Goal: Information Seeking & Learning: Learn about a topic

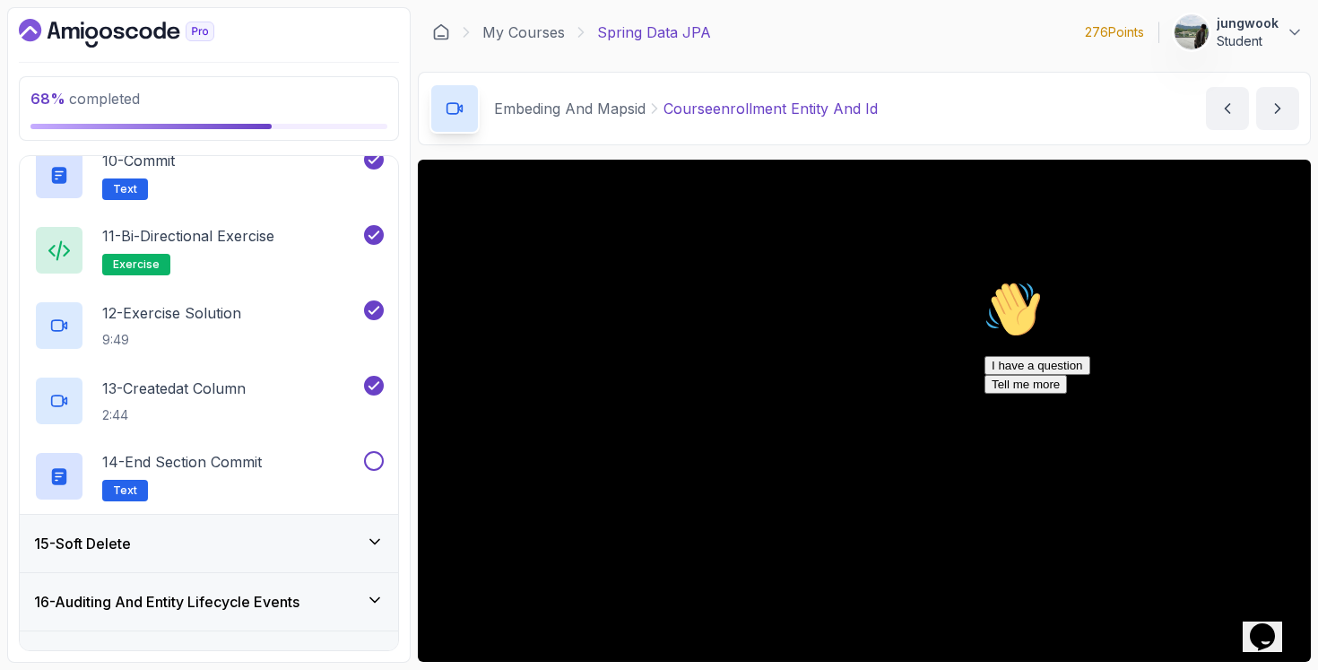
click at [282, 542] on div "15 - Soft Delete" at bounding box center [209, 544] width 350 height 22
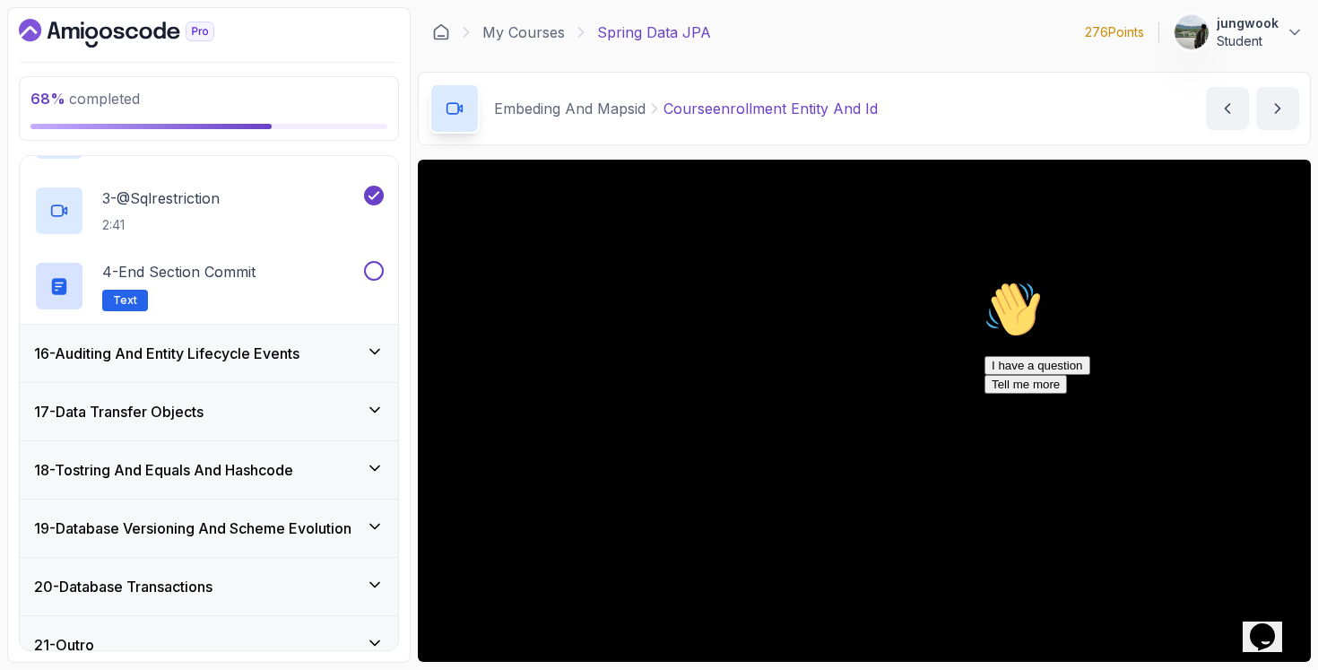
click at [299, 367] on div "16 - Auditing And Entity Lifecycle Events" at bounding box center [209, 353] width 378 height 57
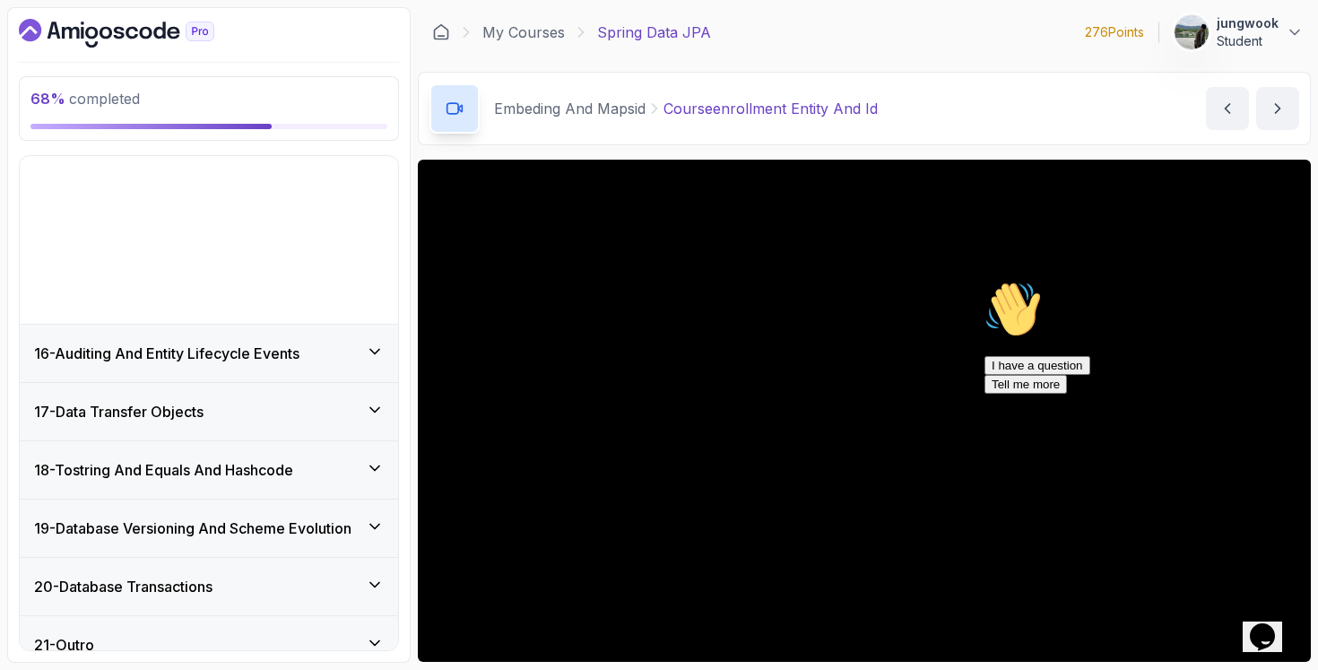
scroll to position [729, 0]
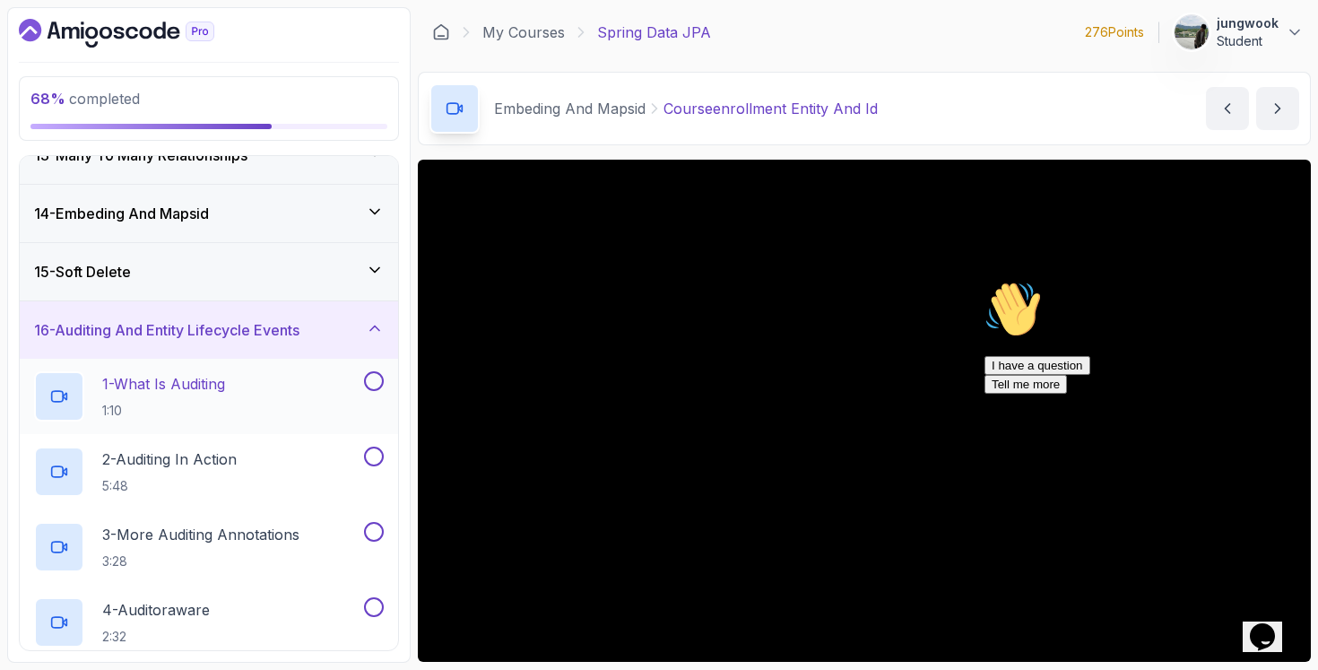
click at [250, 378] on div "1 - What Is Auditing 1:10" at bounding box center [197, 396] width 326 height 50
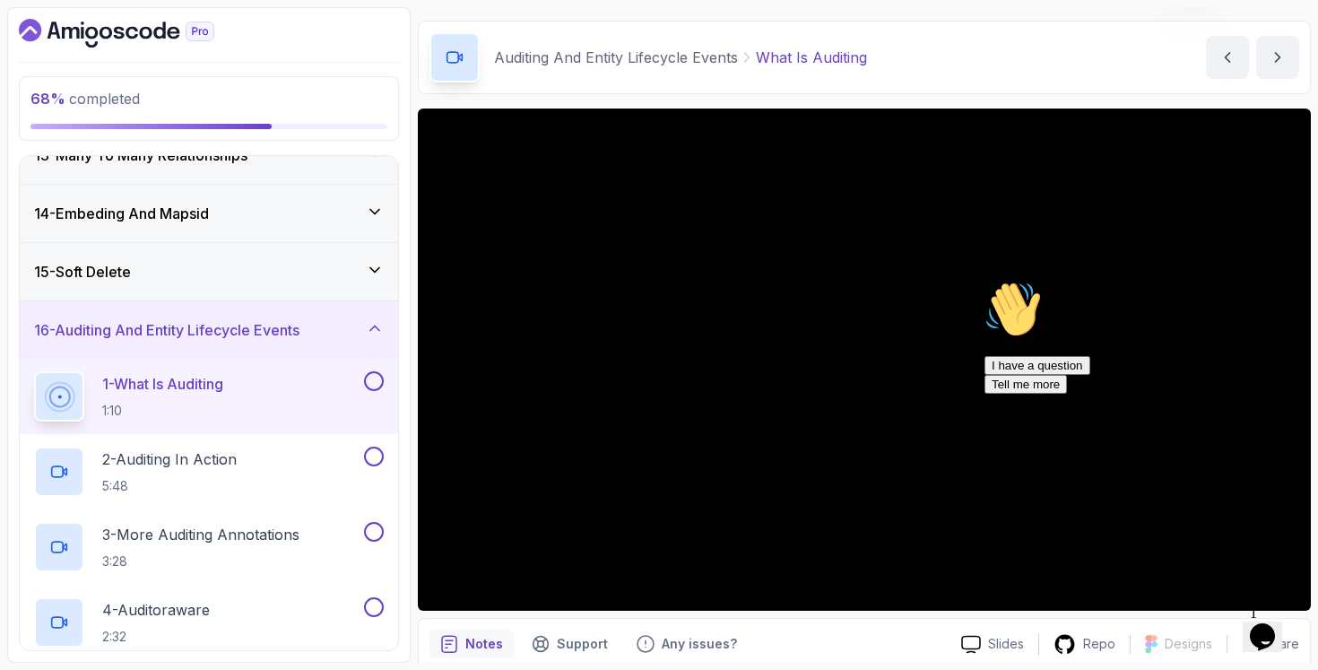
scroll to position [72, 0]
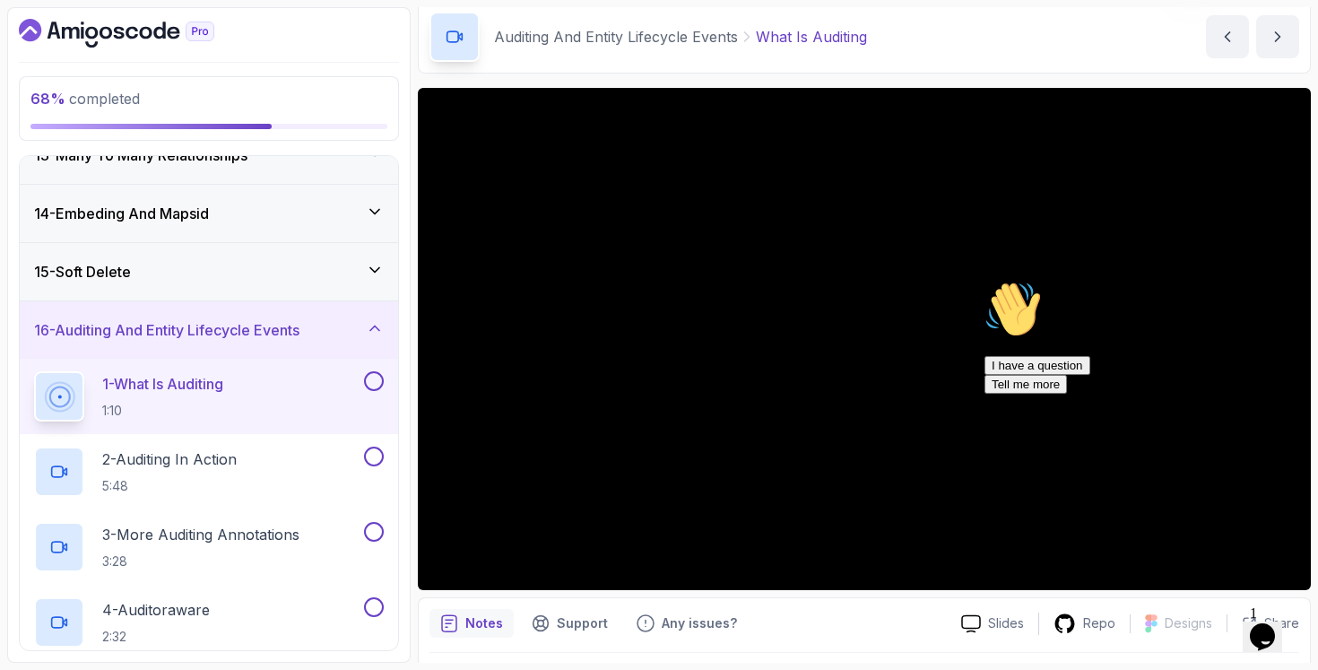
click at [1239, 612] on div "Slides Repo Designs Design not available Share" at bounding box center [1123, 623] width 352 height 29
click at [1254, 622] on icon "Opens Chat This icon Opens the chat window." at bounding box center [1262, 636] width 29 height 29
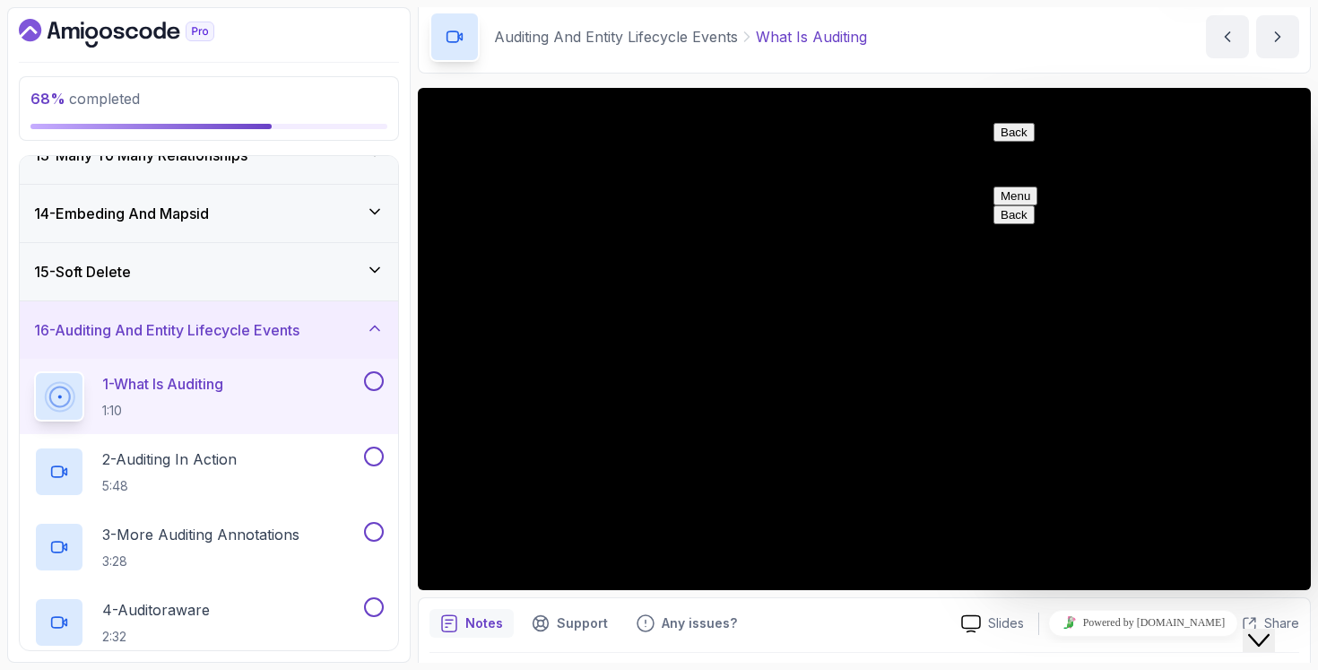
click at [1254, 629] on div "Close Chat This icon closes the chat window." at bounding box center [1259, 640] width 22 height 22
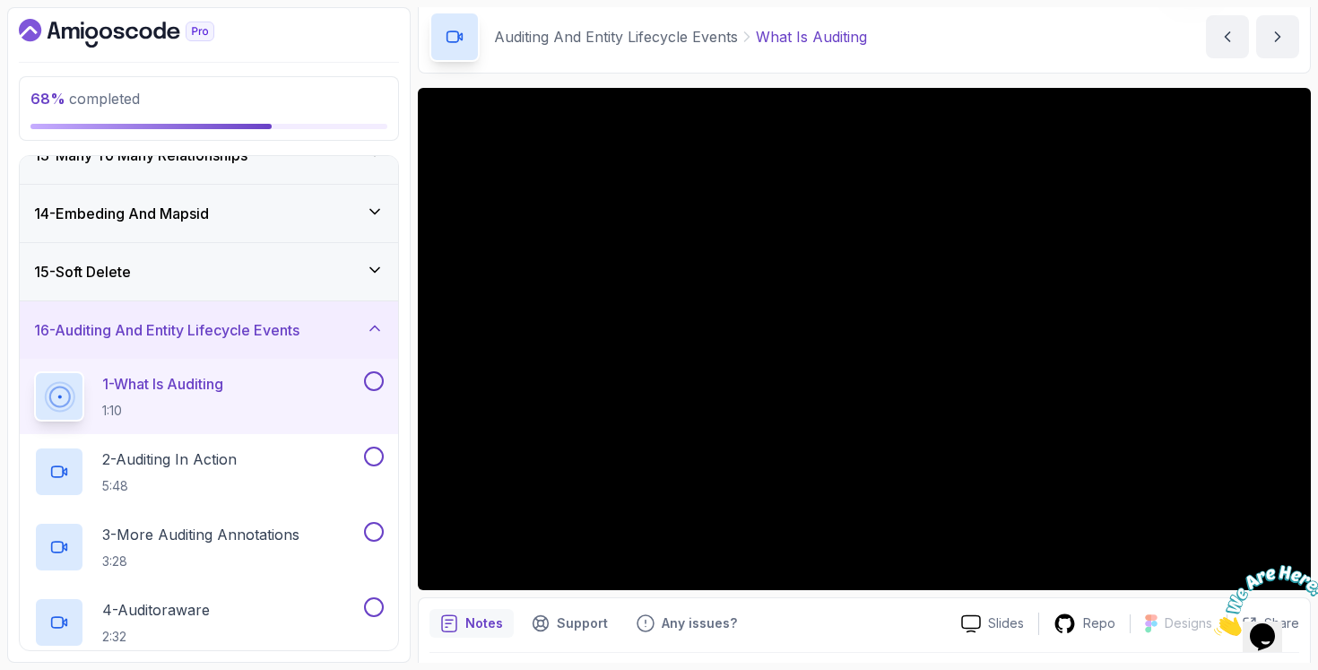
click at [1307, 577] on img at bounding box center [1269, 600] width 111 height 71
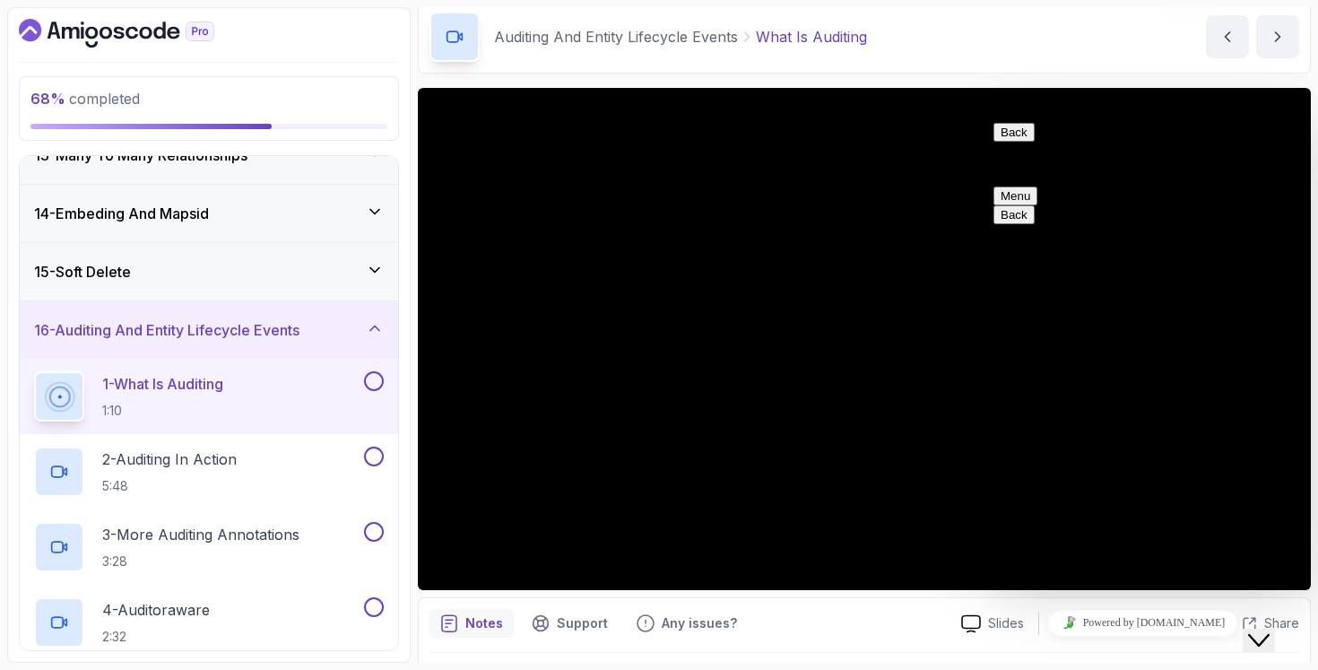
click at [1275, 639] on button "Close Chat This icon closes the chat window." at bounding box center [1259, 640] width 32 height 23
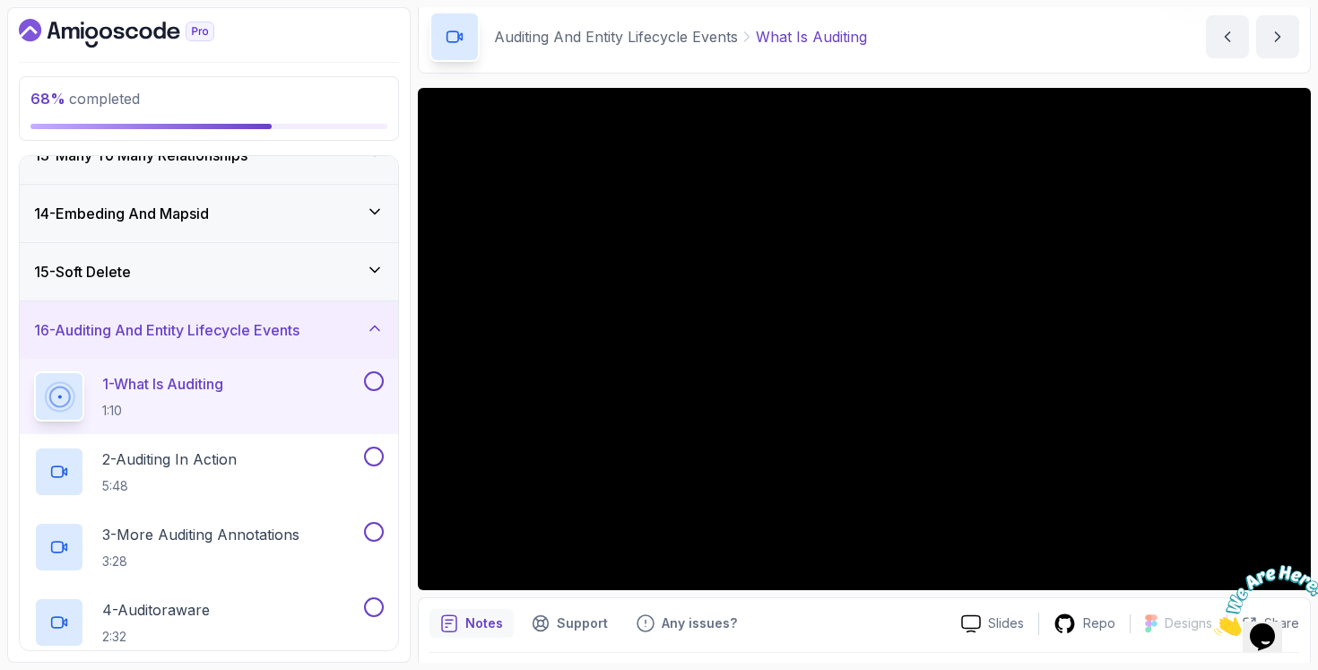
click at [1214, 623] on icon "Close" at bounding box center [1214, 630] width 0 height 15
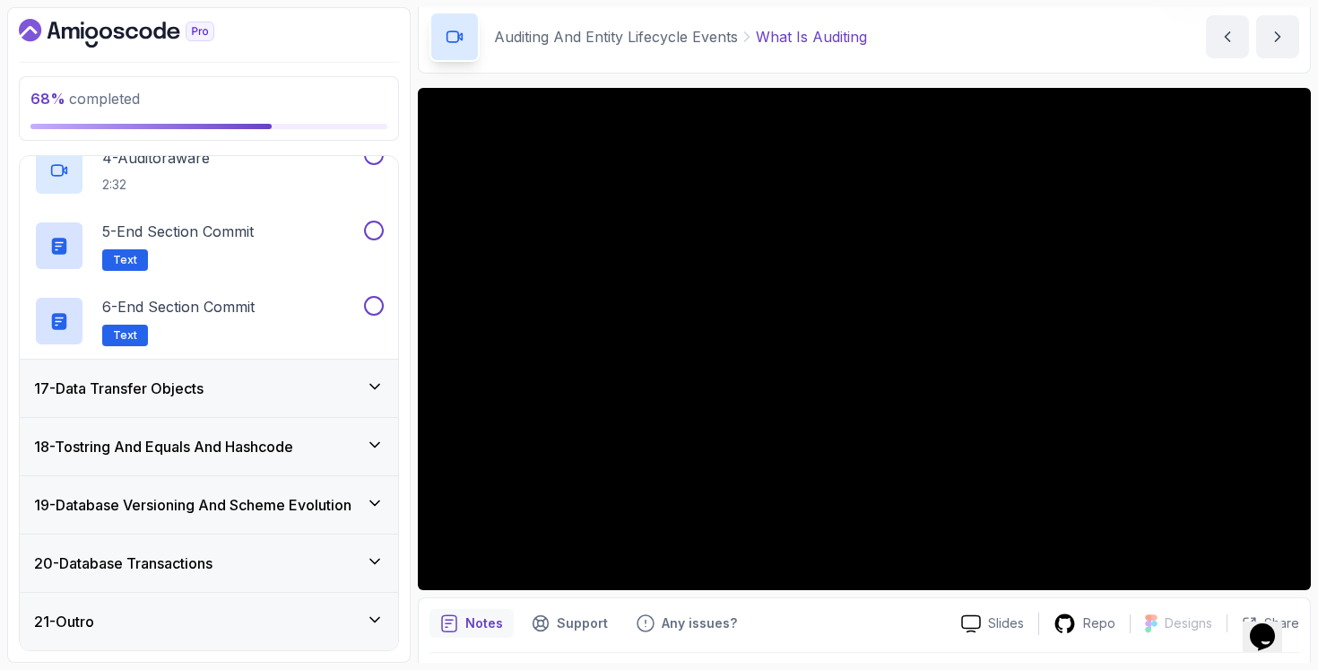
click at [277, 419] on div "18 - Tostring And Equals And Hashcode" at bounding box center [209, 446] width 378 height 57
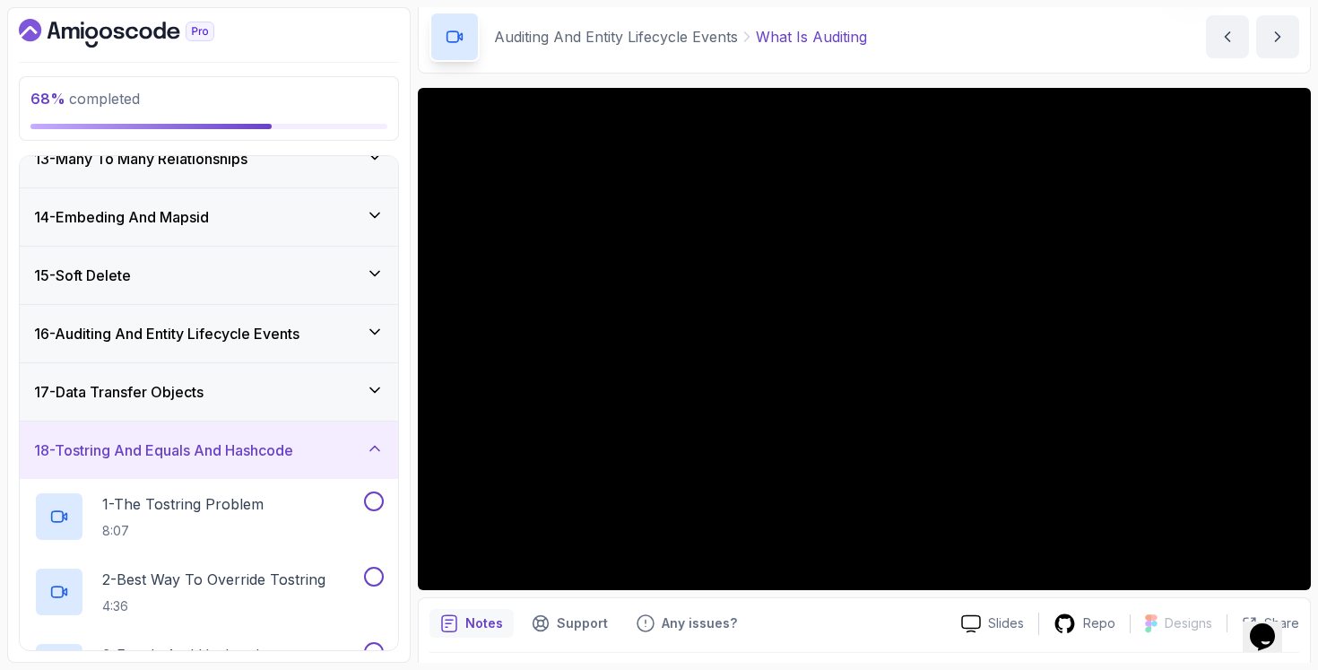
click at [283, 401] on div "17 - Data Transfer Objects" at bounding box center [209, 392] width 350 height 22
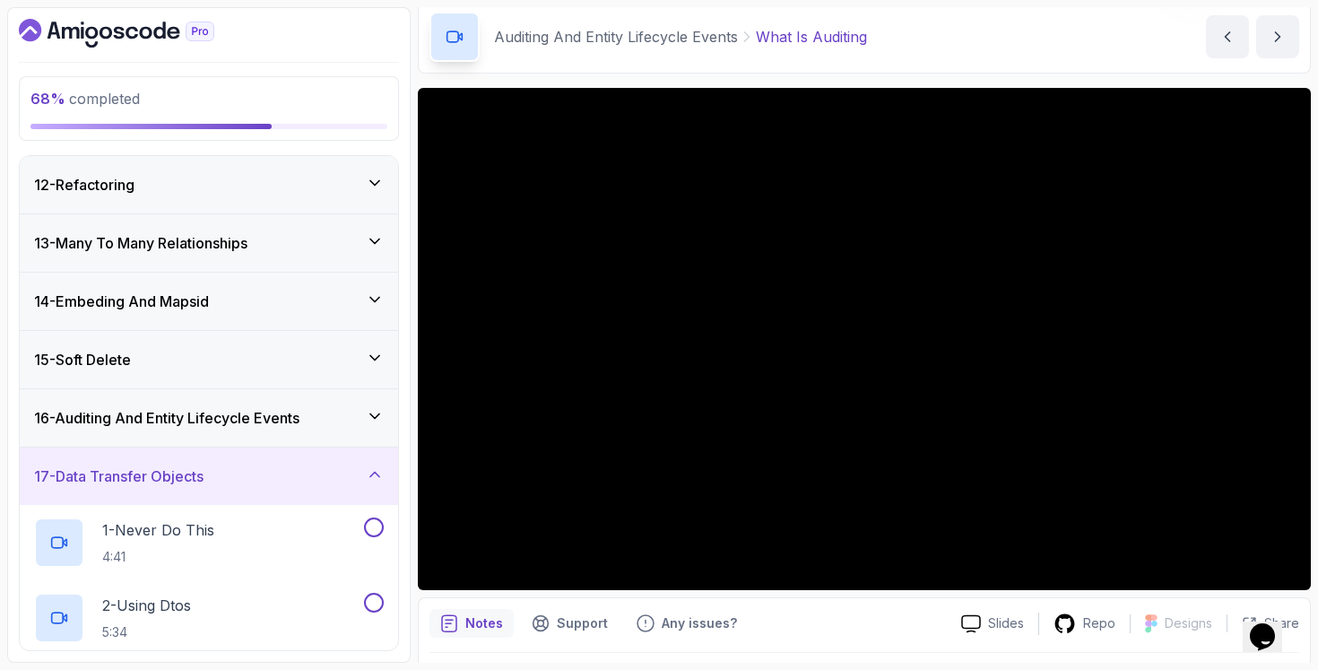
click at [286, 395] on div "16 - Auditing And Entity Lifecycle Events" at bounding box center [209, 417] width 378 height 57
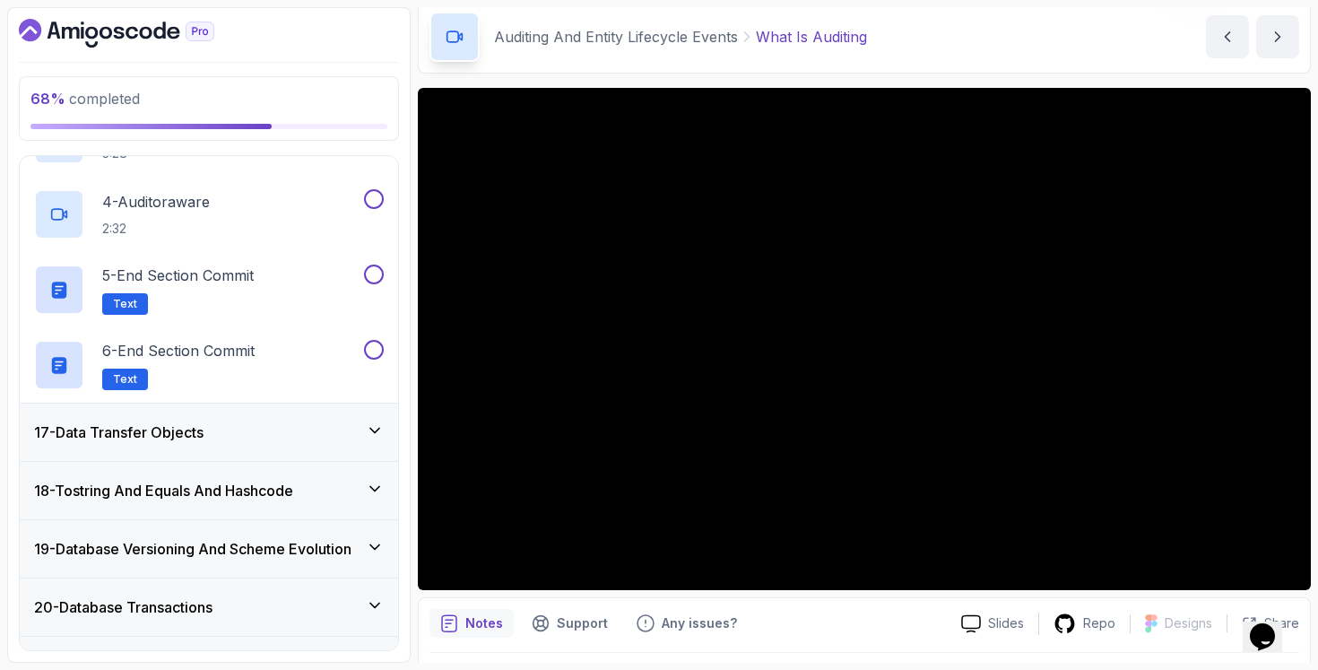
click at [268, 423] on div "17 - Data Transfer Objects" at bounding box center [209, 432] width 350 height 22
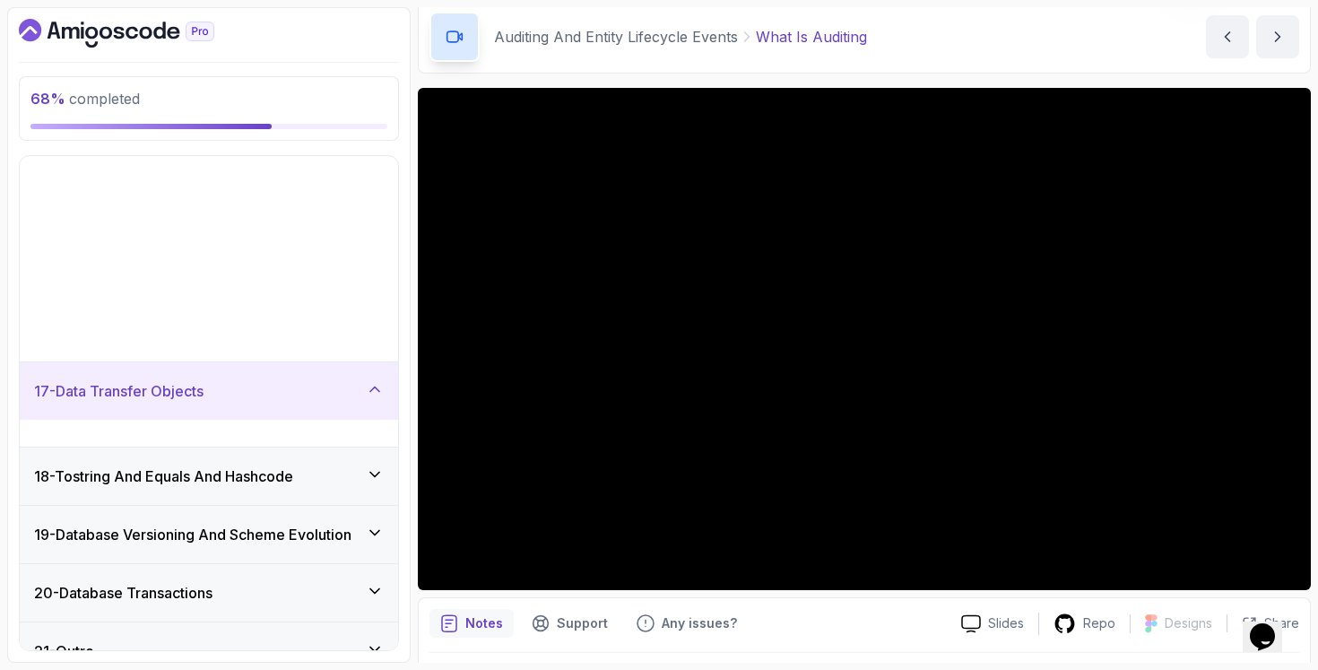
scroll to position [729, 0]
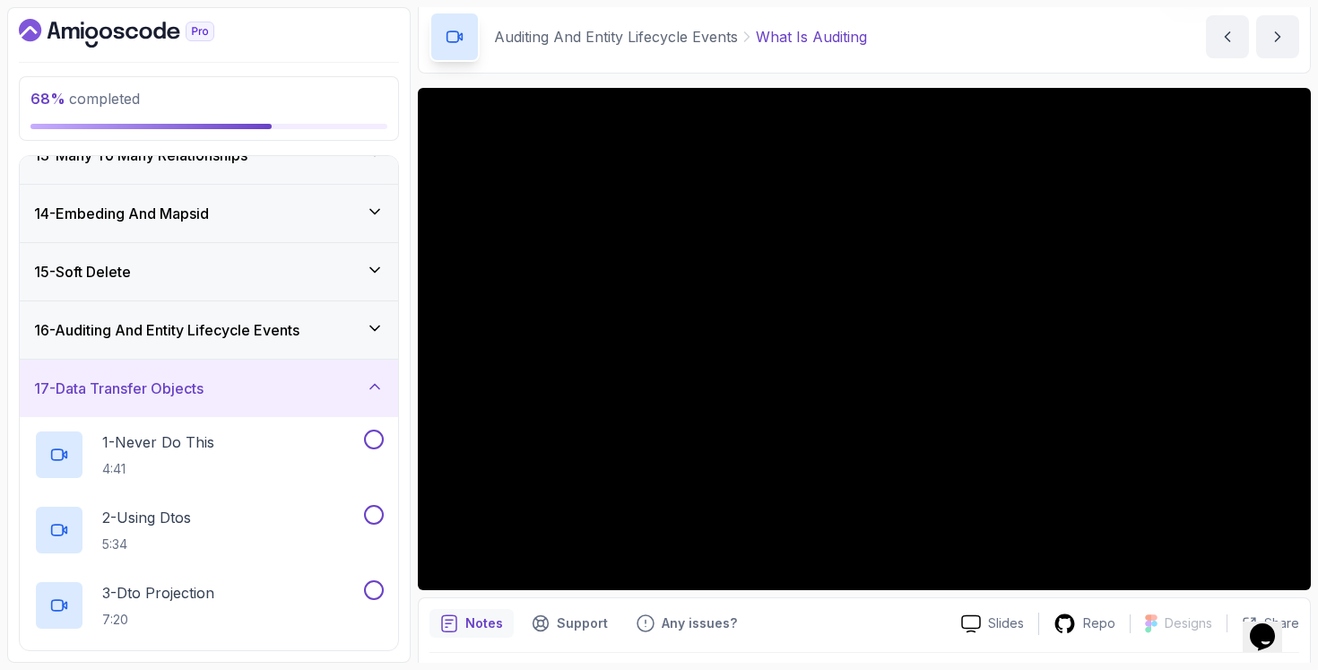
click at [308, 317] on div "16 - Auditing And Entity Lifecycle Events" at bounding box center [209, 329] width 378 height 57
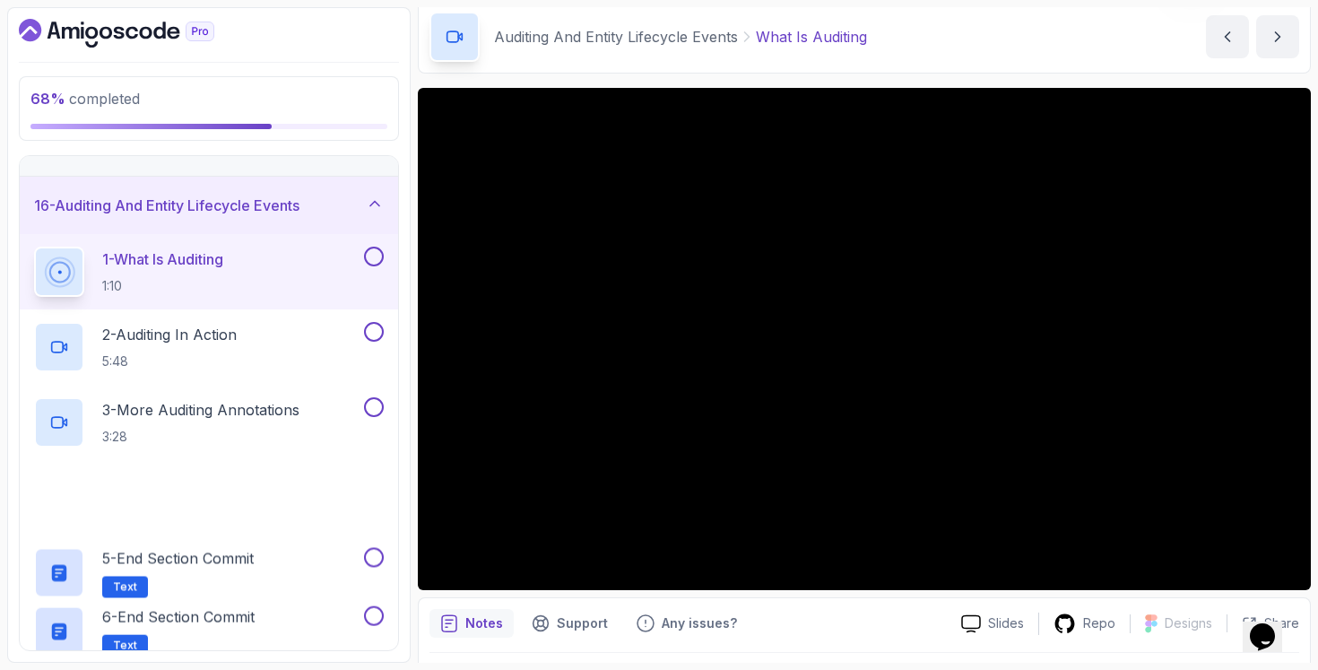
scroll to position [1181, 0]
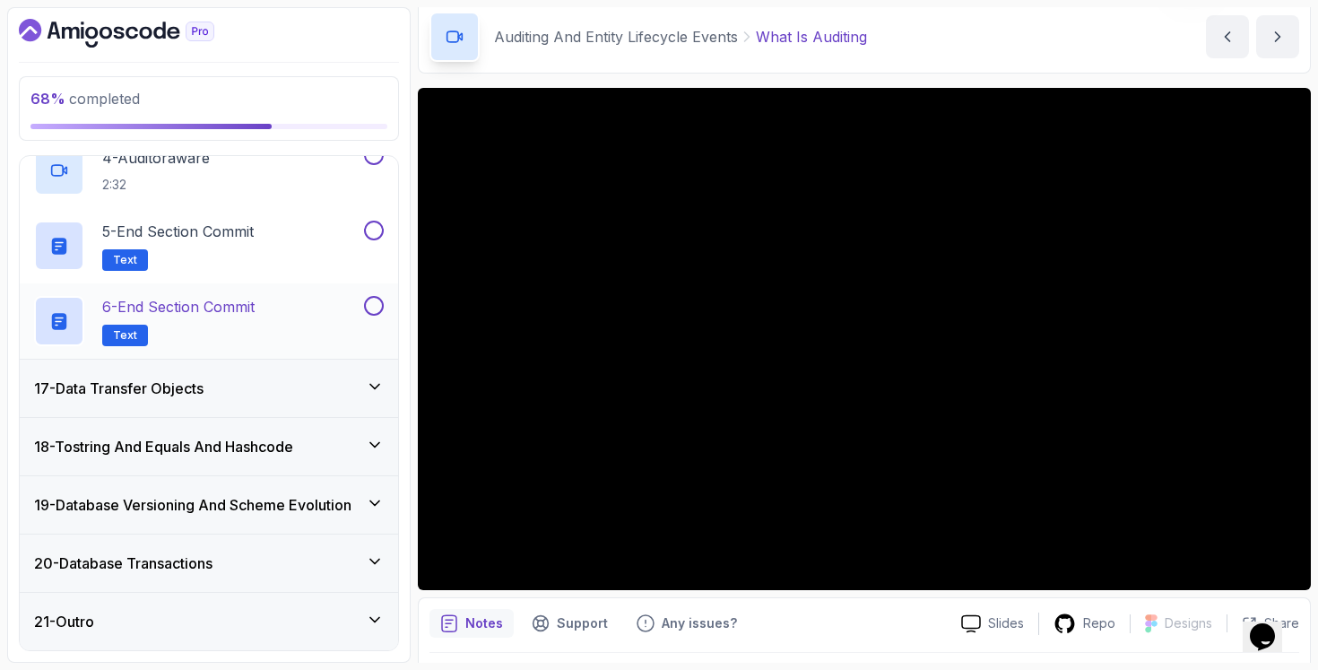
click at [295, 351] on div "6 - End Section Commit Text" at bounding box center [209, 320] width 378 height 75
click at [288, 375] on div "17 - Data Transfer Objects" at bounding box center [209, 388] width 378 height 57
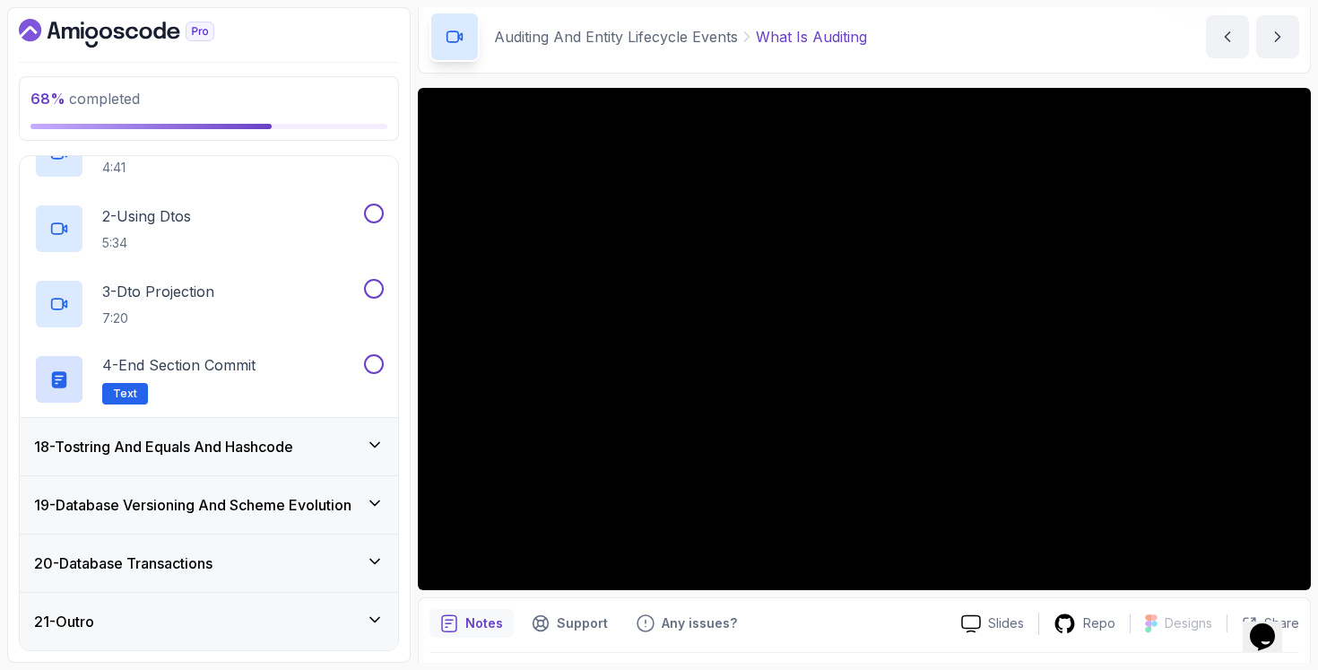
click at [261, 447] on h3 "18 - Tostring And Equals And Hashcode" at bounding box center [163, 447] width 259 height 22
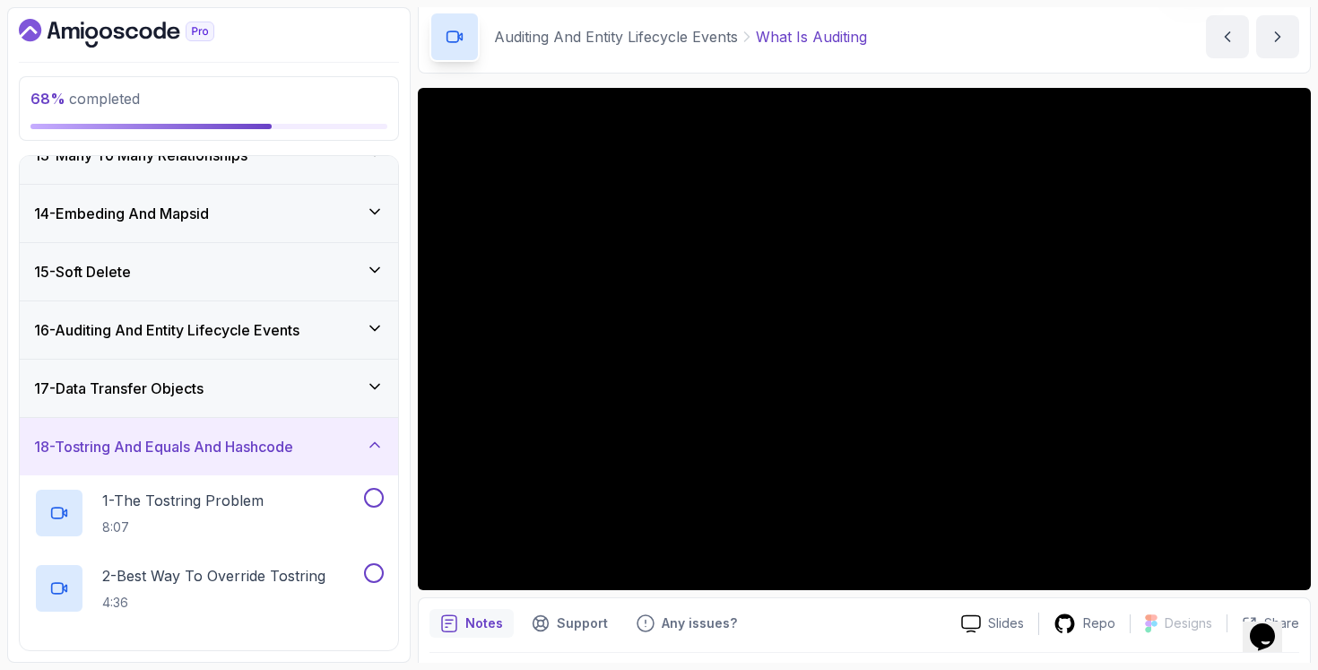
scroll to position [955, 0]
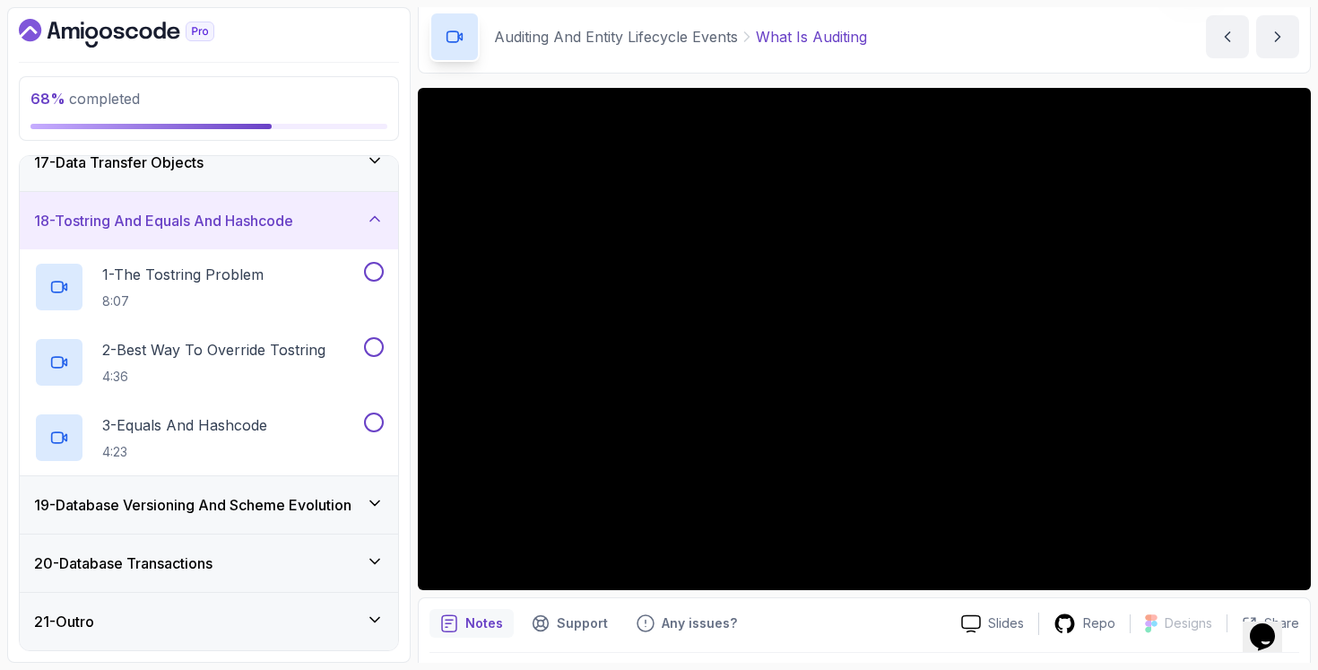
click at [247, 478] on div "19 - Database Versioning And Scheme Evolution" at bounding box center [209, 504] width 378 height 57
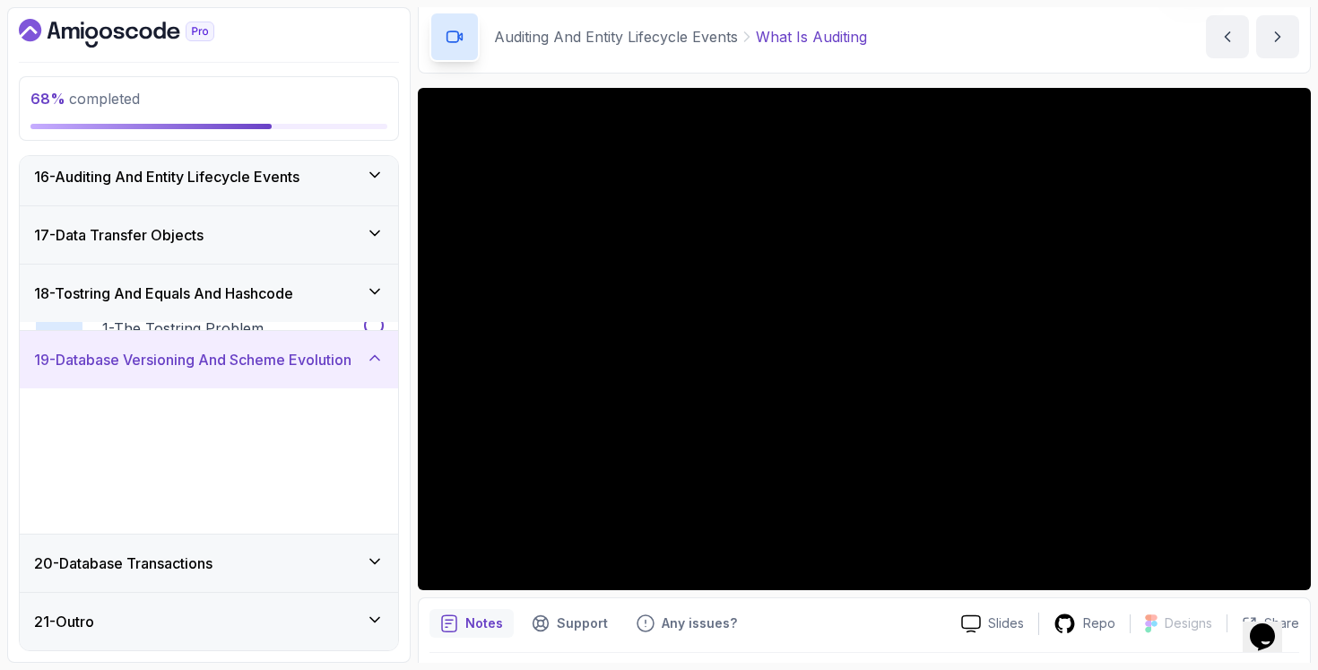
scroll to position [880, 0]
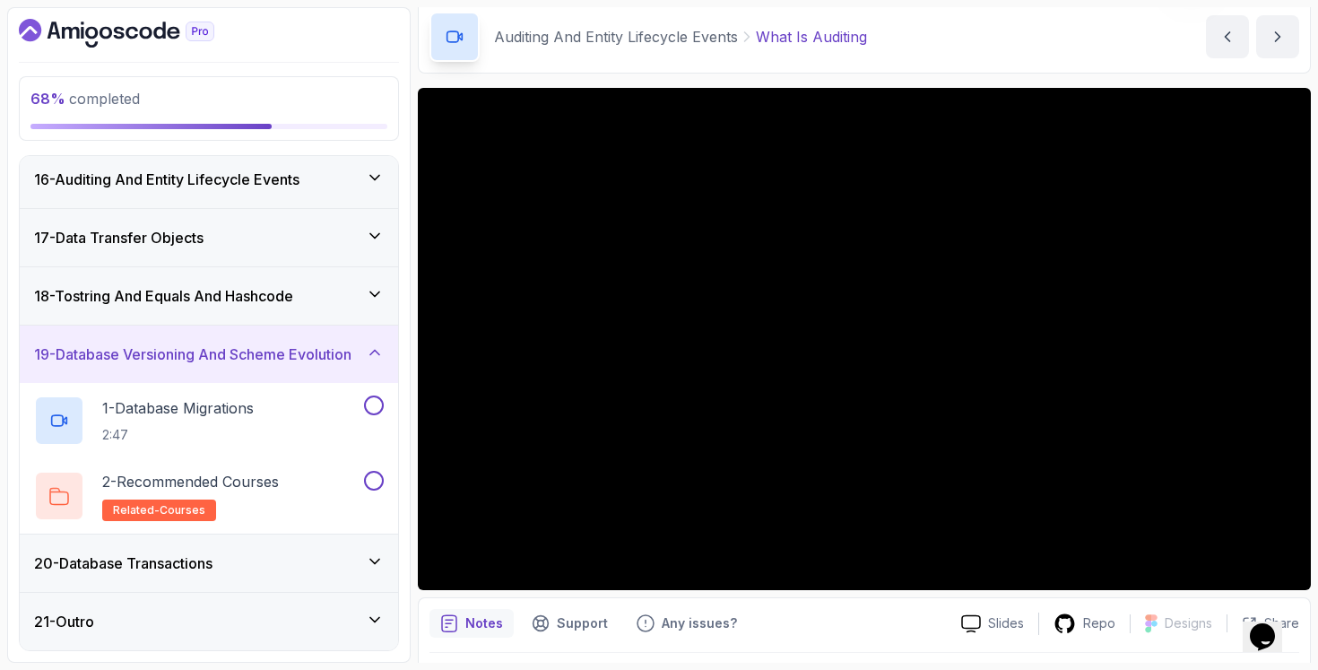
click at [314, 574] on div "20 - Database Transactions" at bounding box center [209, 562] width 378 height 57
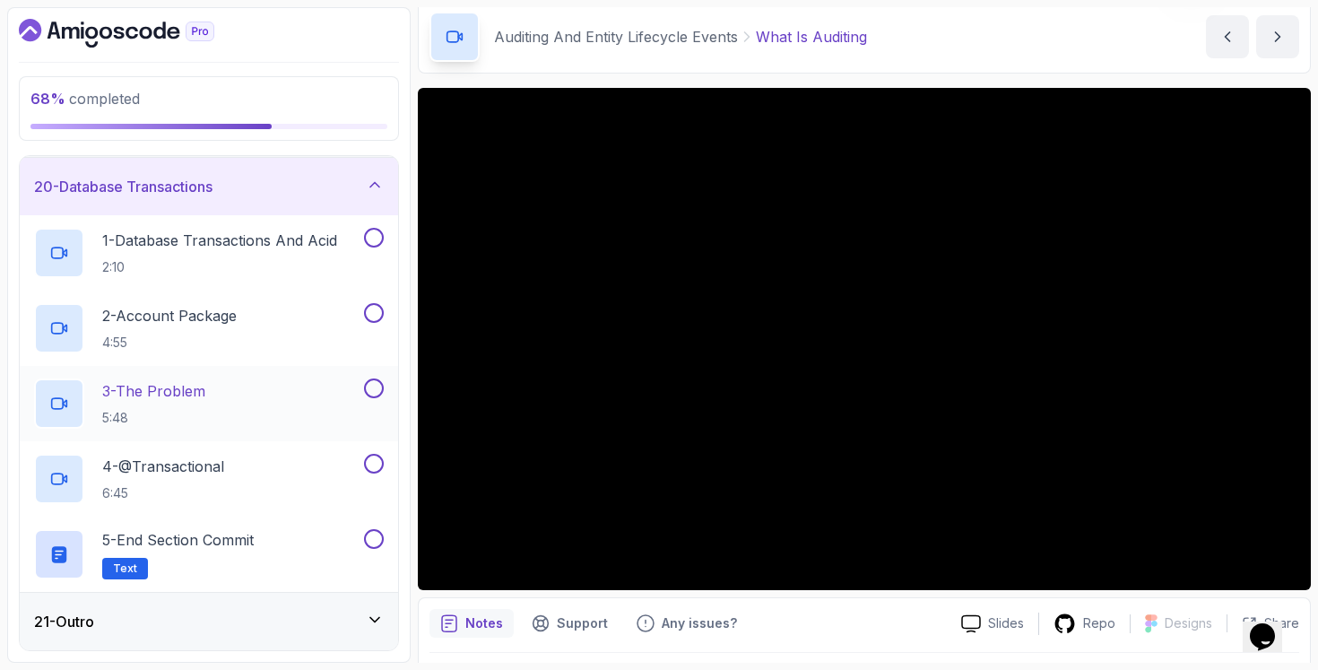
scroll to position [948, 0]
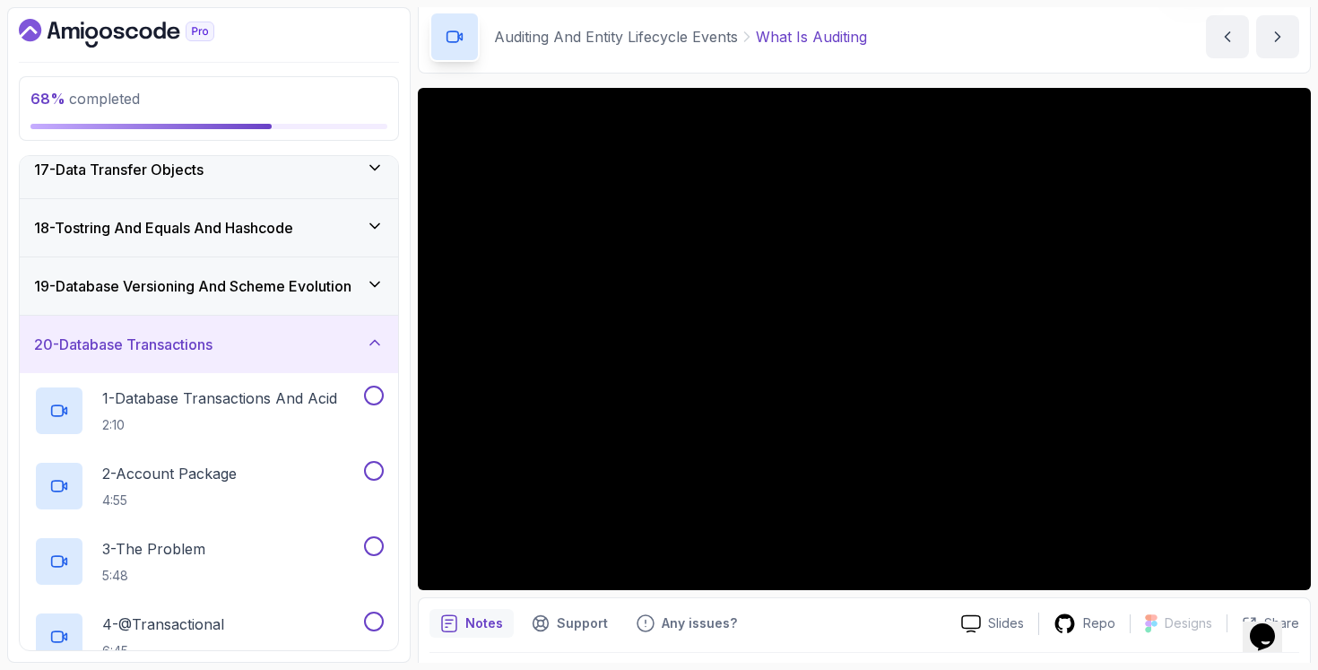
click at [347, 279] on h3 "19 - Database Versioning And Scheme Evolution" at bounding box center [192, 286] width 317 height 22
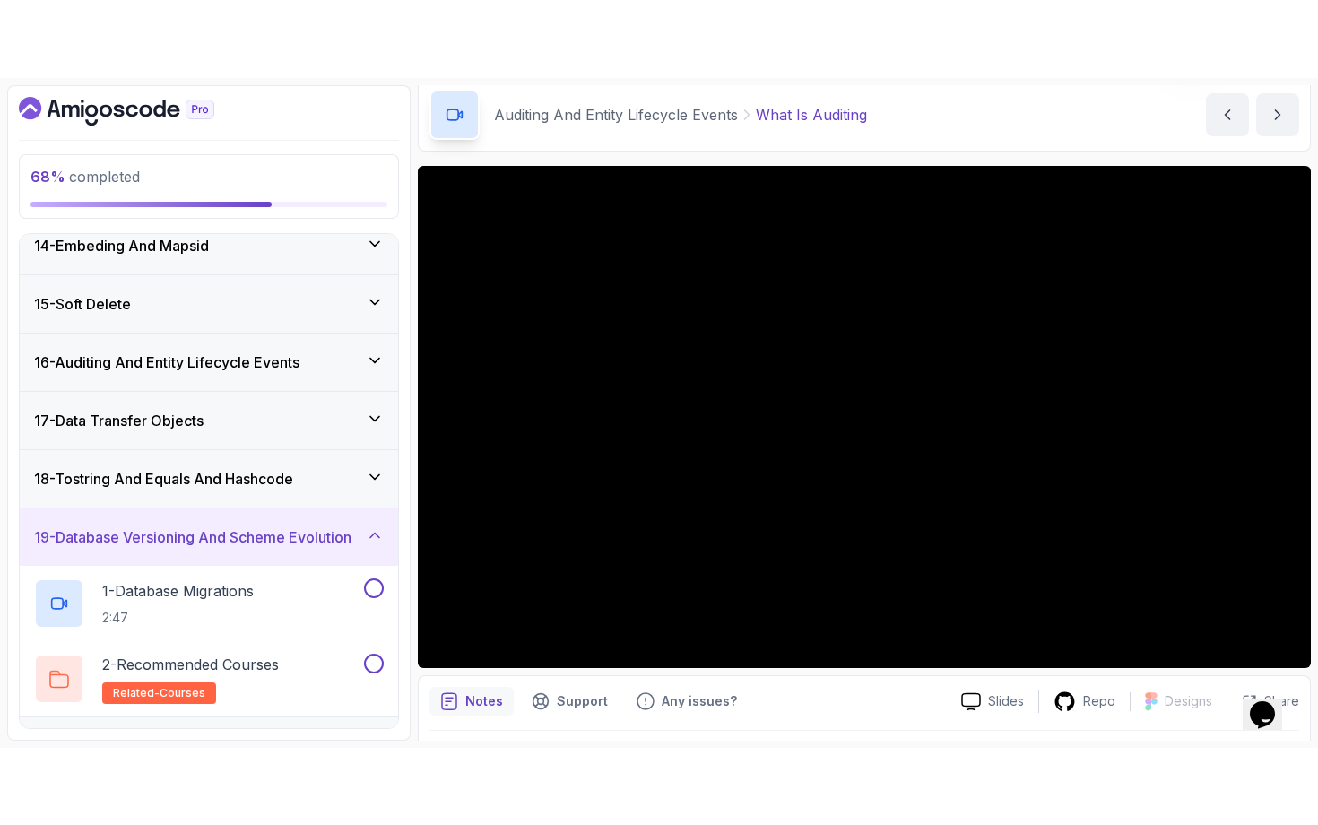
scroll to position [726, 0]
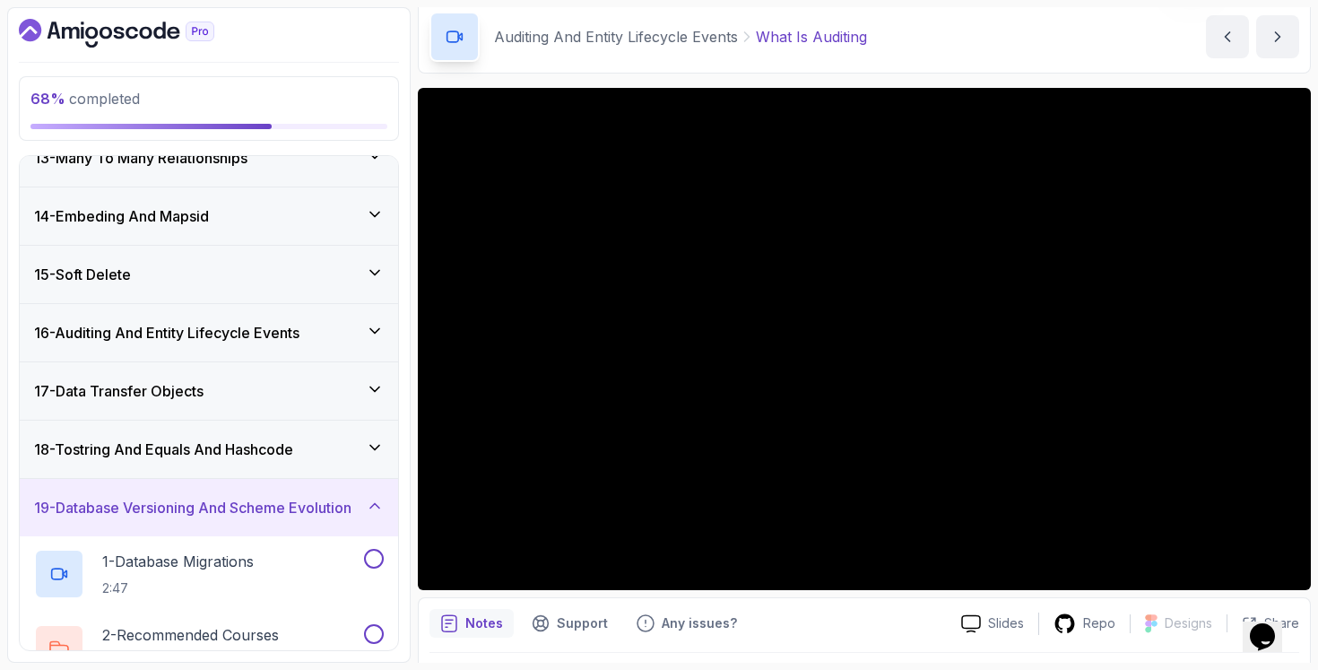
click at [326, 334] on div "16 - Auditing And Entity Lifecycle Events" at bounding box center [209, 333] width 350 height 22
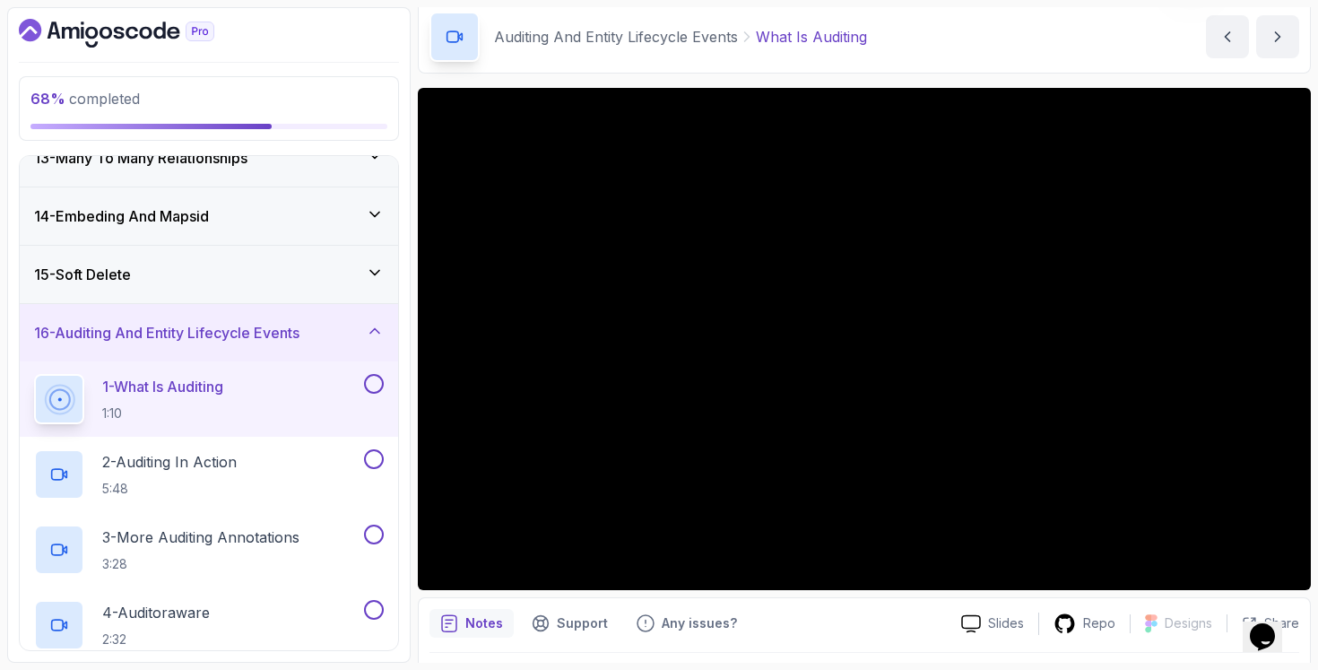
click at [946, 602] on div "Notes Support Any issues? Slides Repo Designs Design not available Share" at bounding box center [864, 655] width 893 height 117
click at [824, 624] on div "Notes Support Any issues?" at bounding box center [688, 623] width 517 height 29
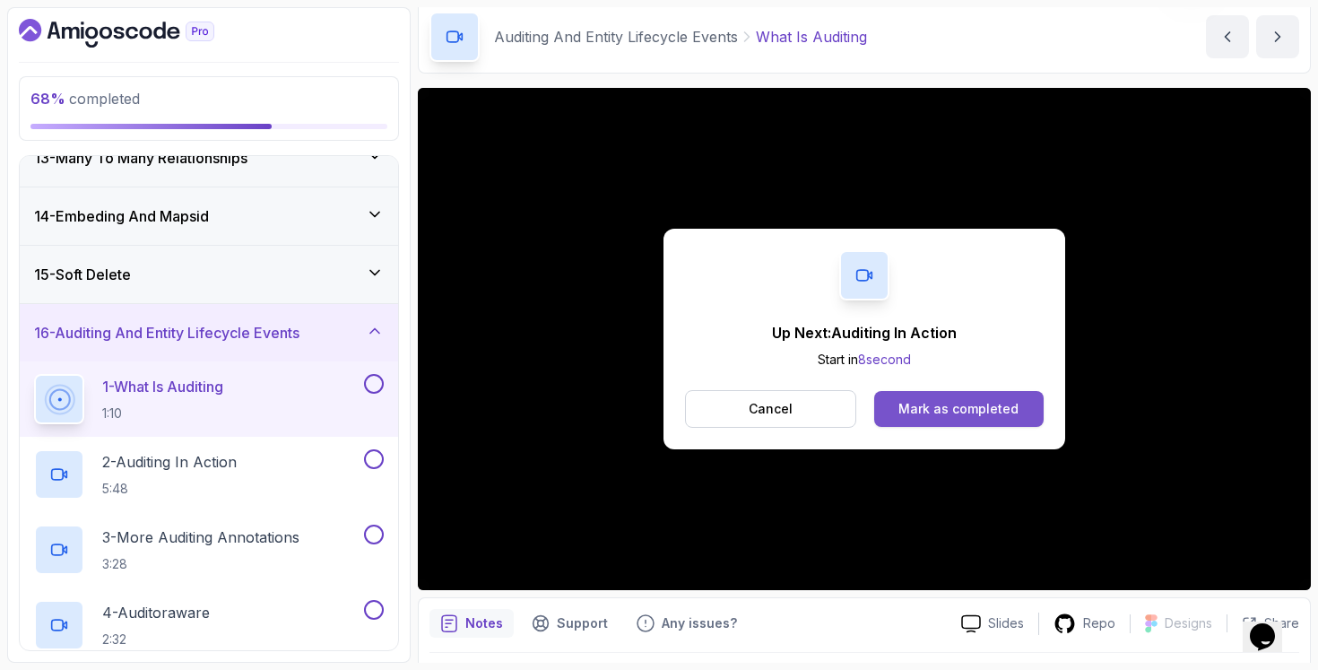
click at [947, 402] on div "Mark as completed" at bounding box center [958, 409] width 120 height 18
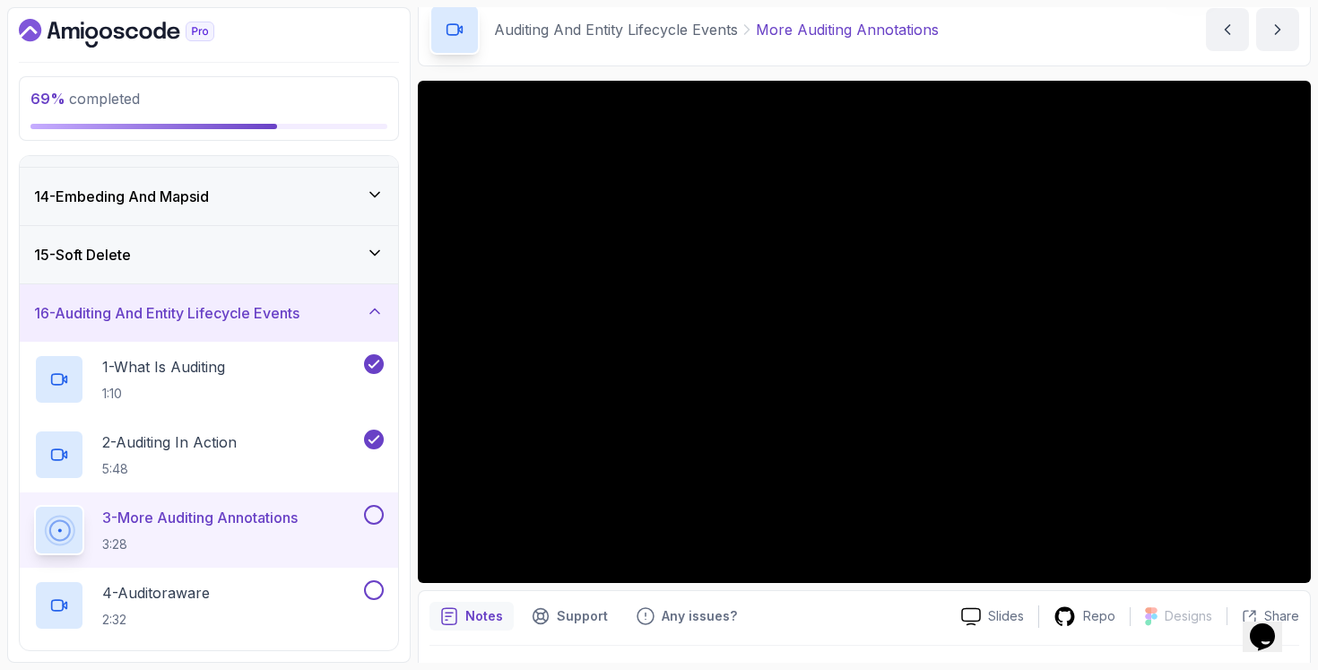
scroll to position [124, 0]
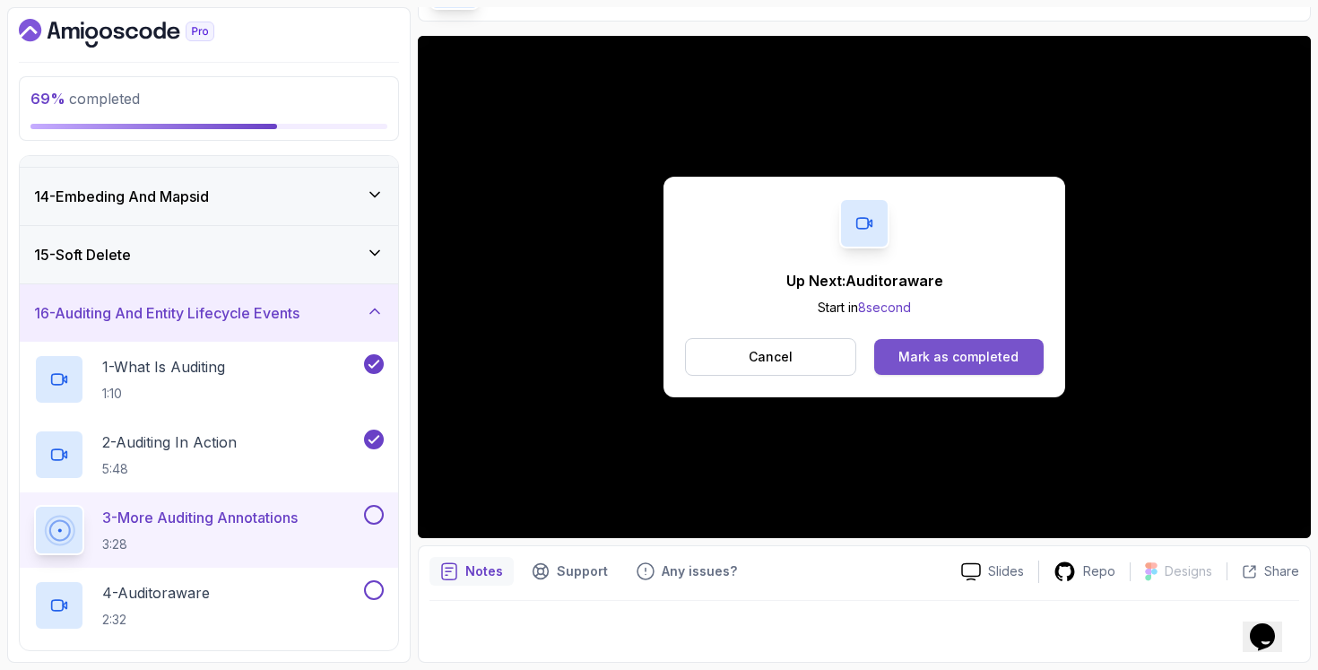
click at [962, 372] on button "Mark as completed" at bounding box center [958, 357] width 169 height 36
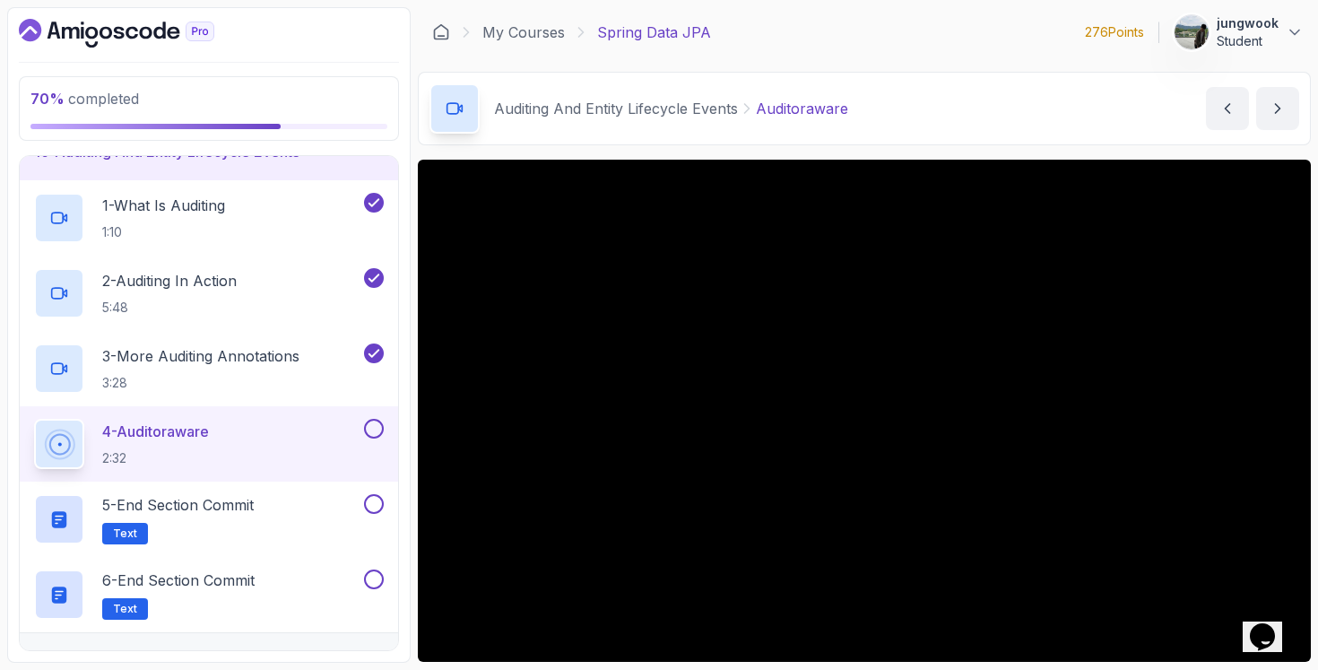
scroll to position [124, 0]
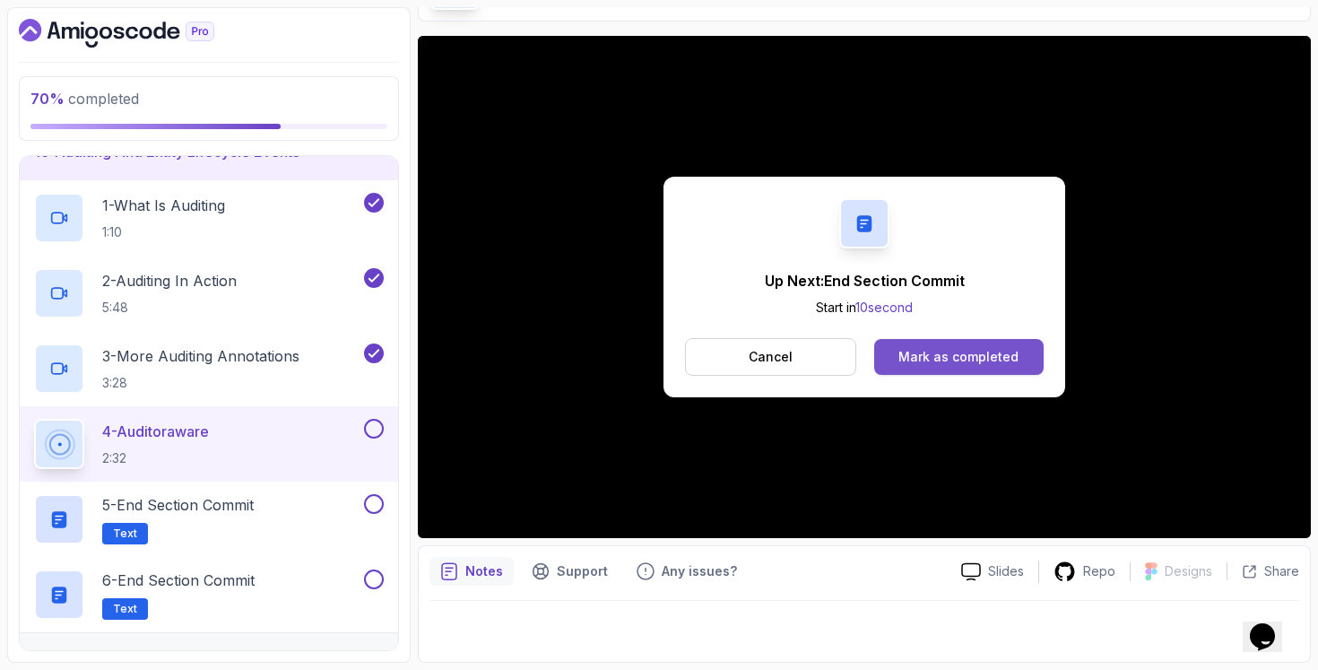
click at [1003, 352] on div "Mark as completed" at bounding box center [958, 357] width 120 height 18
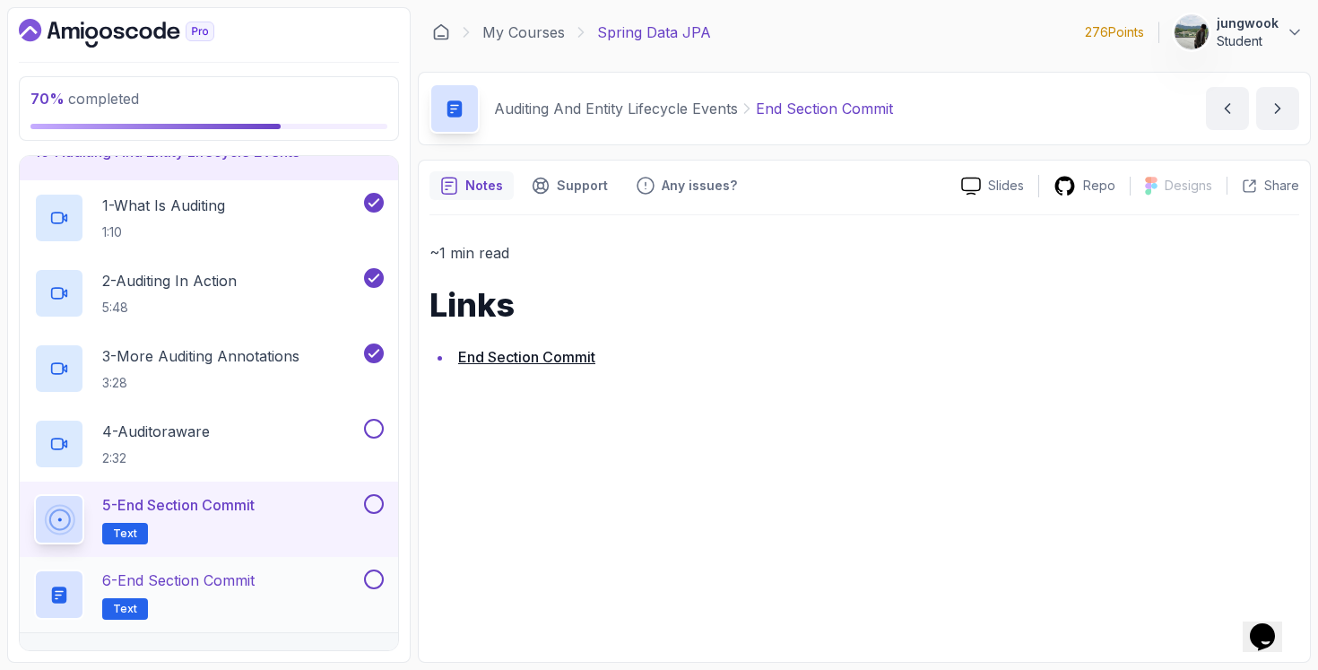
click at [335, 604] on div "6 - End Section Commit Text" at bounding box center [197, 594] width 326 height 50
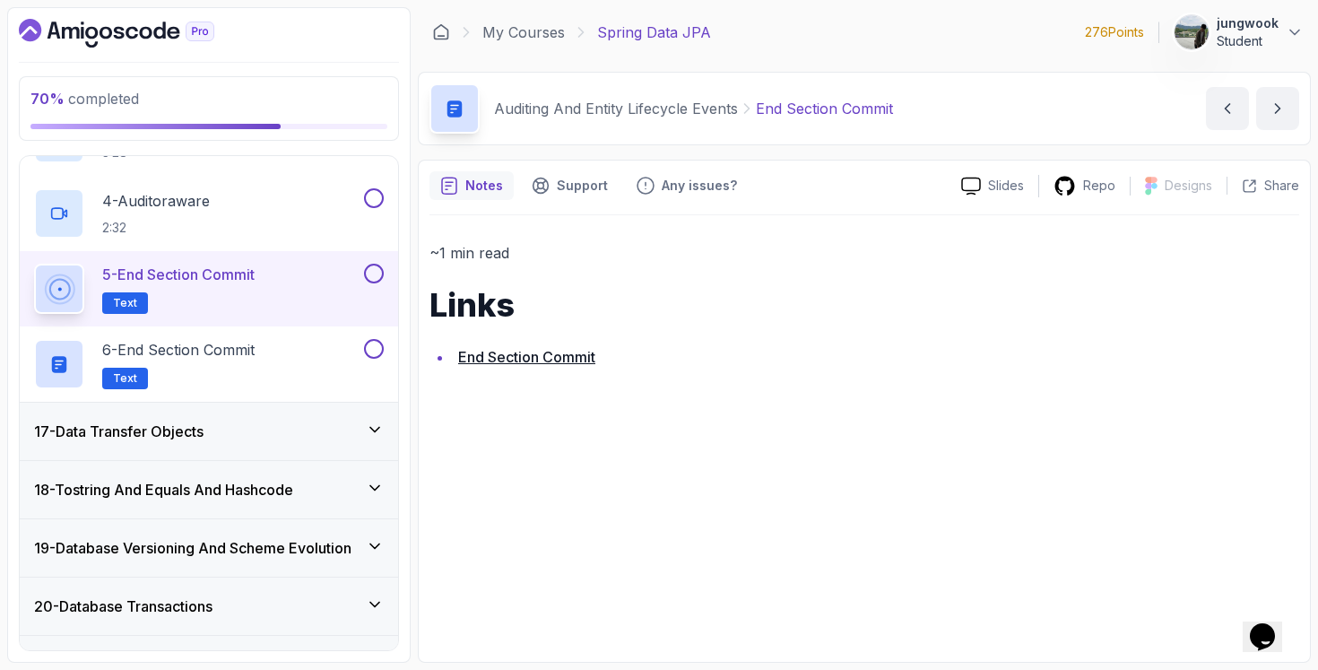
scroll to position [1181, 0]
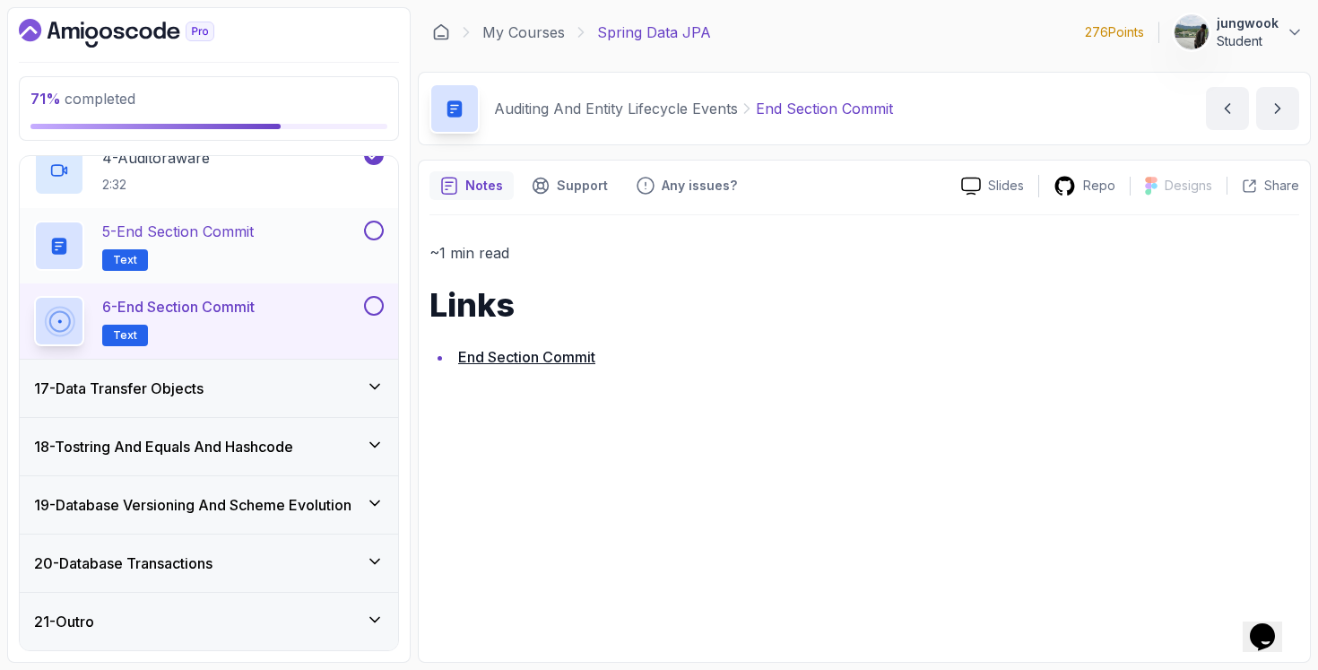
click at [373, 236] on button at bounding box center [374, 231] width 20 height 20
click at [374, 301] on button at bounding box center [374, 306] width 20 height 20
click at [360, 387] on div "17 - Data Transfer Objects" at bounding box center [209, 389] width 350 height 22
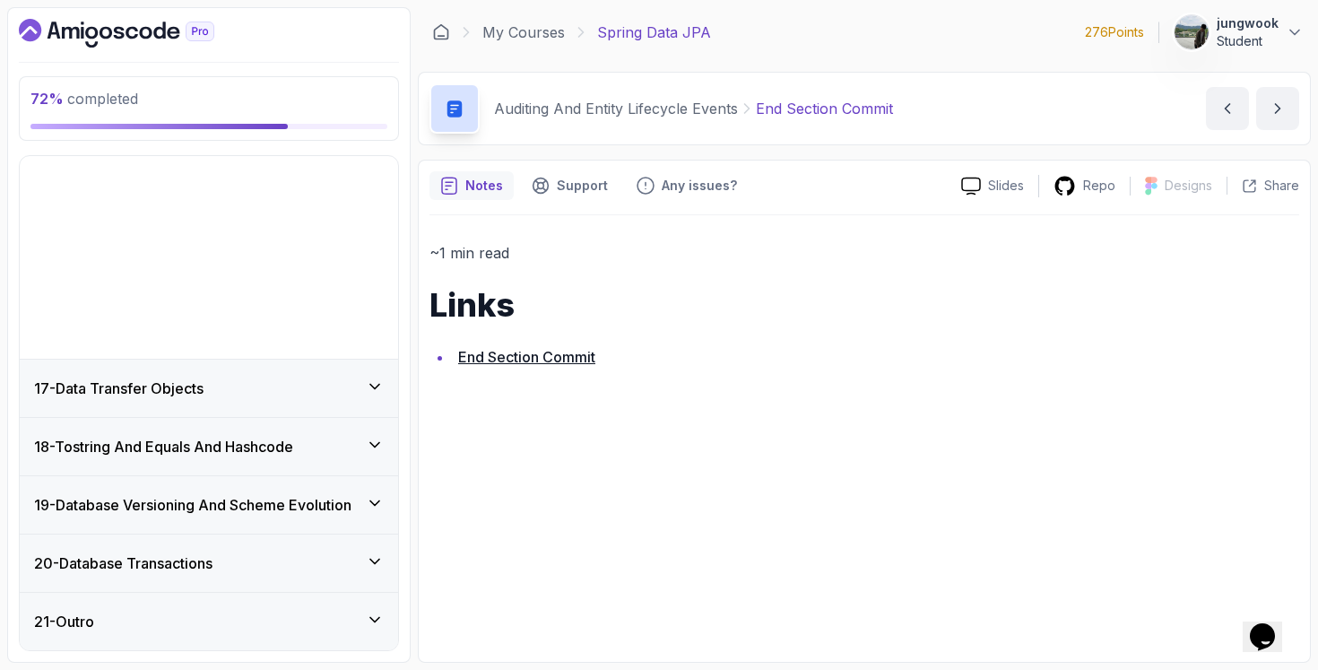
scroll to position [729, 0]
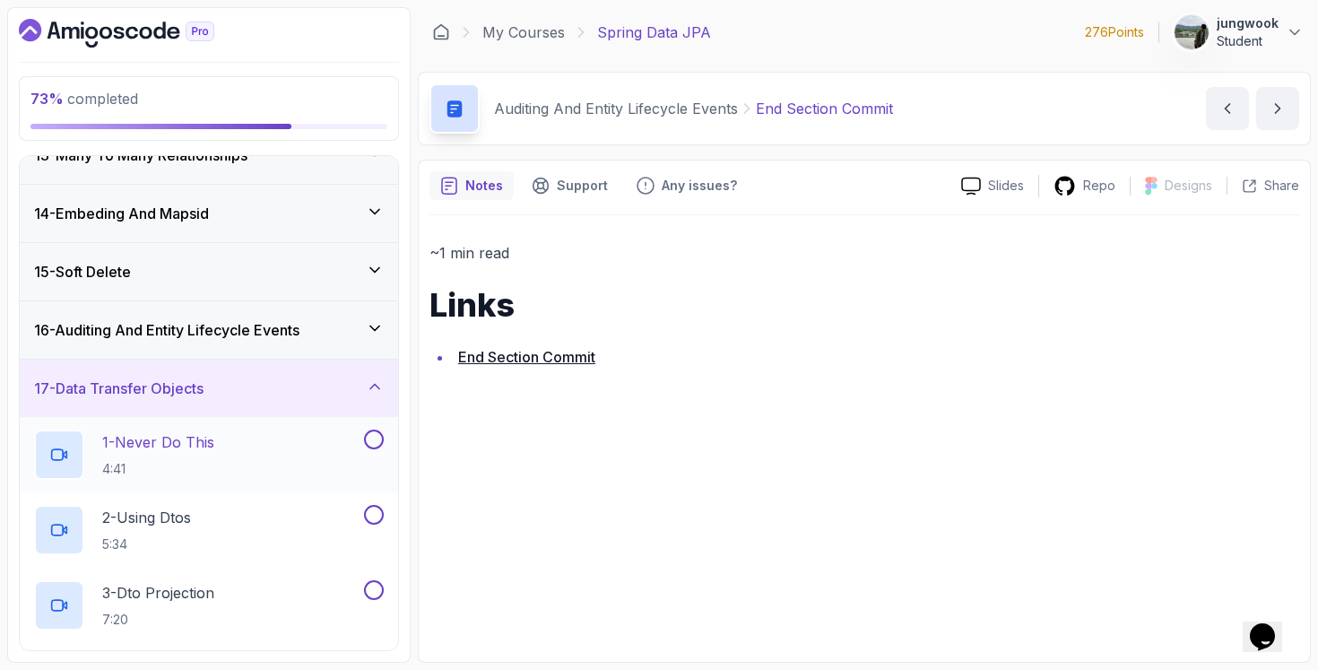
click at [266, 446] on div "1 - Never Do This 4:41" at bounding box center [197, 455] width 326 height 50
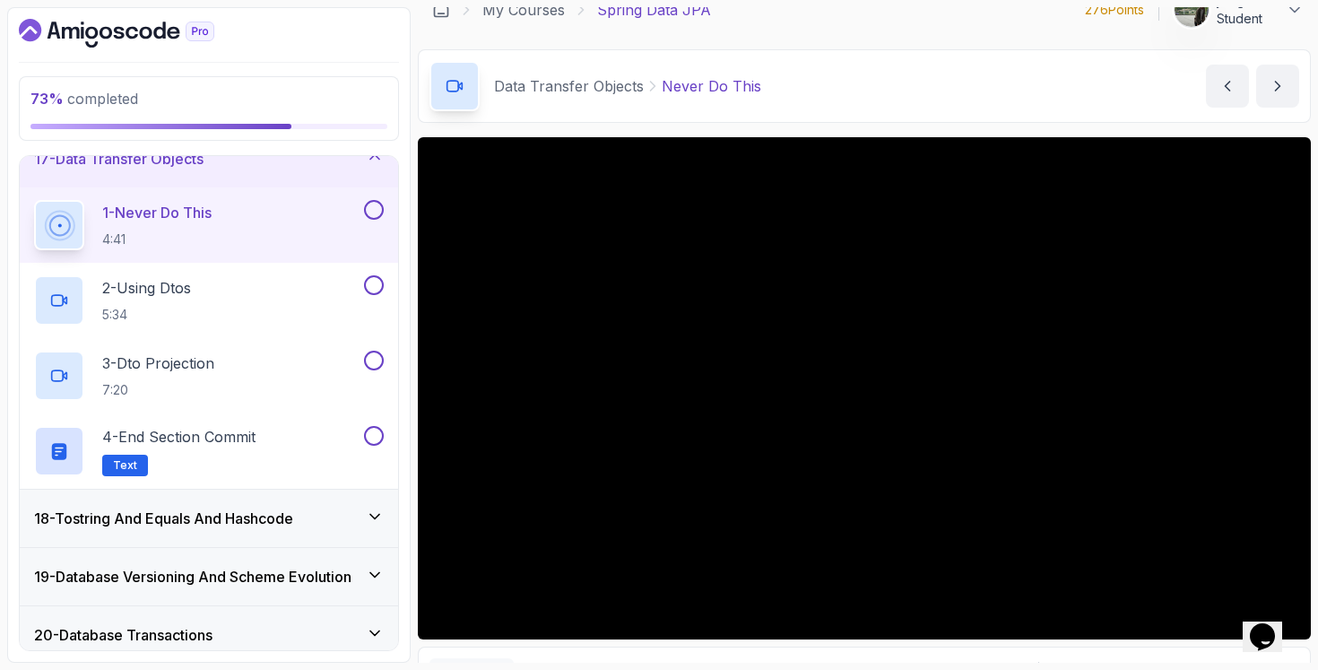
scroll to position [19, 0]
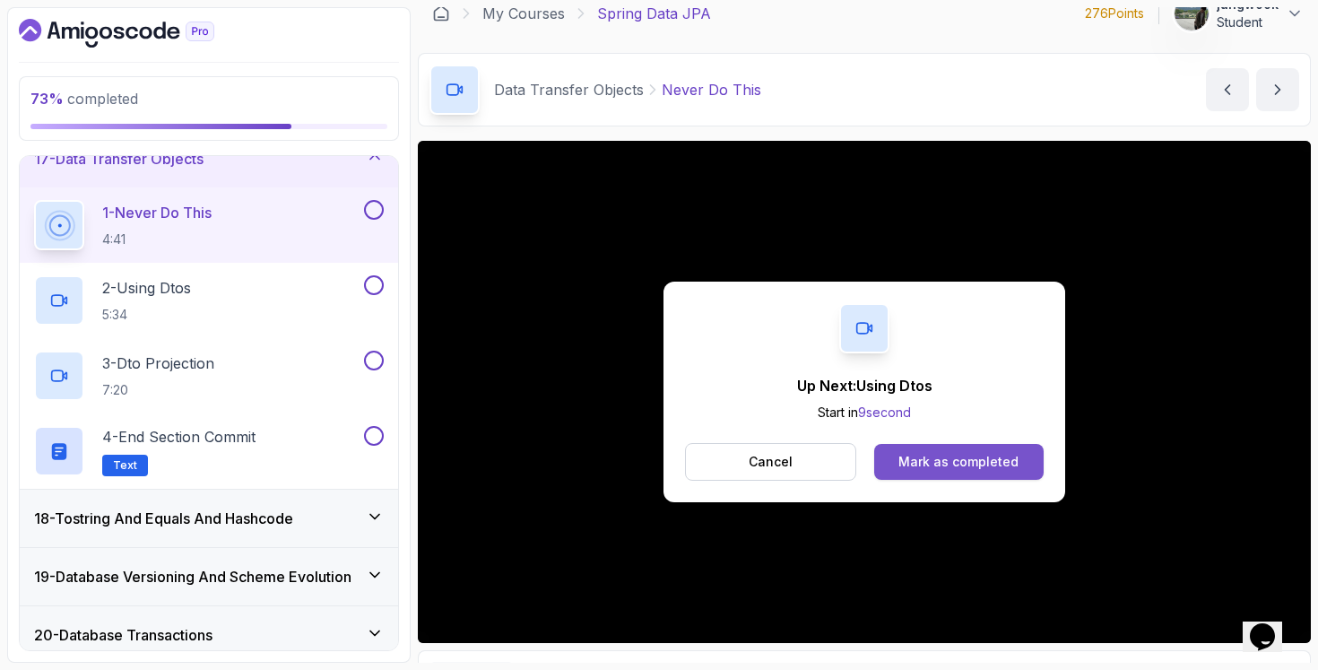
click at [954, 468] on div "Mark as completed" at bounding box center [958, 462] width 120 height 18
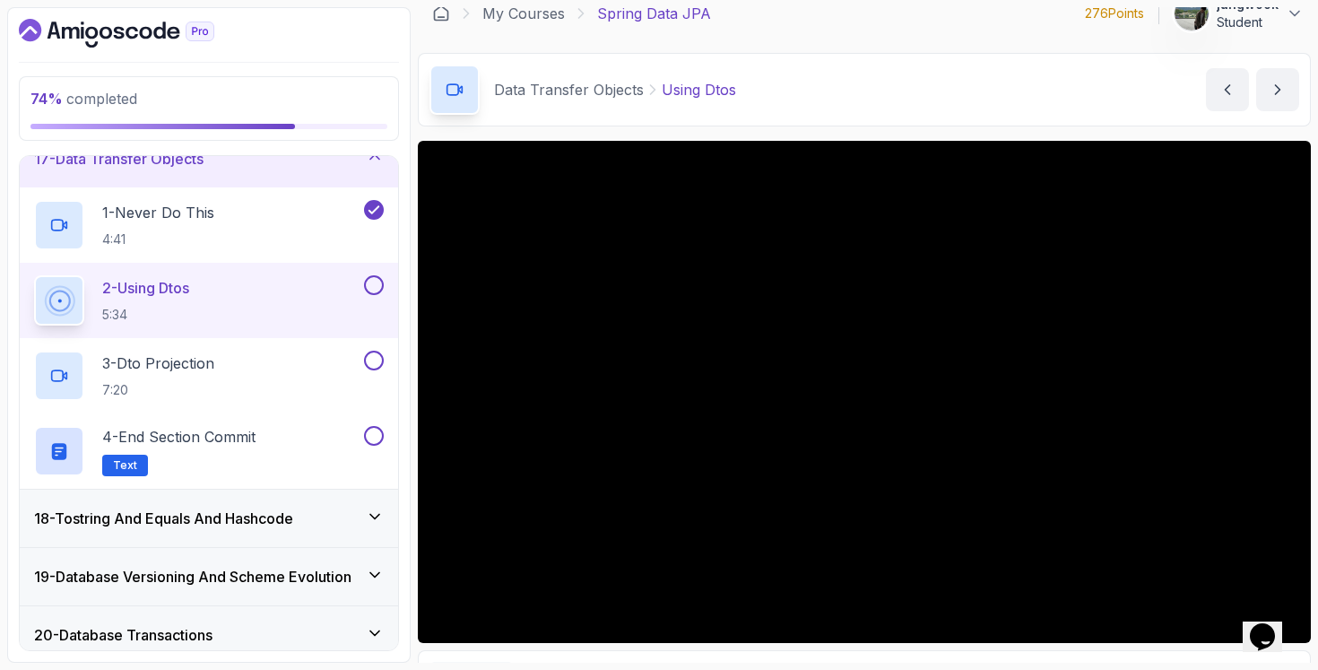
click at [183, 505] on div "18 - Tostring And Equals And Hashcode" at bounding box center [209, 518] width 378 height 57
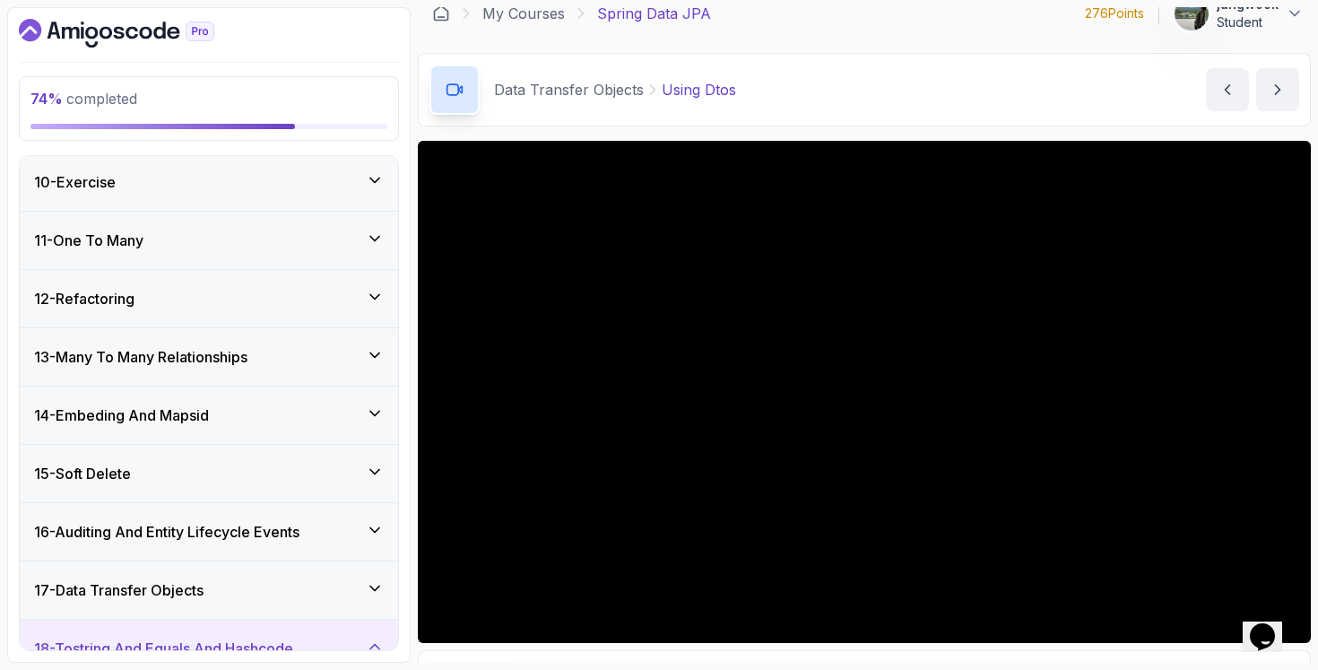
scroll to position [832, 0]
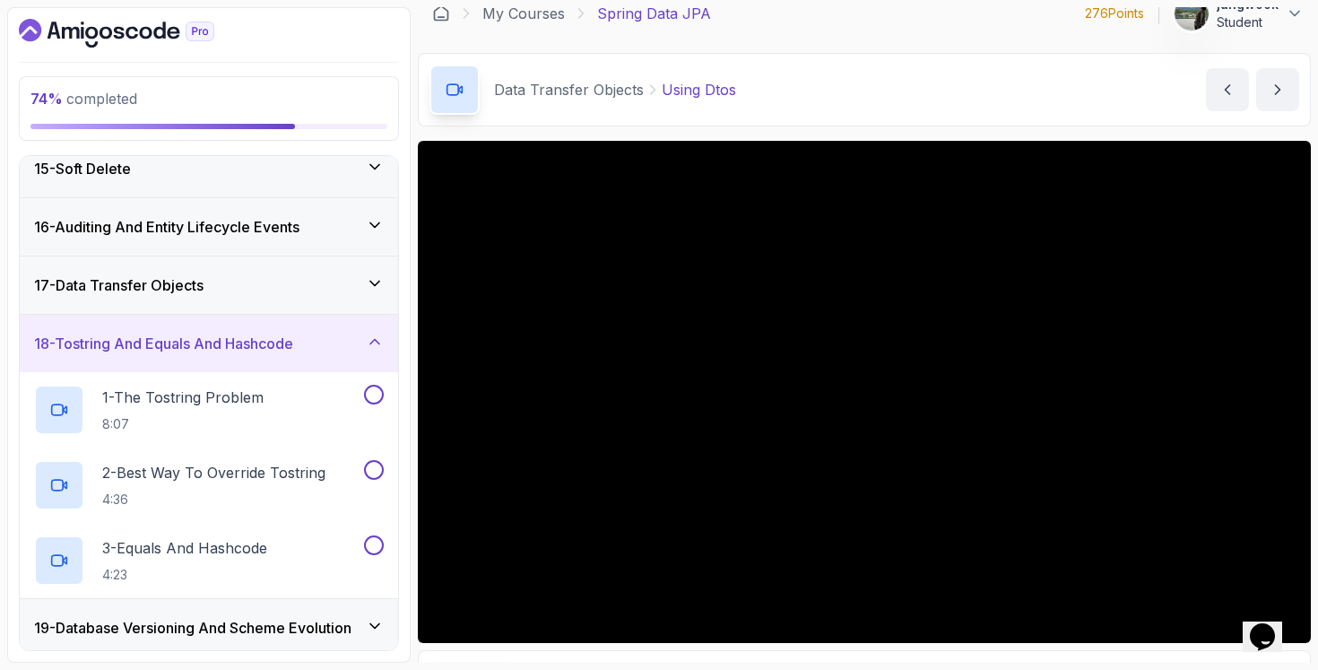
click at [204, 285] on h3 "17 - Data Transfer Objects" at bounding box center [118, 285] width 169 height 22
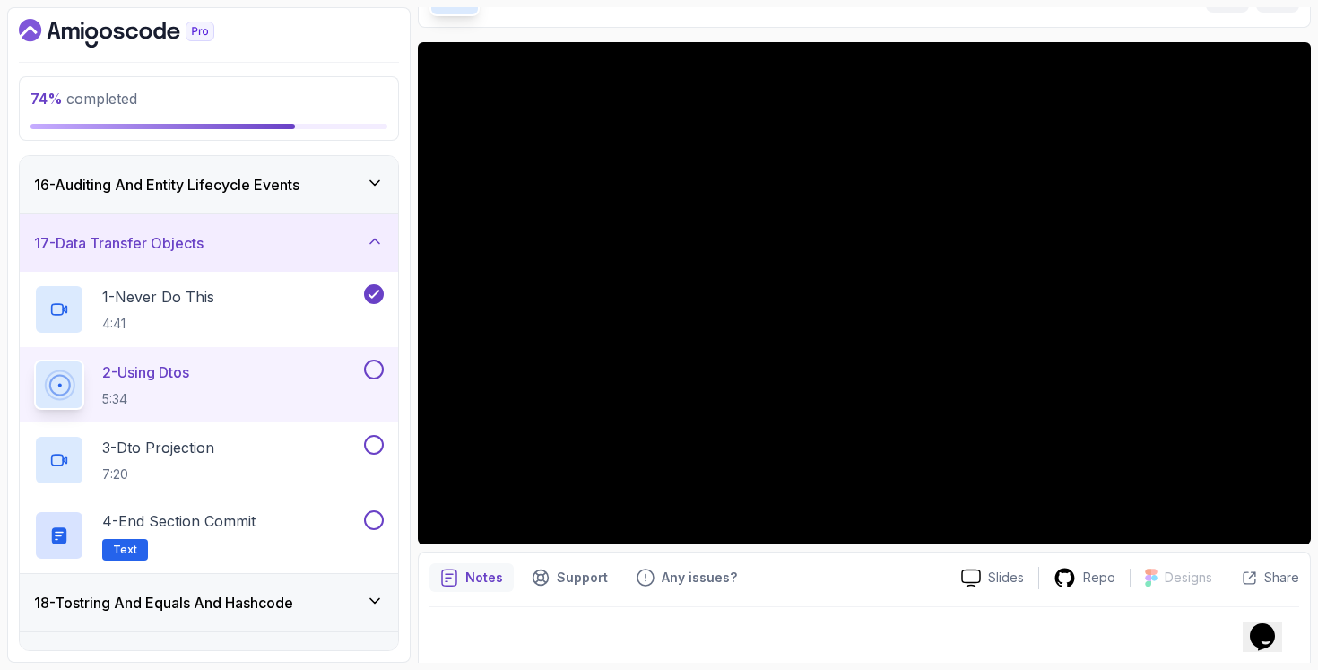
scroll to position [124, 0]
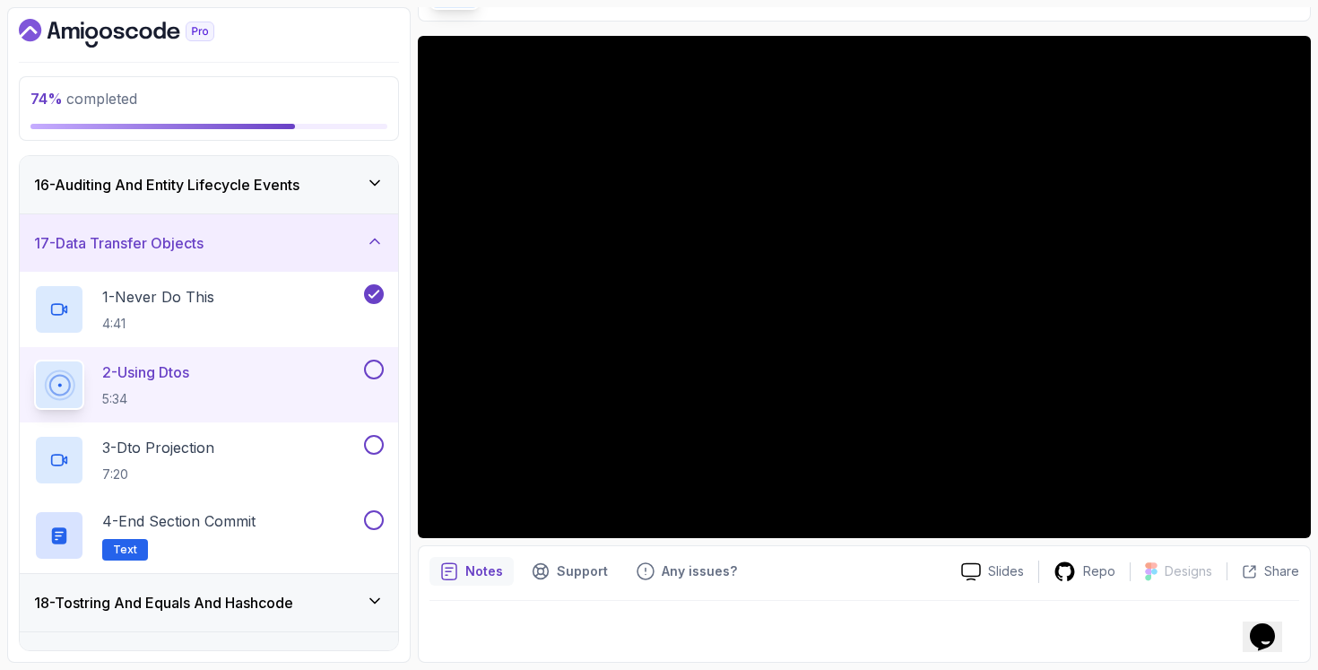
click at [605, 544] on div "Slides Repo Designs Design not available Share Notes Support Any issues? Slides…" at bounding box center [864, 349] width 893 height 627
click at [376, 370] on button at bounding box center [374, 370] width 20 height 20
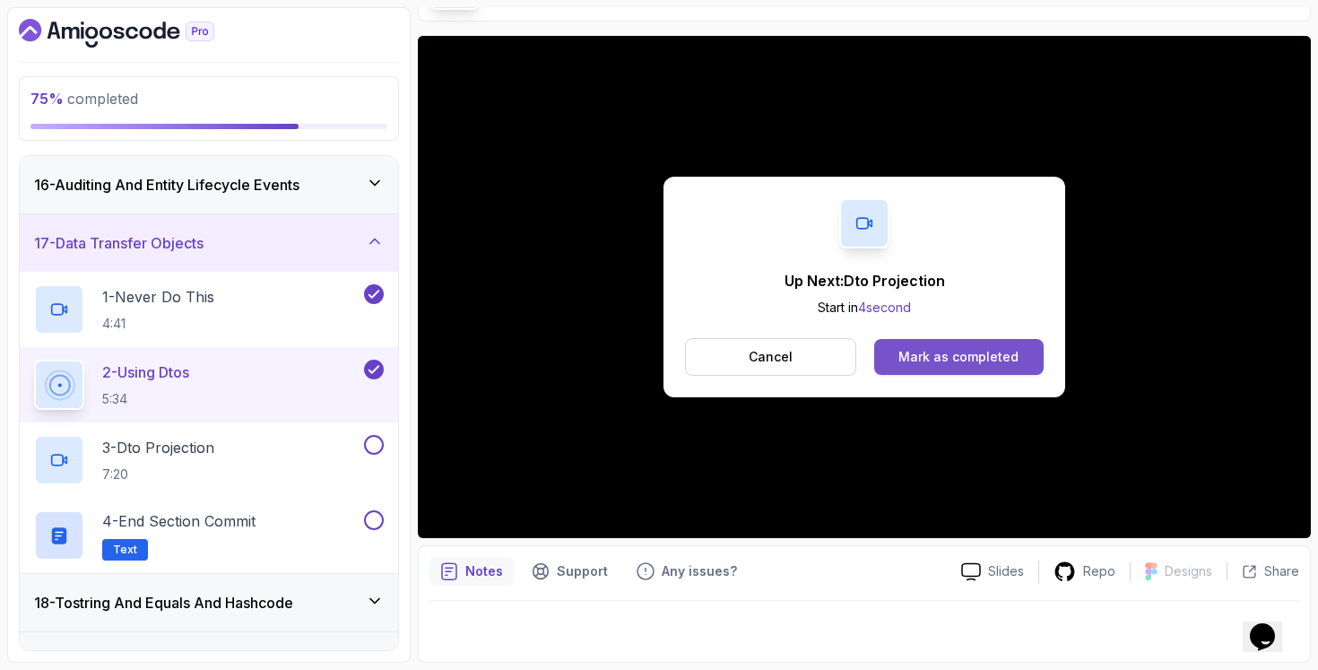
click at [968, 363] on div "Mark as completed" at bounding box center [958, 357] width 120 height 18
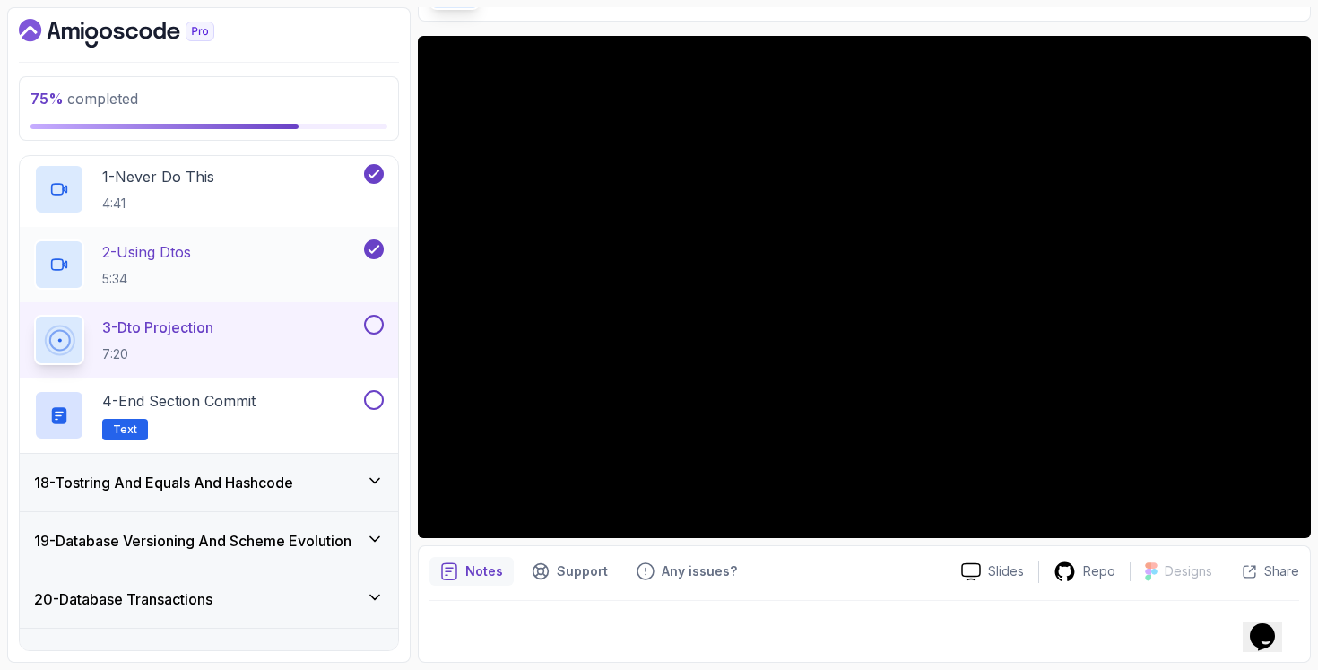
scroll to position [1030, 0]
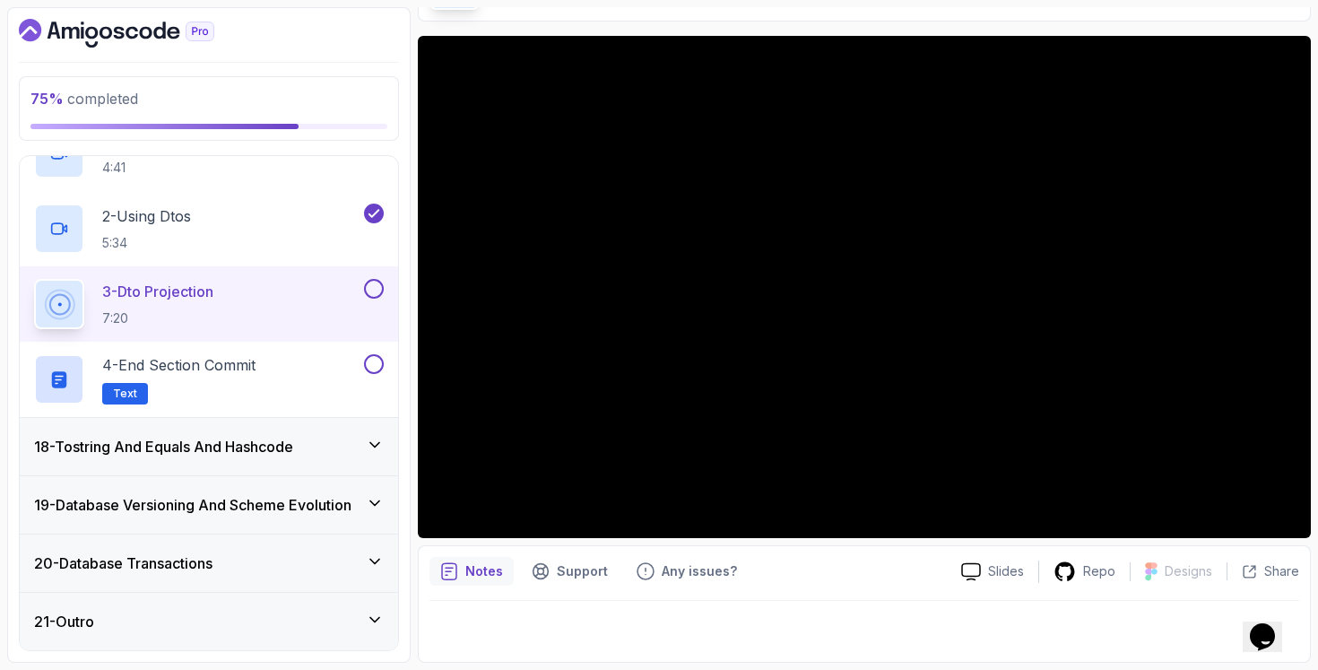
click at [267, 451] on h3 "18 - Tostring And Equals And Hashcode" at bounding box center [163, 447] width 259 height 22
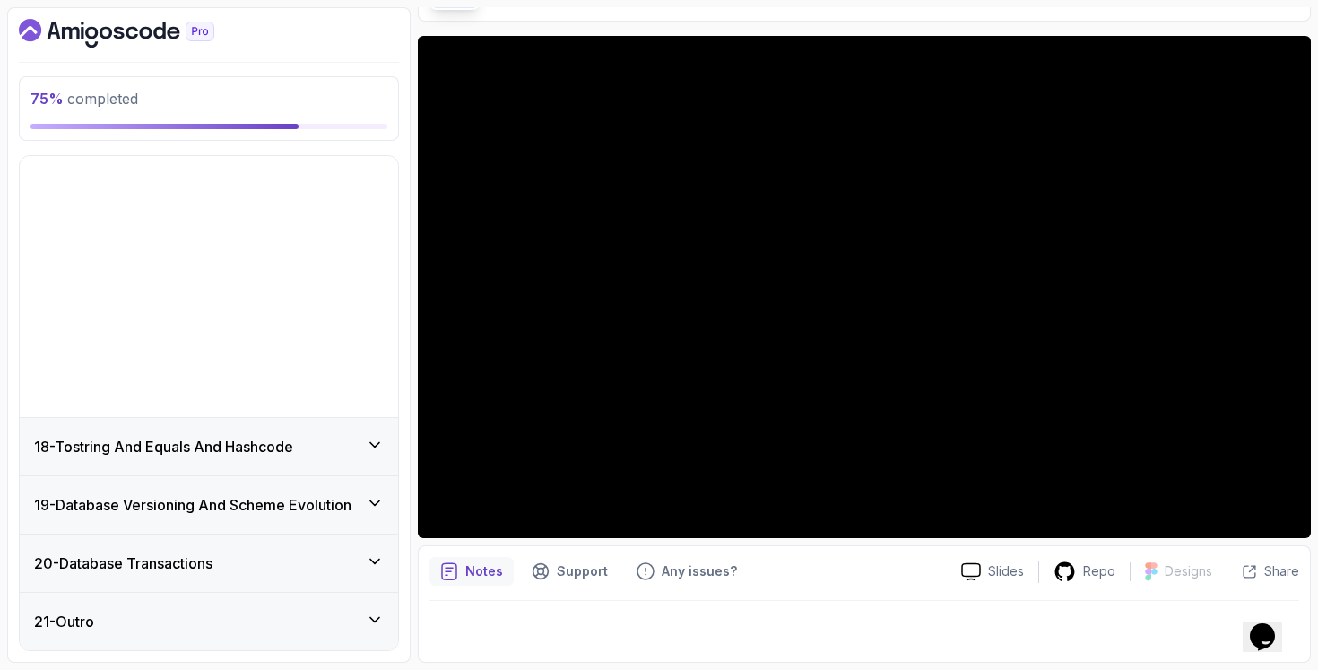
scroll to position [729, 0]
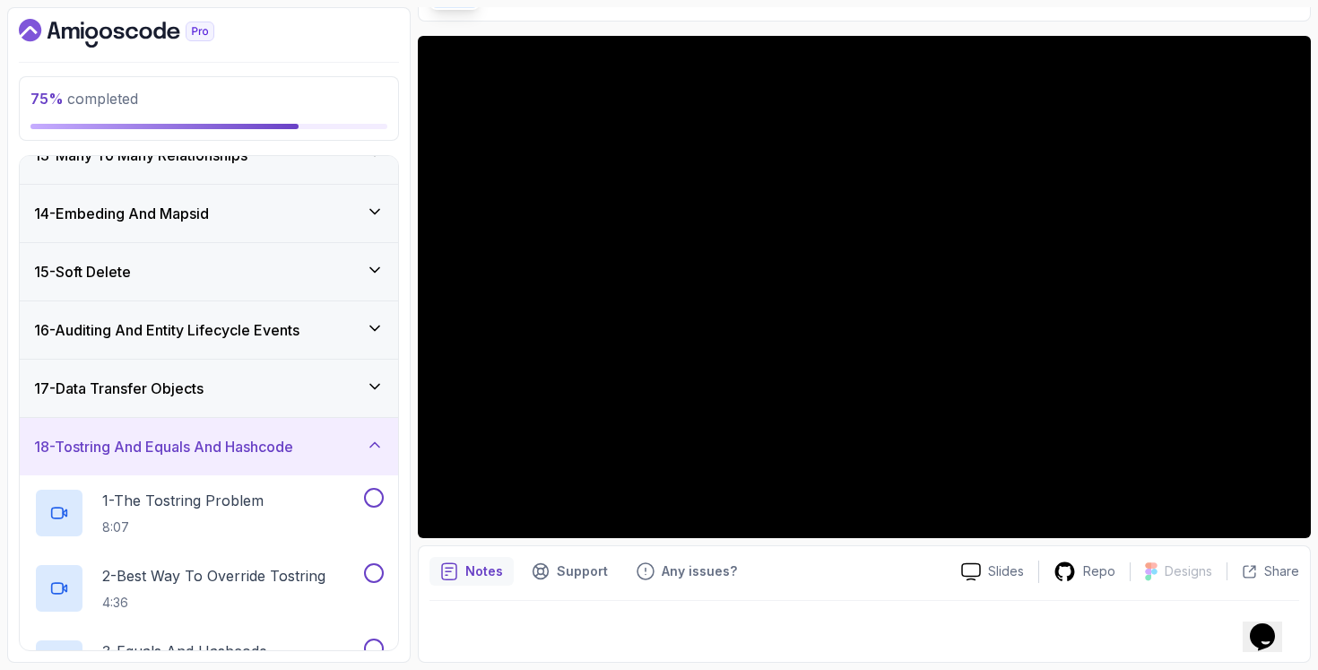
click at [295, 404] on div "17 - Data Transfer Objects" at bounding box center [209, 388] width 378 height 57
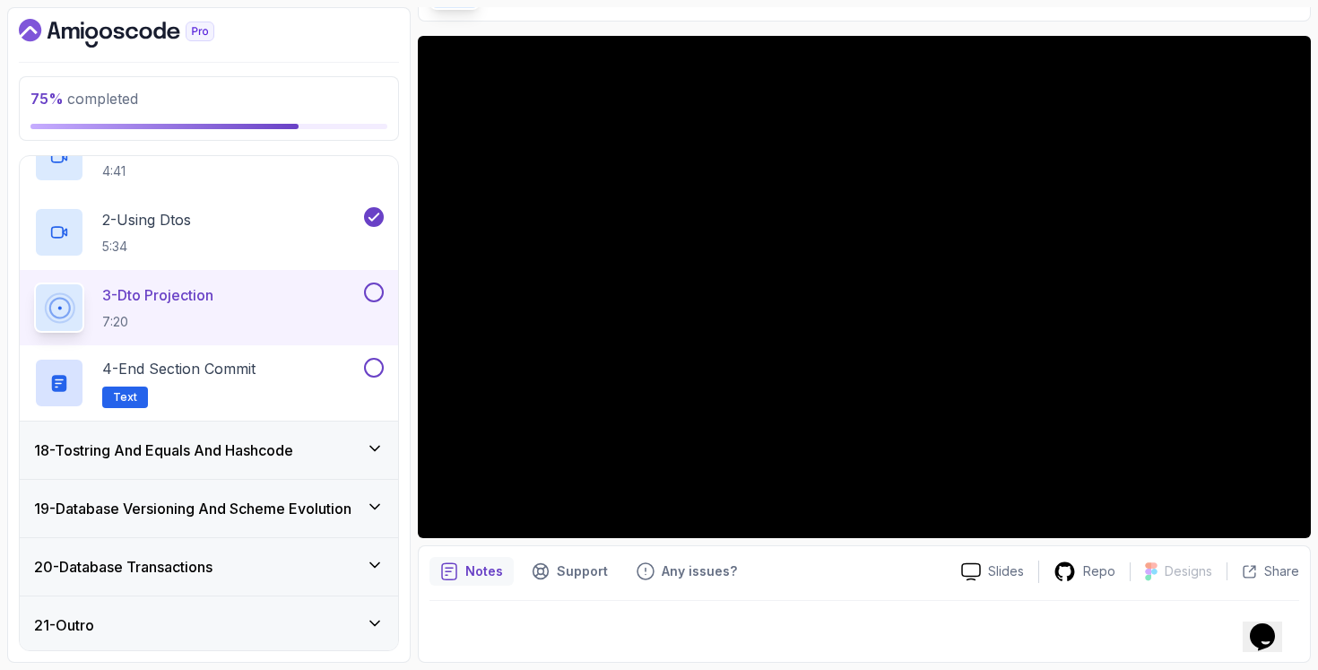
scroll to position [43, 0]
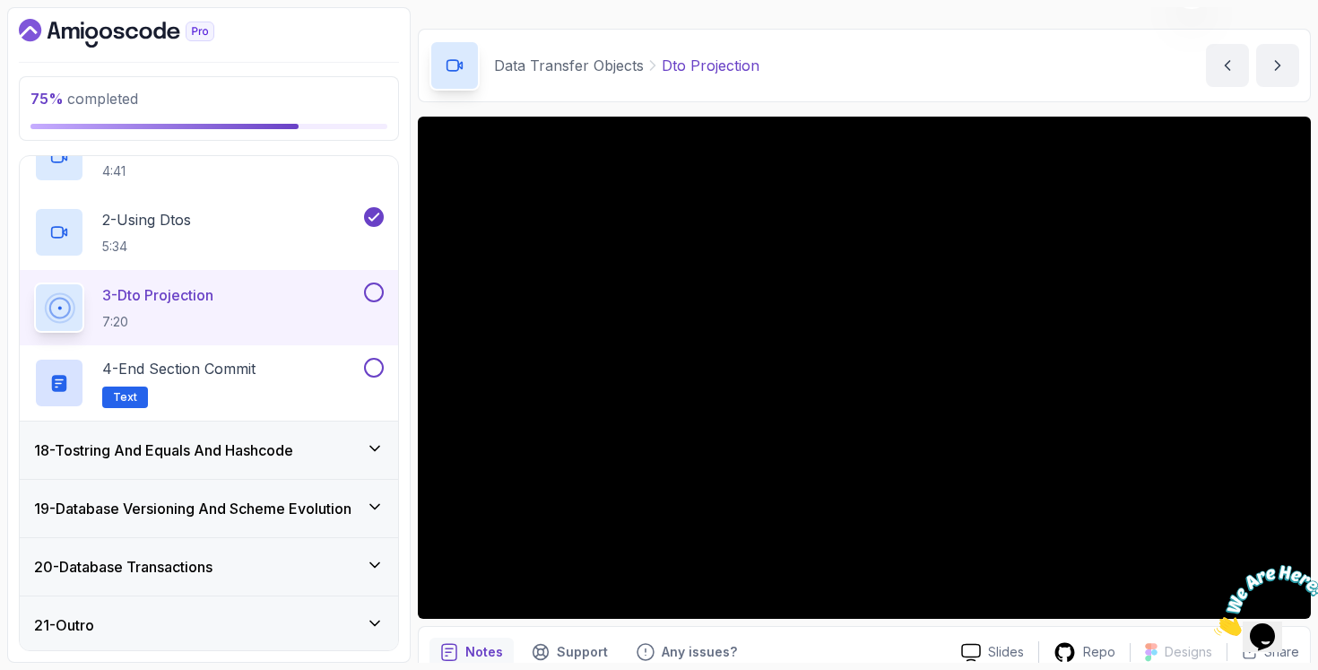
click at [1291, 636] on img at bounding box center [1269, 600] width 111 height 71
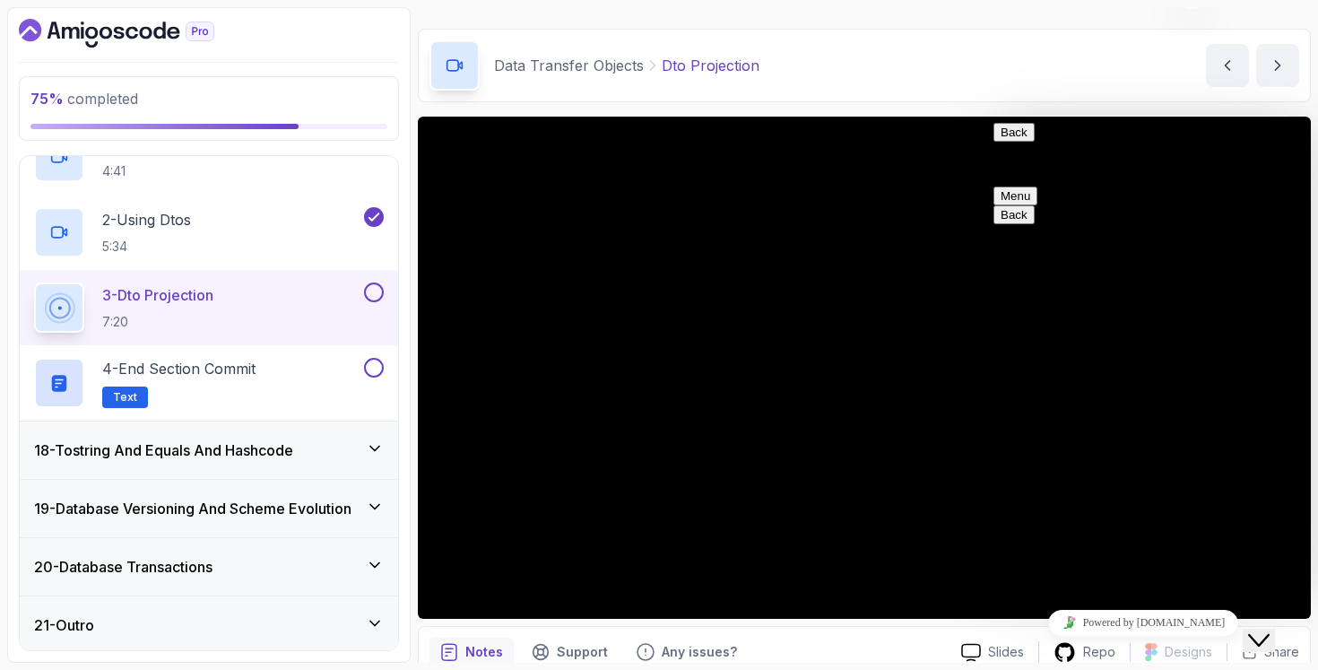
click at [1275, 629] on button "Close Chat This icon closes the chat window." at bounding box center [1259, 640] width 32 height 23
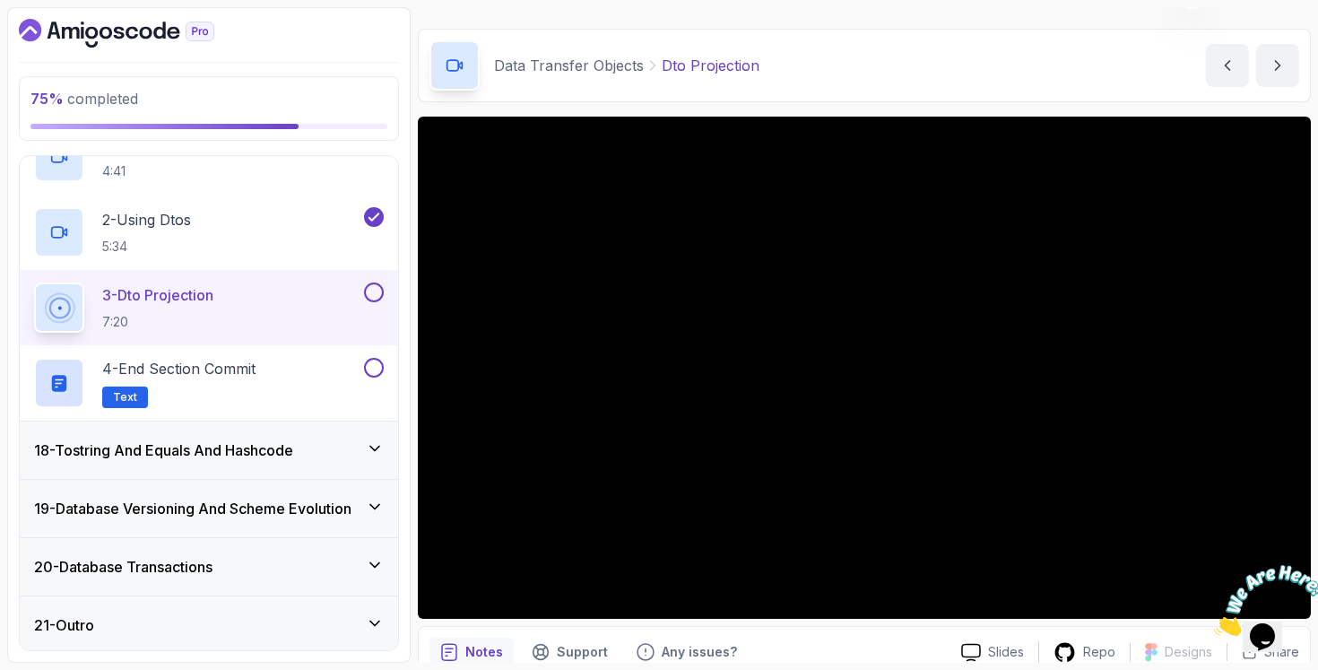
click at [1214, 623] on icon "Close" at bounding box center [1214, 630] width 0 height 15
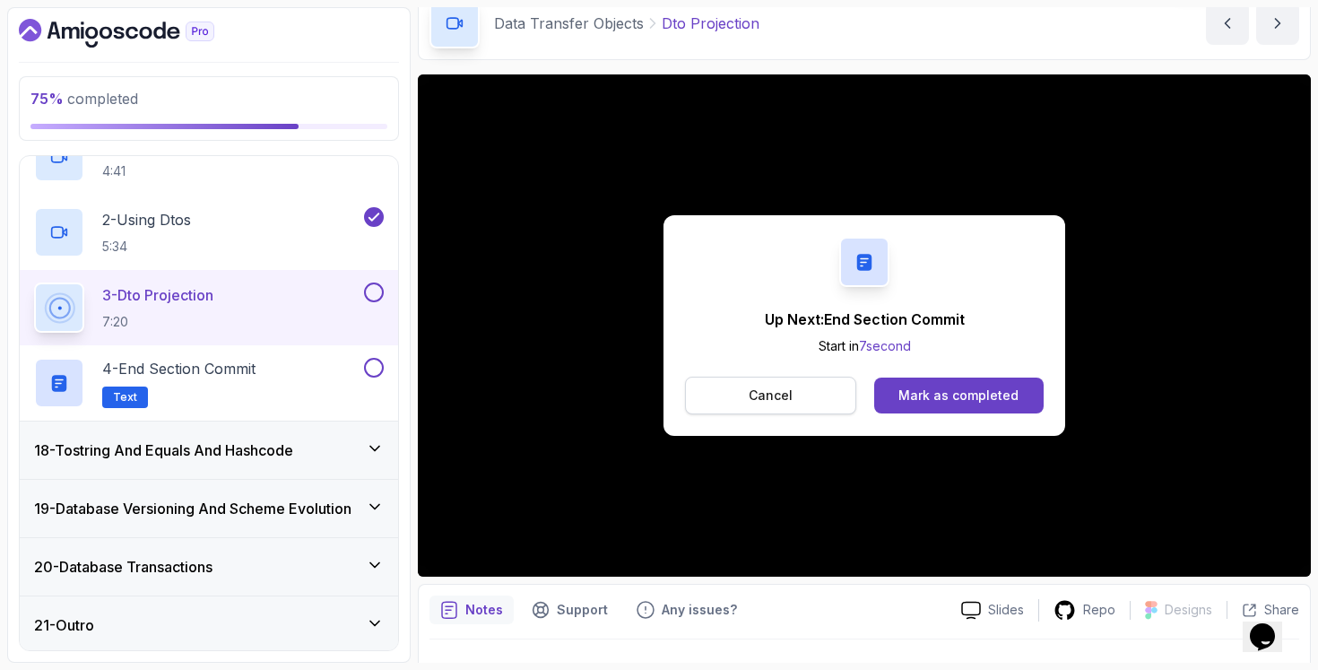
click at [772, 392] on p "Cancel" at bounding box center [771, 395] width 44 height 18
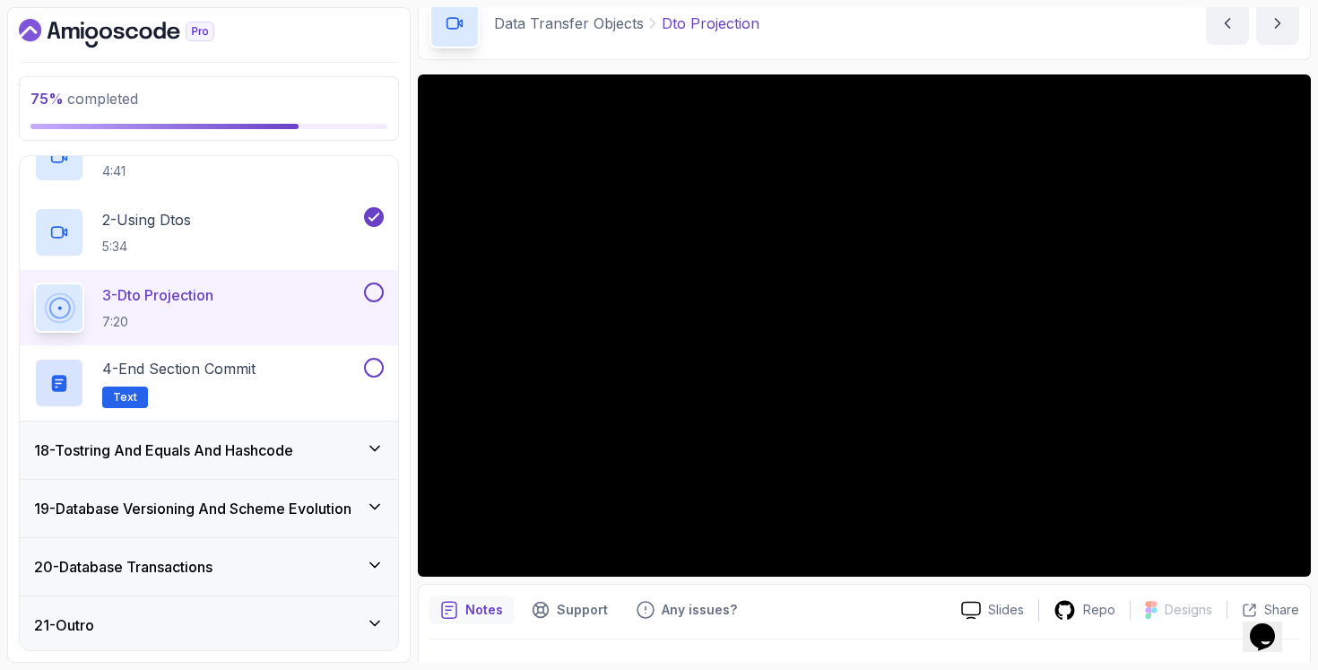
click at [378, 287] on button at bounding box center [374, 292] width 20 height 20
click at [317, 433] on div "18 - Tostring And Equals And Hashcode" at bounding box center [209, 449] width 378 height 57
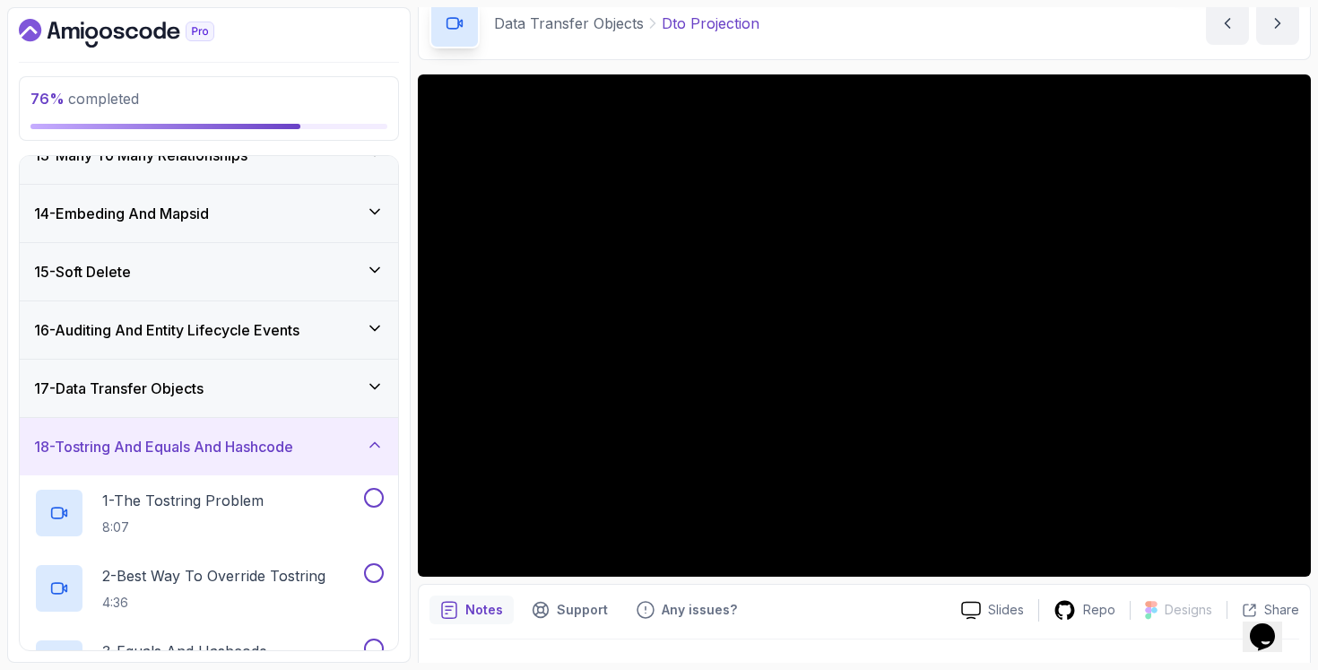
scroll to position [850, 0]
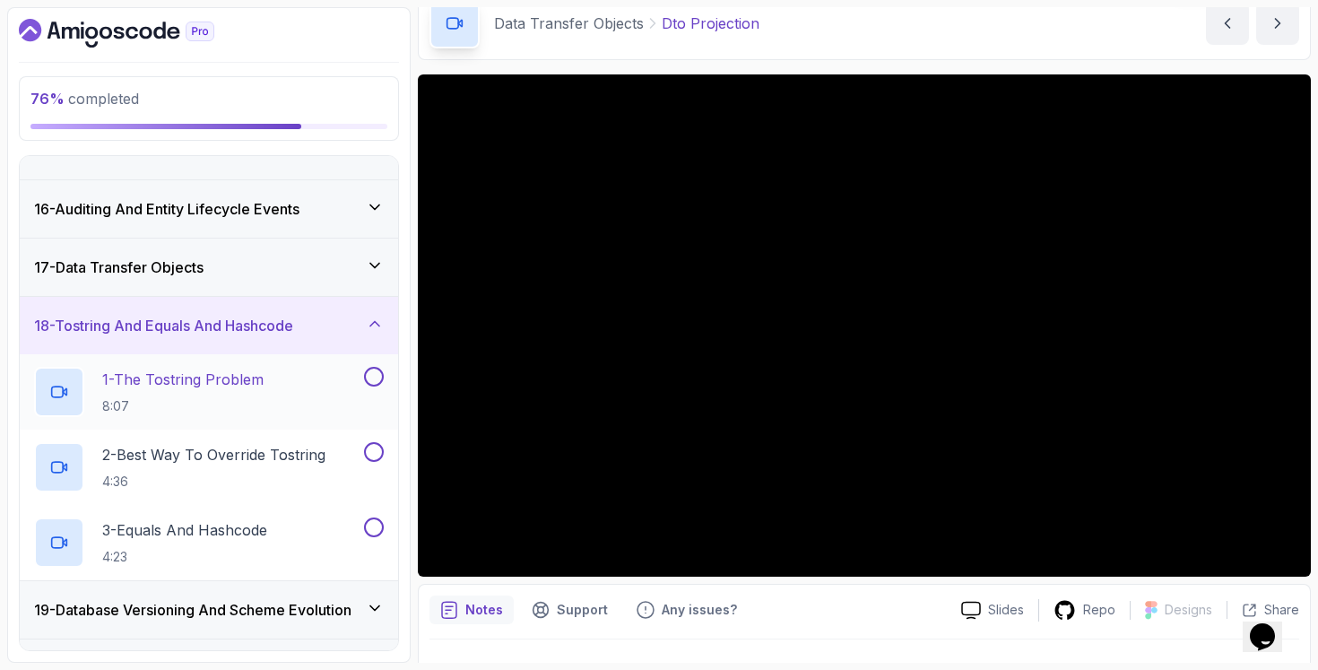
click at [317, 405] on div "1 - The Tostring Problem 8:07" at bounding box center [197, 392] width 326 height 50
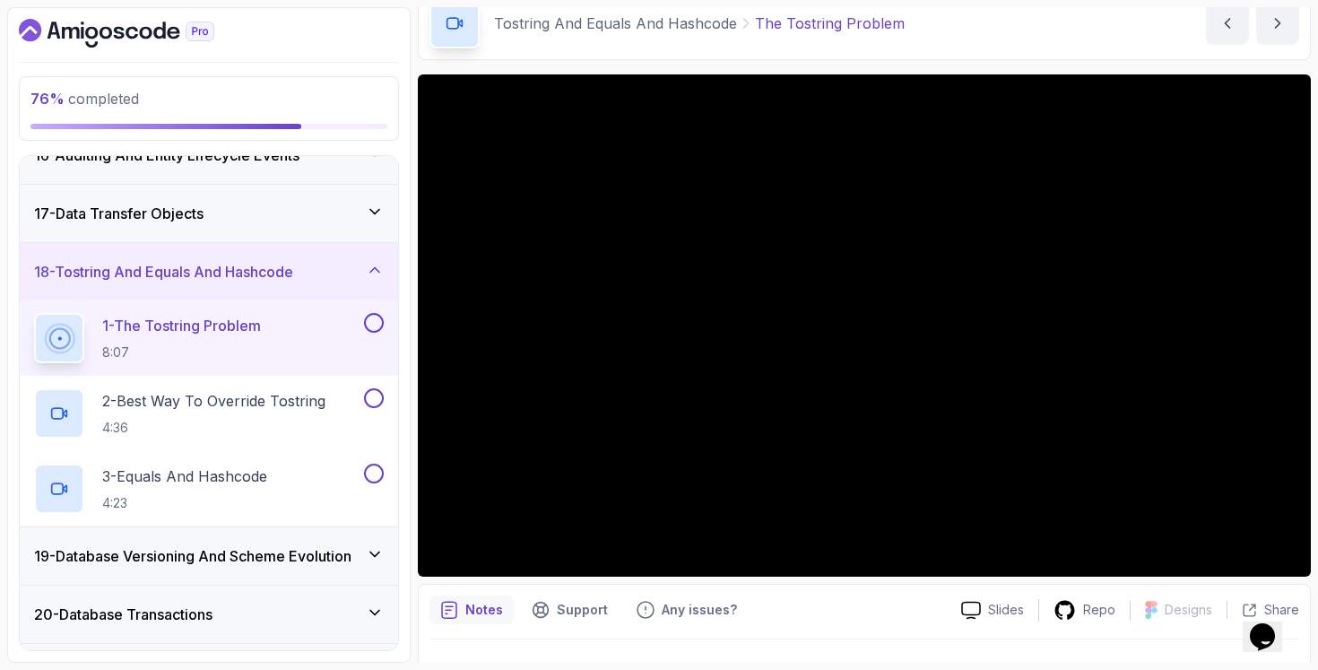
scroll to position [955, 0]
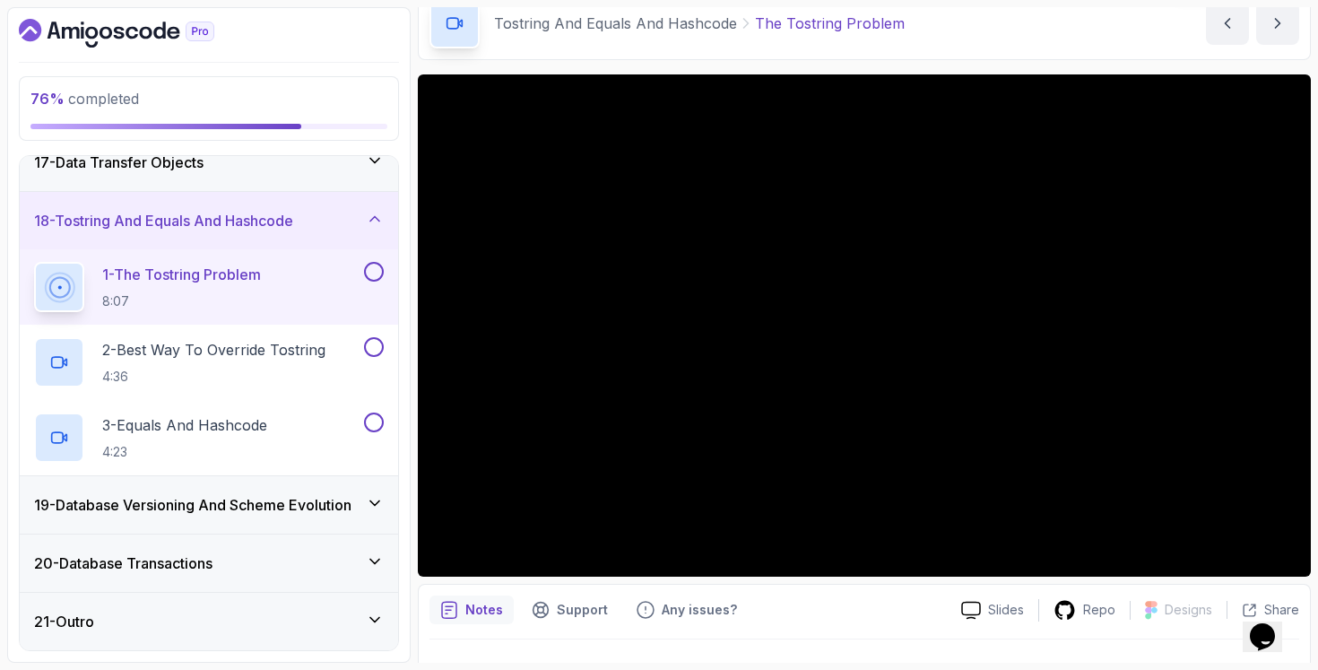
click at [324, 512] on h3 "19 - Database Versioning And Scheme Evolution" at bounding box center [192, 505] width 317 height 22
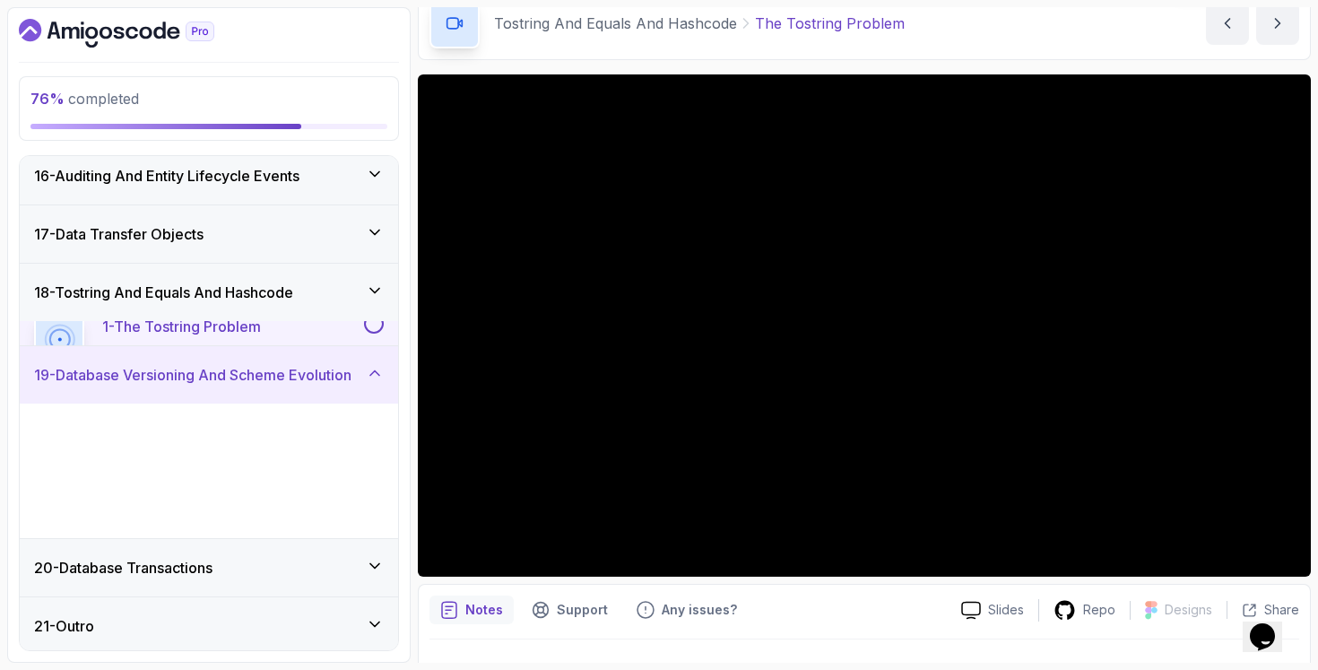
scroll to position [880, 0]
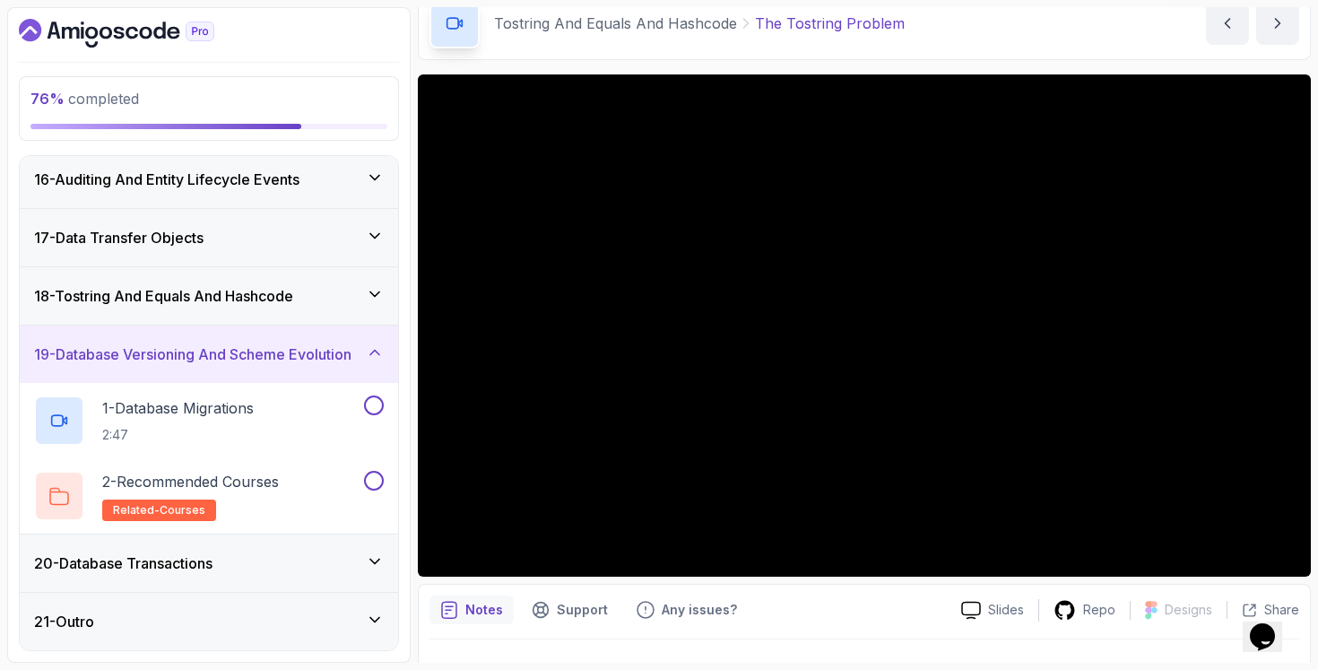
click at [293, 299] on h3 "18 - Tostring And Equals And Hashcode" at bounding box center [163, 296] width 259 height 22
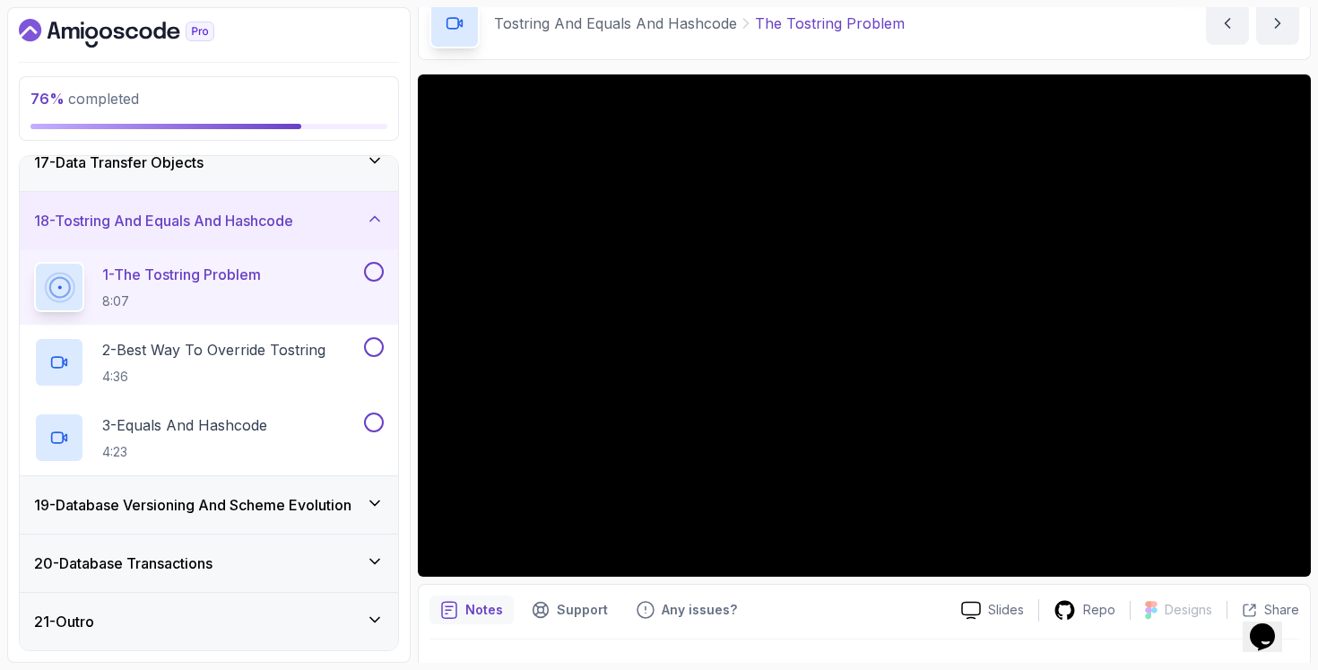
click at [337, 514] on h3 "19 - Database Versioning And Scheme Evolution" at bounding box center [192, 505] width 317 height 22
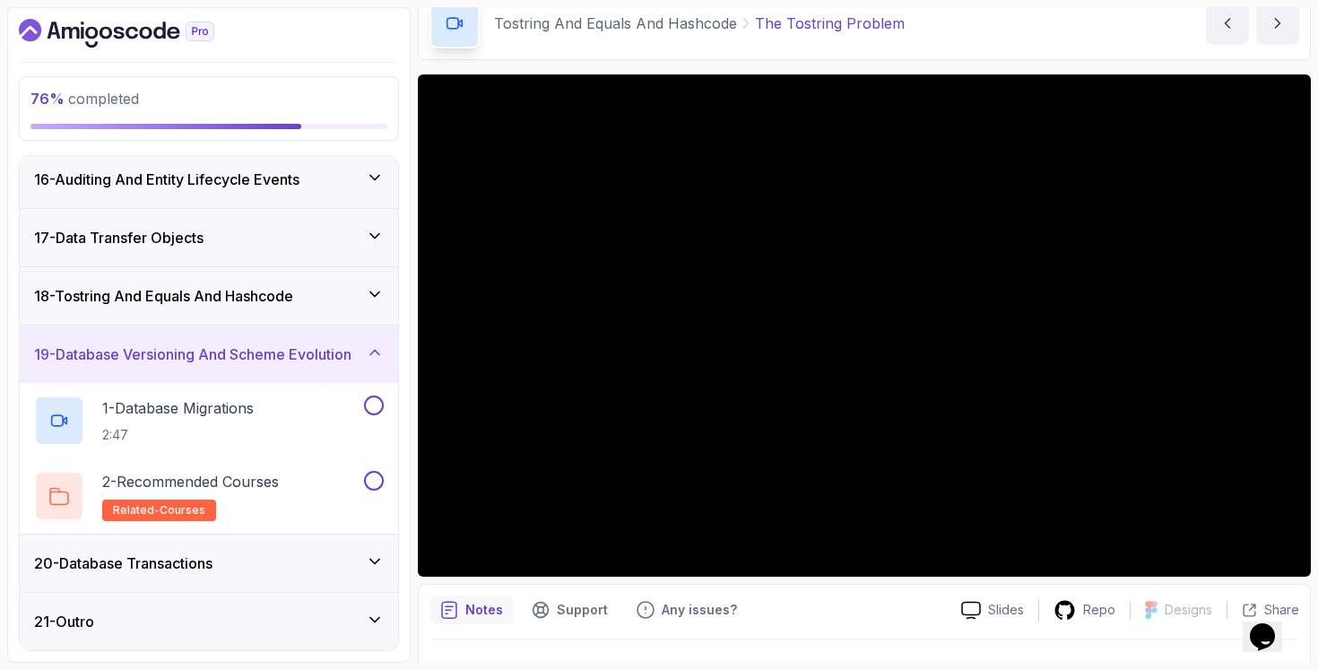
click at [312, 304] on div "18 - Tostring And Equals And Hashcode" at bounding box center [209, 296] width 350 height 22
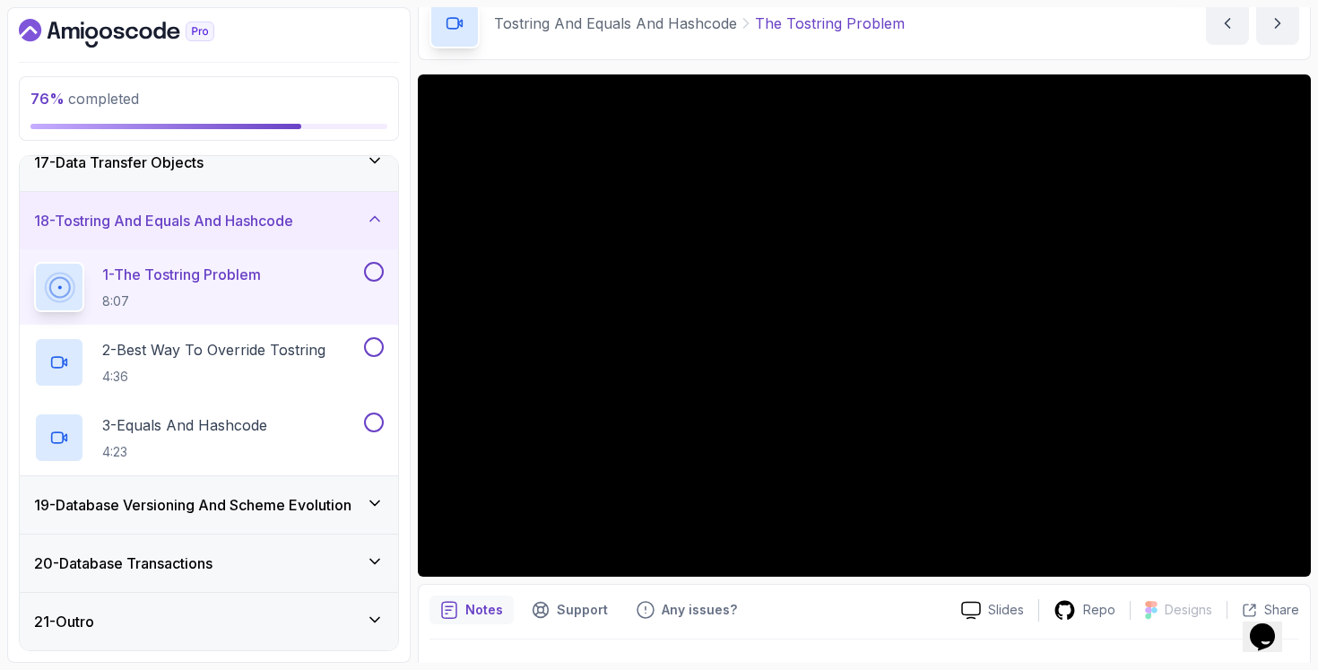
click at [273, 505] on h3 "19 - Database Versioning And Scheme Evolution" at bounding box center [192, 505] width 317 height 22
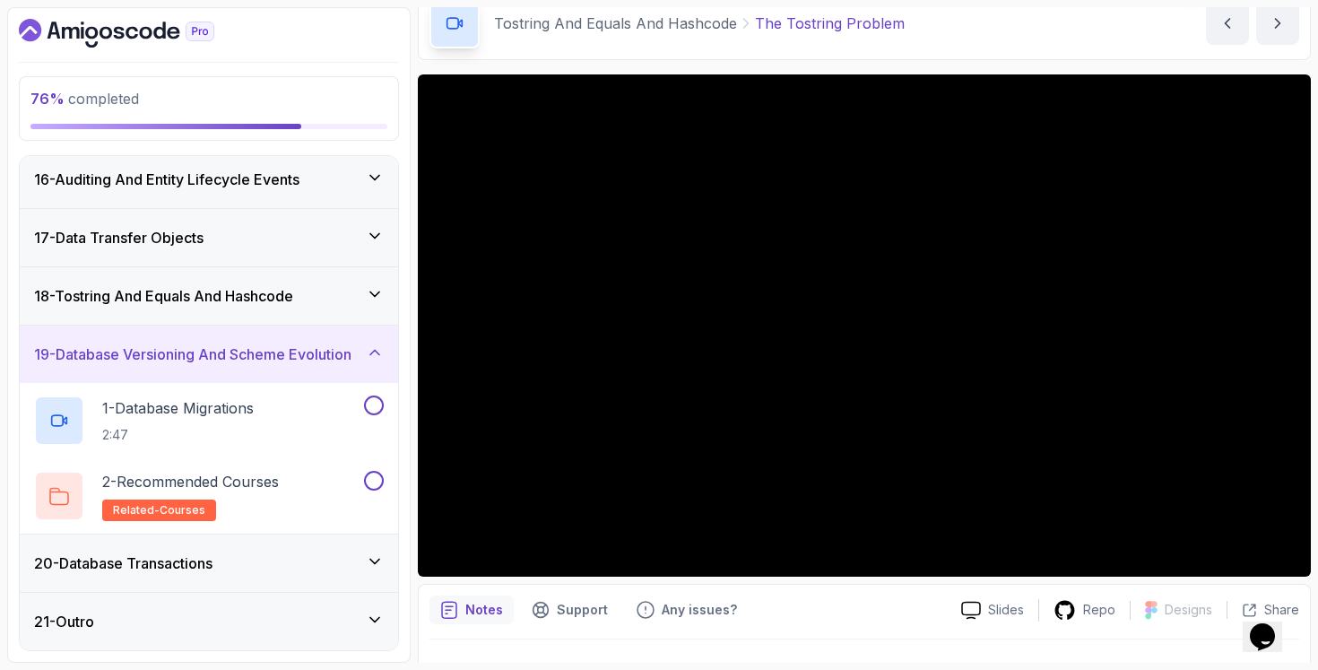
click at [268, 561] on div "20 - Database Transactions" at bounding box center [209, 563] width 350 height 22
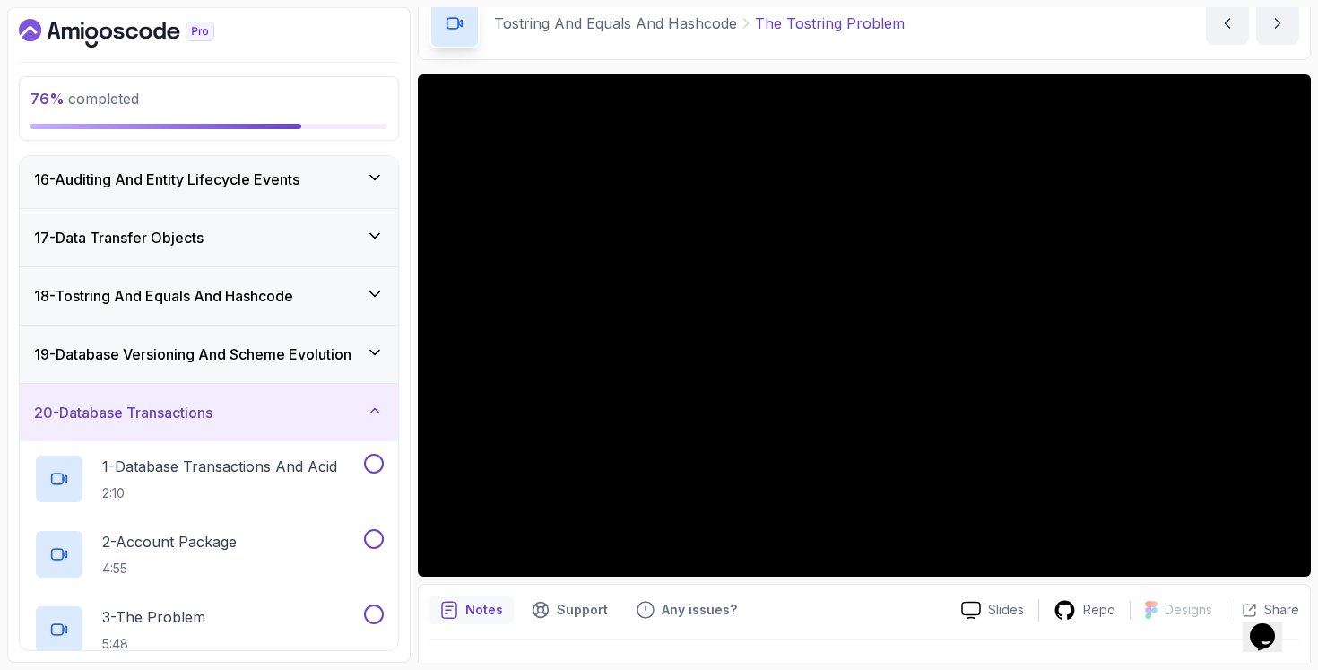
click at [324, 312] on div "18 - Tostring And Equals And Hashcode" at bounding box center [209, 295] width 378 height 57
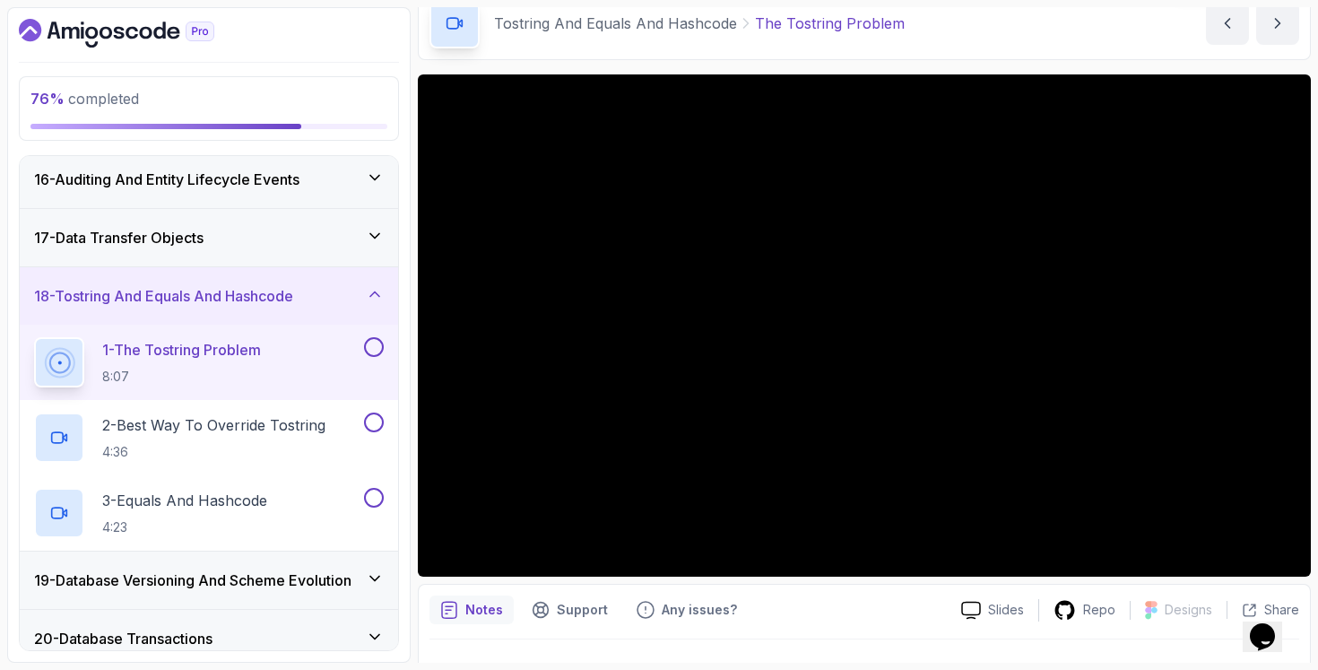
click at [20, 267] on button "18 - Tostring And Equals And Hashcode" at bounding box center [209, 295] width 378 height 57
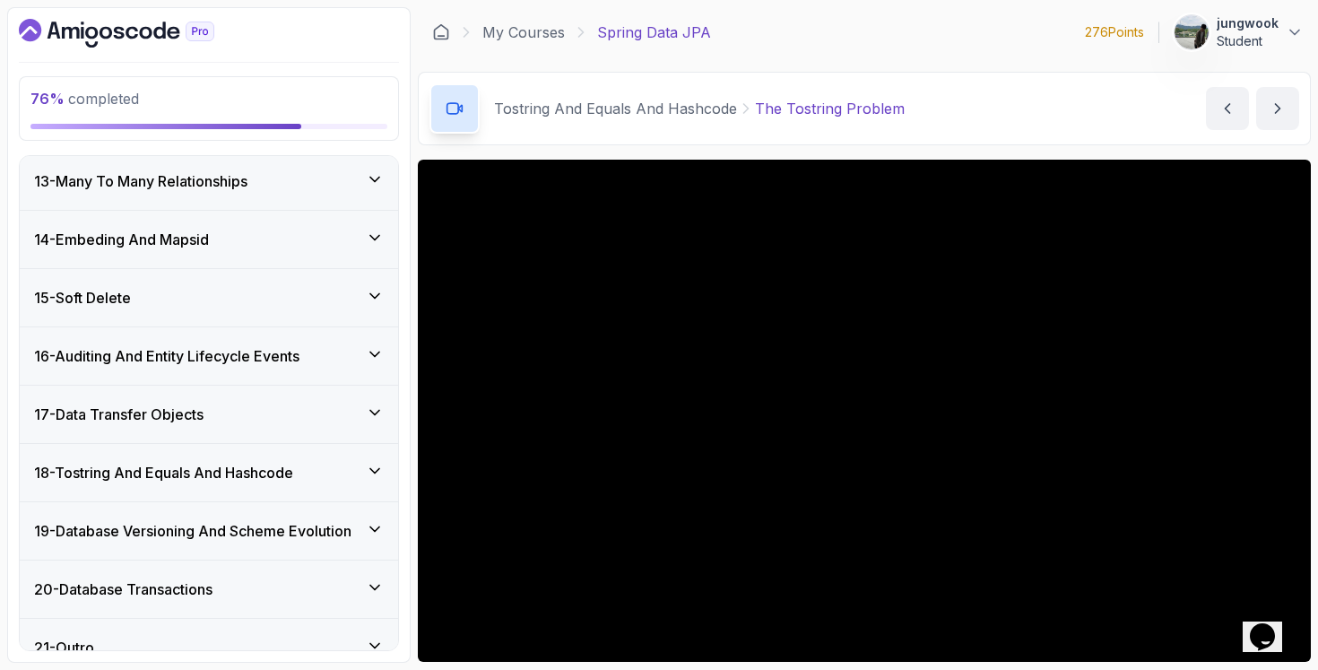
scroll to position [729, 0]
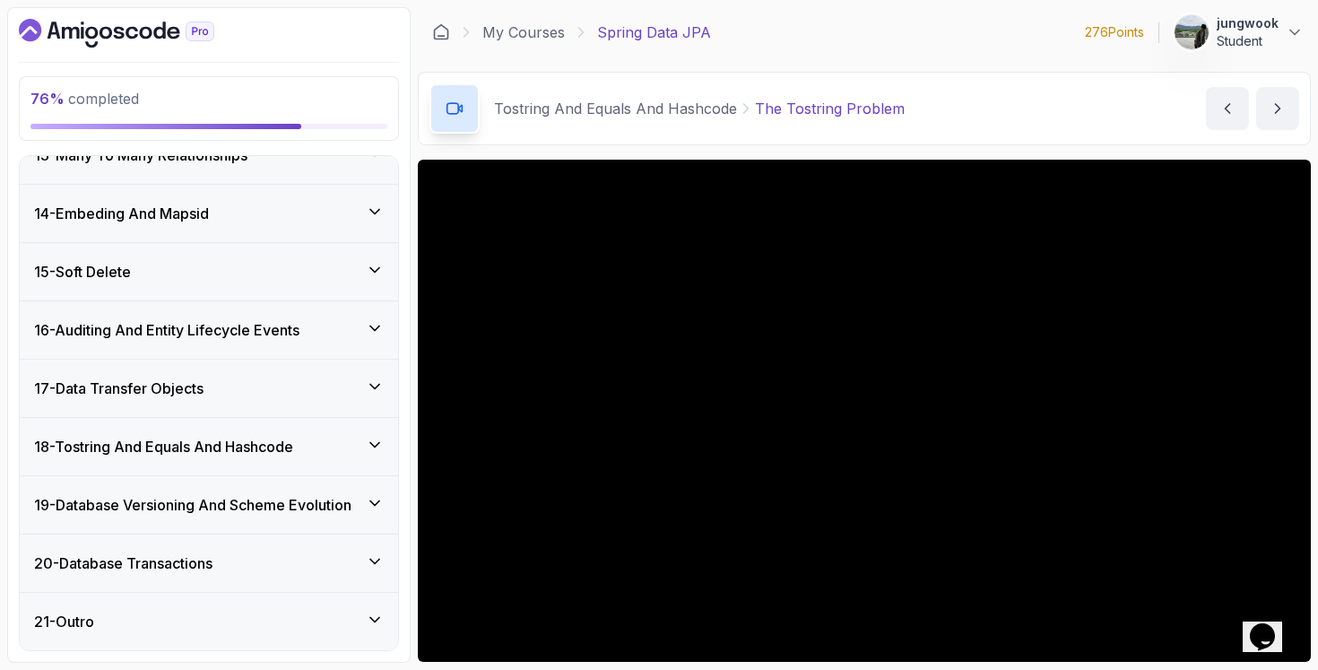
click at [343, 516] on div "19 - Database Versioning And Scheme Evolution" at bounding box center [209, 504] width 378 height 57
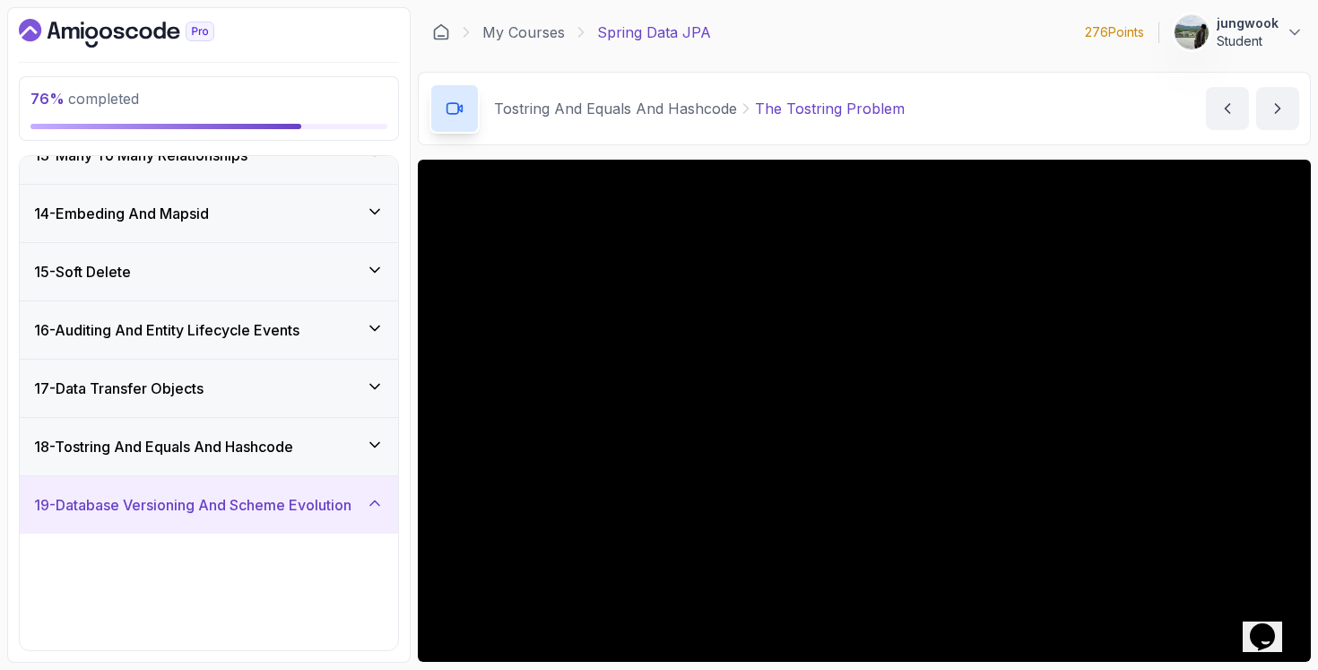
click at [357, 450] on div "18 - Tostring And Equals And Hashcode" at bounding box center [209, 447] width 350 height 22
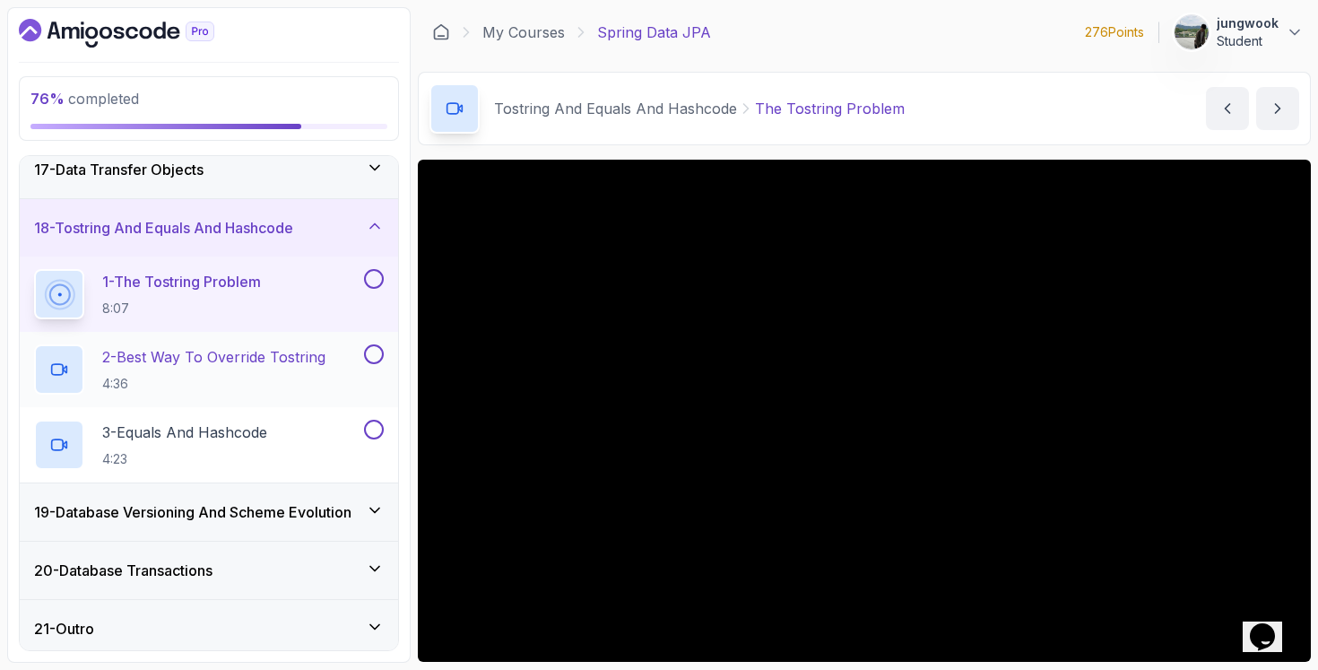
scroll to position [955, 0]
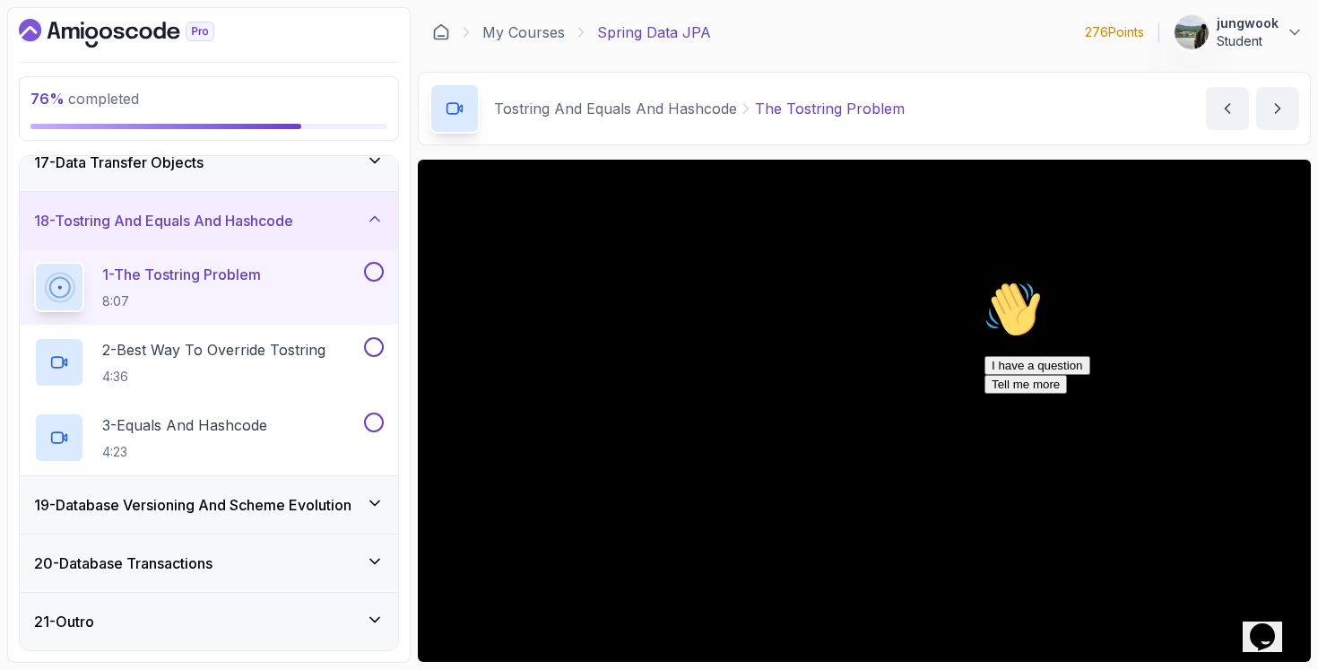
click at [1264, 638] on icon "Opens Chat This icon Opens the chat window." at bounding box center [1262, 636] width 29 height 29
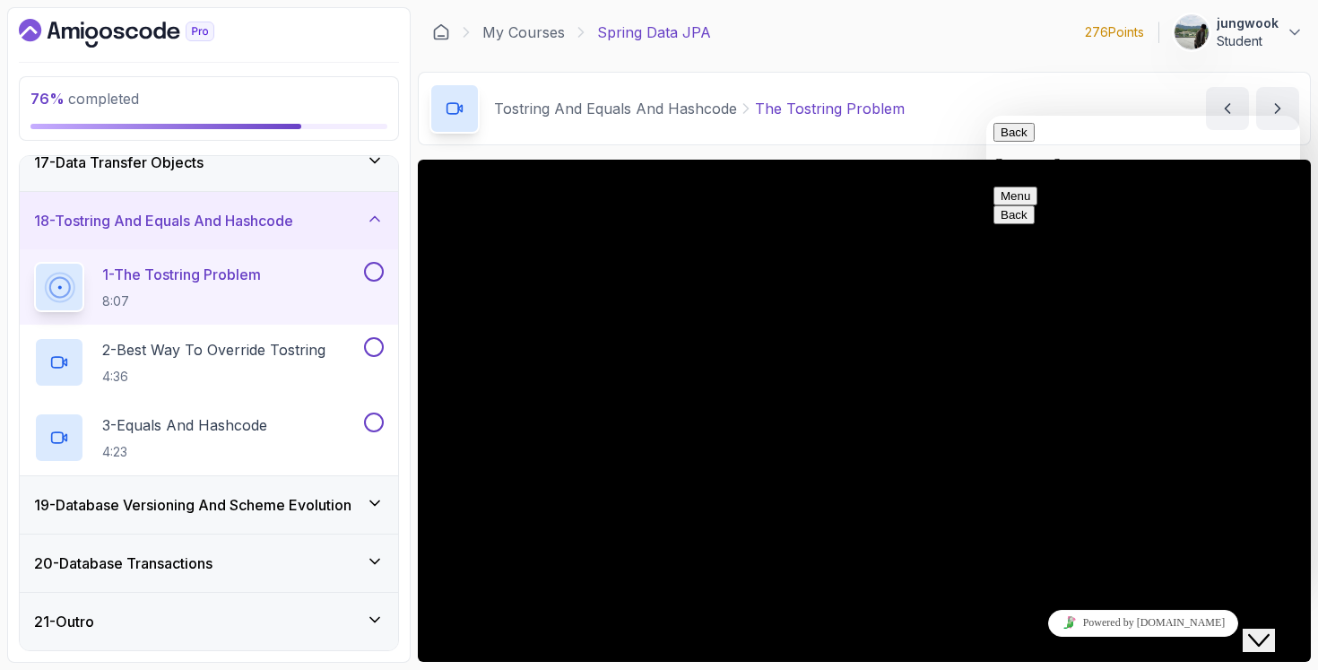
click at [1270, 629] on icon "Close Chat This icon closes the chat window." at bounding box center [1259, 640] width 22 height 22
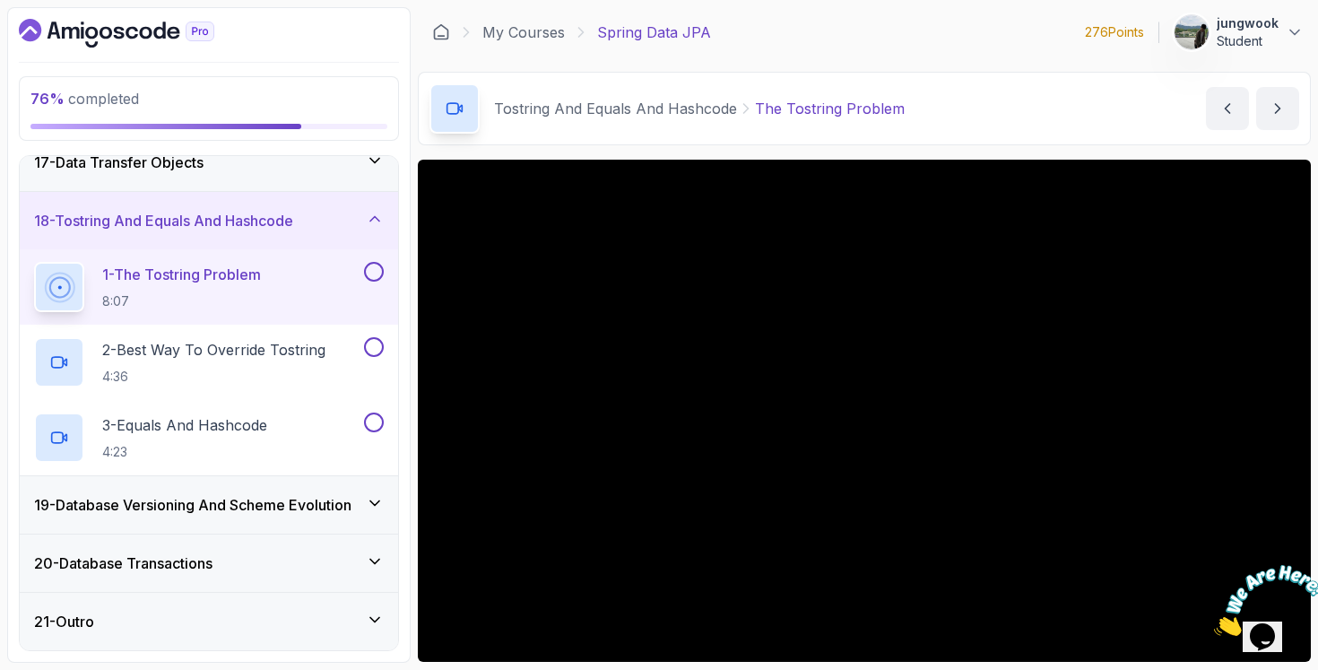
drag, startPoint x: 1302, startPoint y: 565, endPoint x: 2508, endPoint y: 1123, distance: 1328.8
click at [1214, 623] on icon "Close" at bounding box center [1214, 630] width 0 height 15
click at [1267, 618] on img at bounding box center [1269, 600] width 111 height 71
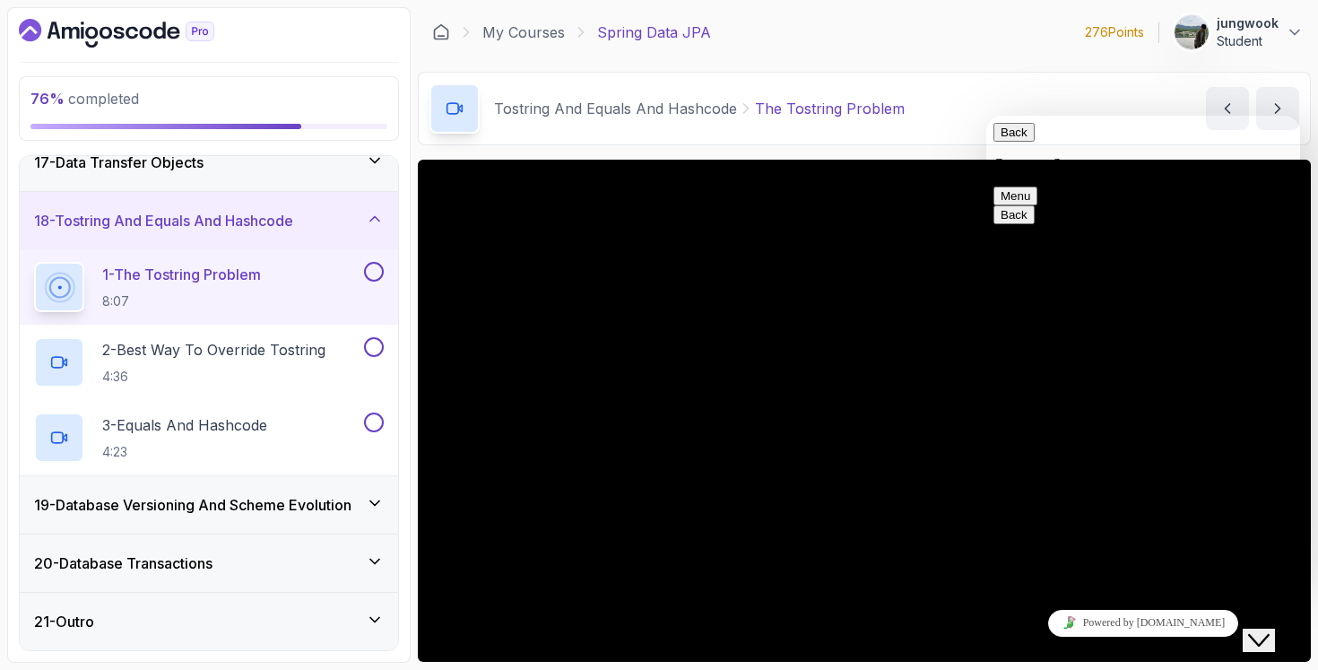
click at [1268, 629] on icon "Close Chat This icon closes the chat window." at bounding box center [1259, 640] width 22 height 22
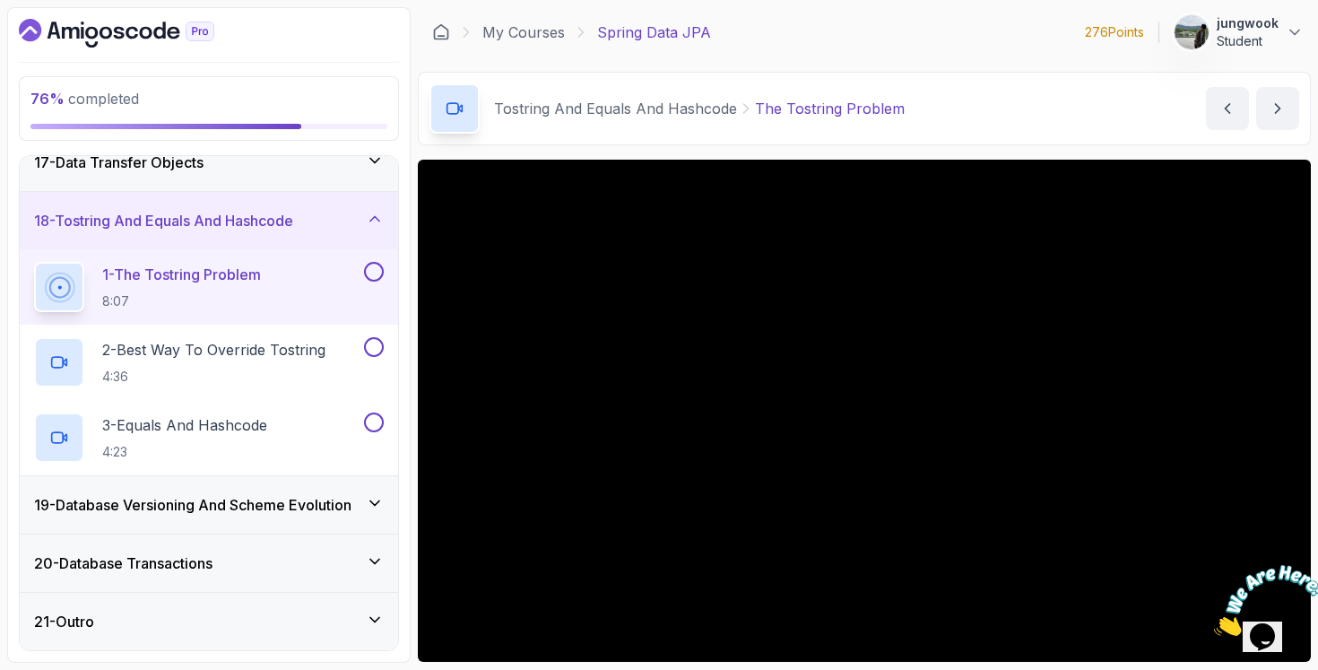
click at [1214, 623] on icon "Close" at bounding box center [1214, 630] width 0 height 15
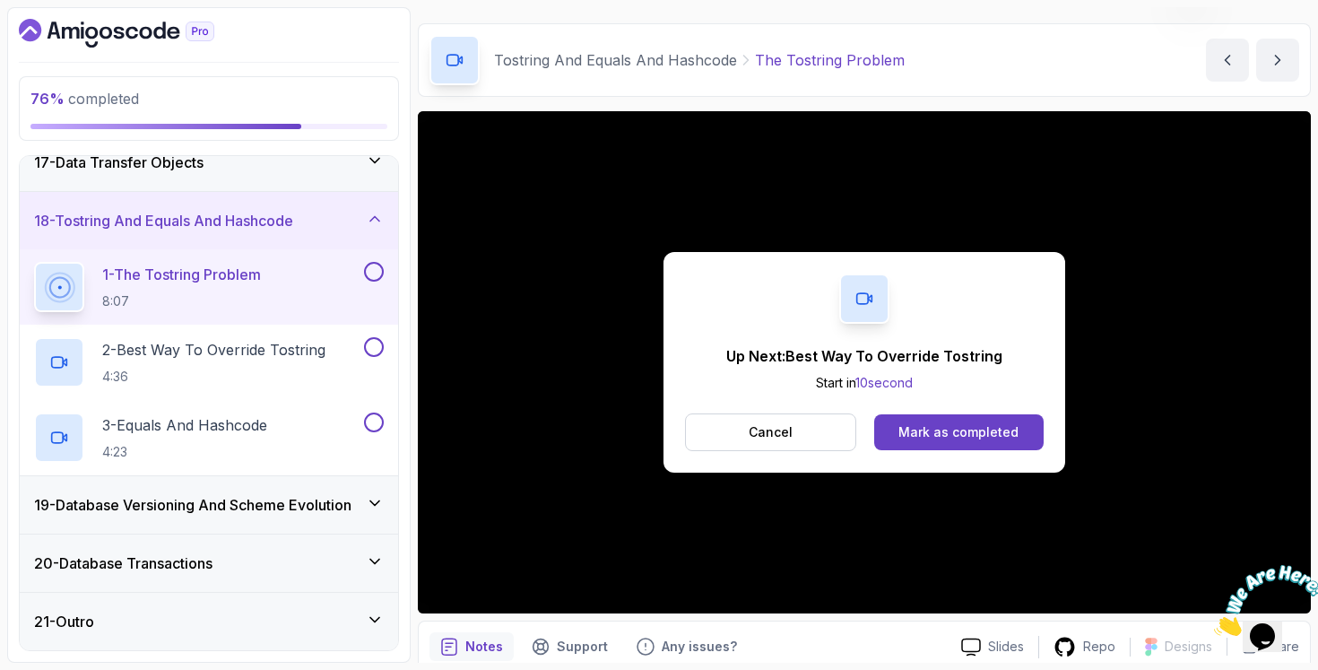
click at [376, 268] on button at bounding box center [374, 272] width 20 height 20
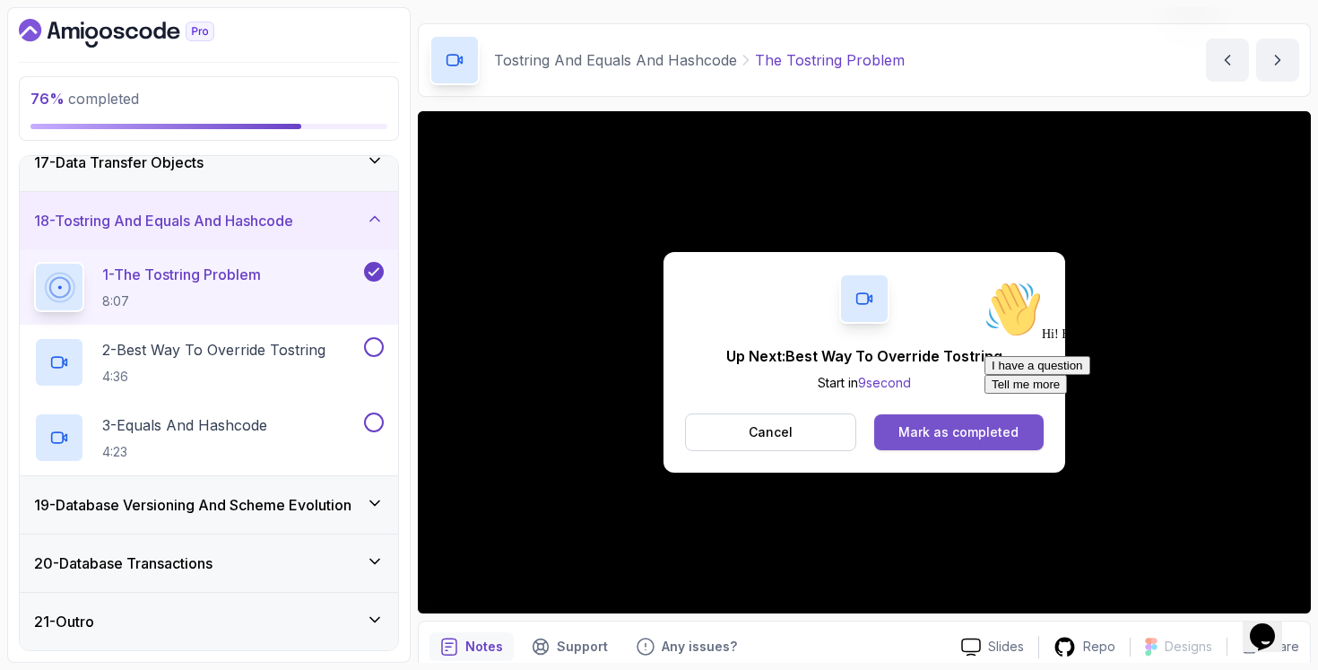
click at [934, 436] on div "Mark as completed" at bounding box center [958, 432] width 120 height 18
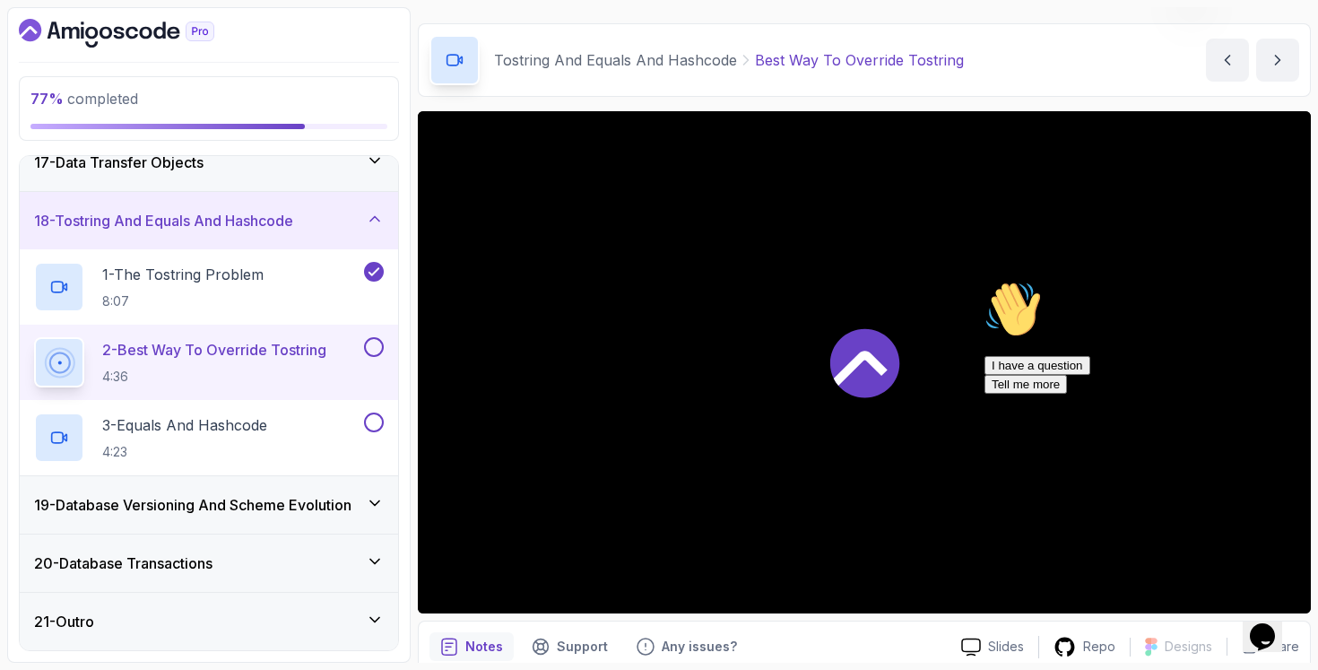
click at [684, 370] on div at bounding box center [864, 362] width 893 height 502
click at [1272, 626] on icon "$i18n('chat', 'chat_widget')" at bounding box center [1262, 636] width 25 height 27
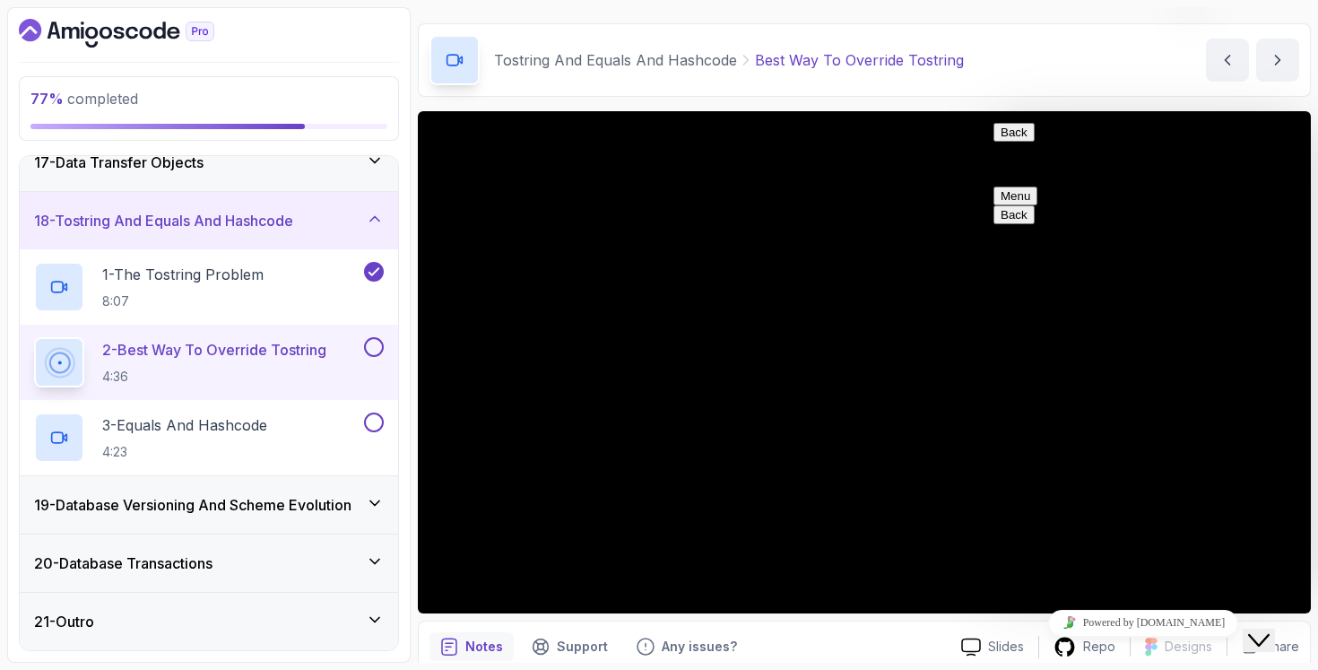
click at [1275, 629] on button "Close Chat This icon closes the chat window." at bounding box center [1259, 640] width 32 height 23
click at [279, 555] on div "20 - Database Transactions" at bounding box center [209, 563] width 350 height 22
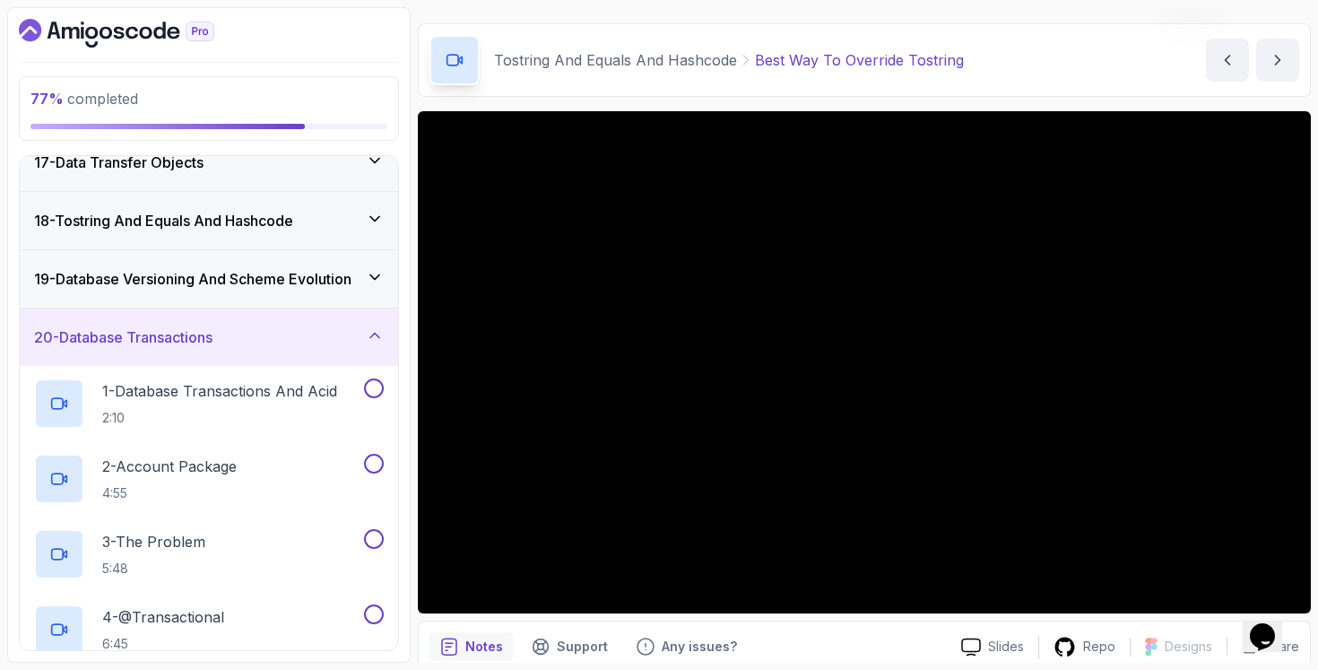
click at [319, 272] on h3 "19 - Database Versioning And Scheme Evolution" at bounding box center [192, 279] width 317 height 22
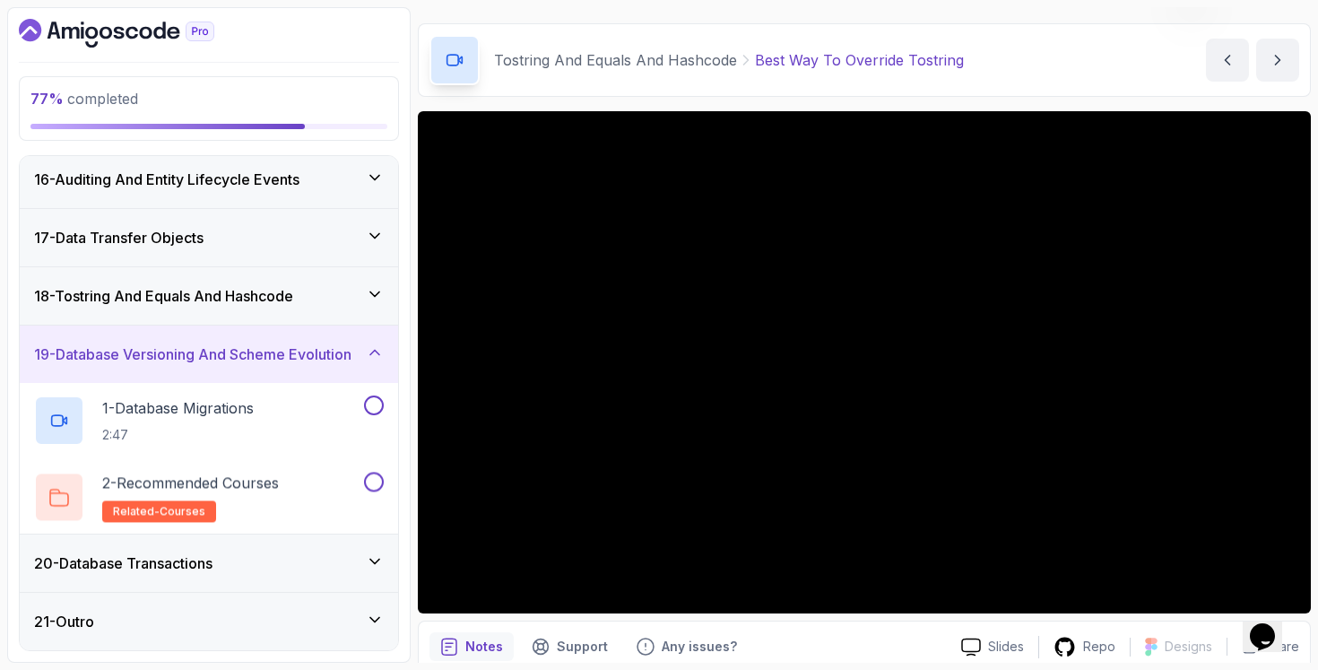
scroll to position [880, 0]
click at [308, 285] on div "18 - Tostring And Equals And Hashcode" at bounding box center [209, 296] width 350 height 22
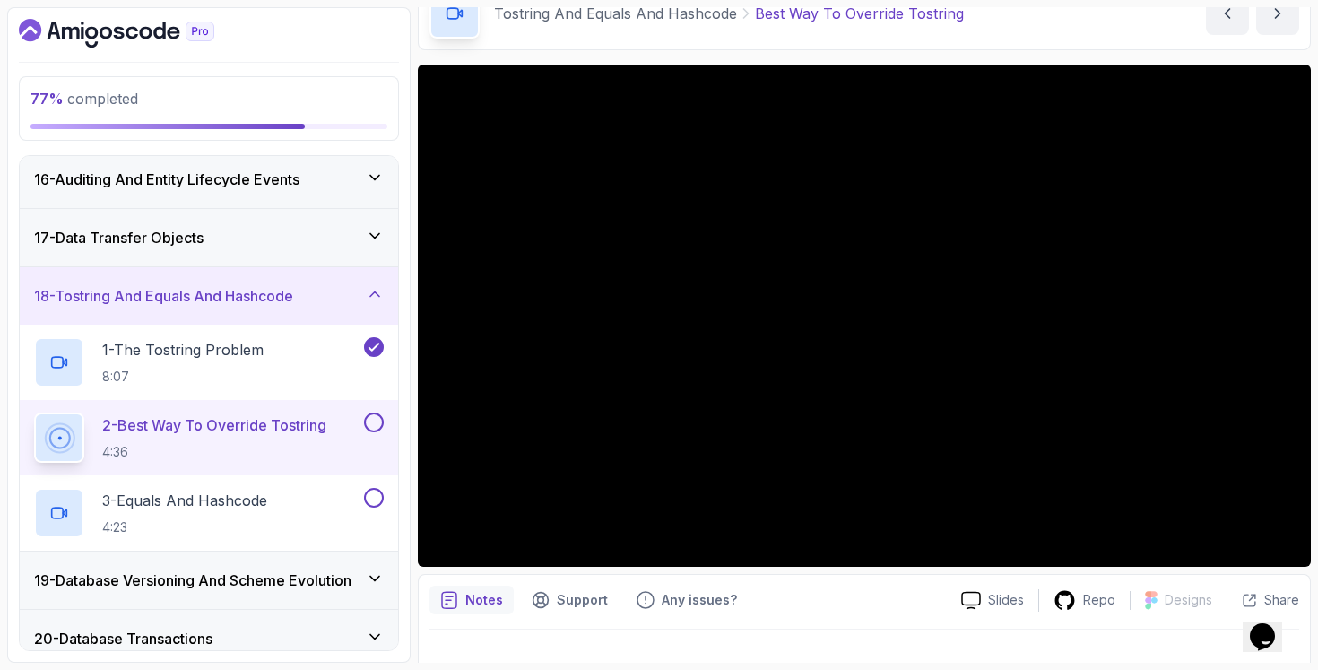
scroll to position [124, 0]
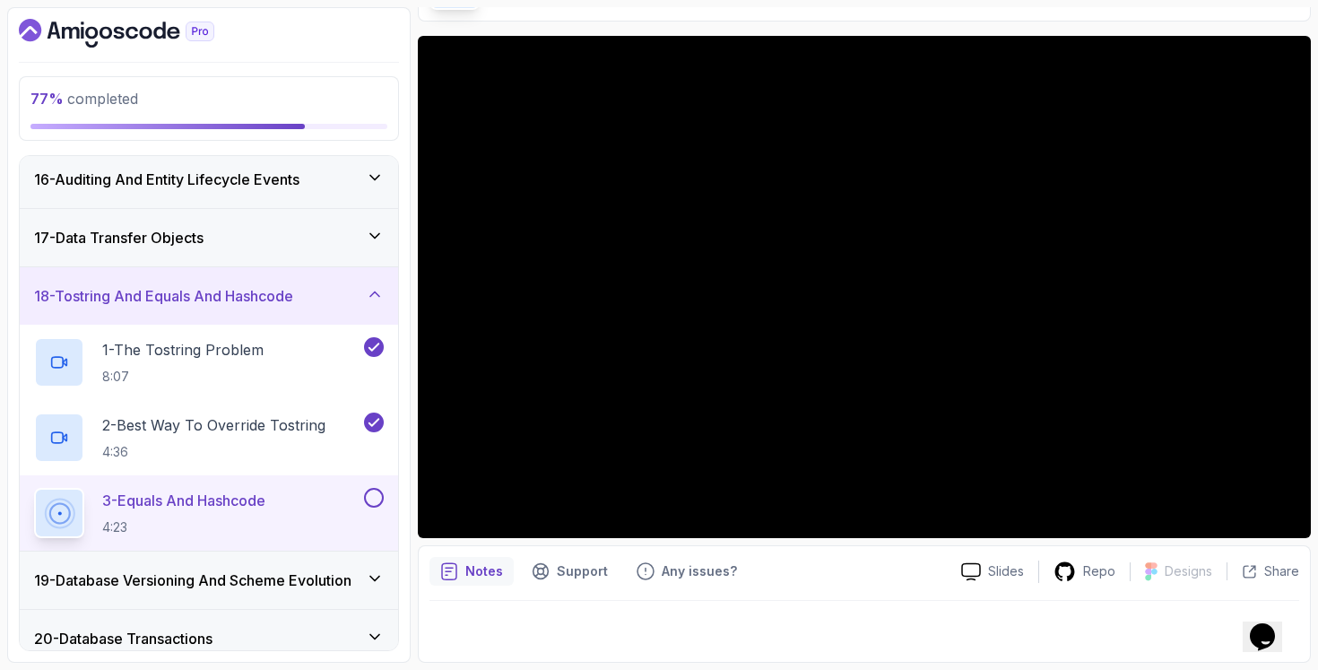
click at [265, 520] on p "4:23" at bounding box center [183, 527] width 163 height 18
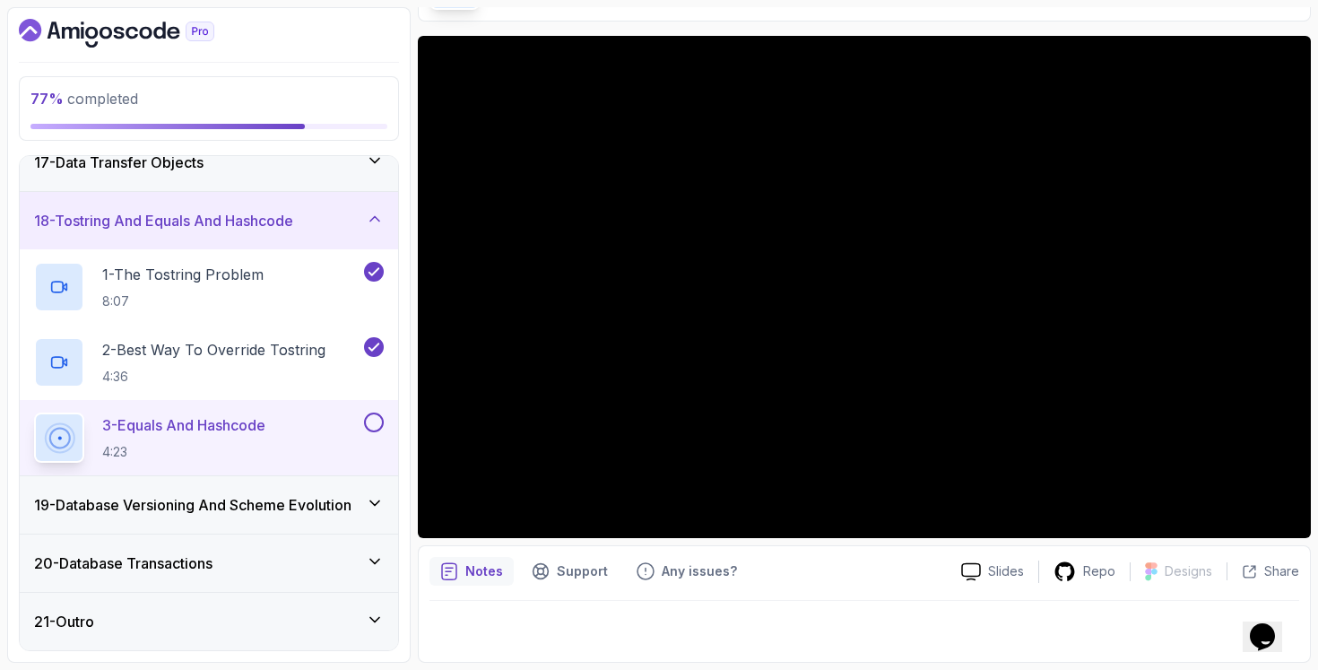
click at [335, 503] on h3 "19 - Database Versioning And Scheme Evolution" at bounding box center [192, 505] width 317 height 22
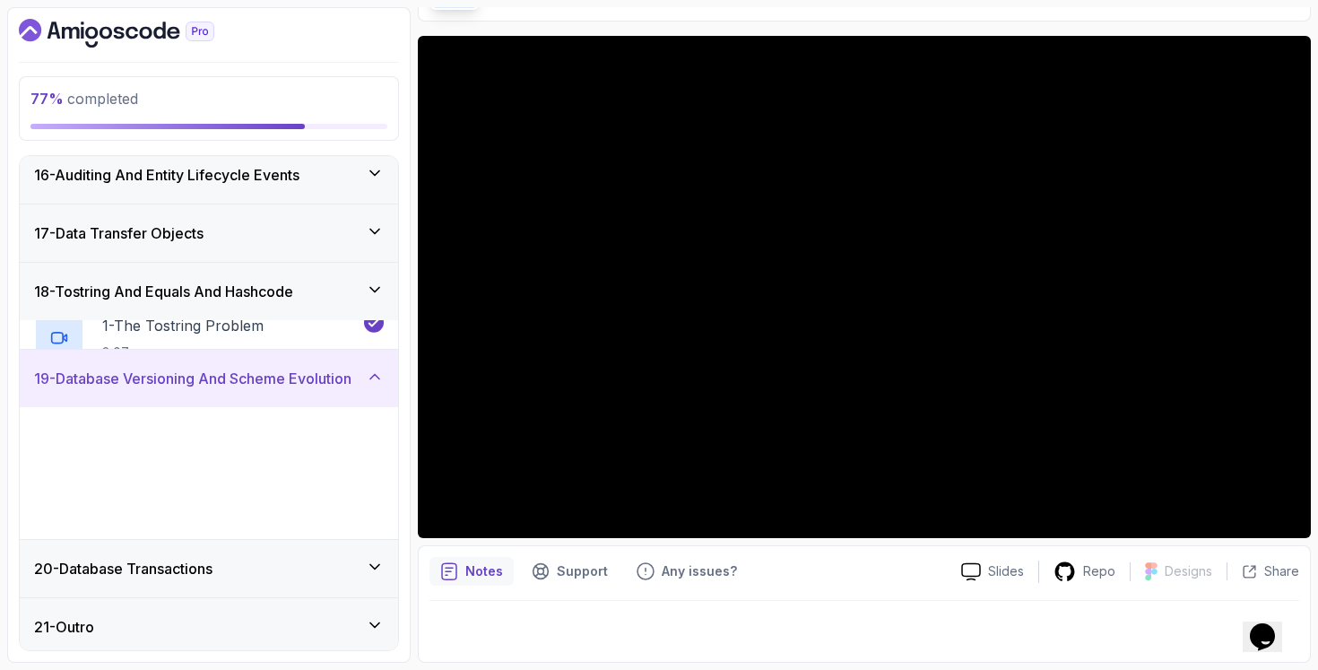
scroll to position [880, 0]
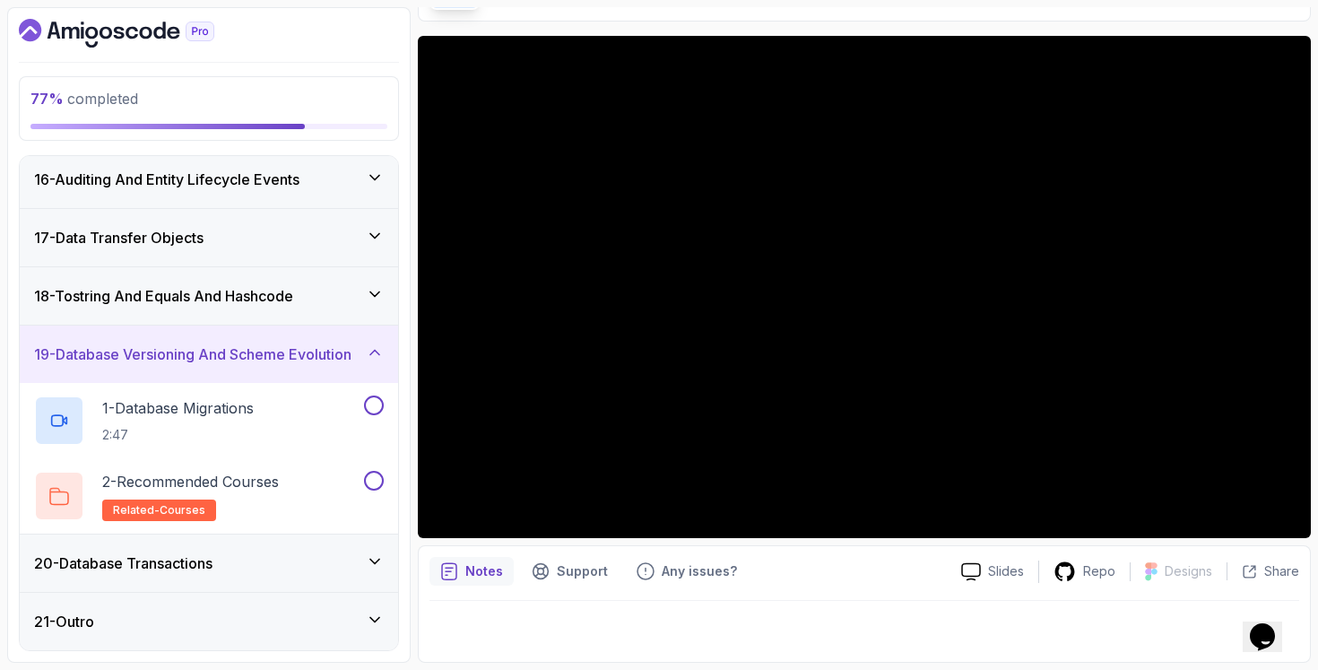
click at [352, 305] on div "18 - Tostring And Equals And Hashcode" at bounding box center [209, 296] width 350 height 22
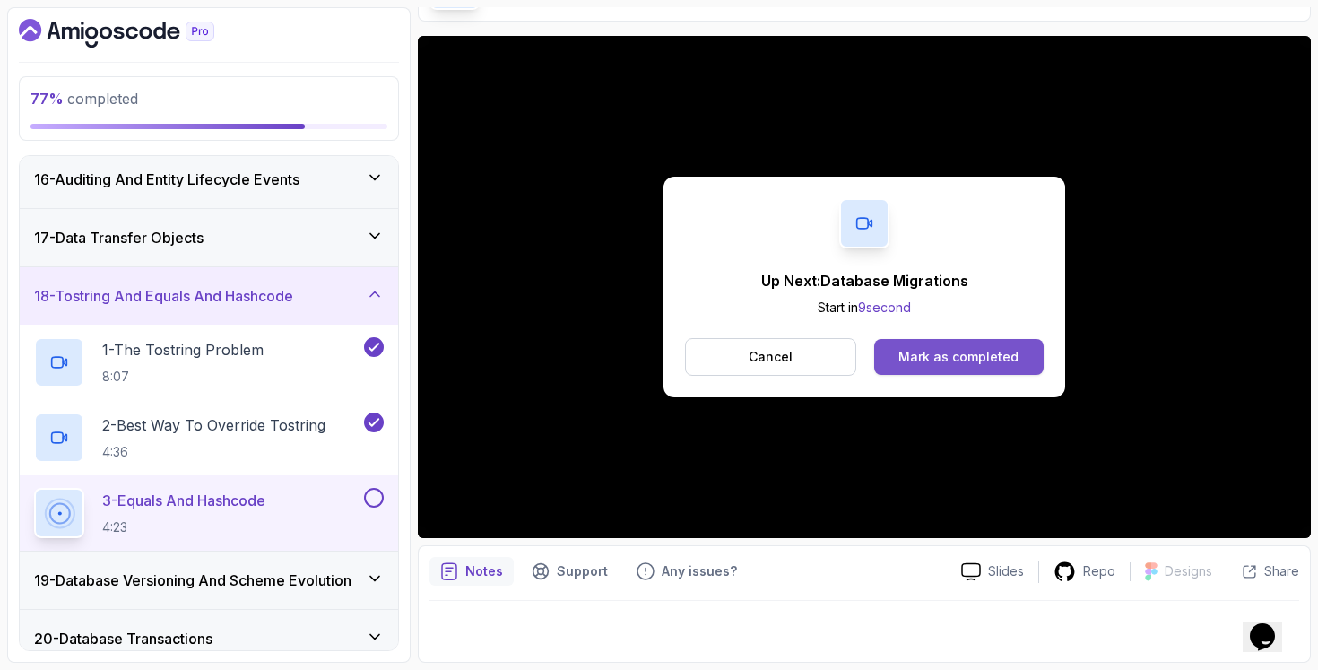
click at [889, 348] on button "Mark as completed" at bounding box center [958, 357] width 169 height 36
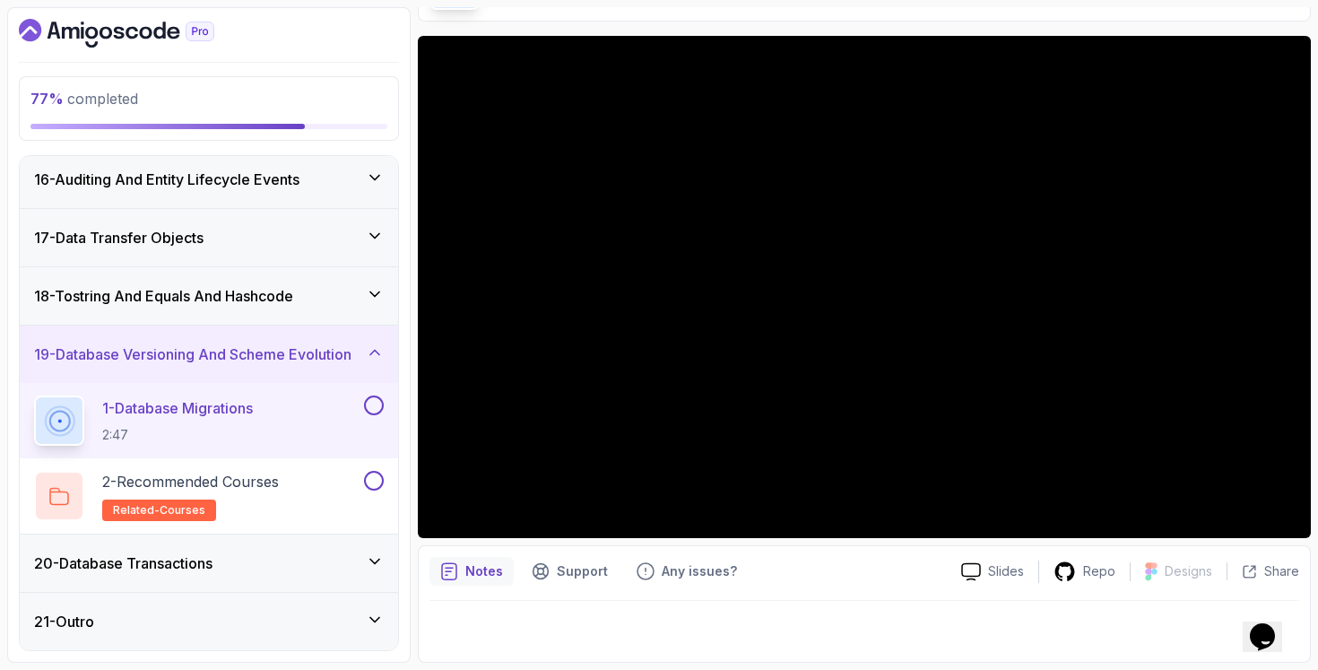
click at [254, 574] on div "20 - Database Transactions" at bounding box center [209, 562] width 378 height 57
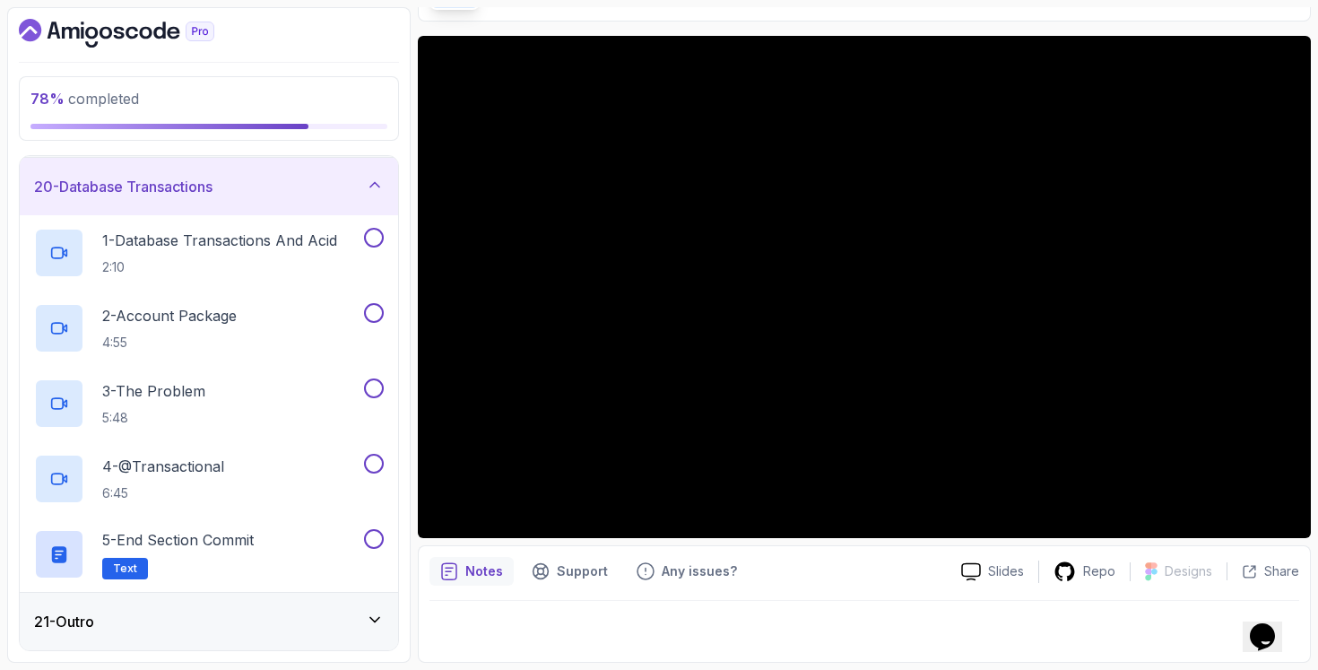
scroll to position [769, 0]
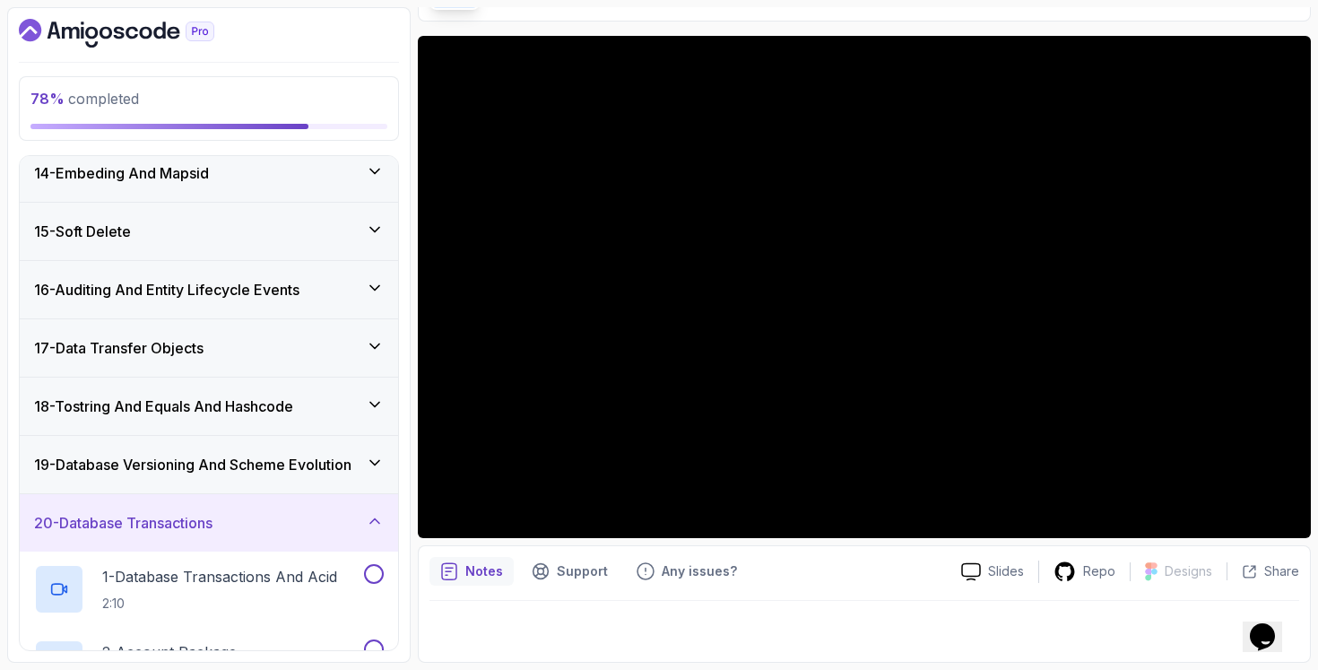
click at [850, 576] on div "Notes Support Any issues?" at bounding box center [688, 571] width 517 height 29
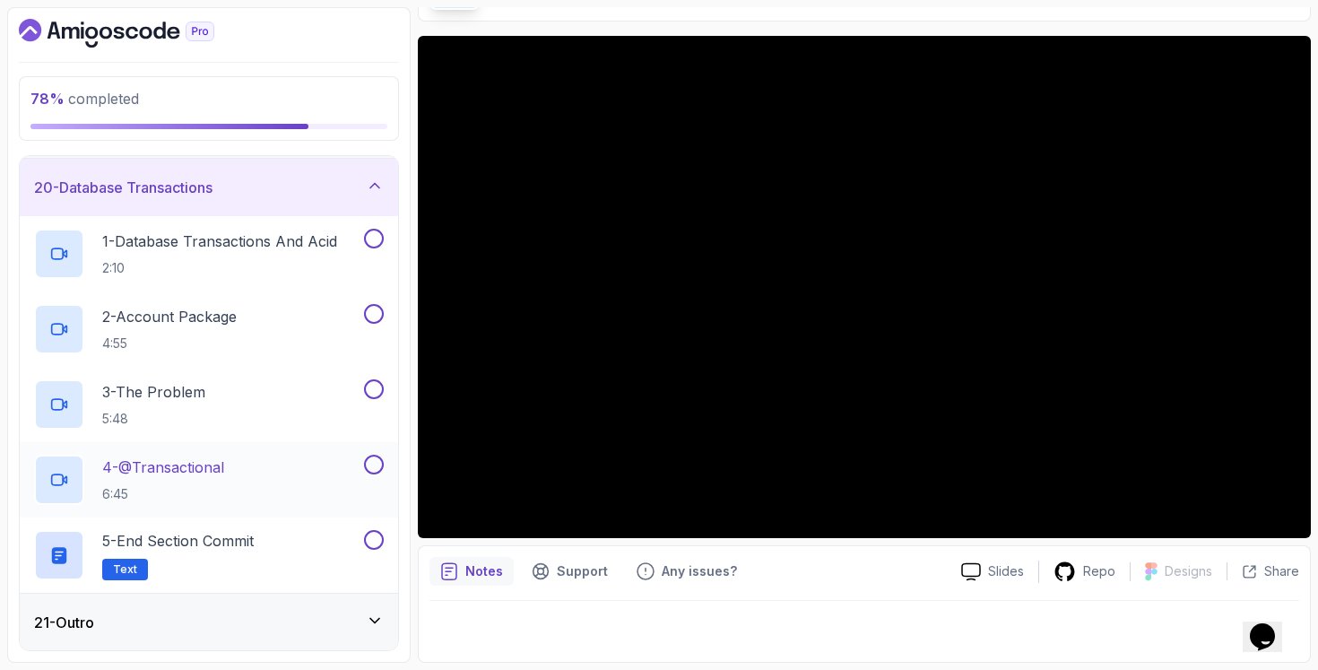
scroll to position [1106, 0]
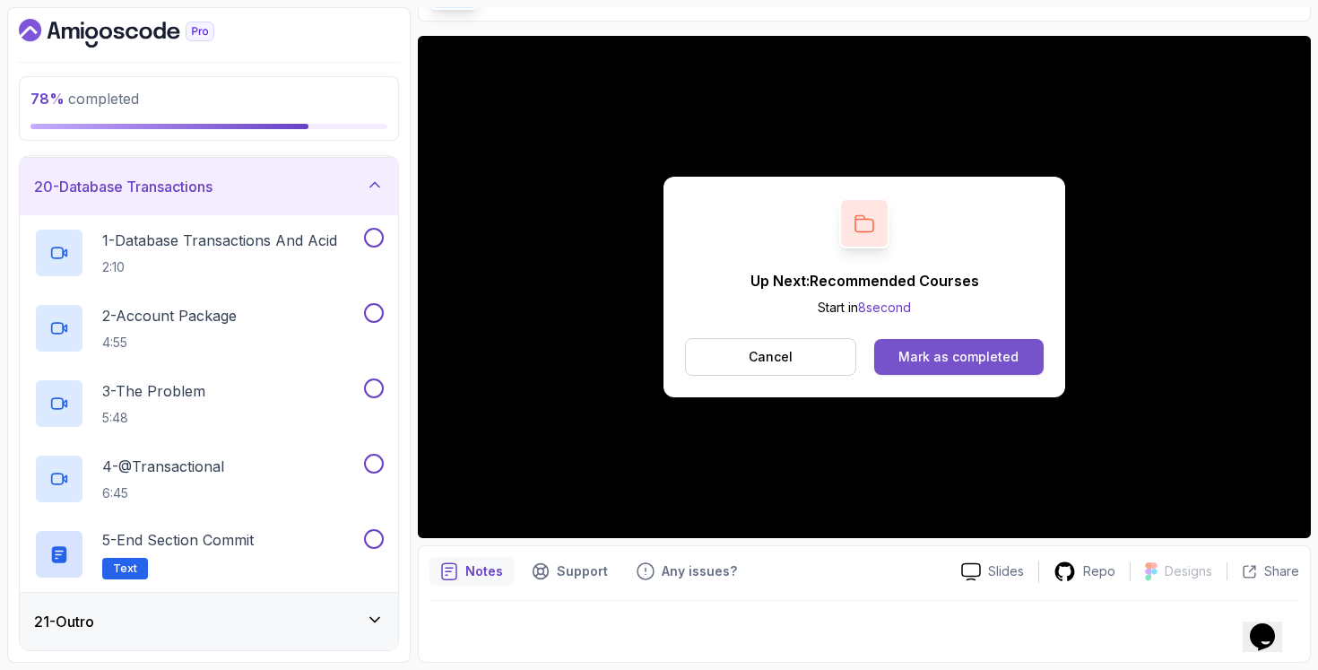
click at [968, 369] on button "Mark as completed" at bounding box center [958, 357] width 169 height 36
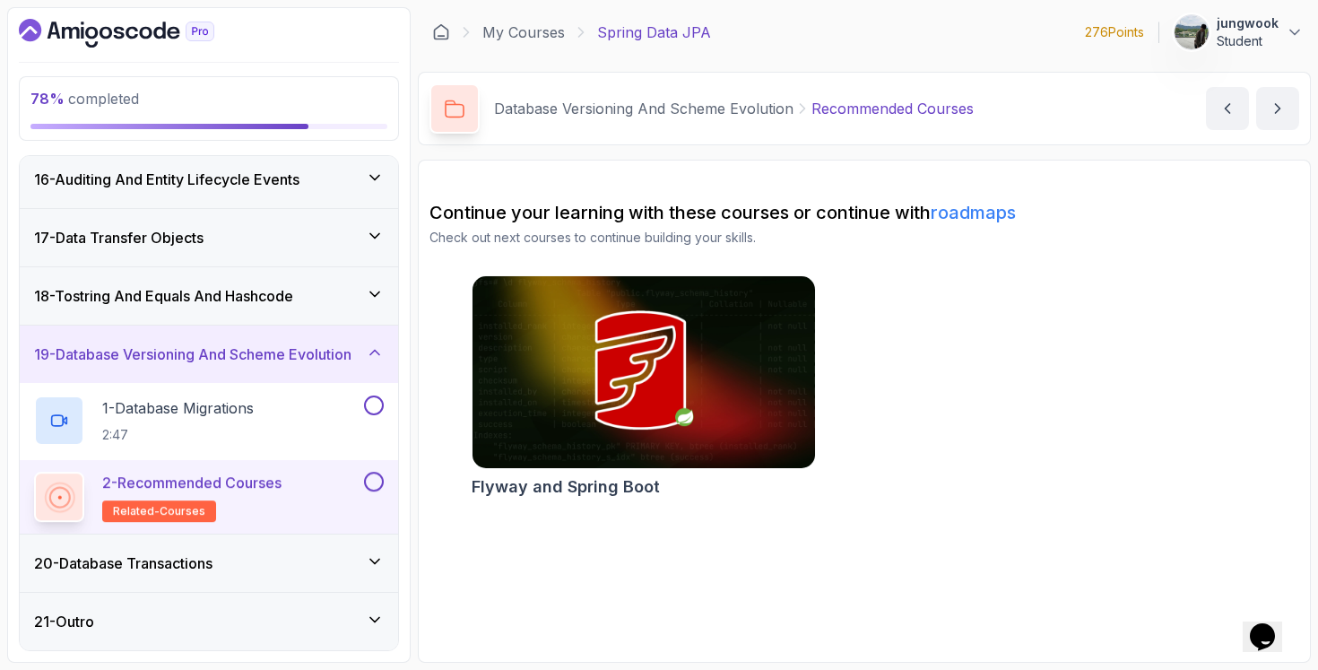
scroll to position [880, 0]
click at [257, 577] on div "20 - Database Transactions" at bounding box center [209, 562] width 378 height 57
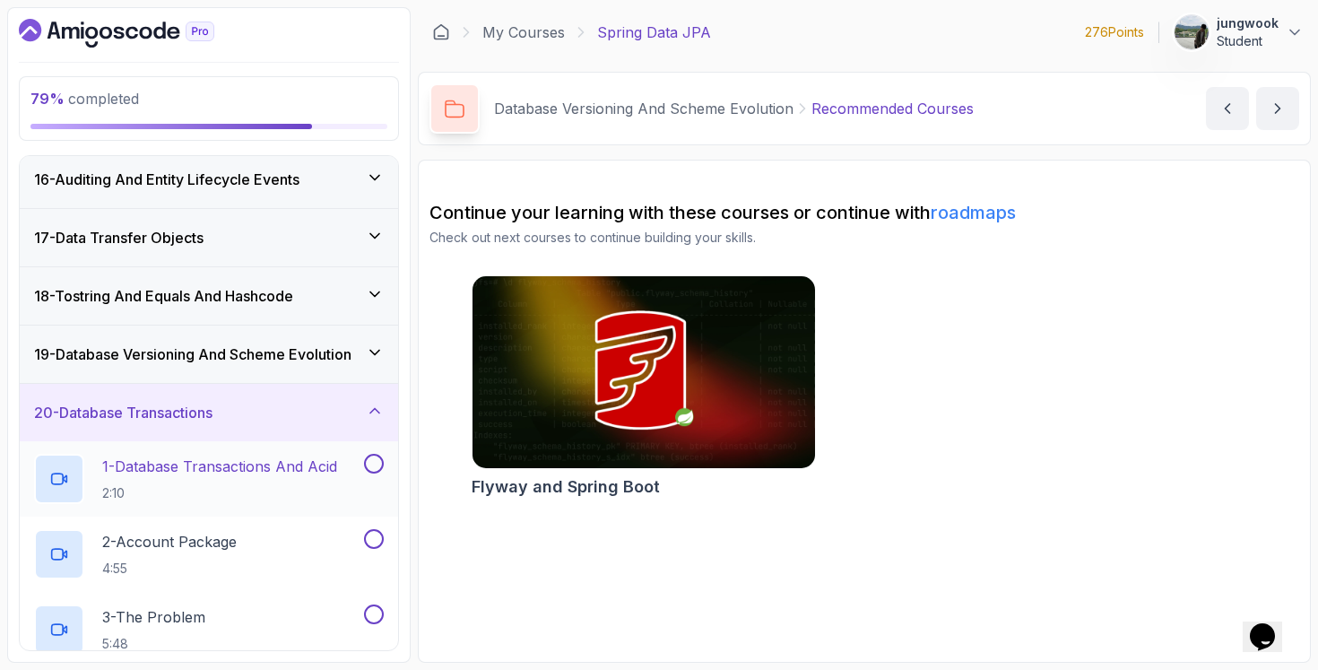
click at [289, 469] on p "1 - Database Transactions And Acid" at bounding box center [219, 467] width 235 height 22
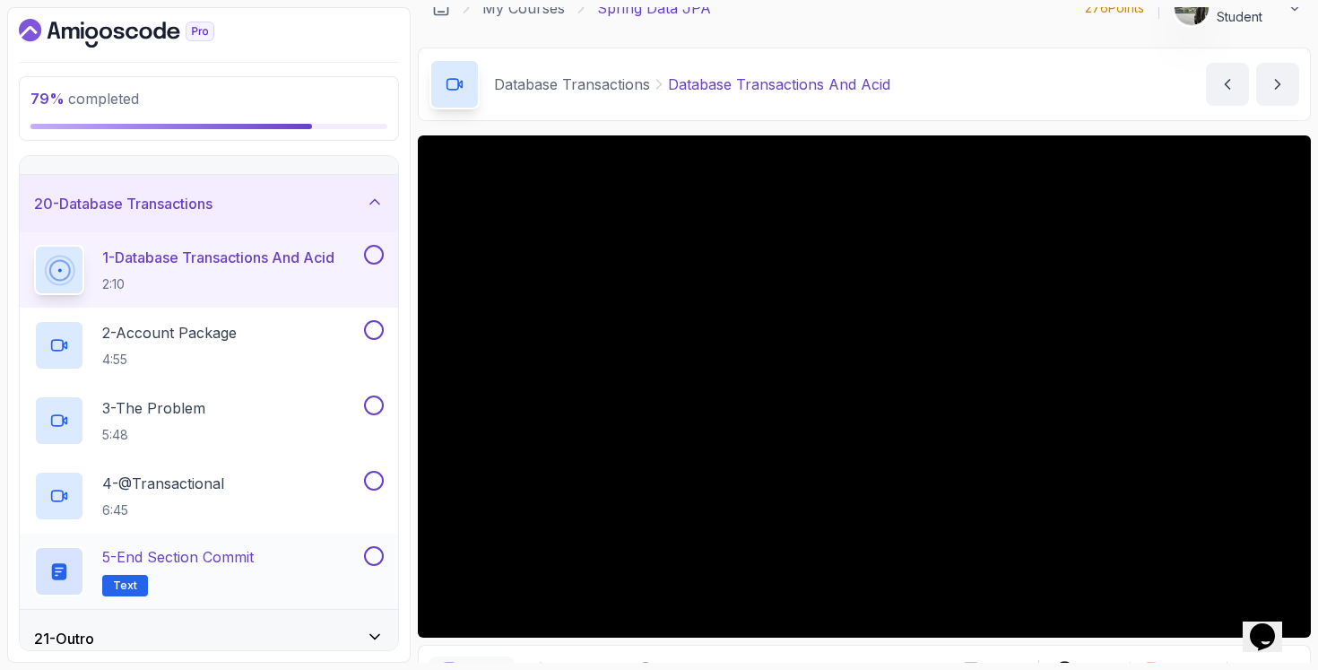
scroll to position [1106, 0]
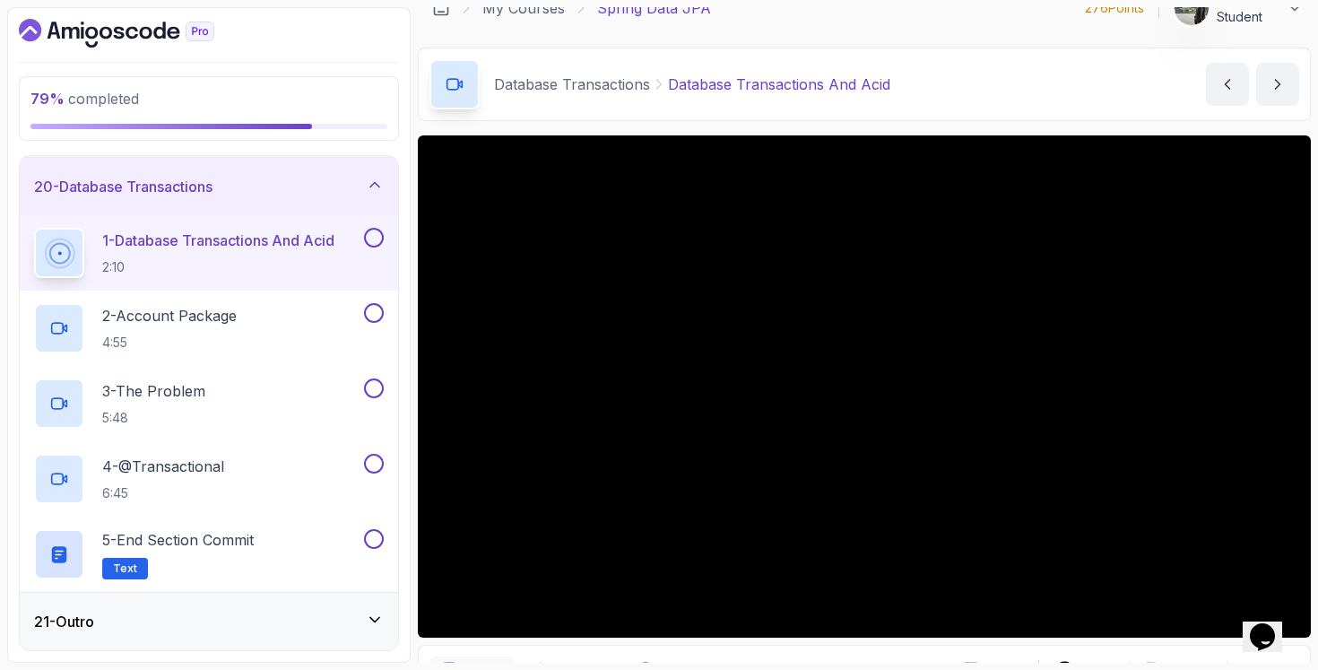
click at [216, 609] on div "21 - Outro" at bounding box center [209, 621] width 378 height 57
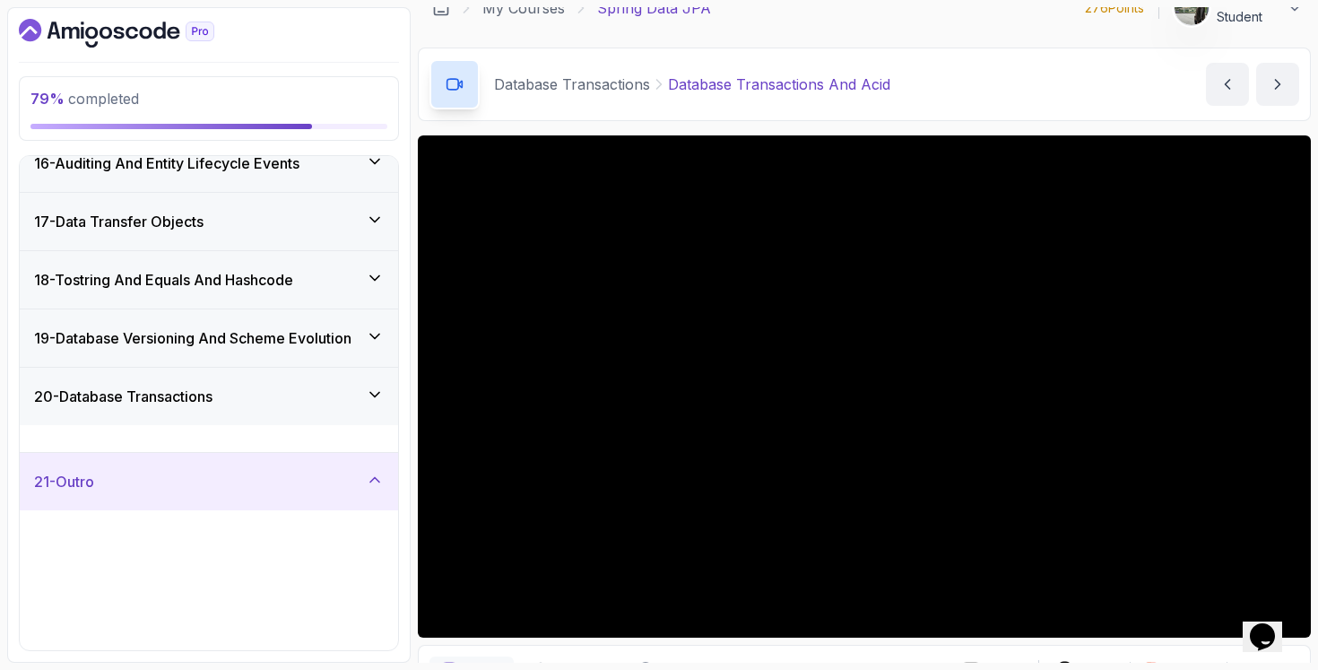
scroll to position [880, 0]
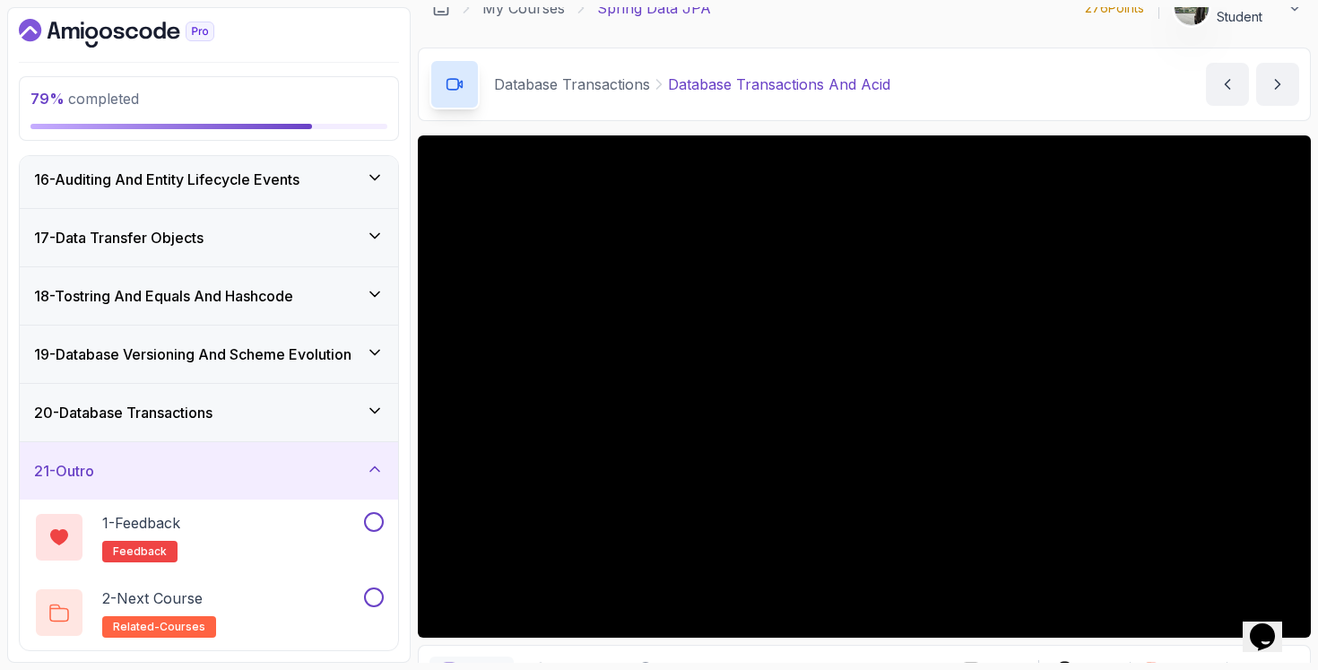
click at [226, 420] on div "20 - Database Transactions" at bounding box center [209, 413] width 350 height 22
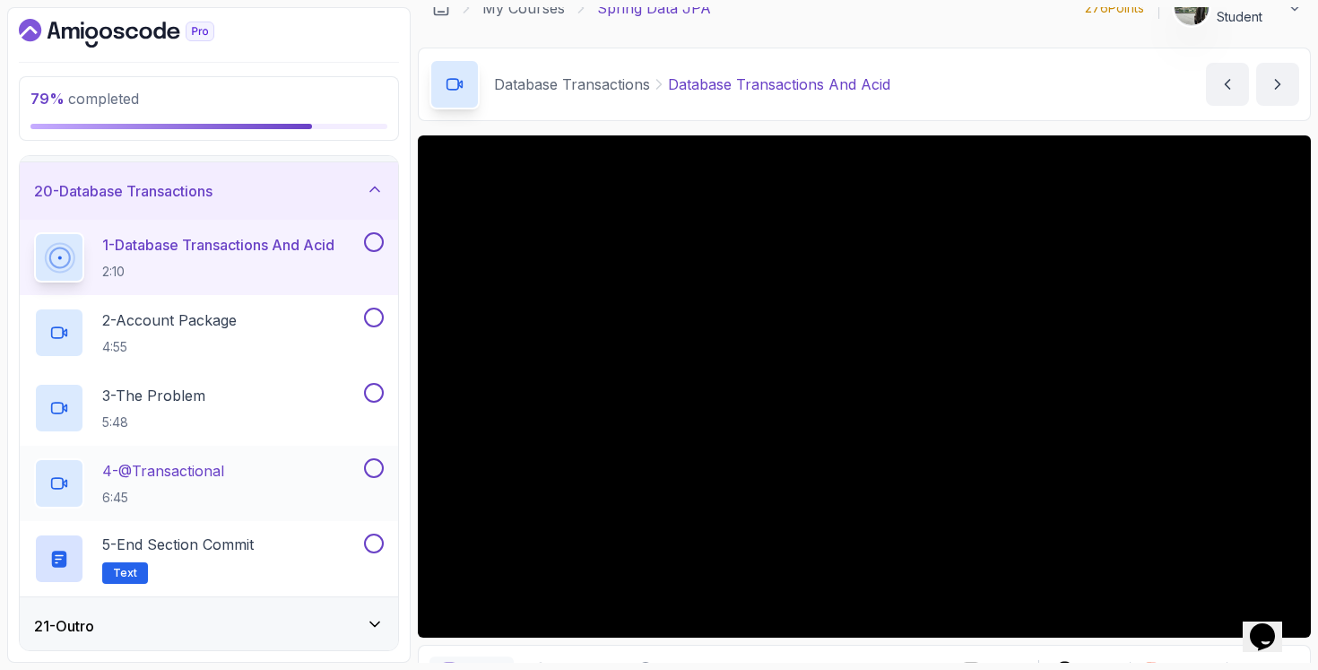
scroll to position [1106, 0]
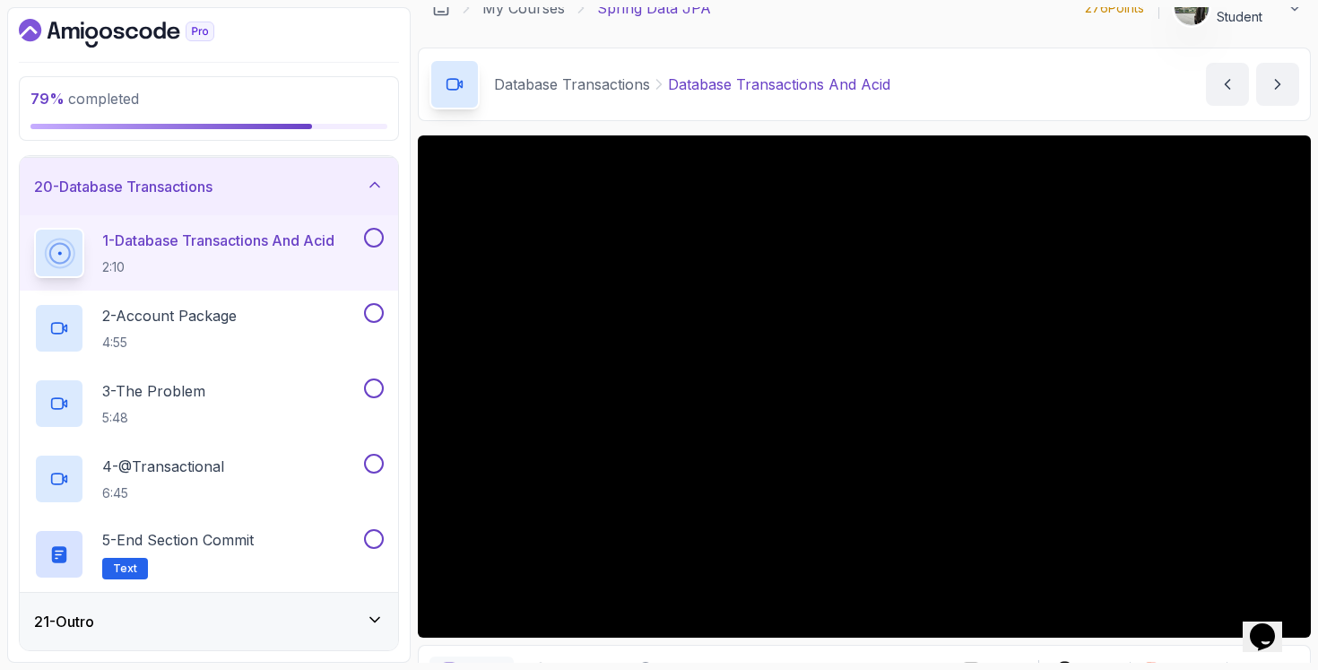
click at [190, 612] on div "21 - Outro" at bounding box center [209, 622] width 350 height 22
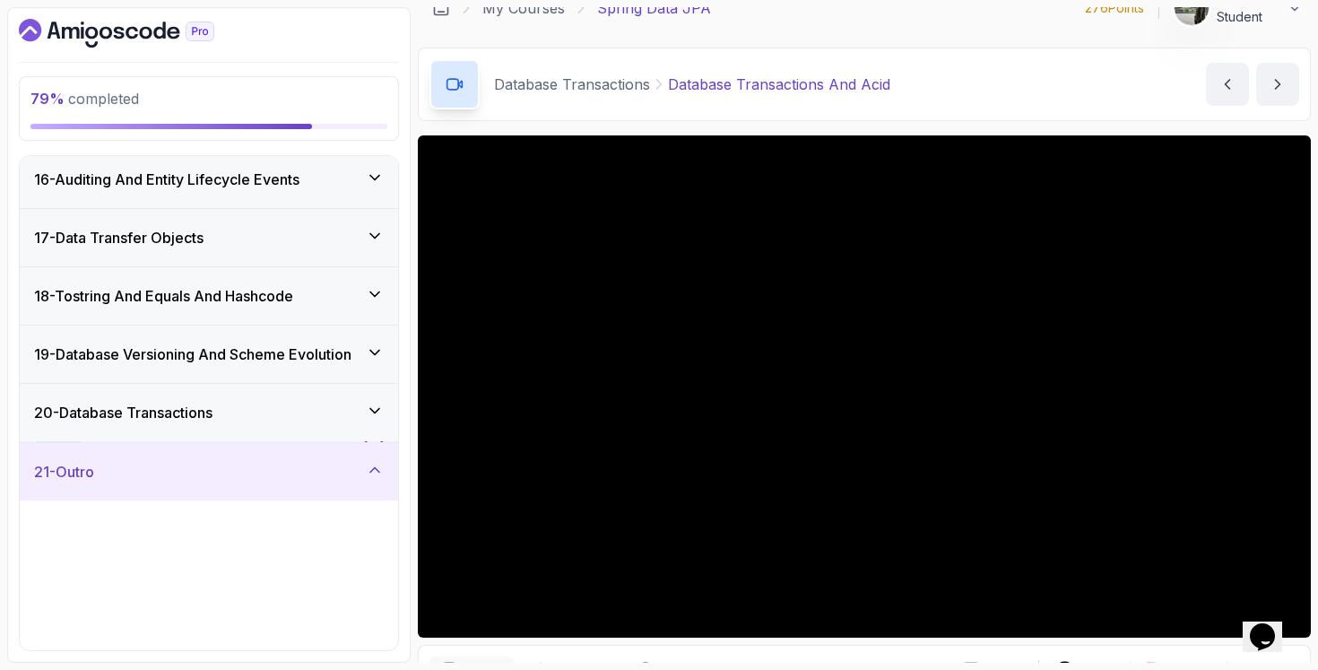
scroll to position [880, 0]
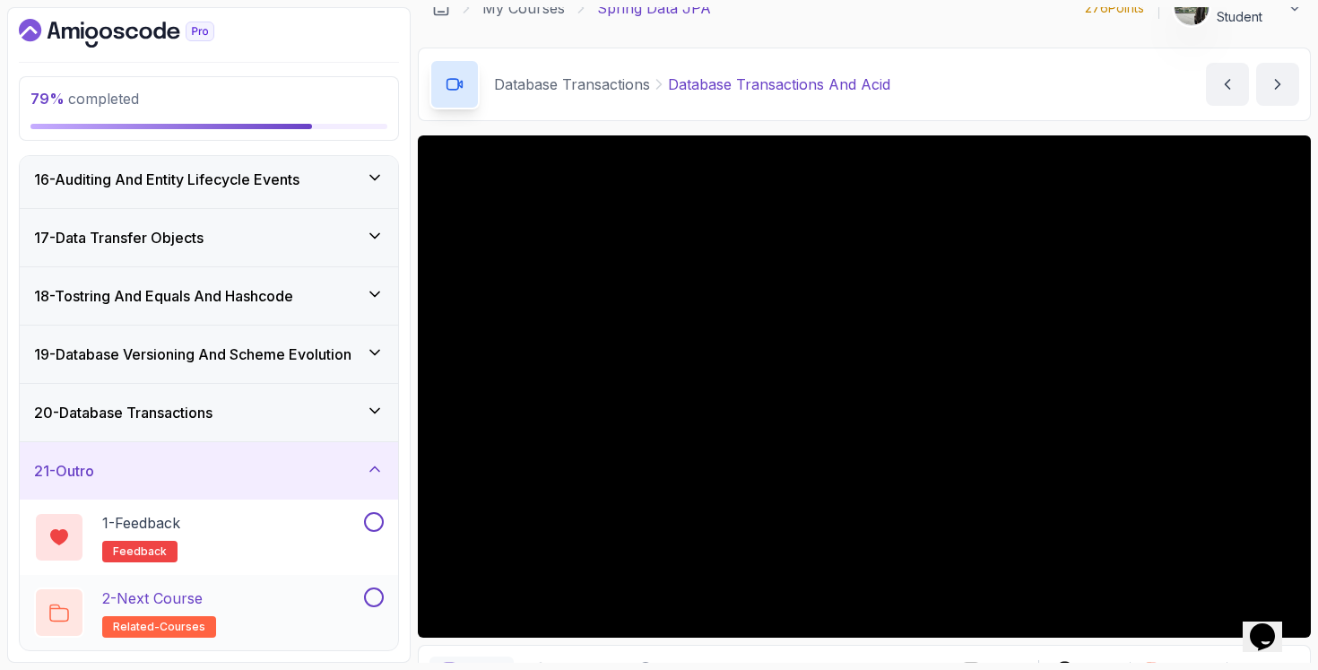
click at [228, 598] on div "2 - Next Course related-courses" at bounding box center [197, 612] width 326 height 50
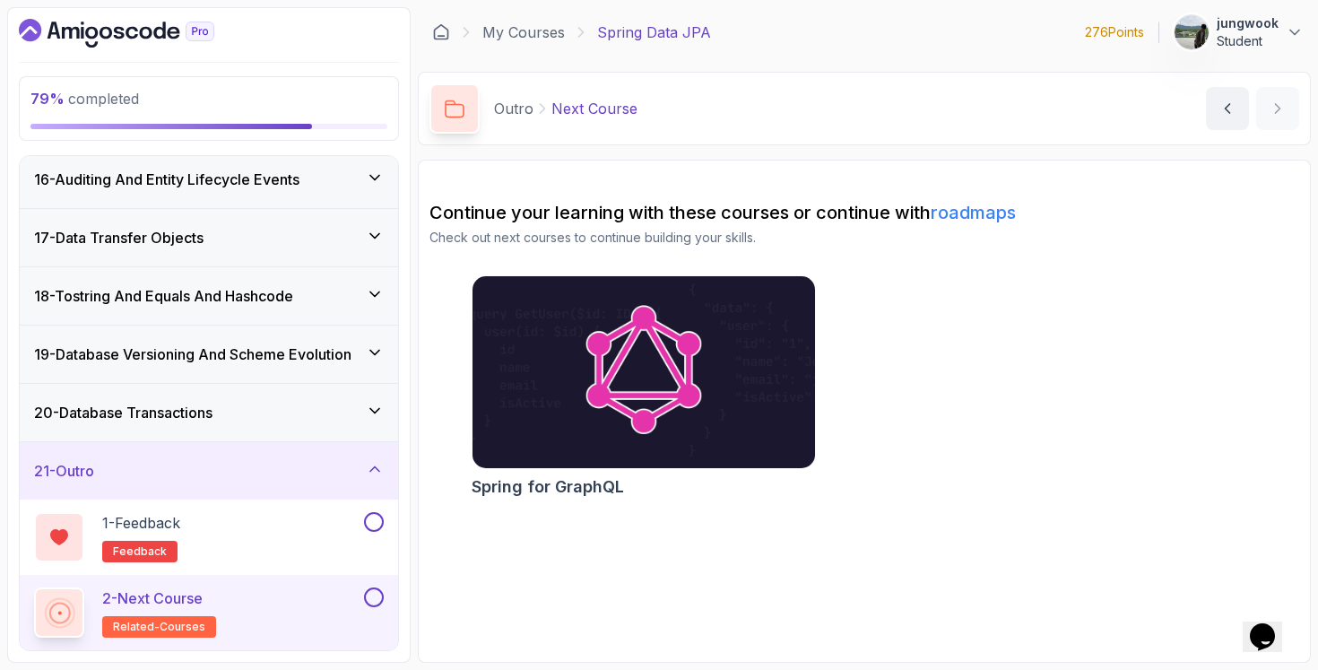
click at [586, 449] on img at bounding box center [644, 373] width 360 height 202
click at [306, 416] on div "20 - Database Transactions" at bounding box center [209, 413] width 350 height 22
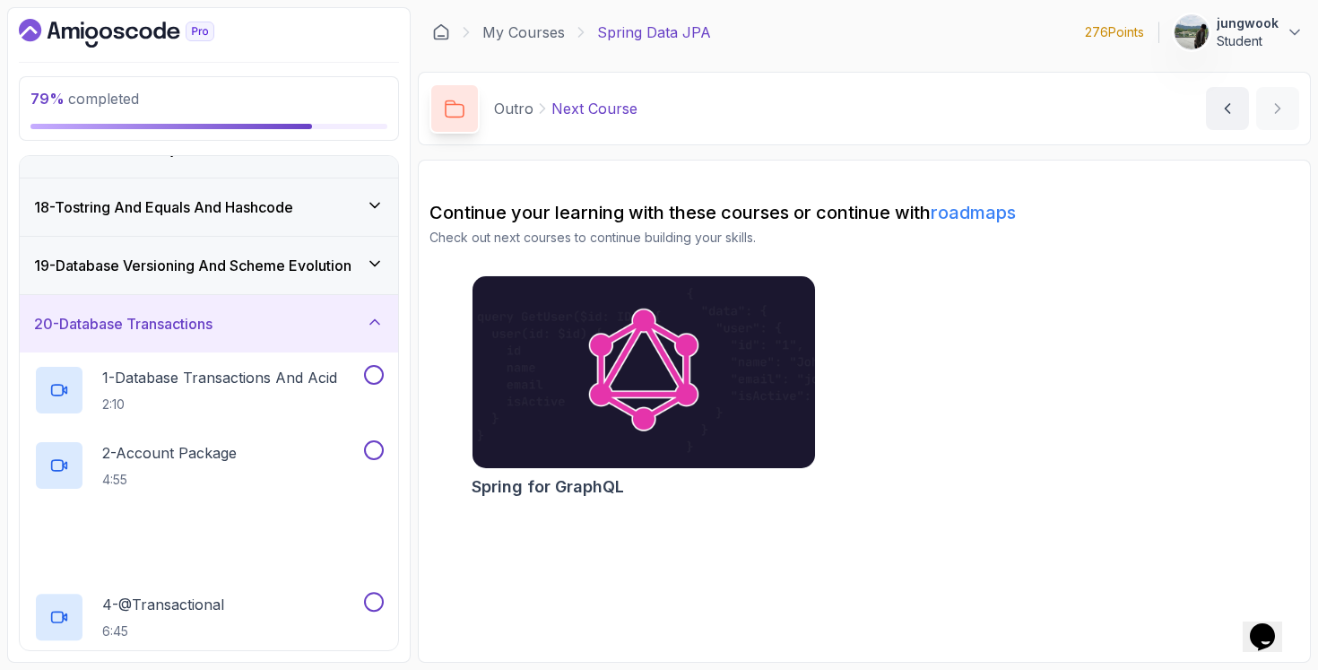
scroll to position [1106, 0]
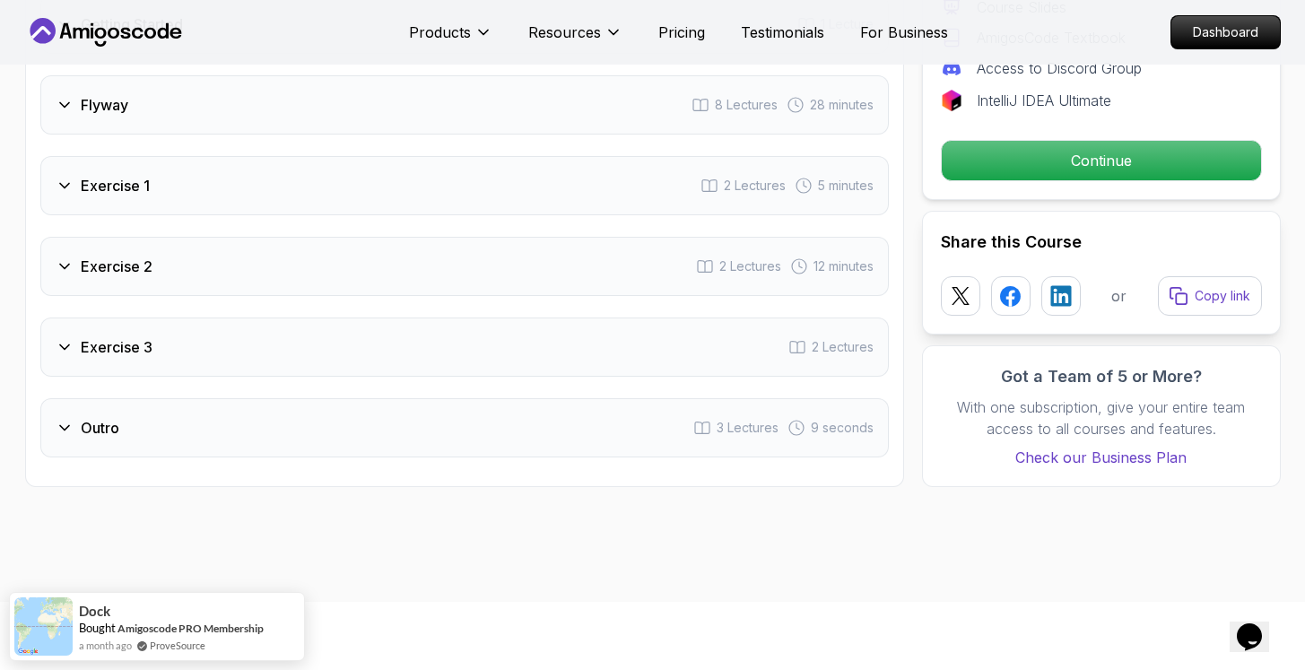
scroll to position [2517, 0]
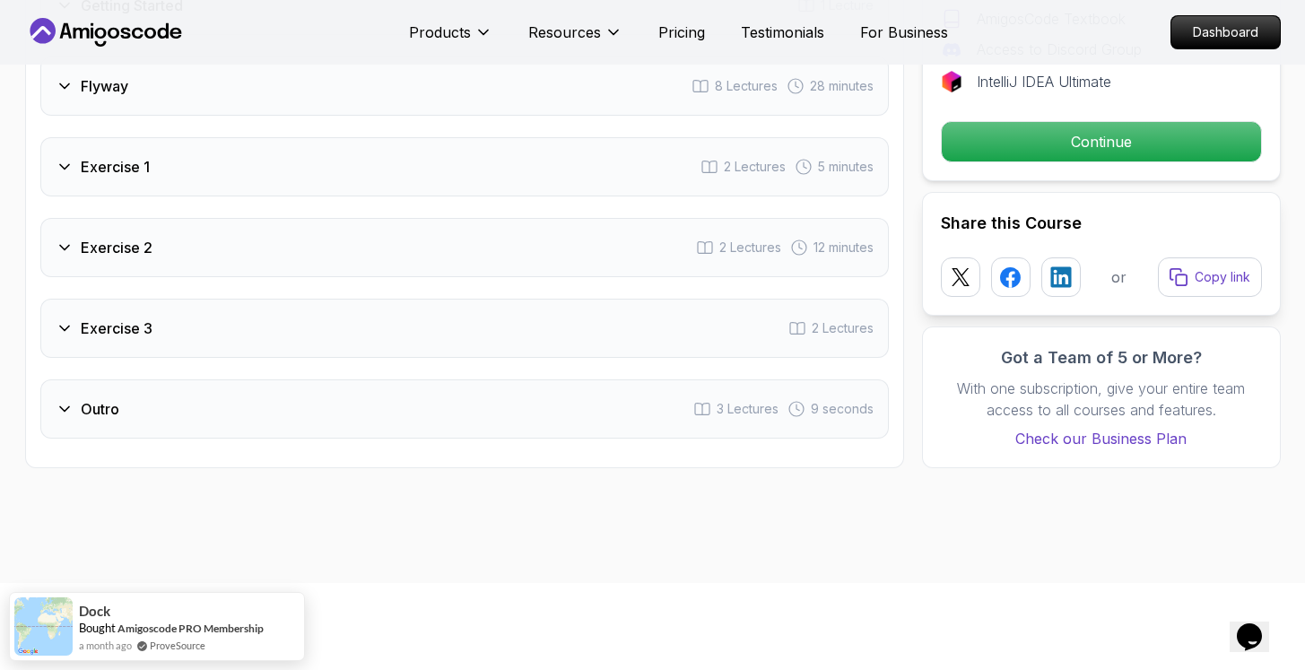
click at [420, 372] on div "Intro 3 Lectures 2 minutes 1 - Welcome 1:39 2 - Recommended Courses 3 - Slides …" at bounding box center [464, 102] width 848 height 673
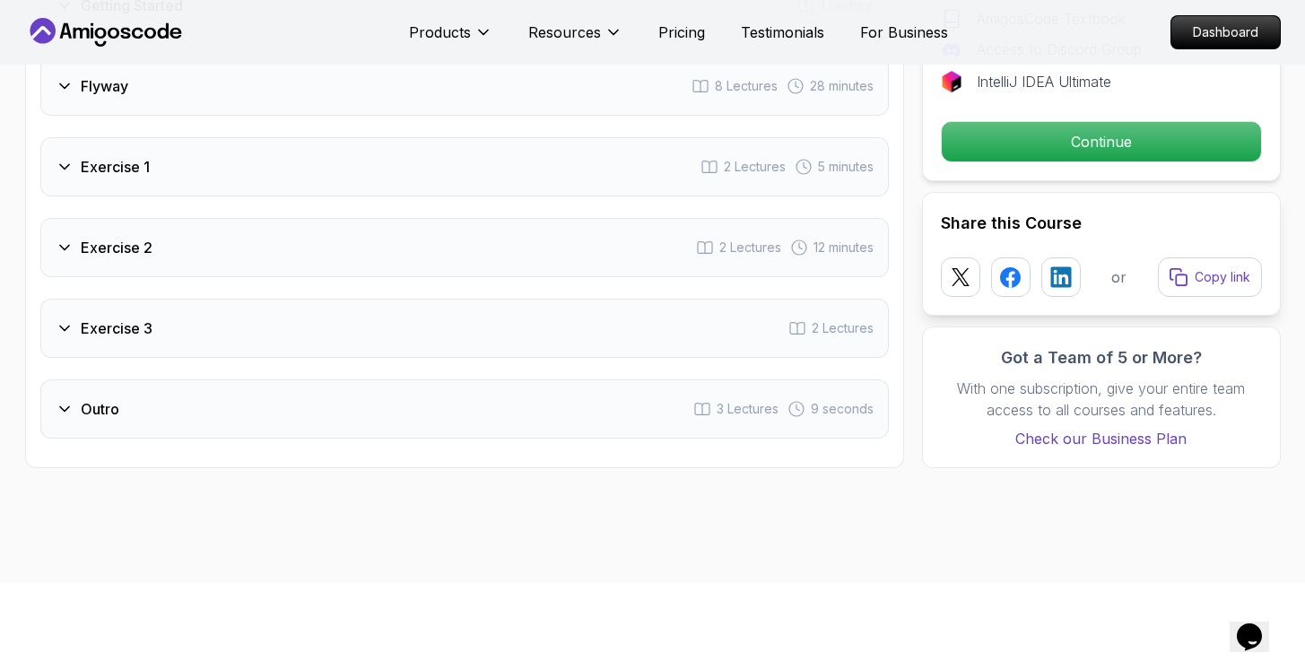
click at [392, 396] on div "Outro 3 Lectures 9 seconds" at bounding box center [464, 408] width 848 height 59
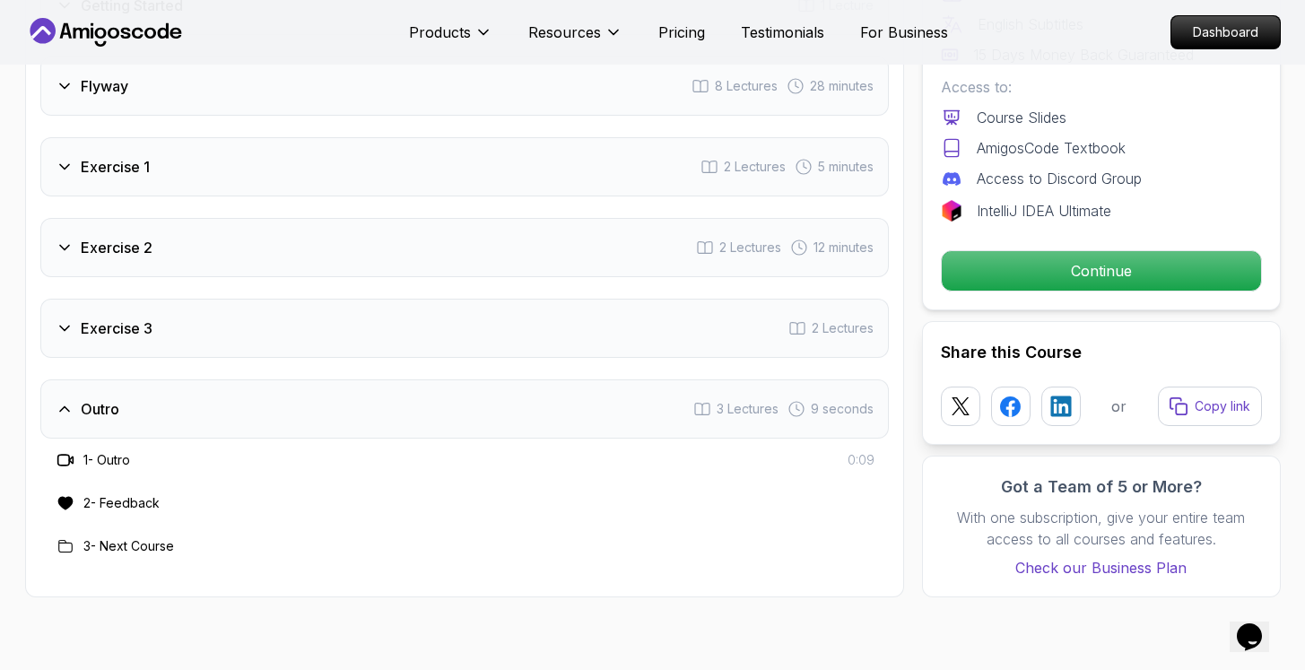
click at [405, 347] on div "Exercise 3 2 Lectures" at bounding box center [464, 328] width 848 height 59
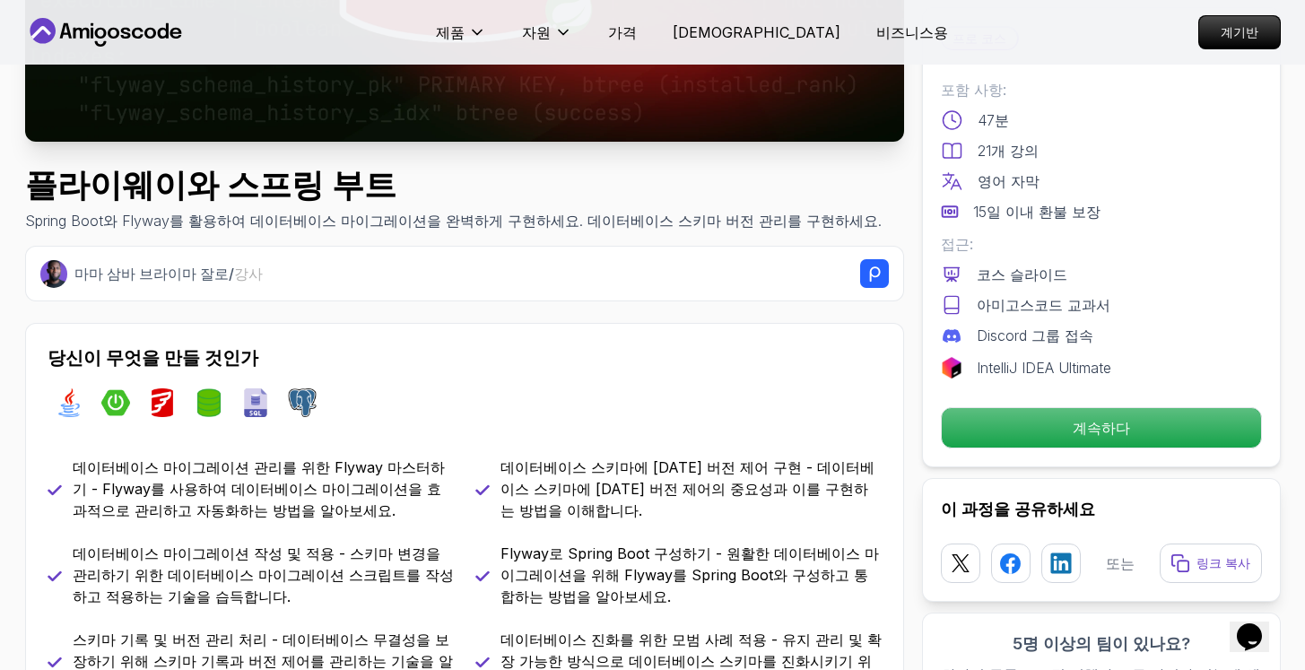
scroll to position [600, 0]
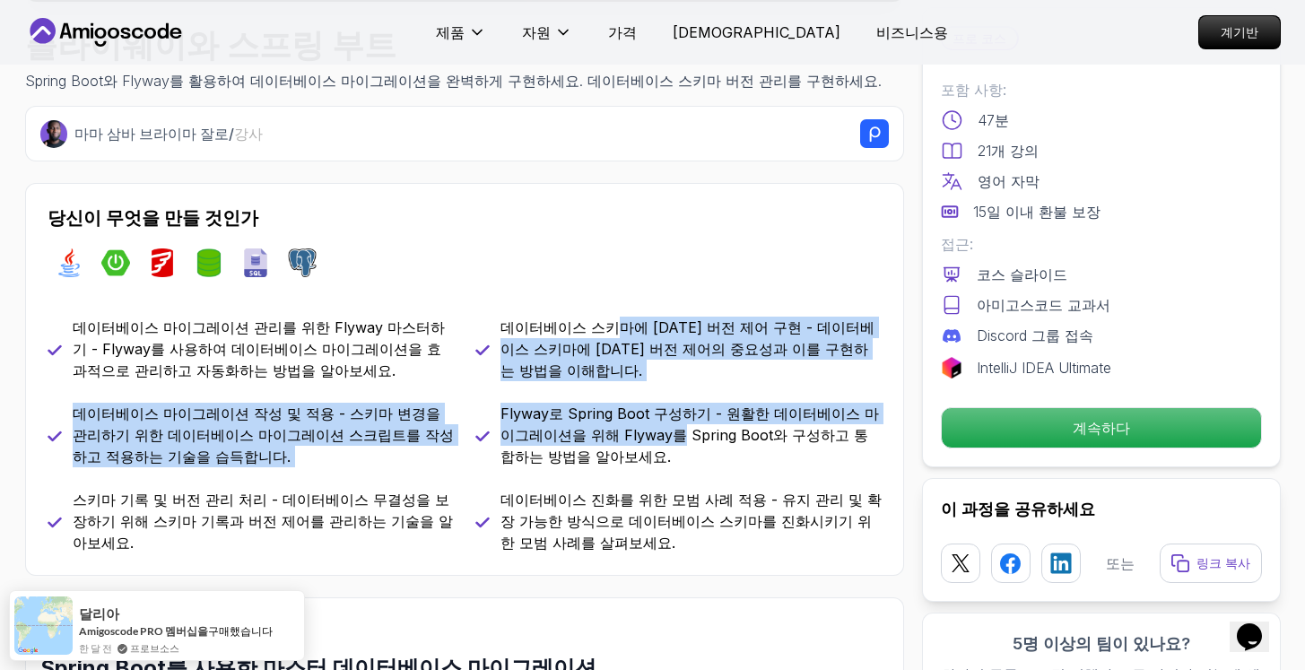
drag, startPoint x: 605, startPoint y: 334, endPoint x: 641, endPoint y: 445, distance: 116.8
click at [641, 440] on div "데이터베이스 마이그레이션 관리를 위한 Flyway 마스터하기 - Flyway를 사용하여 데이터베이스 마이그레이션을 효과적으로 관리하고 자동화하…" at bounding box center [465, 435] width 834 height 237
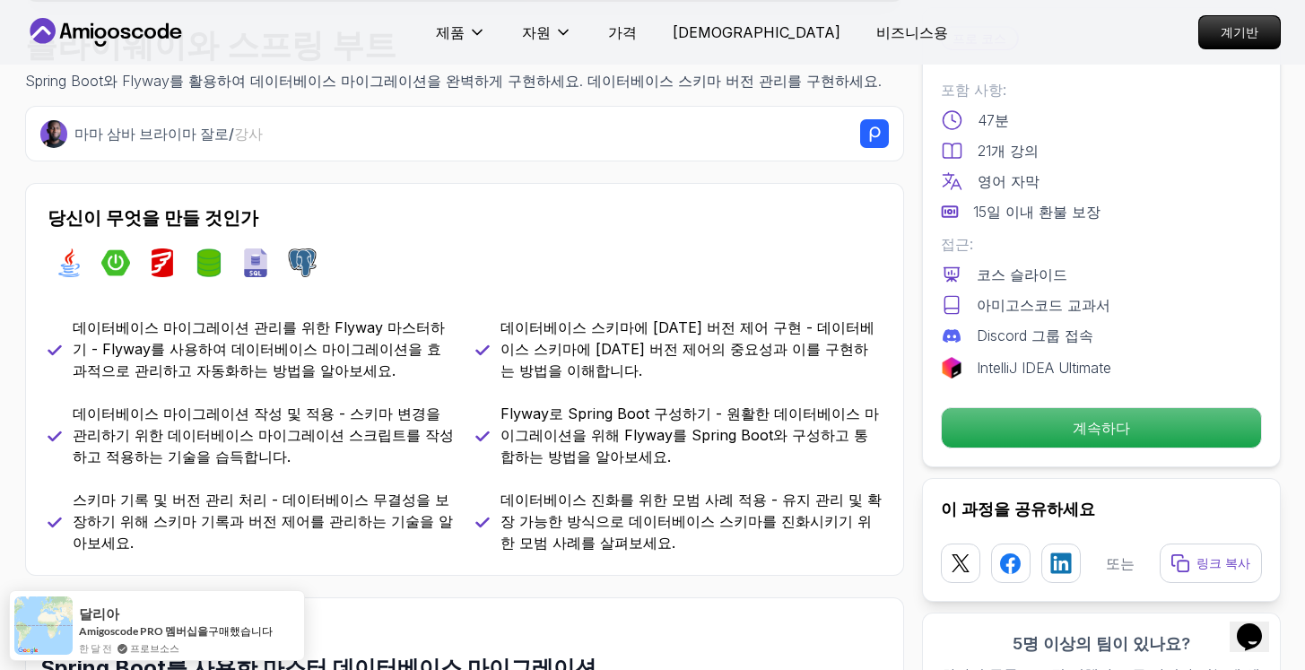
click at [641, 452] on p "Flyway로 Spring Boot 구성하기 - 원활한 데이터베이스 마이그레이션을 위해 Flyway를 Spring Boot와 구성하고 통합하는…" at bounding box center [690, 435] width 381 height 65
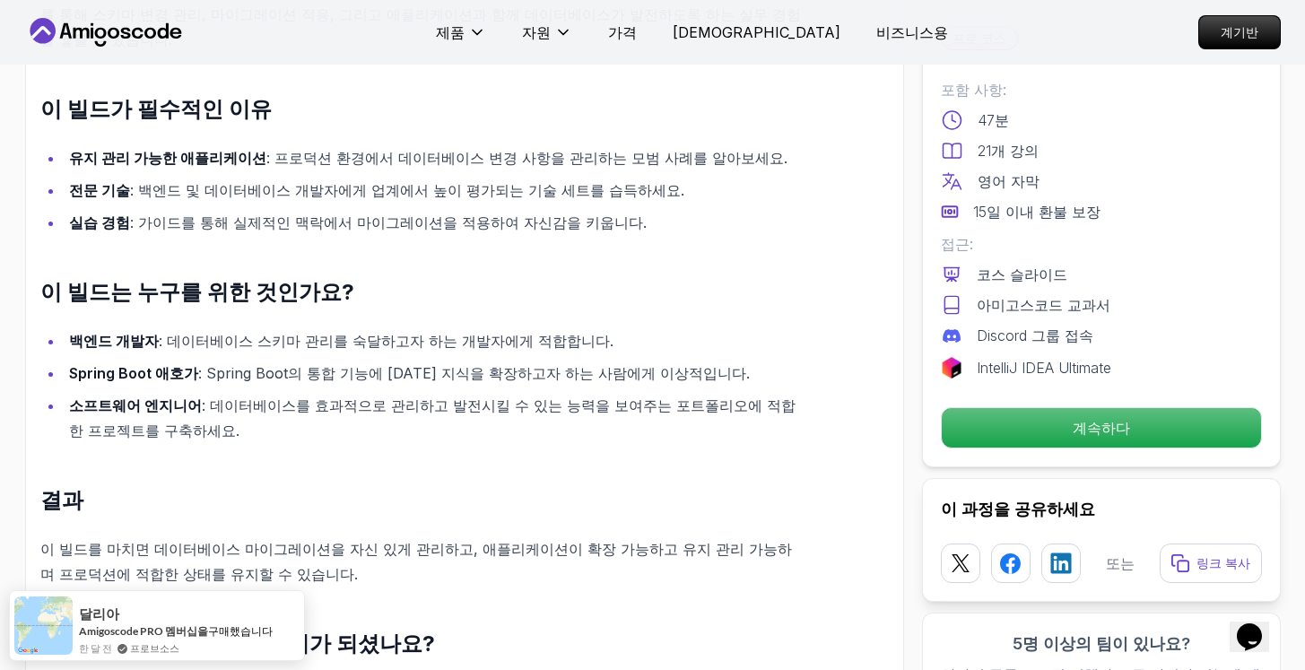
scroll to position [1324, 0]
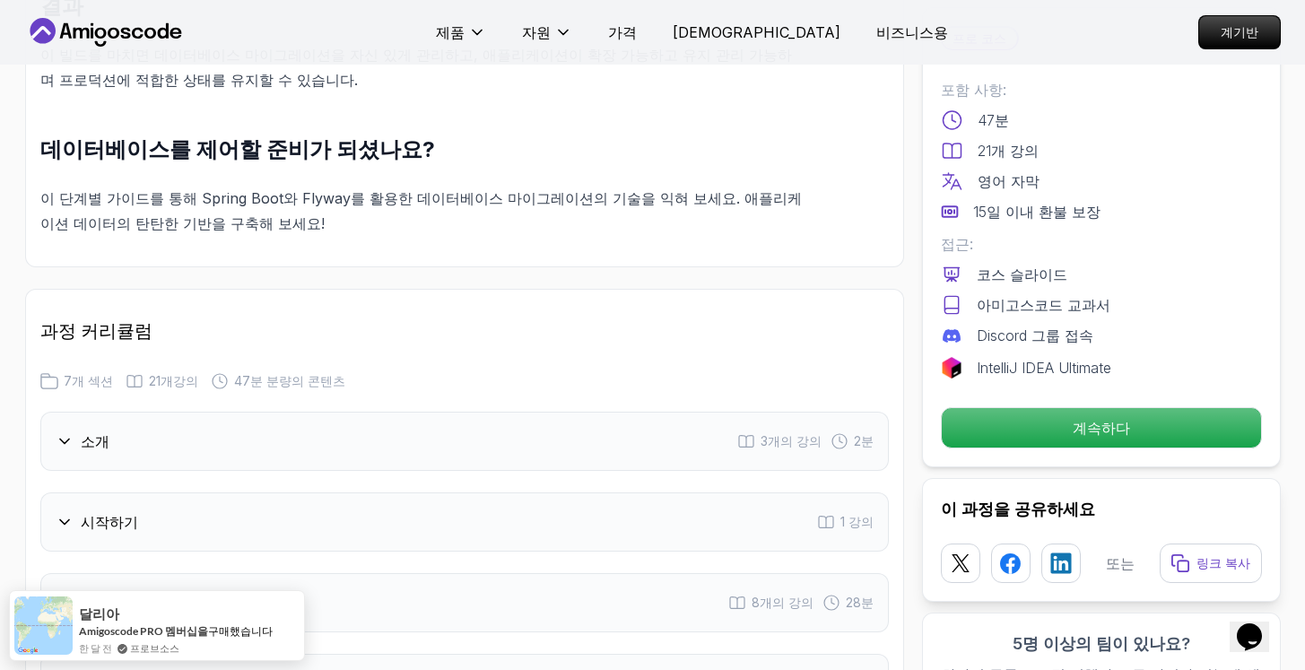
click at [553, 187] on p "이 단계별 가이드를 통해 Spring Boot와 Flyway를 활용한 데이터베이스 마이그레이션의 기술을 익혀 보세요. 애플리케이션 데이터의 탄…" at bounding box center [421, 211] width 763 height 50
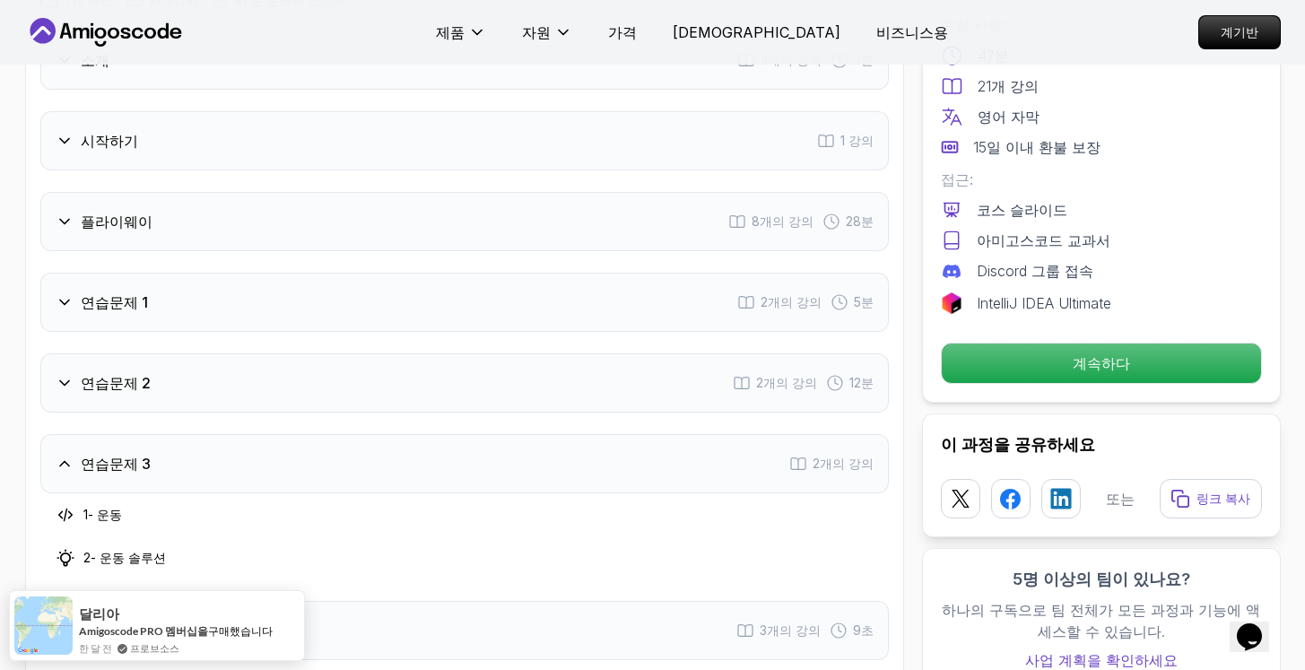
click at [401, 192] on div "플라이웨이 8개의 강의 28분" at bounding box center [464, 221] width 848 height 59
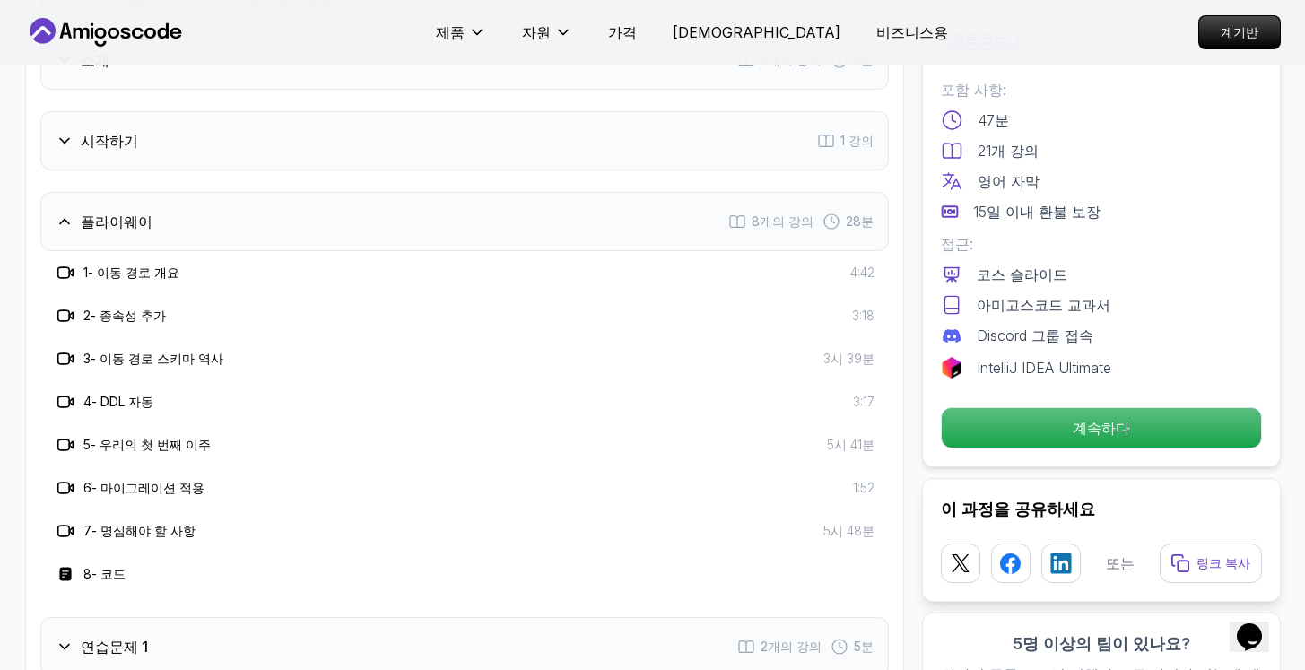
click at [412, 138] on div "시작하기 1 강의" at bounding box center [464, 140] width 848 height 59
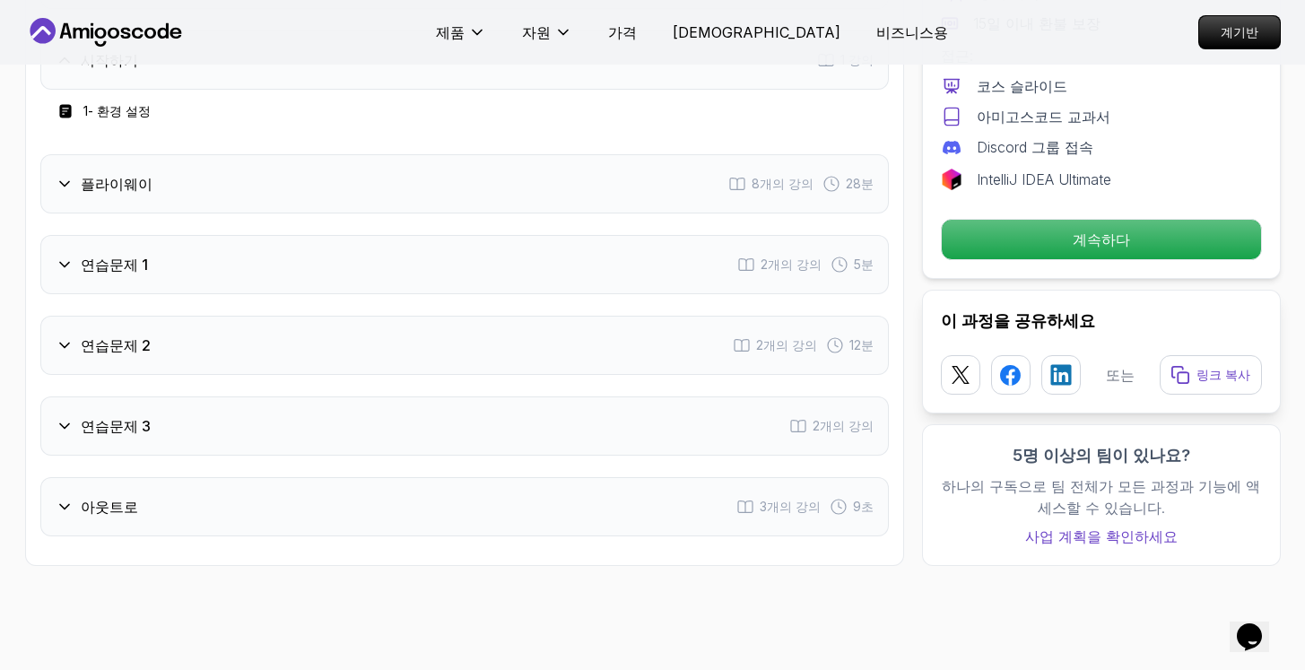
click at [404, 157] on div "플라이웨이 8개의 강의 28분" at bounding box center [464, 183] width 848 height 59
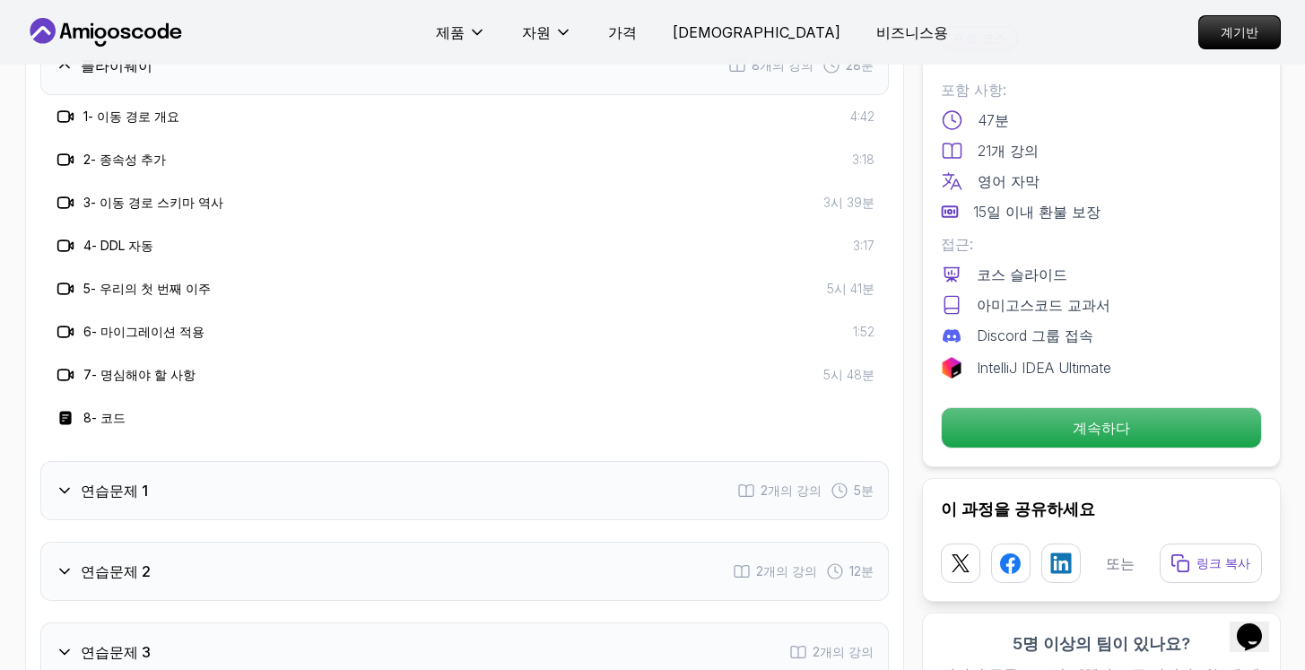
scroll to position [2283, 0]
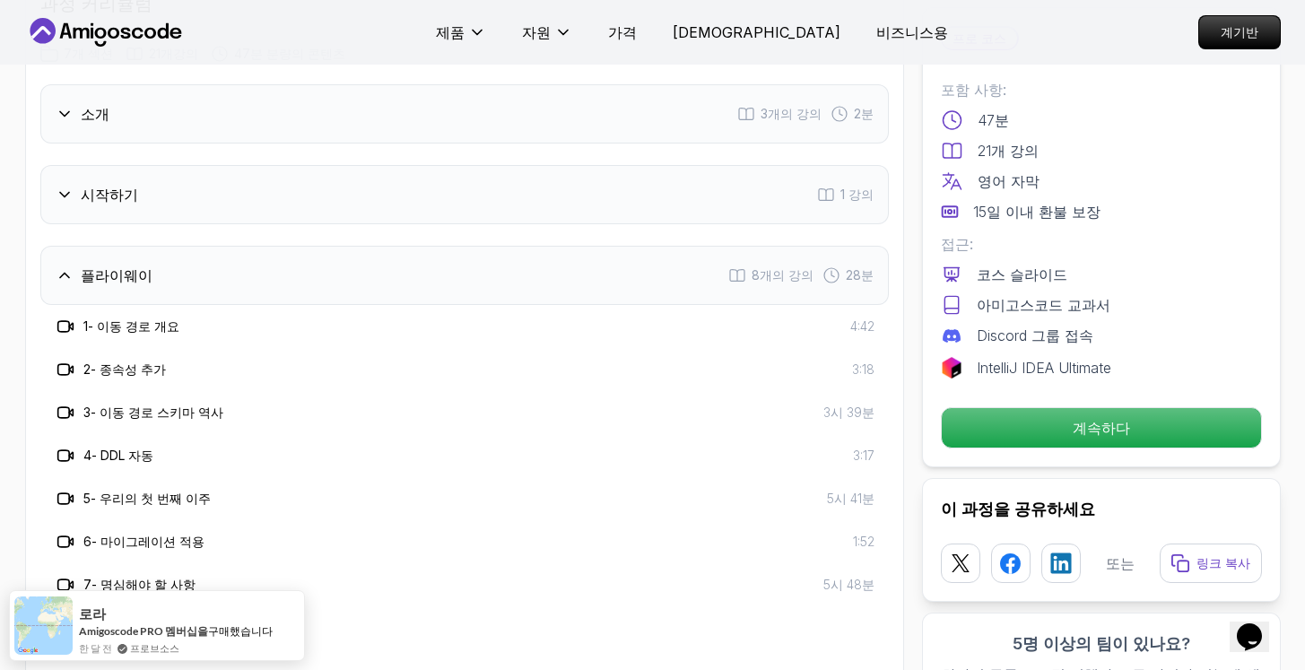
click at [433, 92] on div "소개 3개의 강의 2분" at bounding box center [464, 113] width 848 height 59
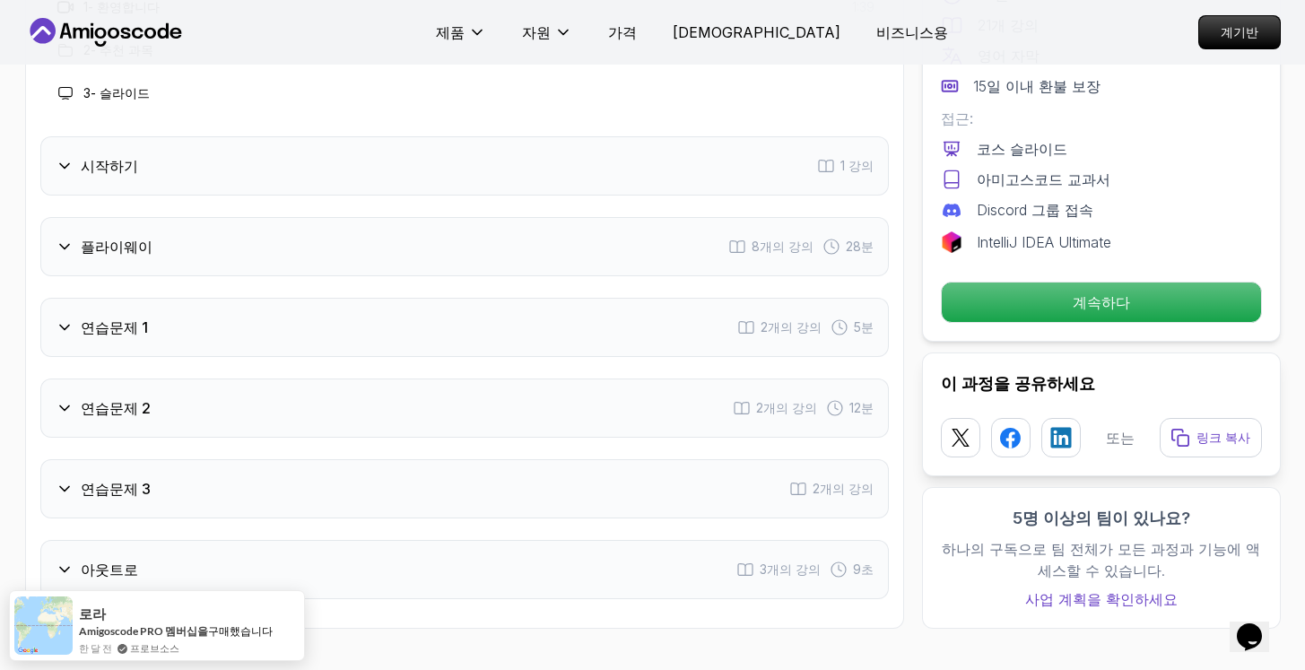
click at [364, 254] on div "소개 3개의 강의 2분 1 - 환영합니다 1:39 2 - 추천 과목 3 - 슬라이드 시작하기 1 강의 플라이웨이 8개의 강의 28분 연습문제 …" at bounding box center [464, 262] width 848 height 673
click at [373, 237] on div "플라이웨이 8개의 강의 28분" at bounding box center [464, 246] width 848 height 59
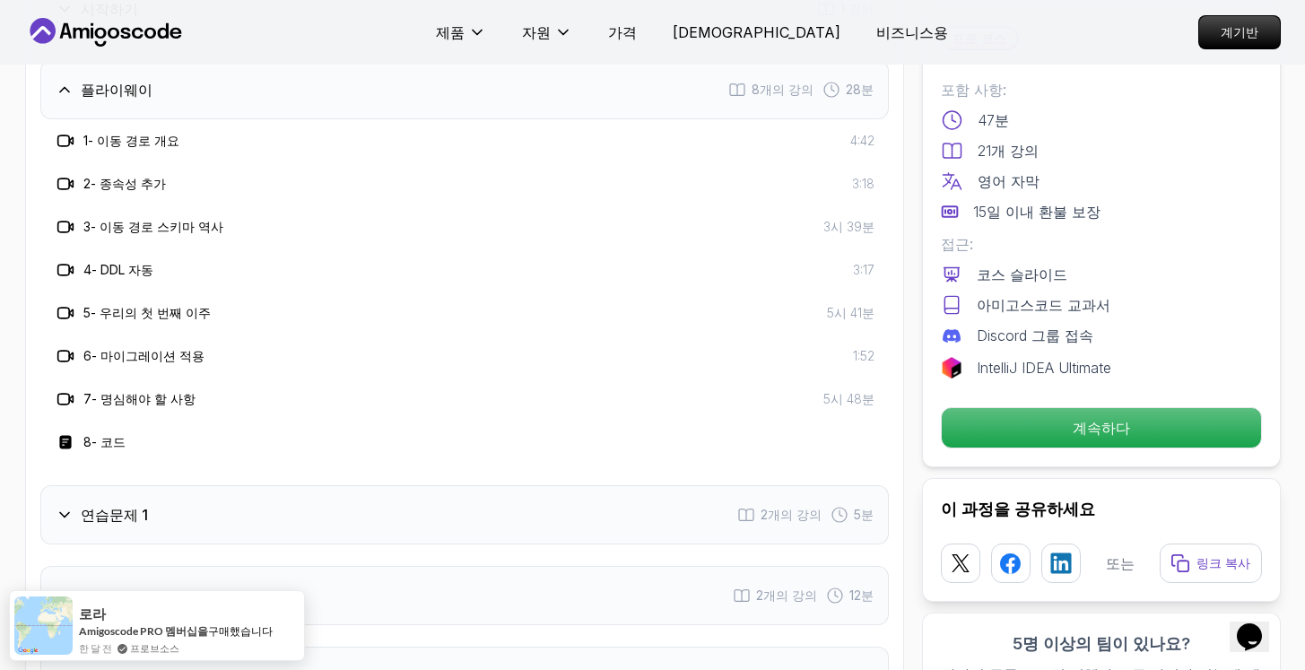
scroll to position [2348, 0]
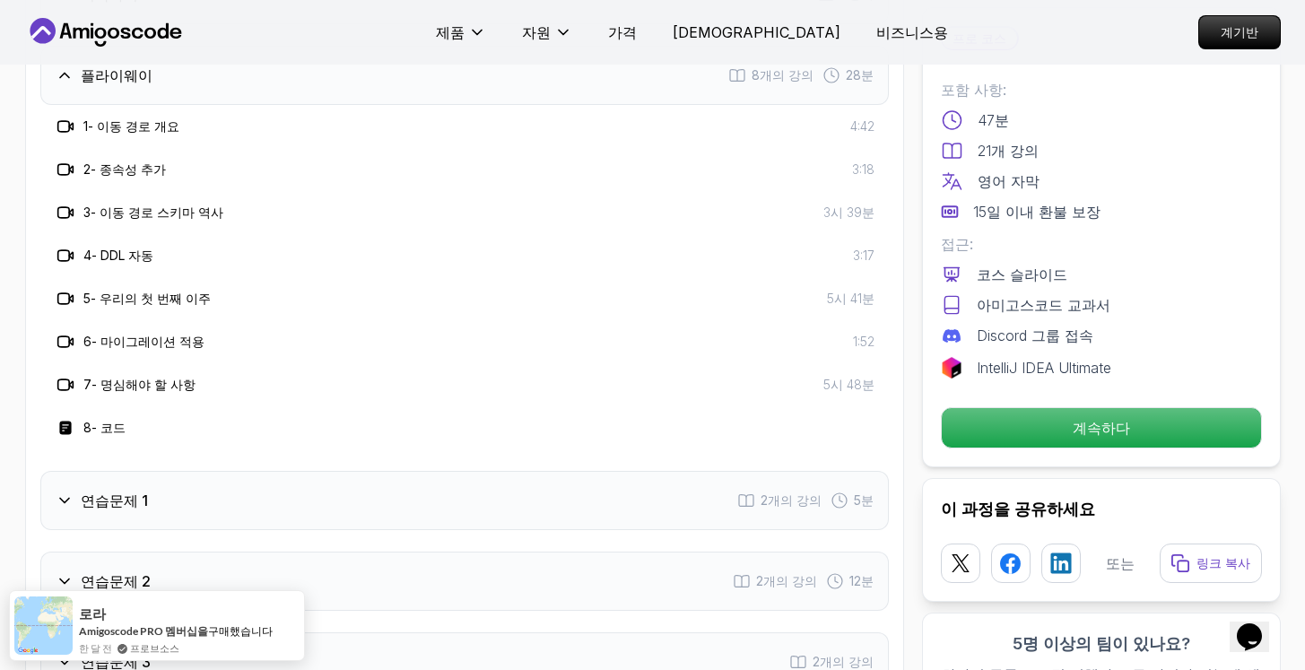
click at [347, 471] on div "연습문제 1 2개의 강의 5분" at bounding box center [464, 500] width 848 height 59
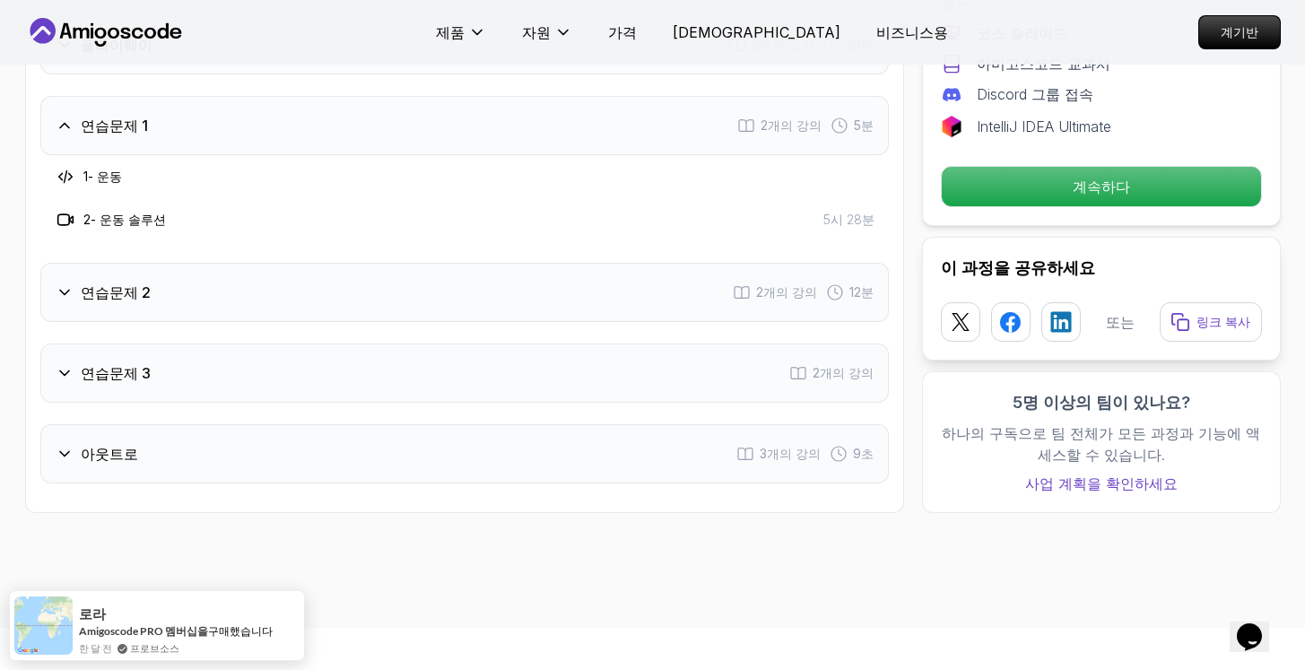
click at [369, 295] on div "연습문제 2 2개의 강의 12분" at bounding box center [464, 292] width 848 height 59
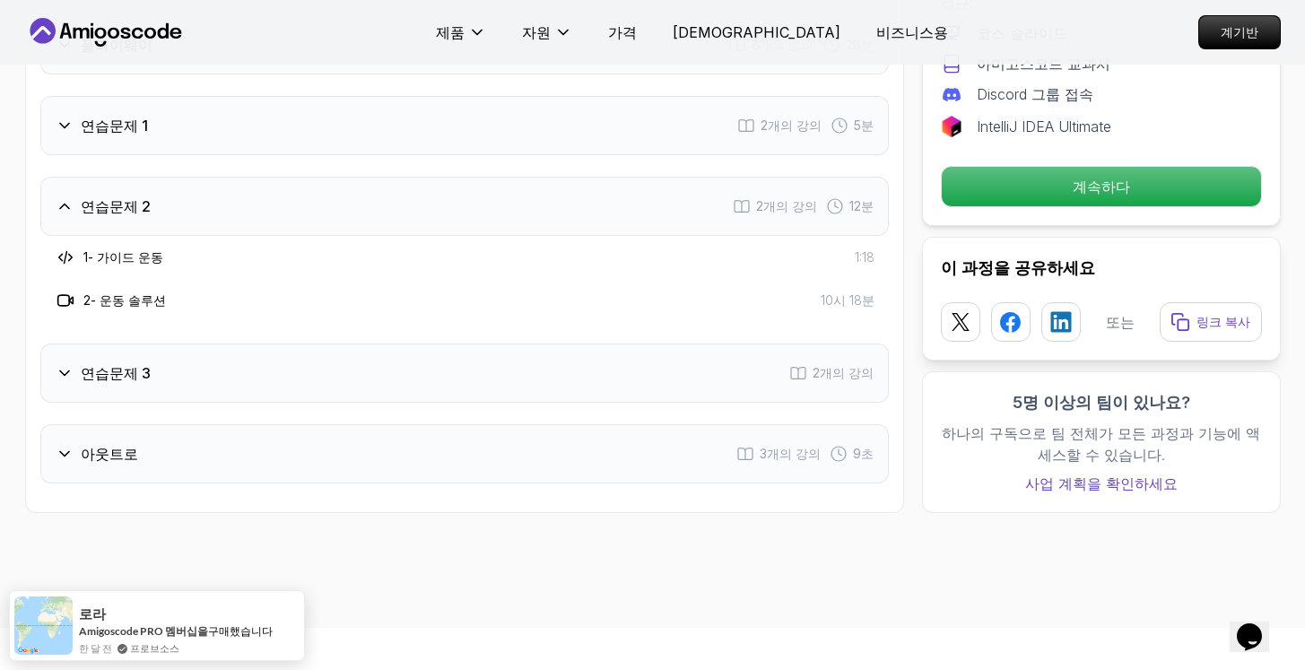
click at [344, 367] on div "연습문제 3 2개의 강의" at bounding box center [464, 372] width 848 height 59
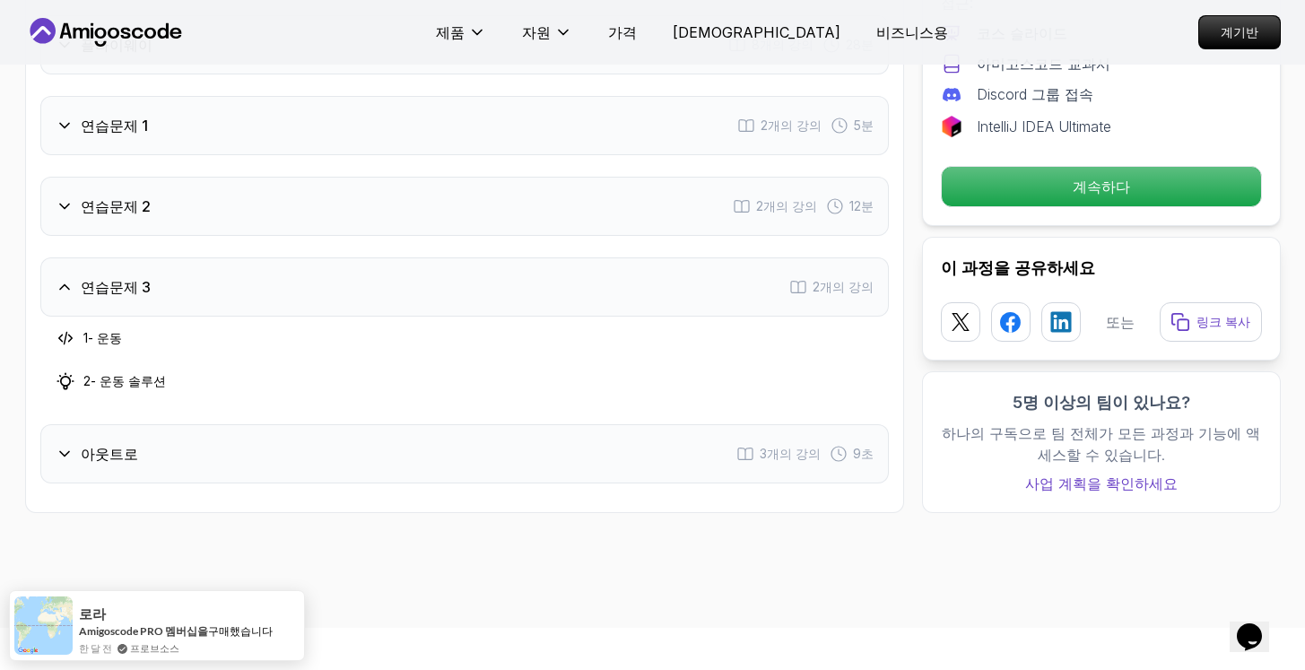
click at [346, 460] on div "과정 커리큘럼 7개 섹션 21개 강의 47분 분량의 콘텐츠 소개 3개의 강의 2분 시작하기 1 강의 플라이웨이 8개의 강의 28분 연습문제 1…" at bounding box center [464, 122] width 879 height 782
click at [356, 440] on div "아웃트로 3개의 강의 9초" at bounding box center [464, 453] width 848 height 59
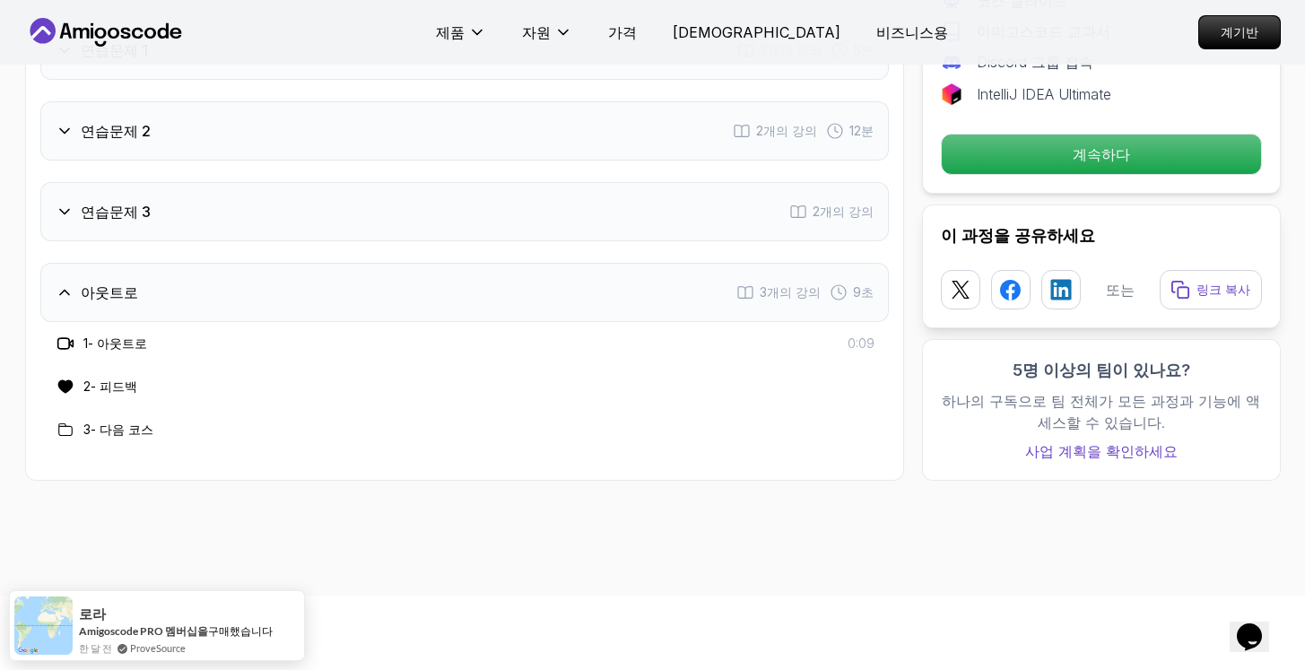
scroll to position [2379, 0]
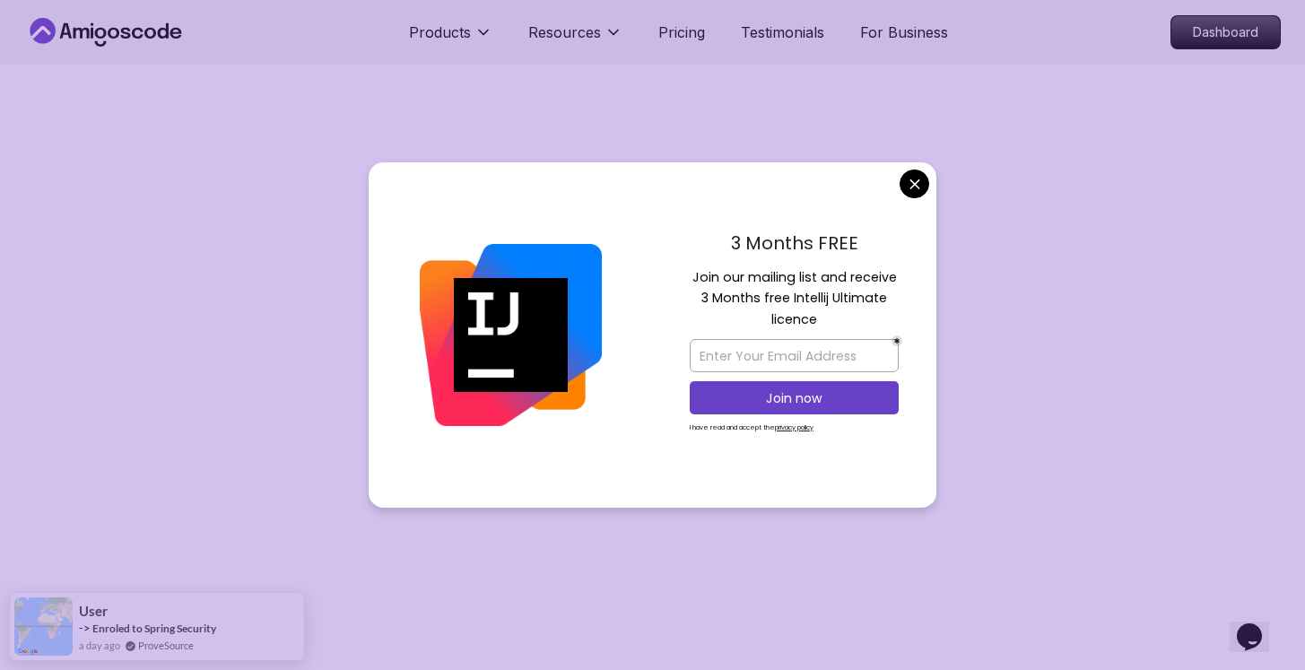
click at [933, 184] on div "3 Months FREE Join our mailing list and receive 3 Months free Intellij Ultimate…" at bounding box center [794, 335] width 284 height 346
click at [928, 185] on div "3 Months FREE Join our mailing list and receive 3 Months free Intellij Ultimate…" at bounding box center [794, 335] width 284 height 346
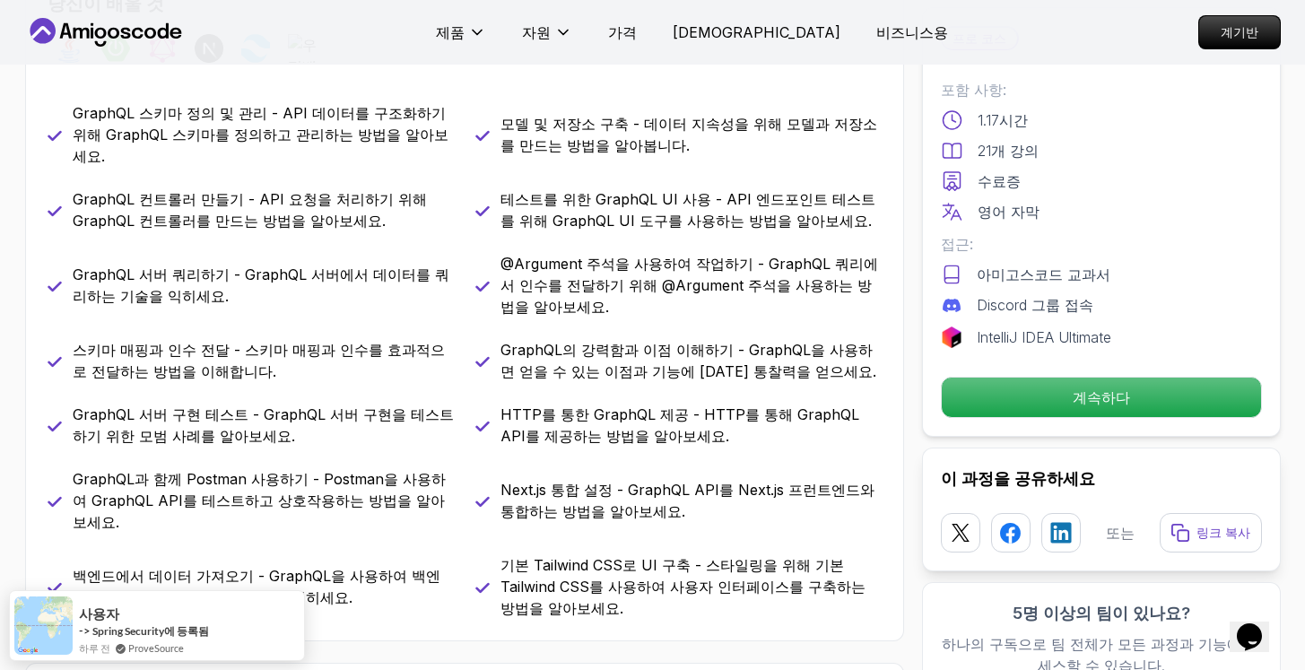
scroll to position [814, 0]
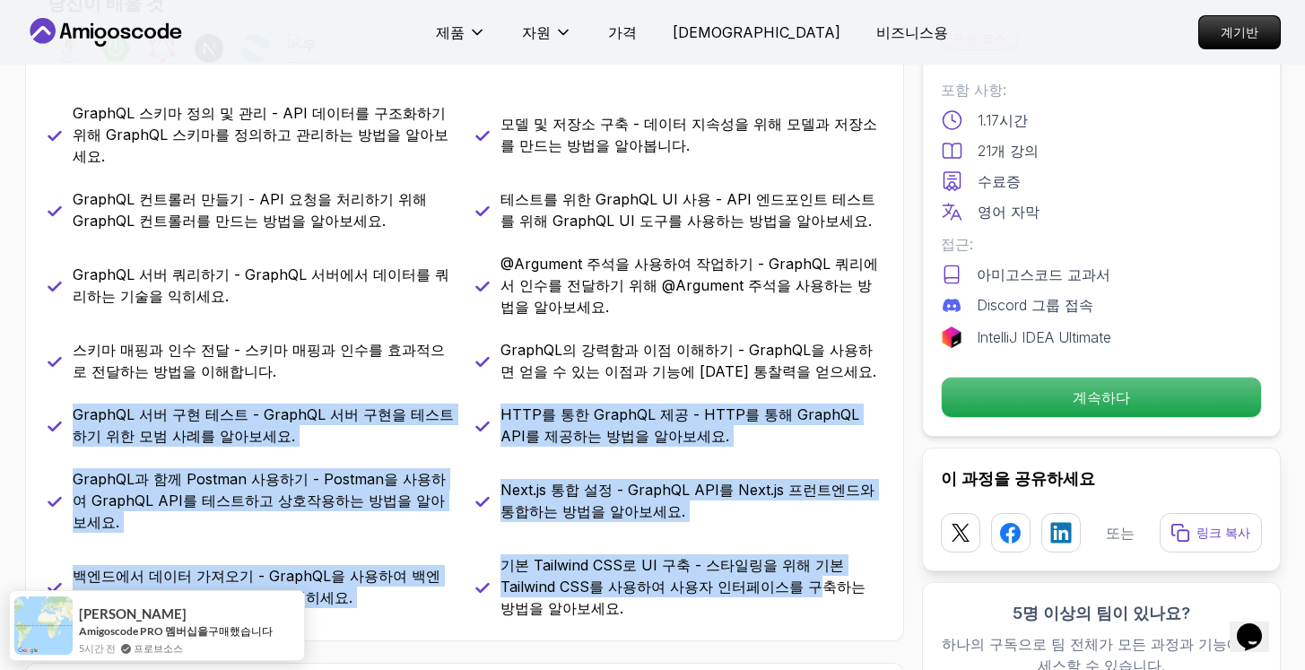
drag, startPoint x: 716, startPoint y: 541, endPoint x: 248, endPoint y: 378, distance: 494.6
click at [247, 378] on div "GraphQL 스키마 정의 및 관리 - API 데이터를 구조화하기 위해 GraphQL 스키마를 정의하고 관리하는 방법을 알아보세요. 모델 및 …" at bounding box center [465, 360] width 834 height 516
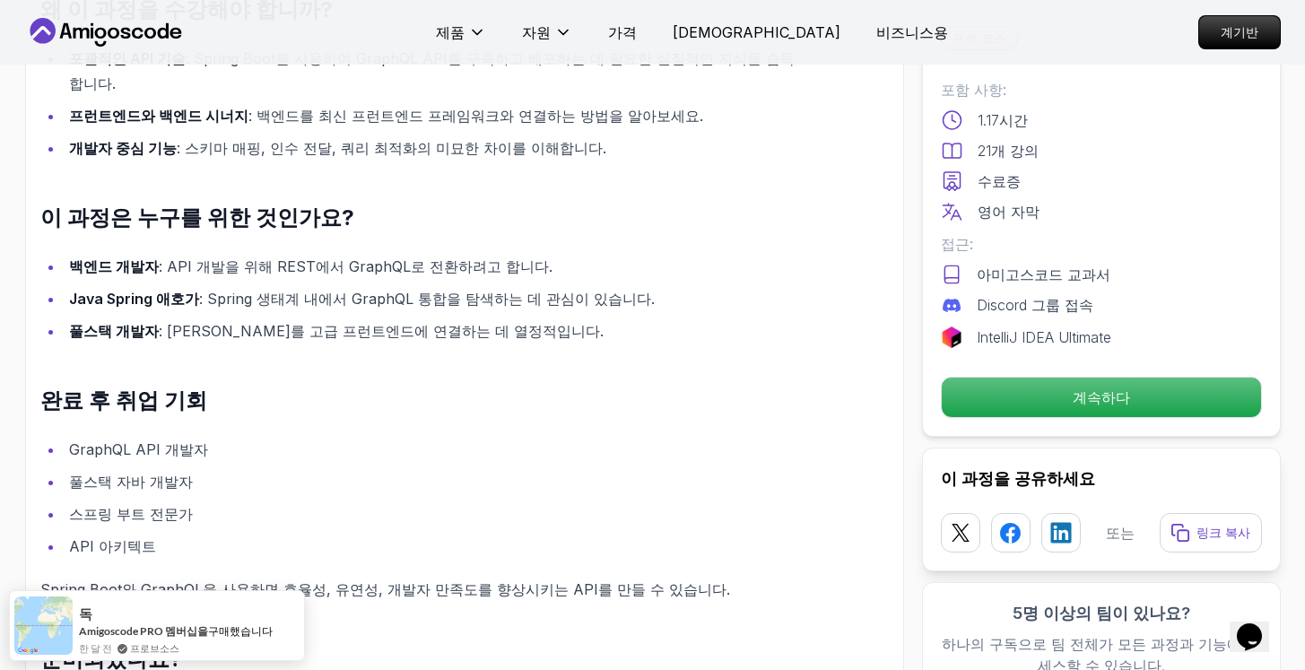
scroll to position [1765, 0]
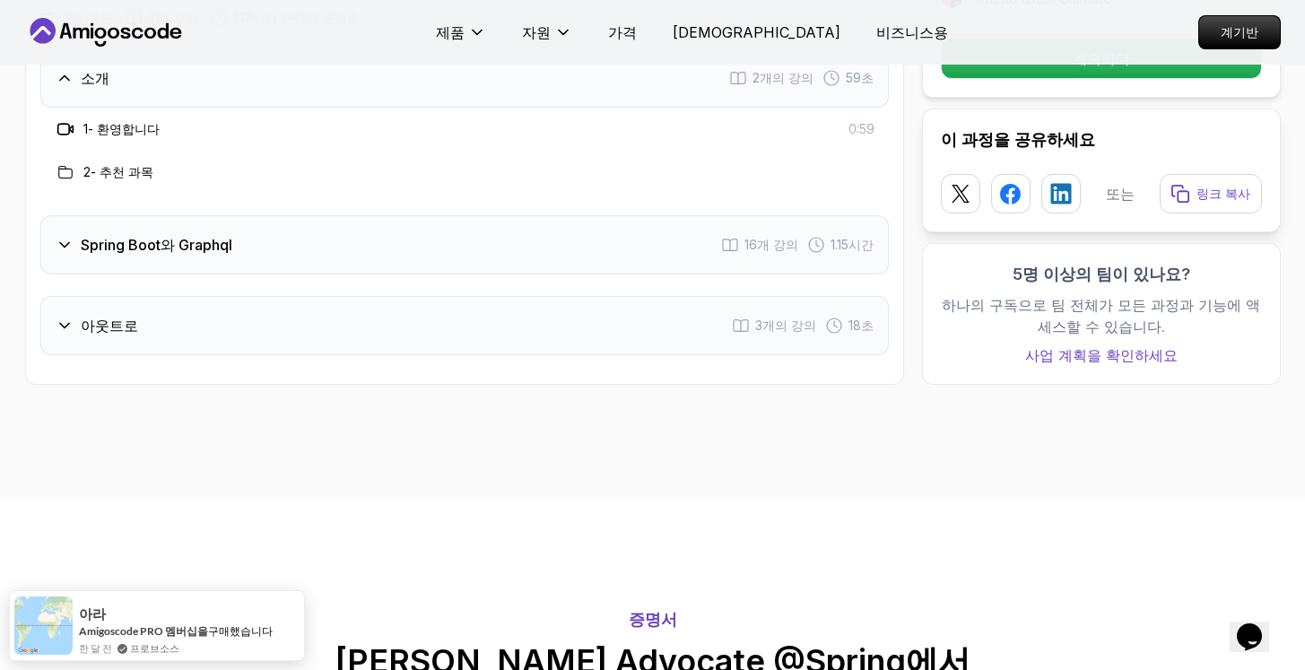
click at [567, 215] on div "Spring Boot와 Graphql 16개 강의 1.15시간" at bounding box center [464, 244] width 848 height 59
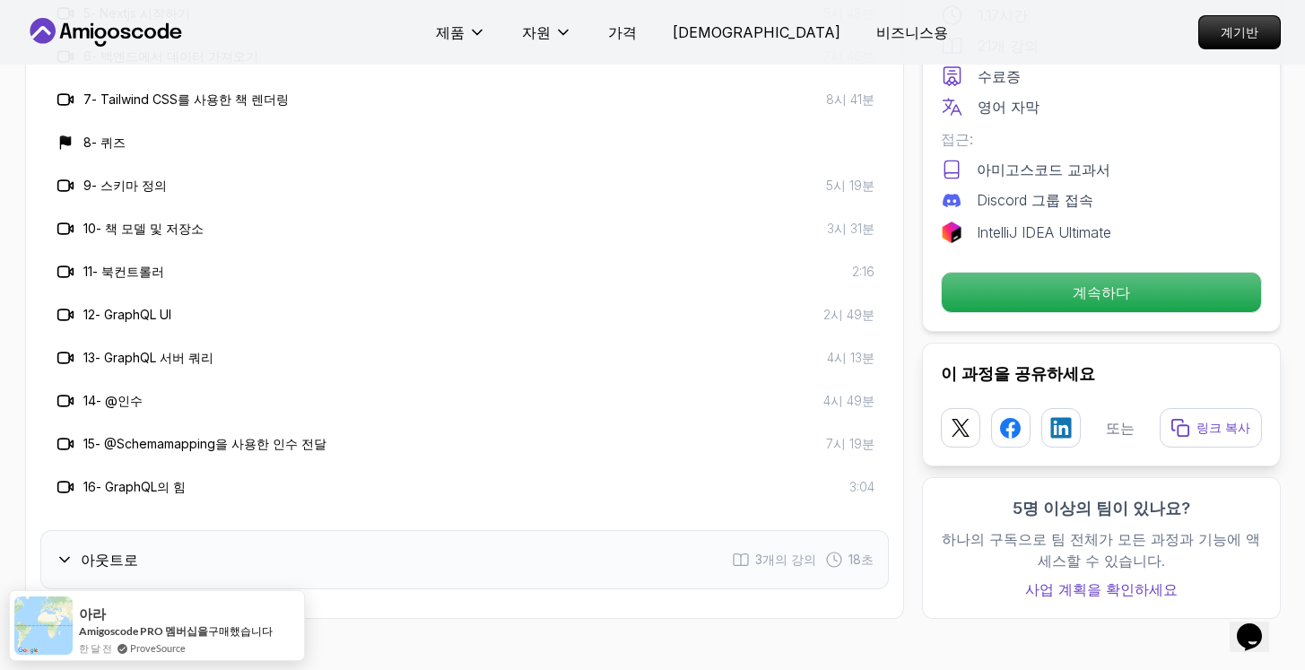
scroll to position [2960, 0]
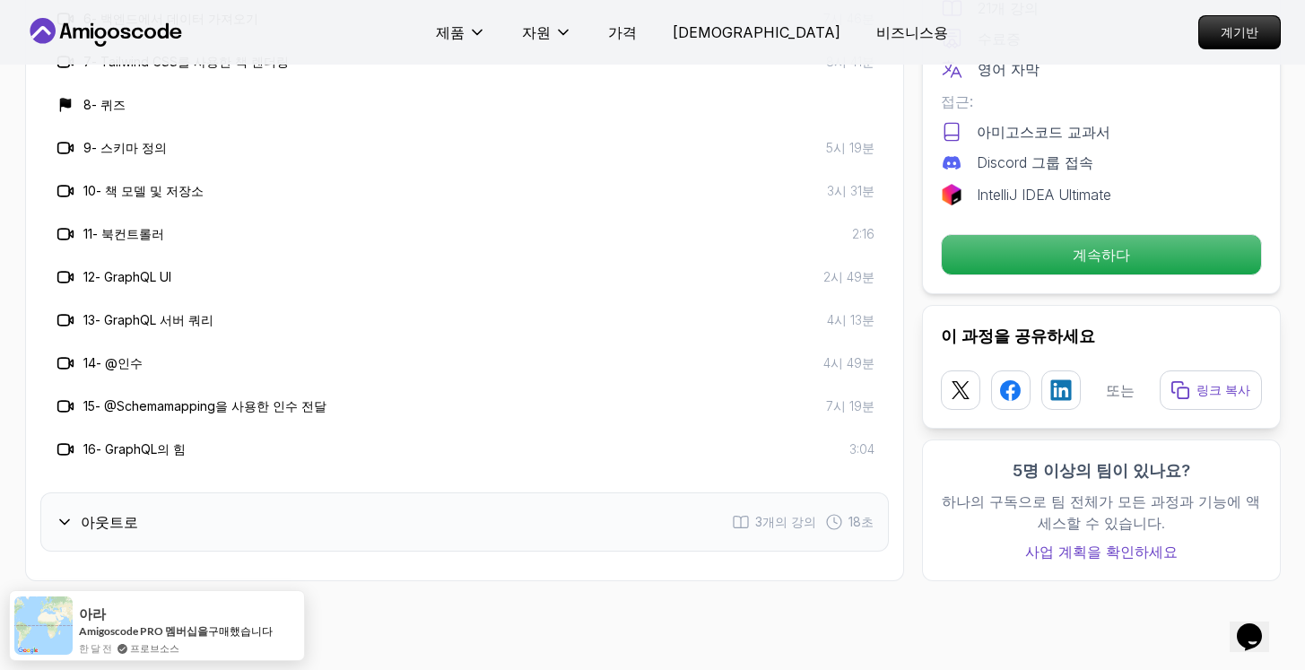
click at [450, 492] on div "아웃트로 3개의 강의 18초" at bounding box center [464, 521] width 848 height 59
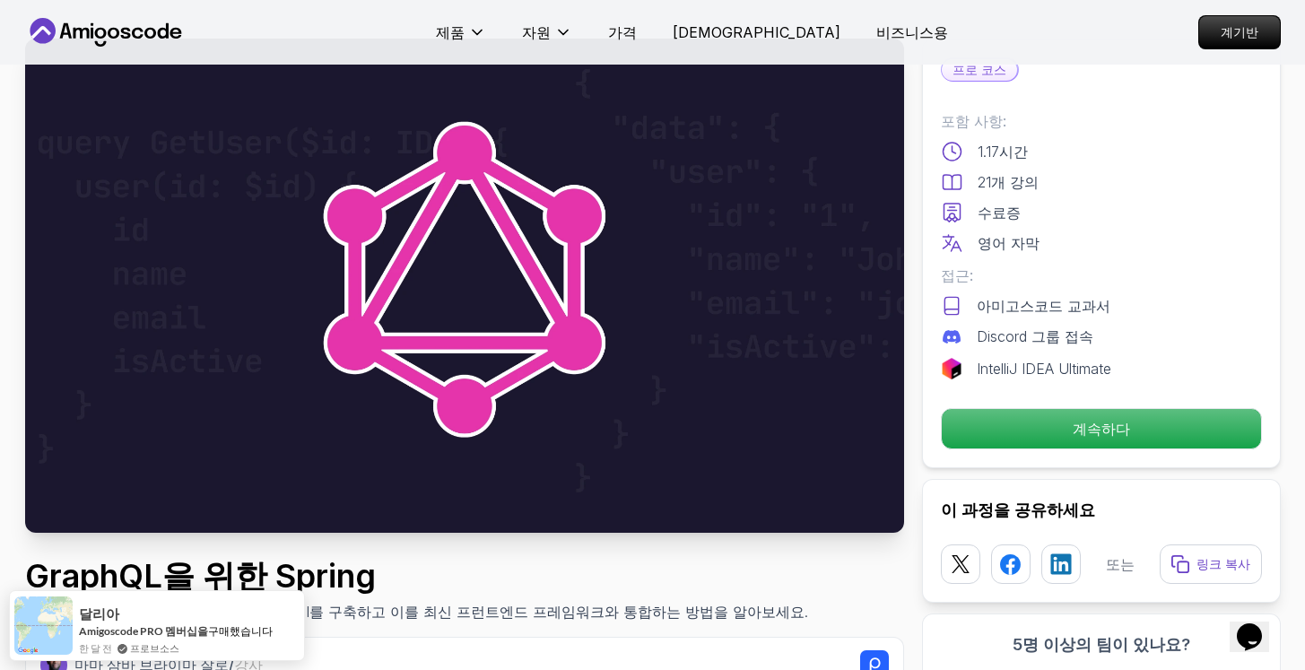
scroll to position [0, 0]
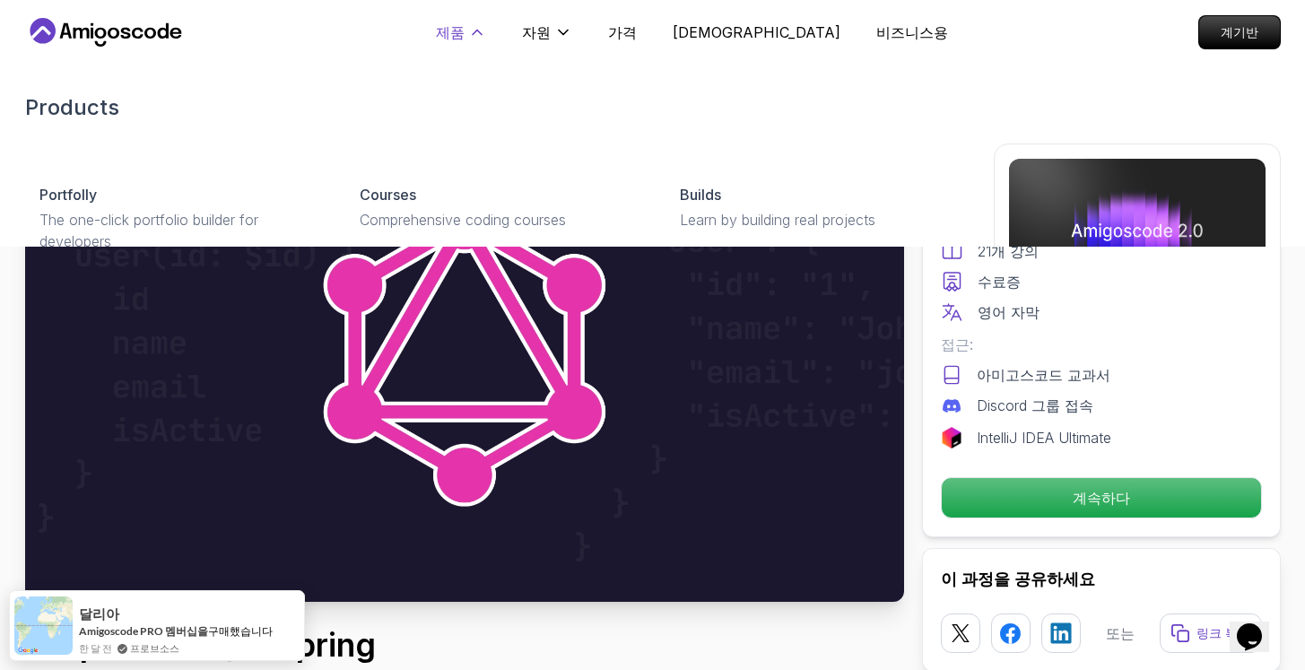
click at [464, 34] on font "제품" at bounding box center [450, 32] width 29 height 18
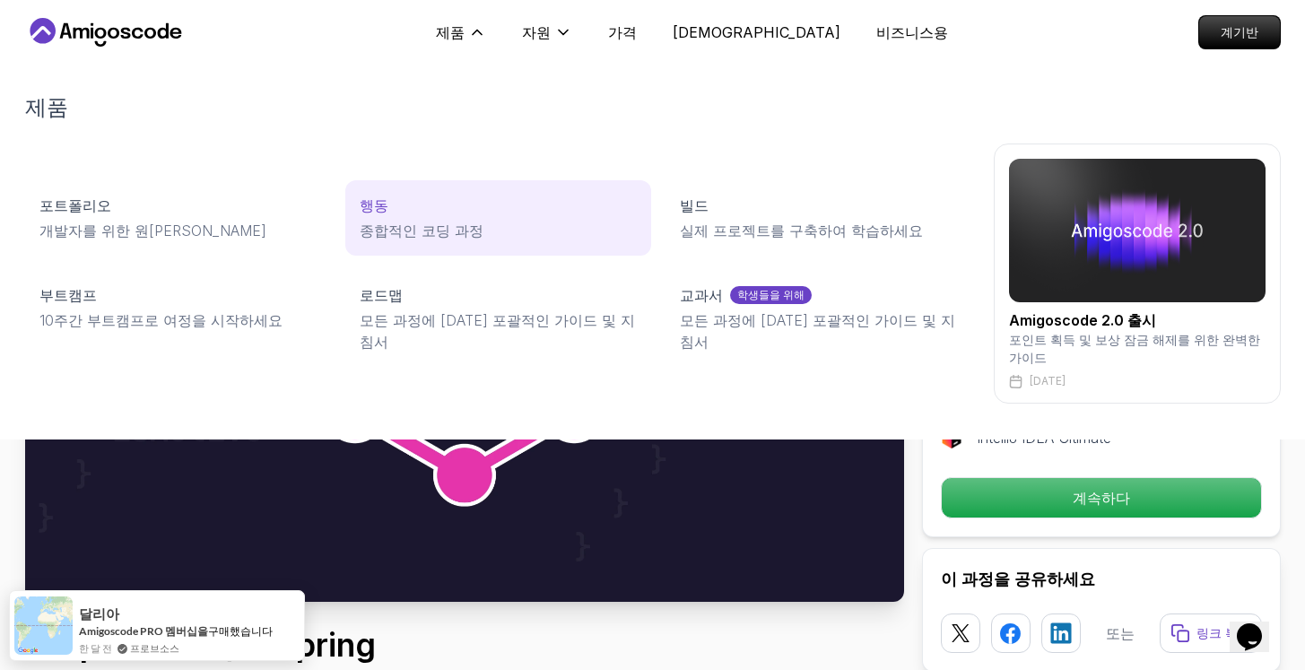
click at [360, 222] on font "종합적인 코딩 과정" at bounding box center [422, 230] width 124 height 18
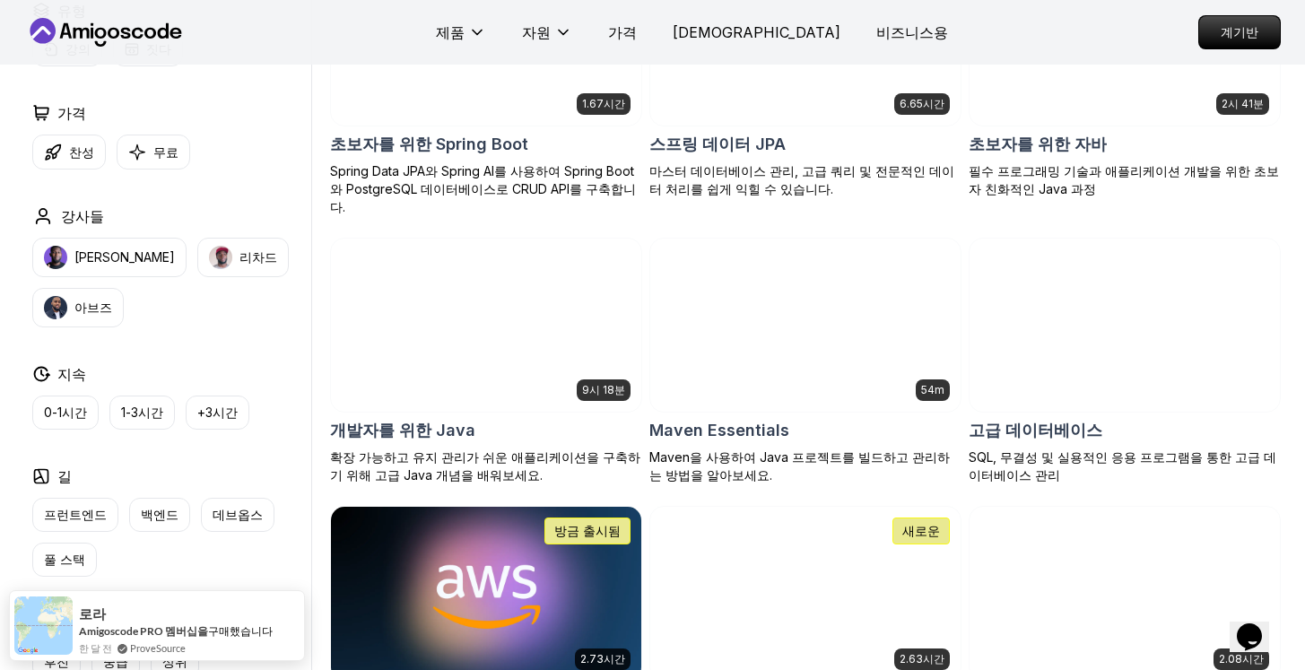
scroll to position [620, 0]
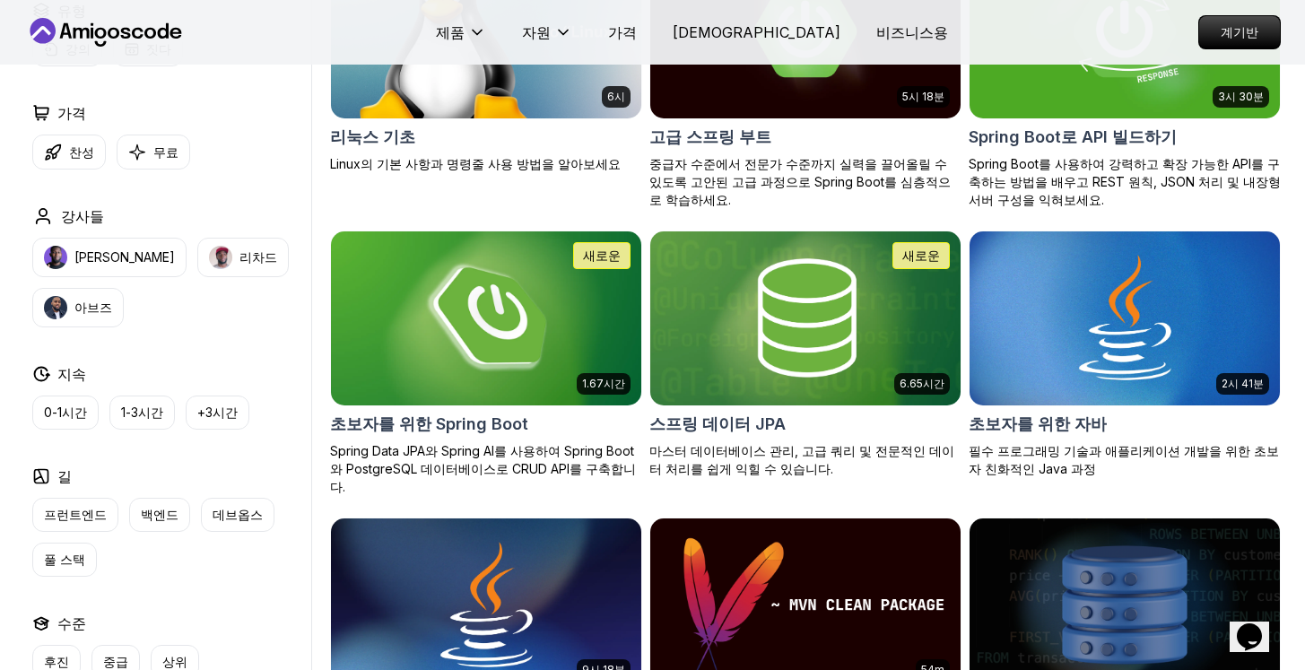
click at [576, 328] on img at bounding box center [486, 318] width 326 height 182
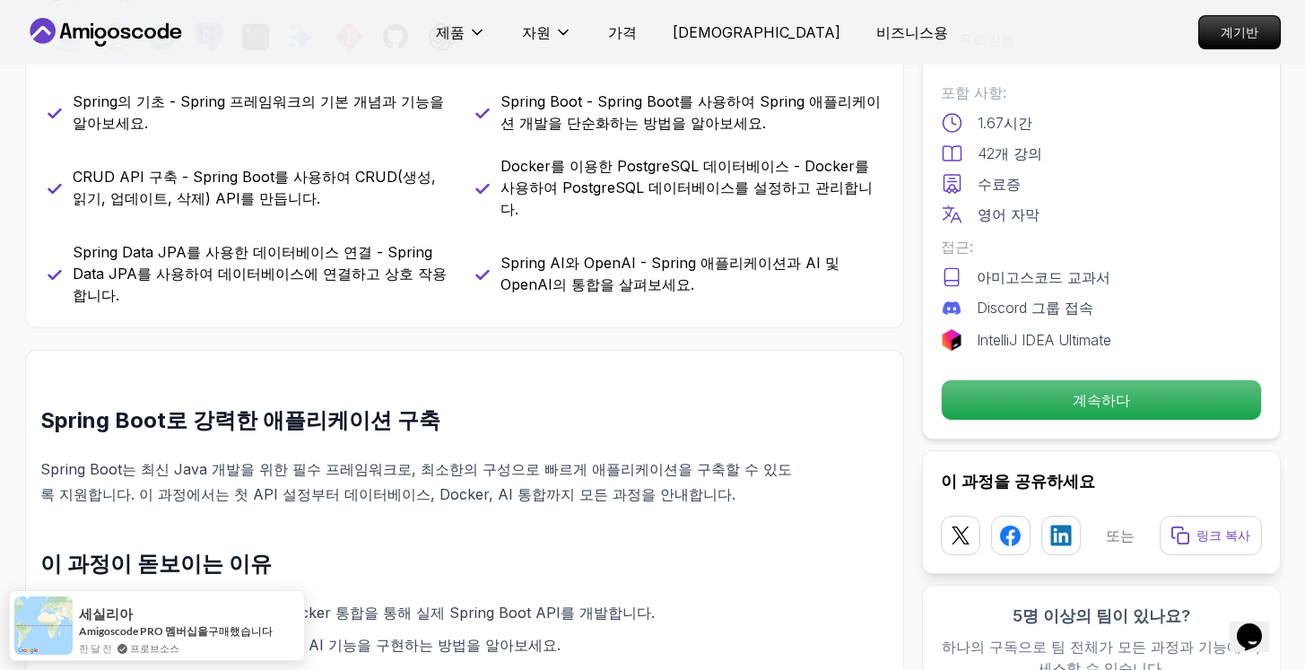
scroll to position [822, 0]
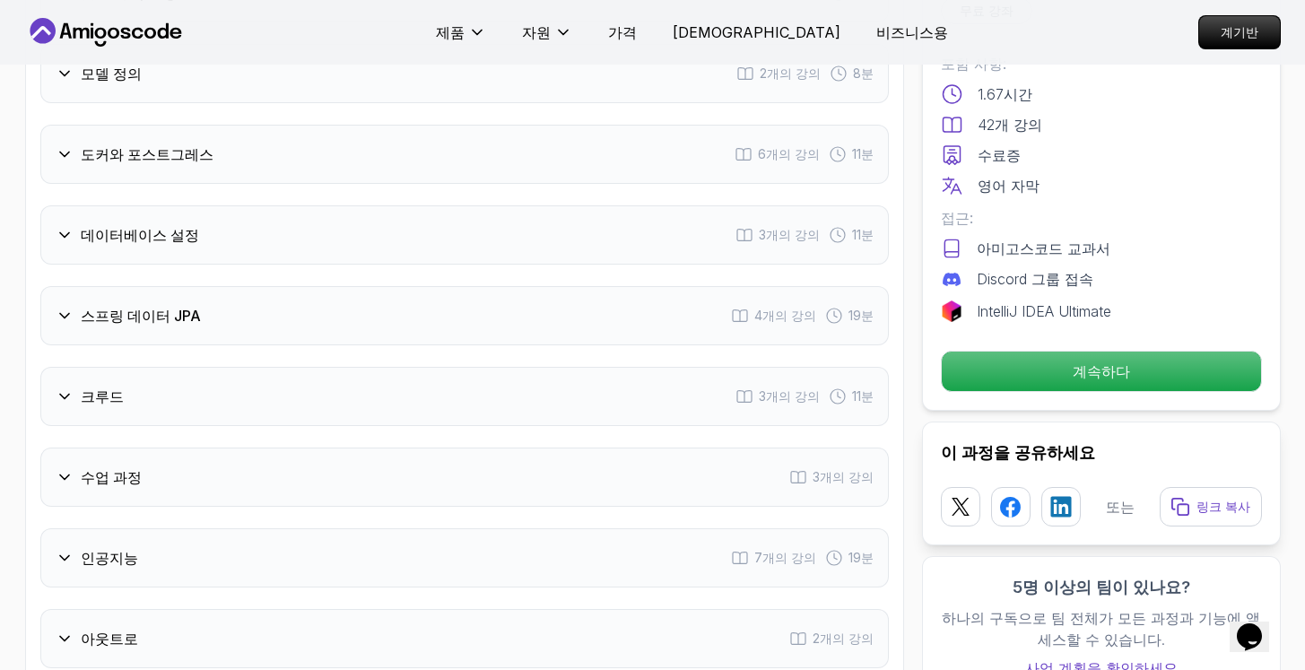
click at [424, 286] on div "스프링 데이터 JPA 4개의 강의 19분" at bounding box center [464, 315] width 848 height 59
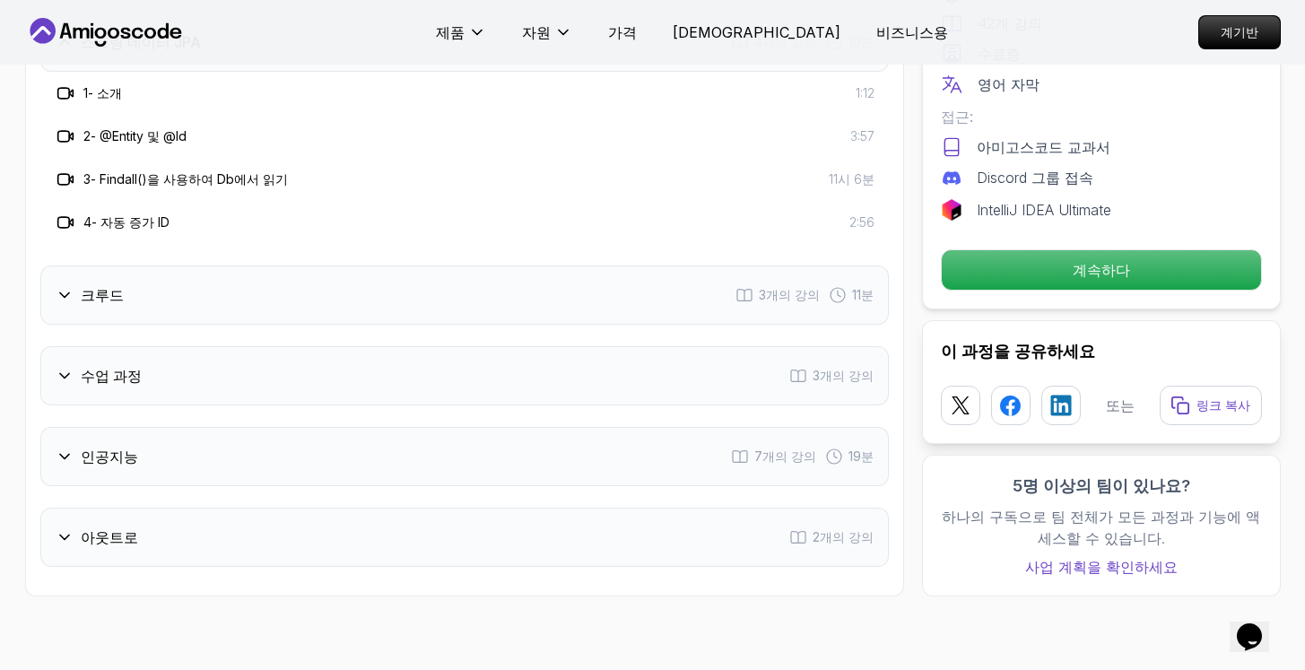
click at [396, 265] on div "크루드 3개의 강의 11분" at bounding box center [464, 294] width 848 height 59
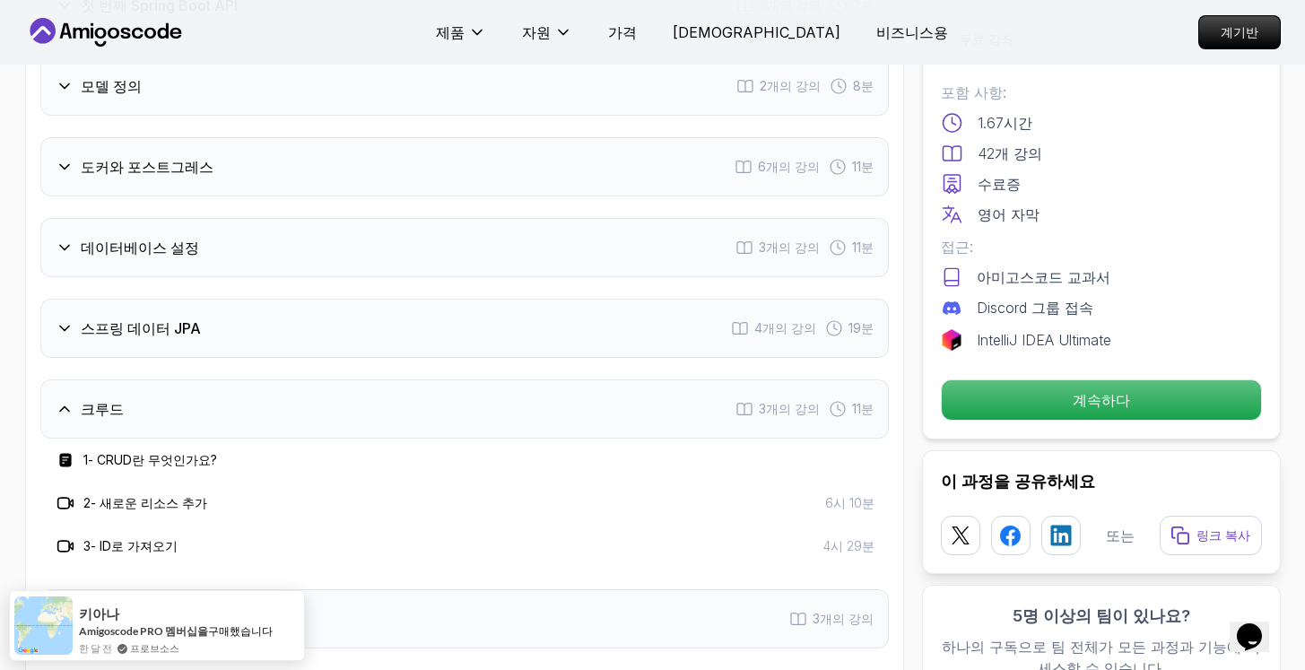
click at [404, 299] on div "스프링 데이터 JPA 4개의 강의 19분" at bounding box center [464, 328] width 848 height 59
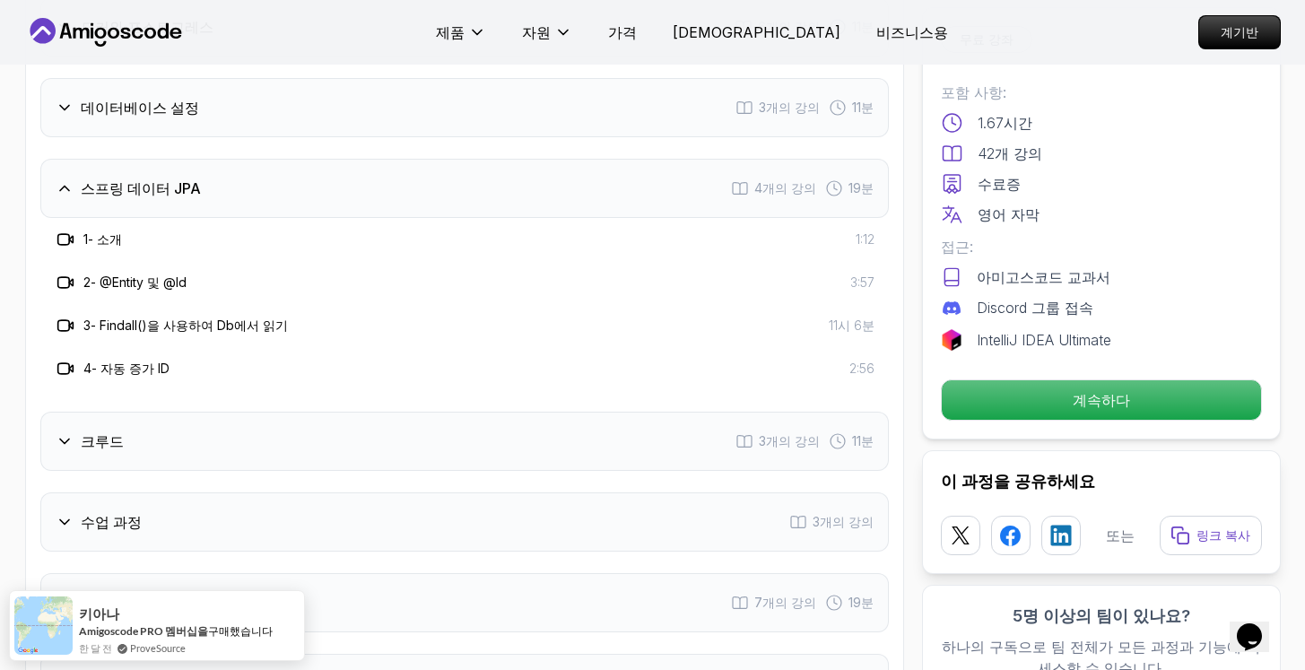
click at [382, 412] on div "크루드 3개의 강의 11분" at bounding box center [464, 441] width 848 height 59
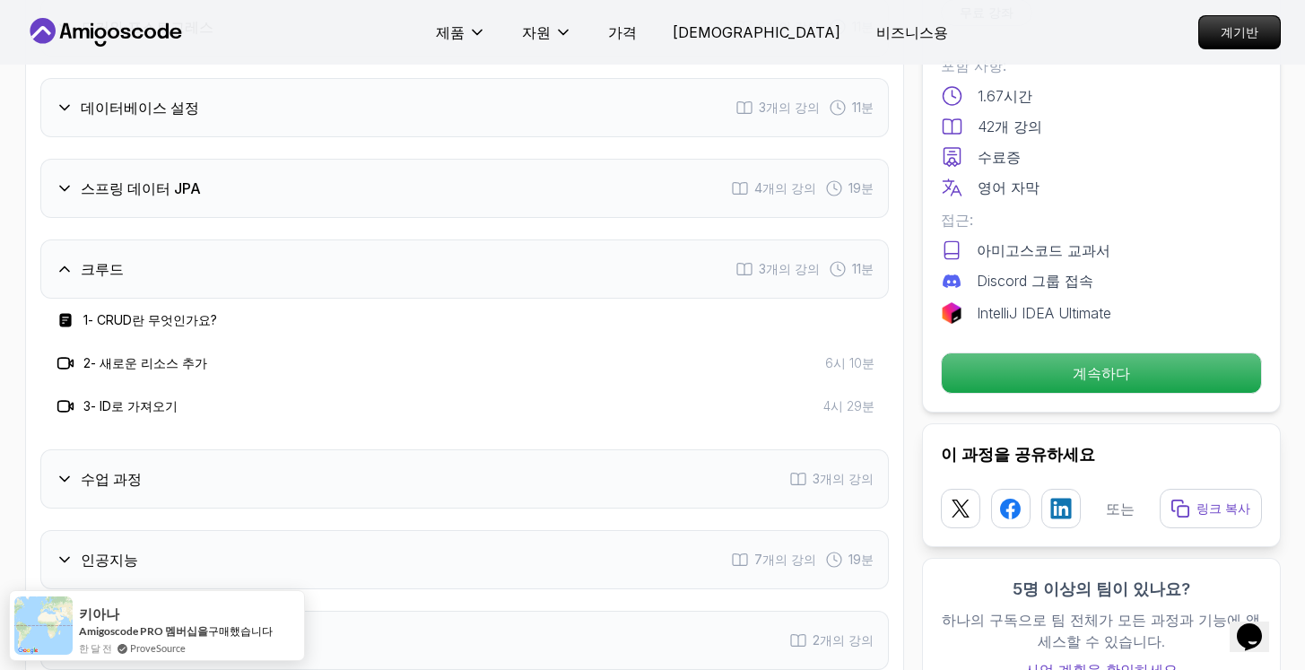
click at [364, 449] on div "수업 과정 3개의 강의" at bounding box center [464, 478] width 848 height 59
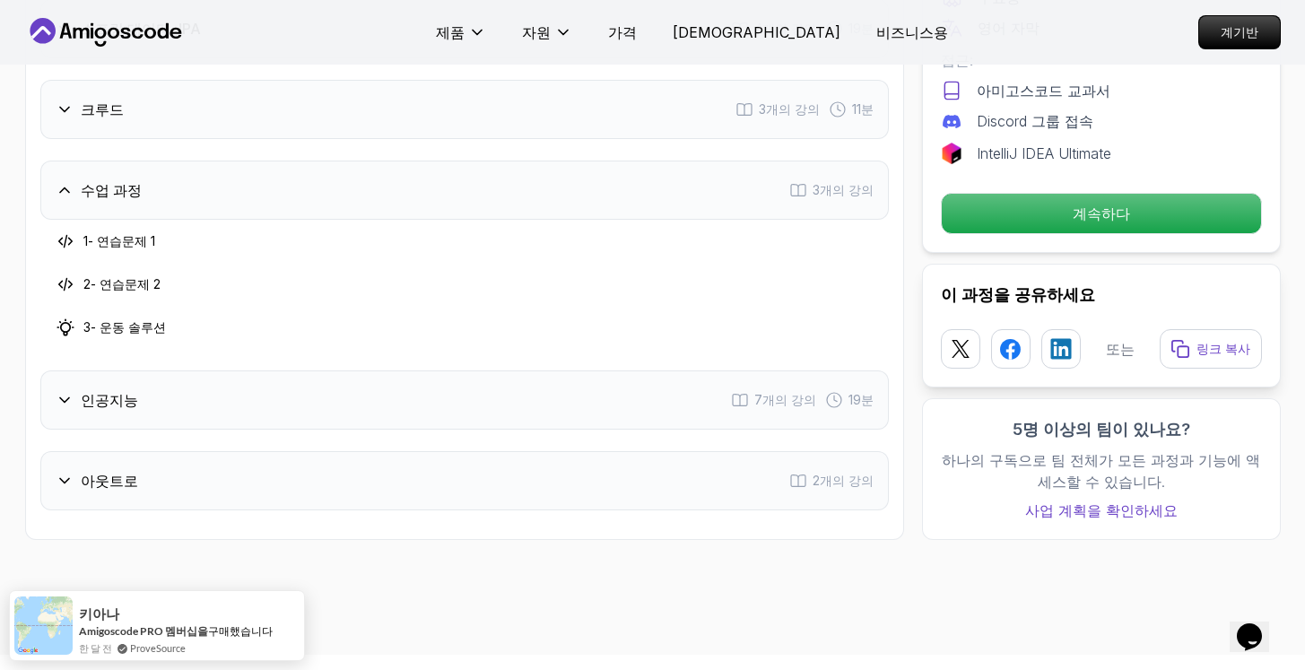
click at [421, 370] on div "인공지능 7개의 강의 19분" at bounding box center [464, 399] width 848 height 59
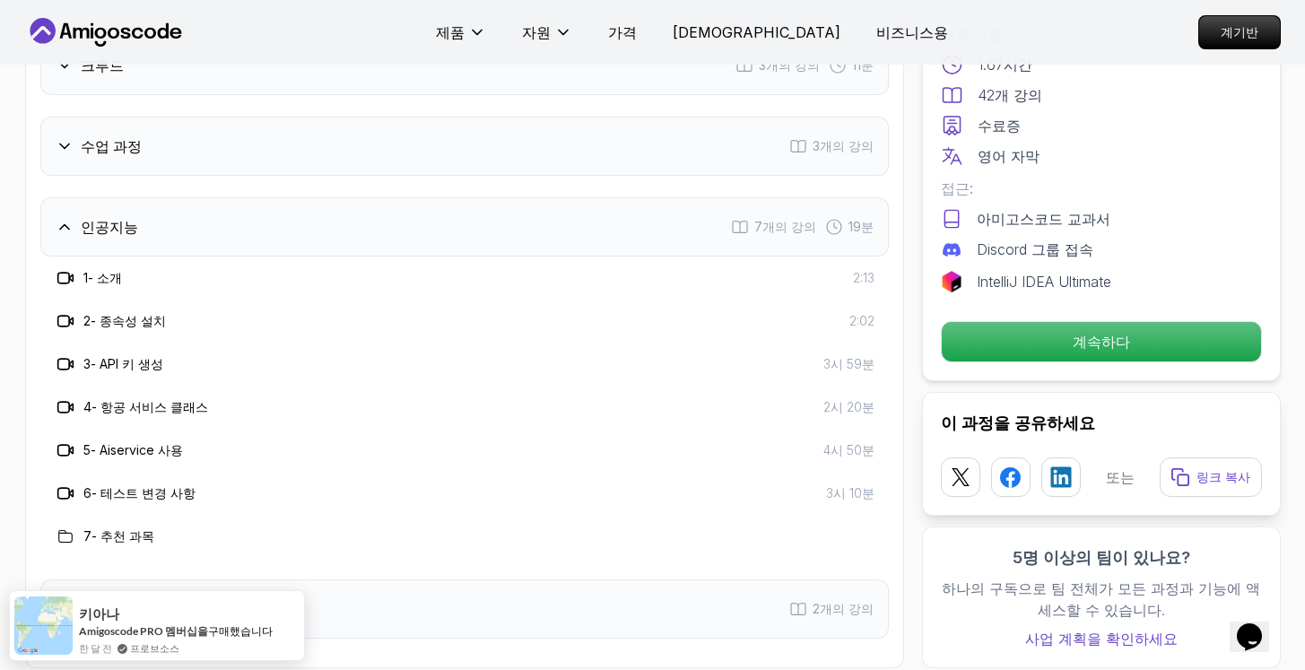
scroll to position [3141, 0]
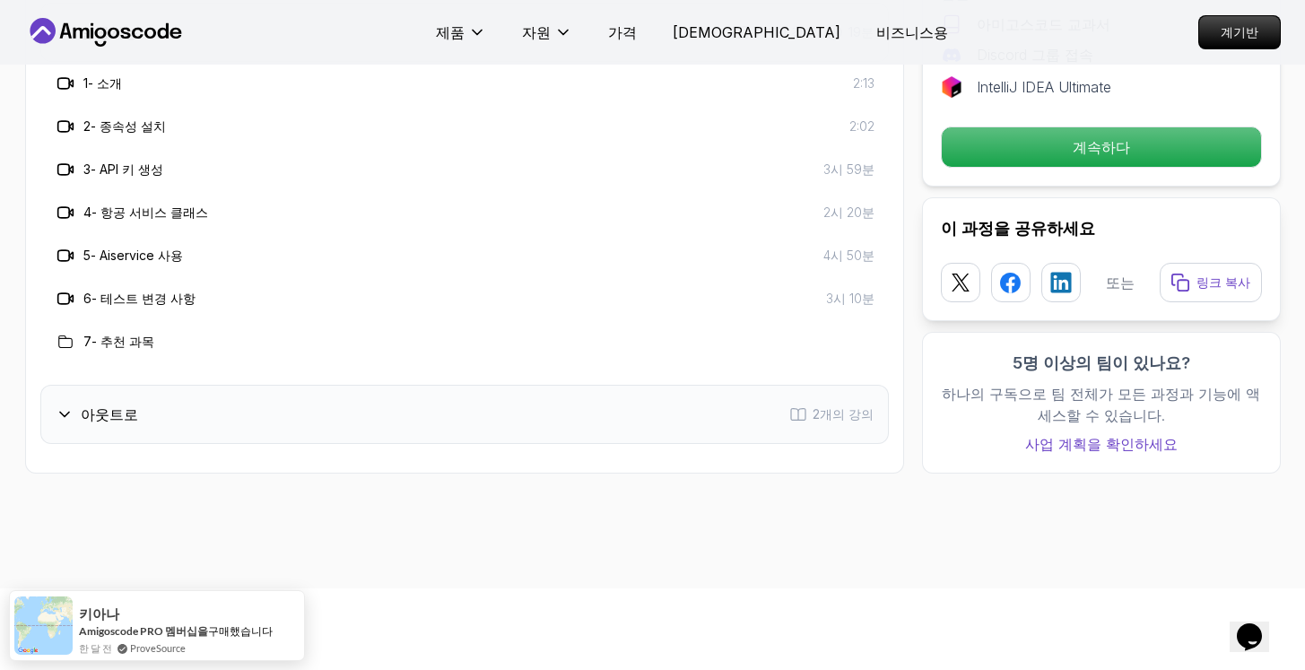
click at [141, 385] on div "아웃트로 2개의 강의" at bounding box center [464, 414] width 848 height 59
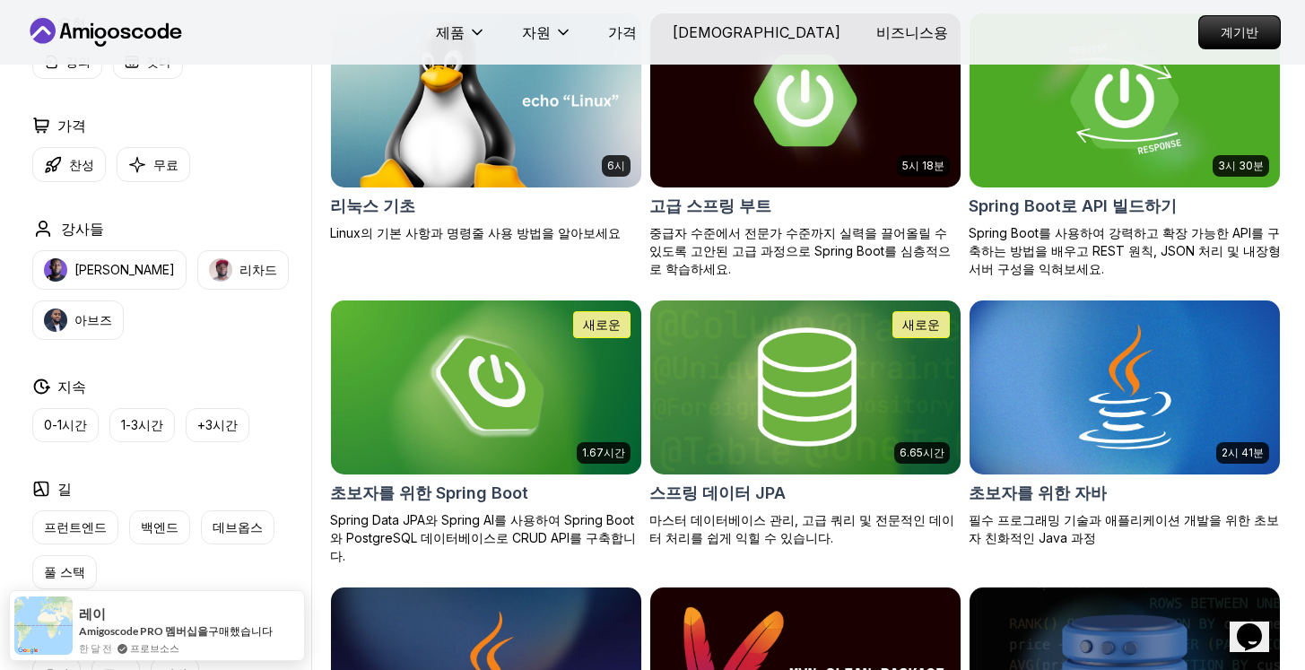
scroll to position [482, 0]
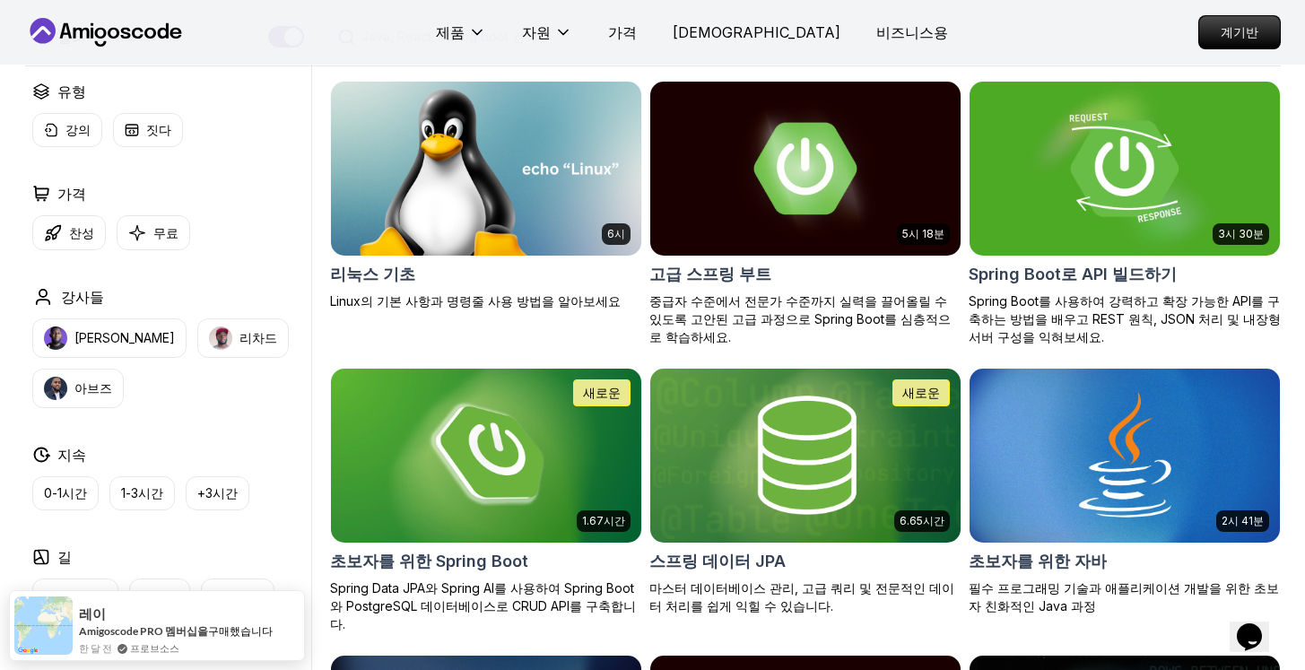
click at [1065, 221] on img at bounding box center [1124, 168] width 326 height 182
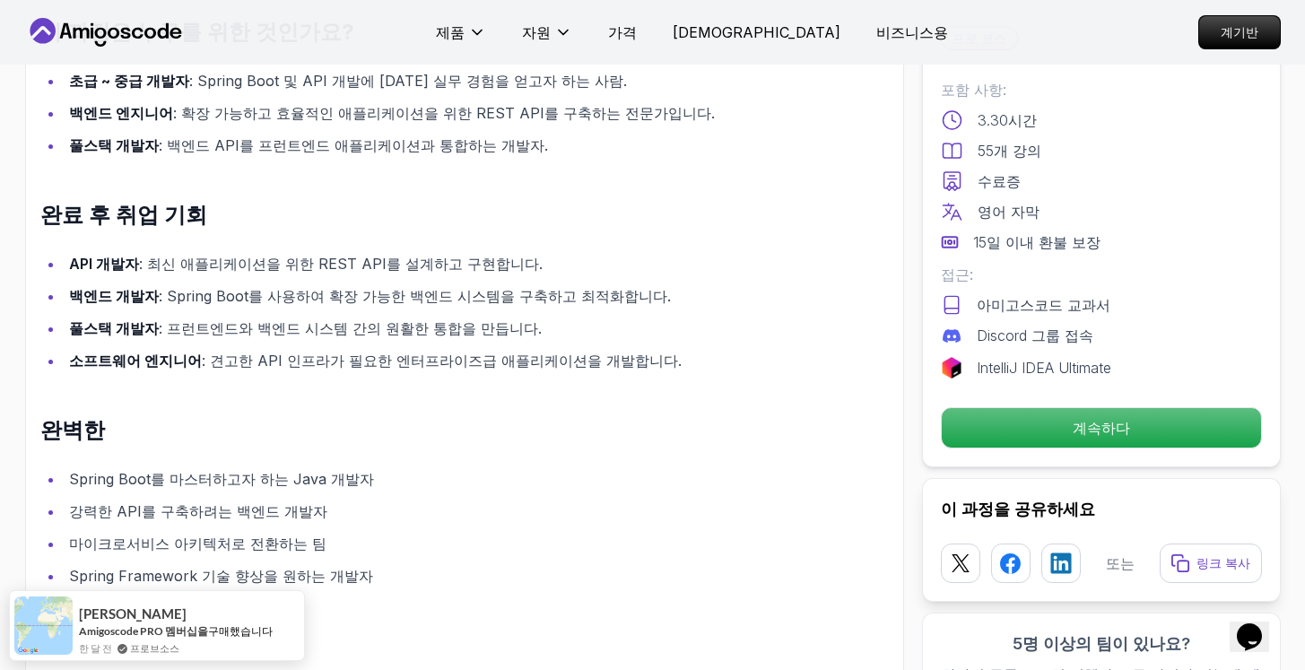
scroll to position [1486, 0]
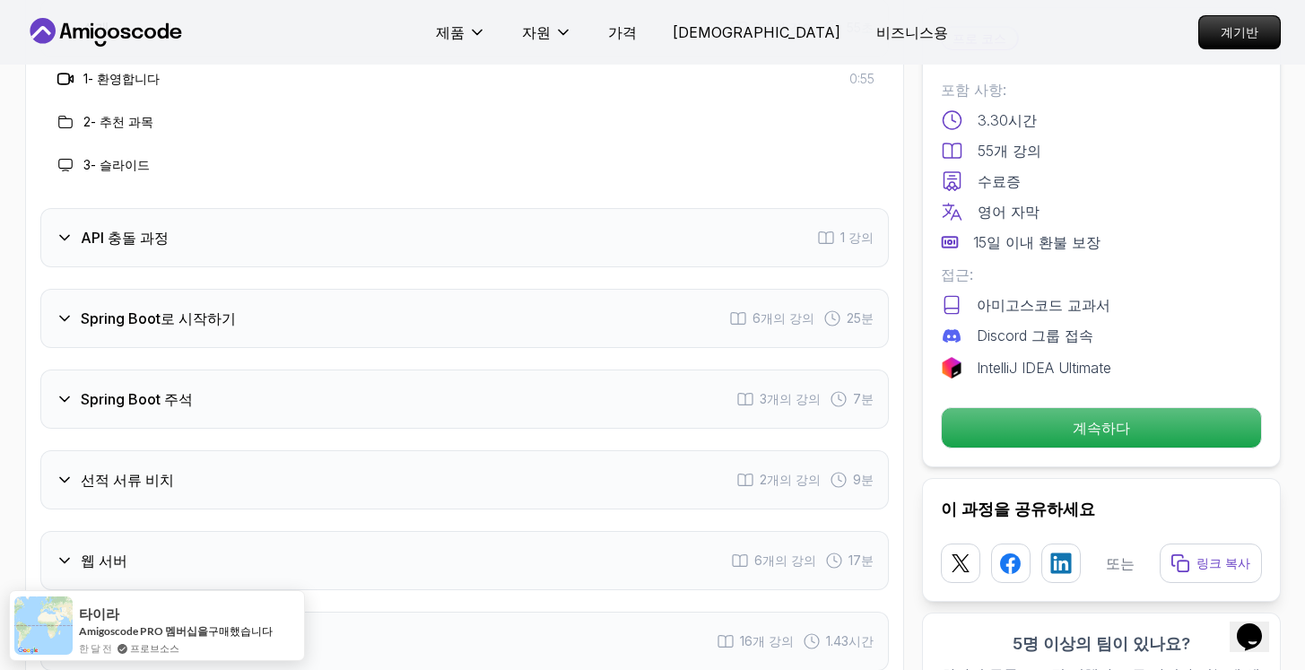
click at [422, 369] on div "Spring Boot 주석 3개의 강의 7분" at bounding box center [464, 398] width 848 height 59
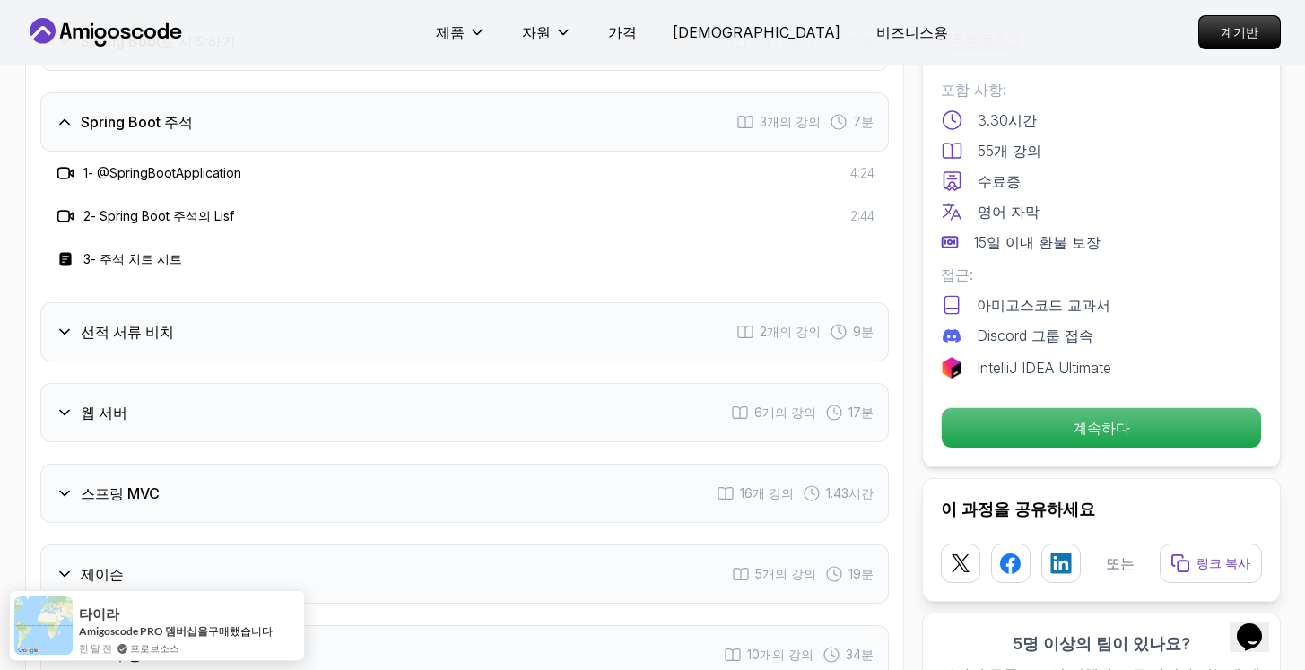
click at [436, 302] on div "선적 서류 비치 2개의 강의 9분" at bounding box center [464, 331] width 848 height 59
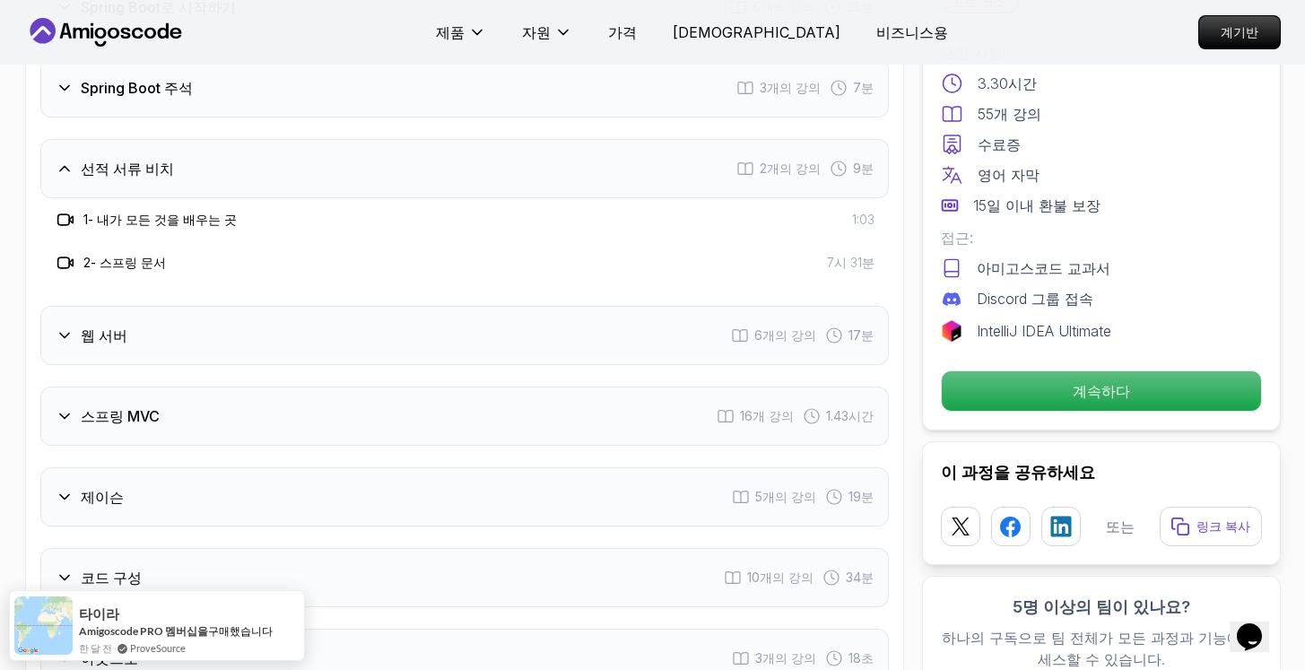
click at [437, 306] on div "웹 서버 6개의 강의 17분" at bounding box center [464, 335] width 848 height 59
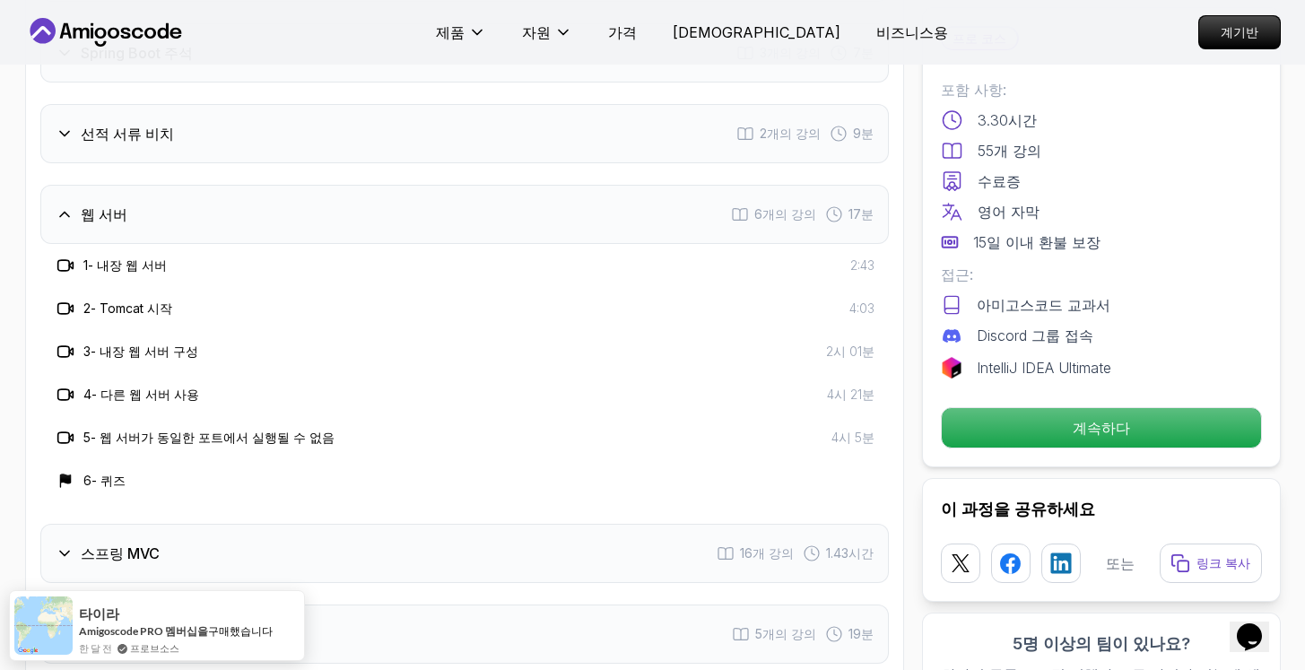
click at [329, 524] on div "스프링 MVC 16개 강의 1.43시간" at bounding box center [464, 553] width 848 height 59
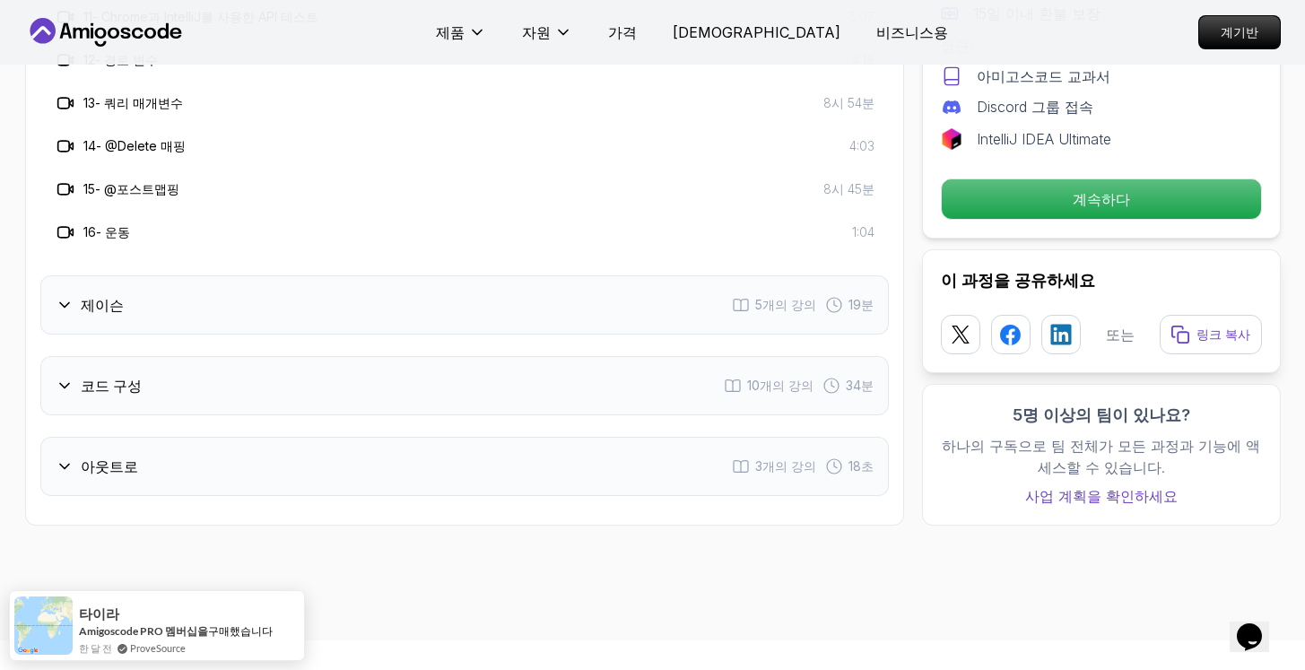
click at [395, 275] on div "제이슨 5개의 강의 19분" at bounding box center [464, 304] width 848 height 59
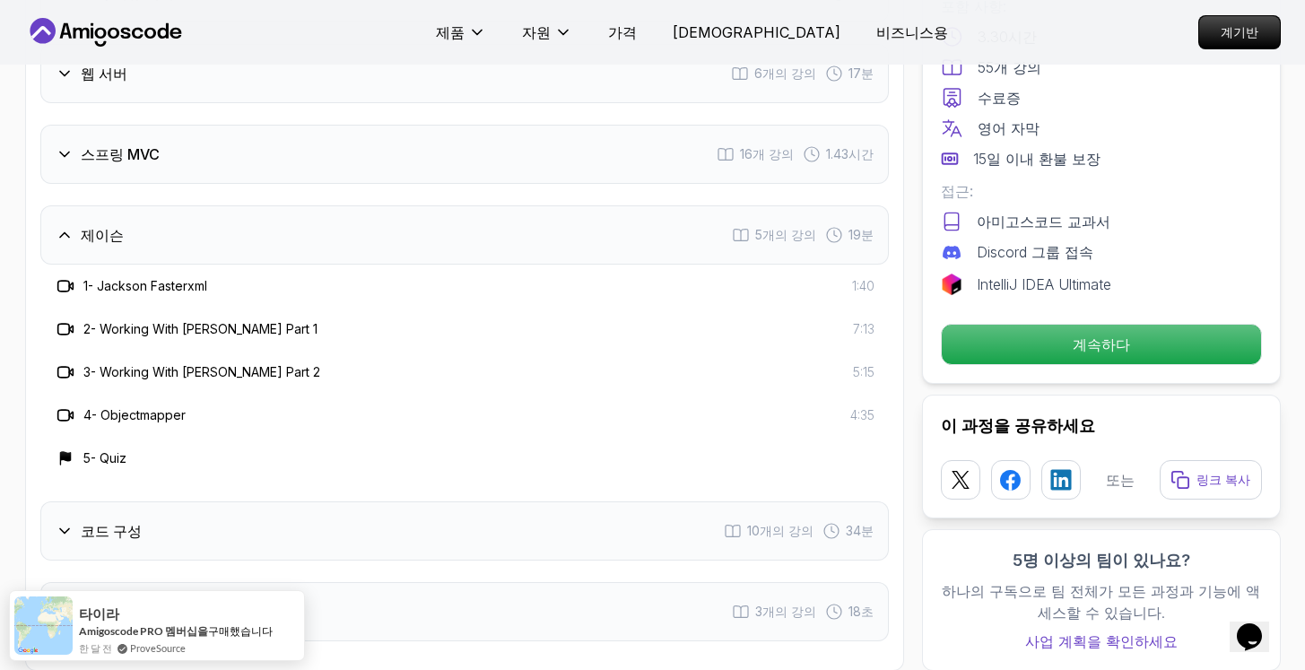
scroll to position [3122, 0]
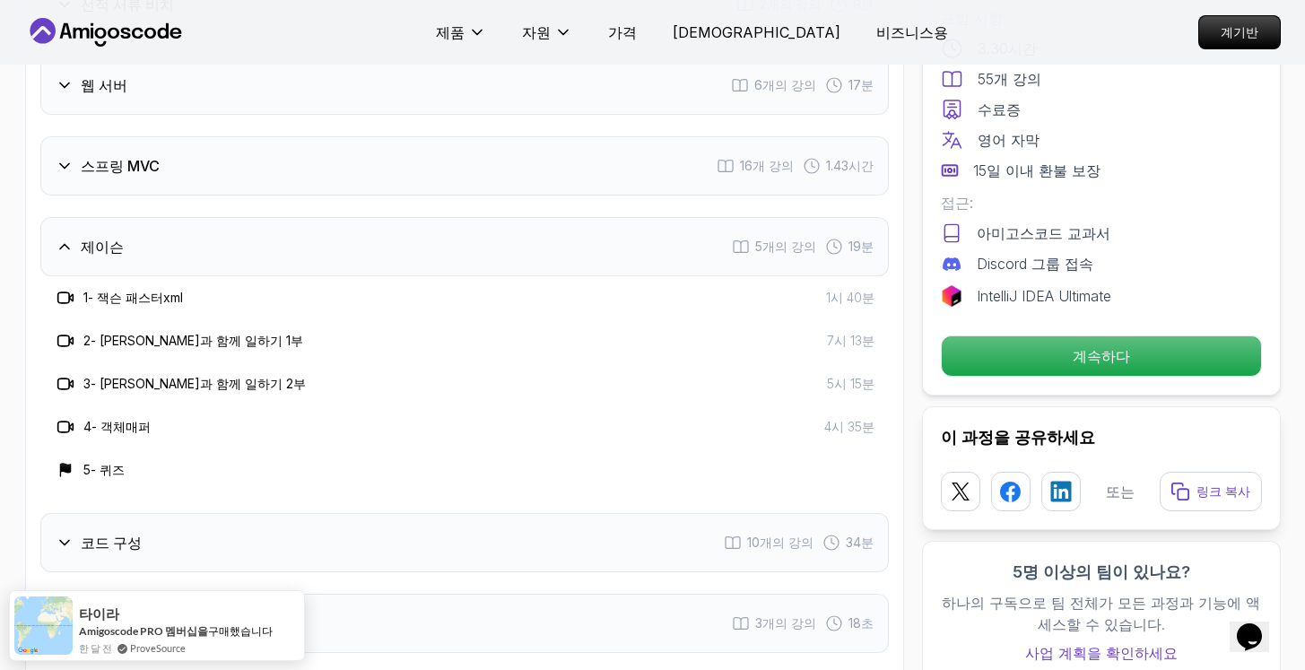
click at [338, 513] on div "코드 구성 10개의 강의 34분" at bounding box center [464, 542] width 848 height 59
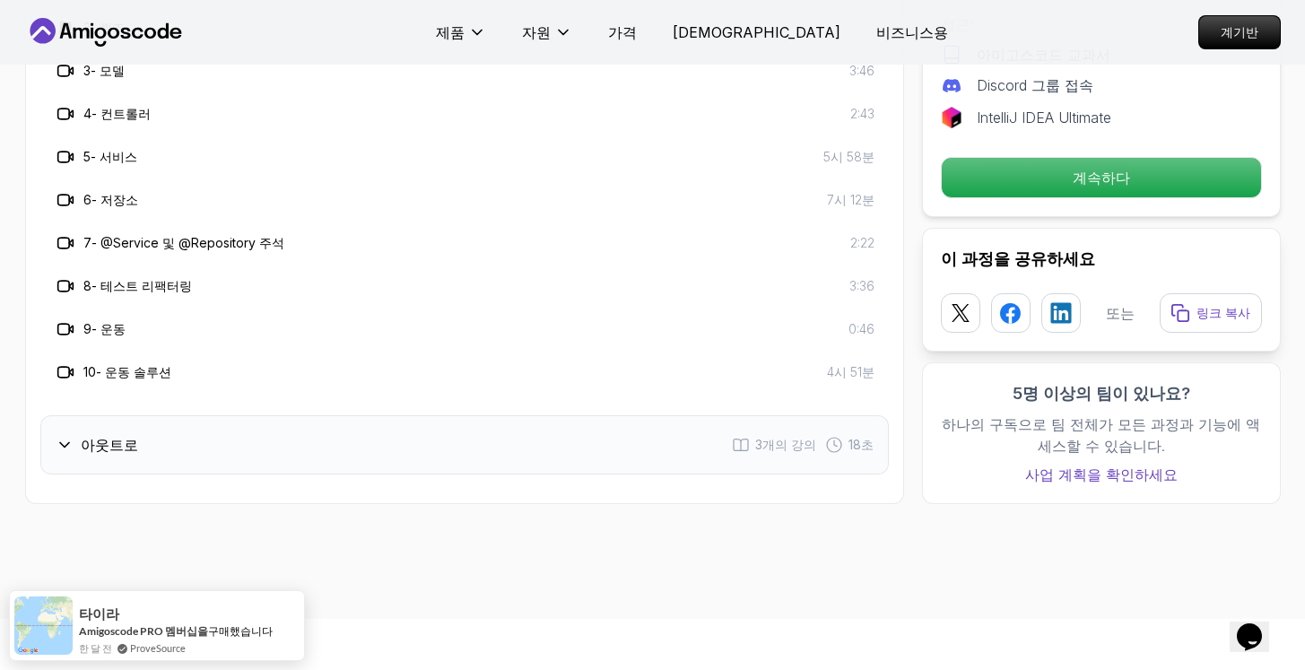
click at [375, 415] on div "아웃트로 3개의 강의 18초" at bounding box center [464, 444] width 848 height 59
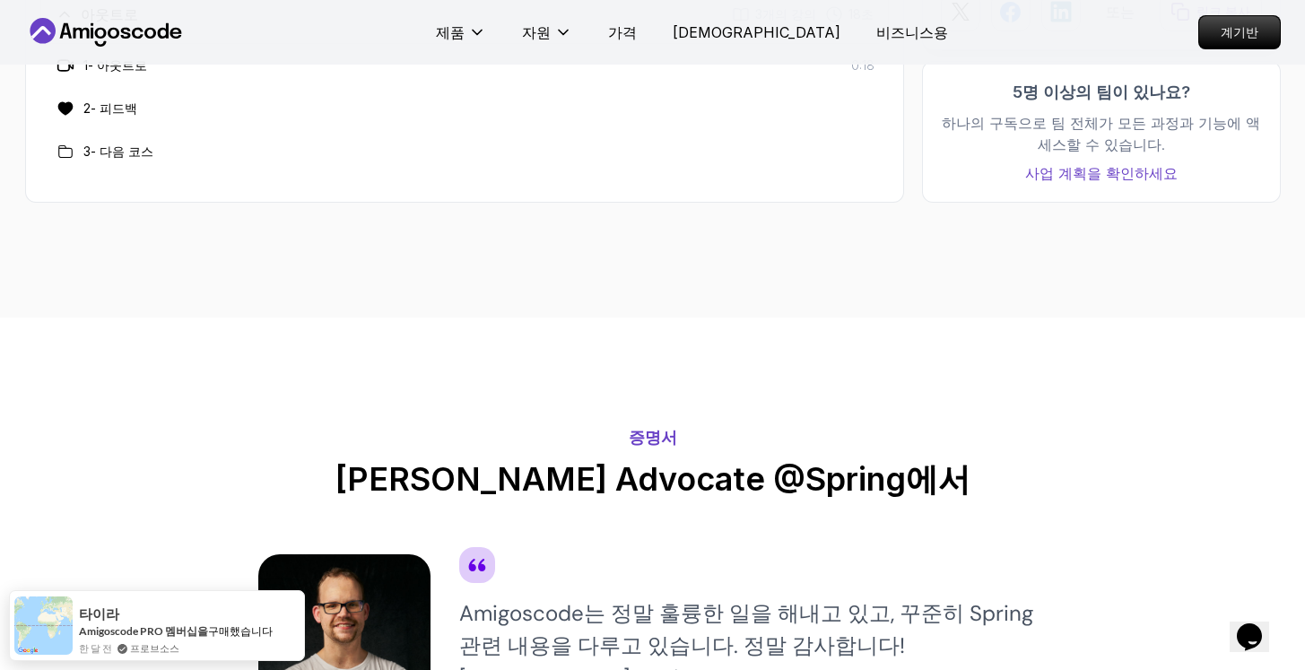
scroll to position [3142, 0]
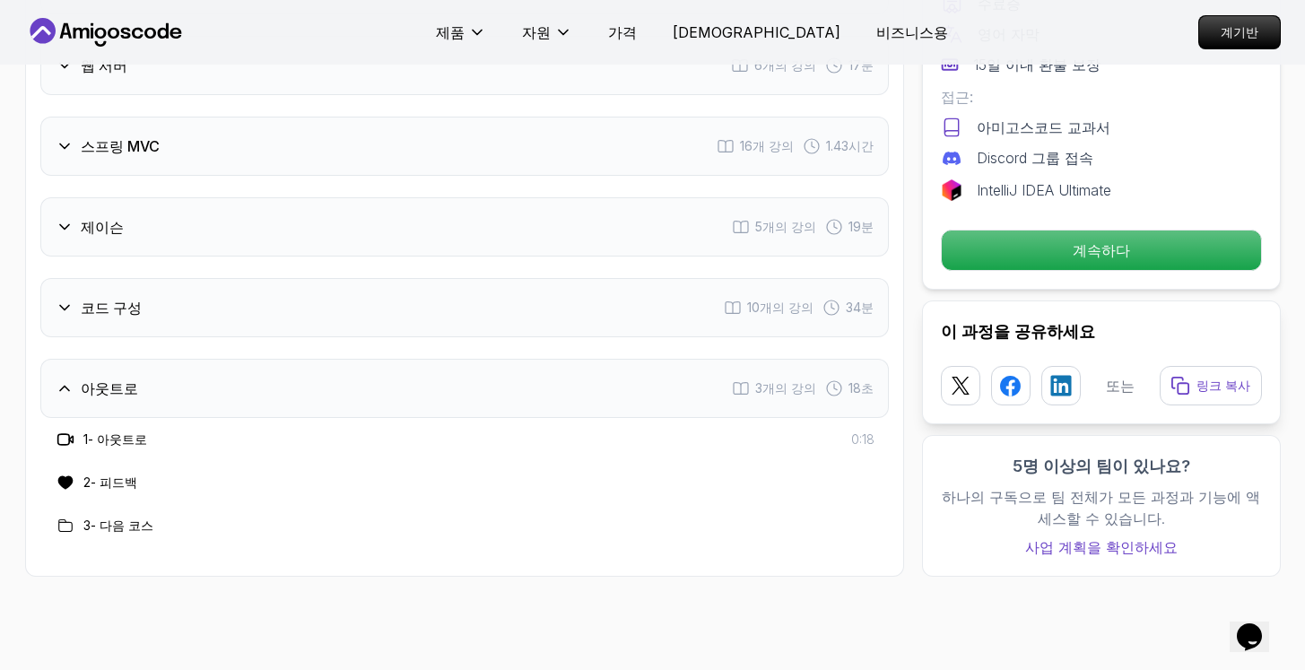
click at [430, 197] on div "제이슨 5개의 강의 19분" at bounding box center [464, 226] width 848 height 59
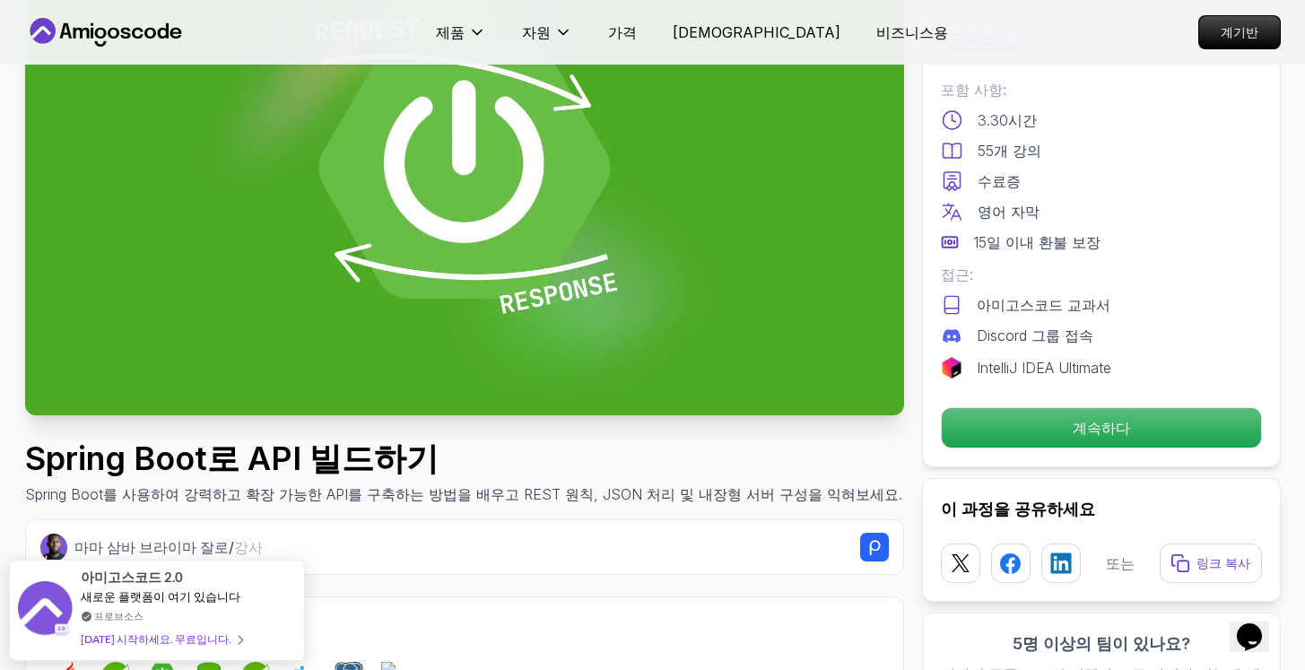
scroll to position [0, 0]
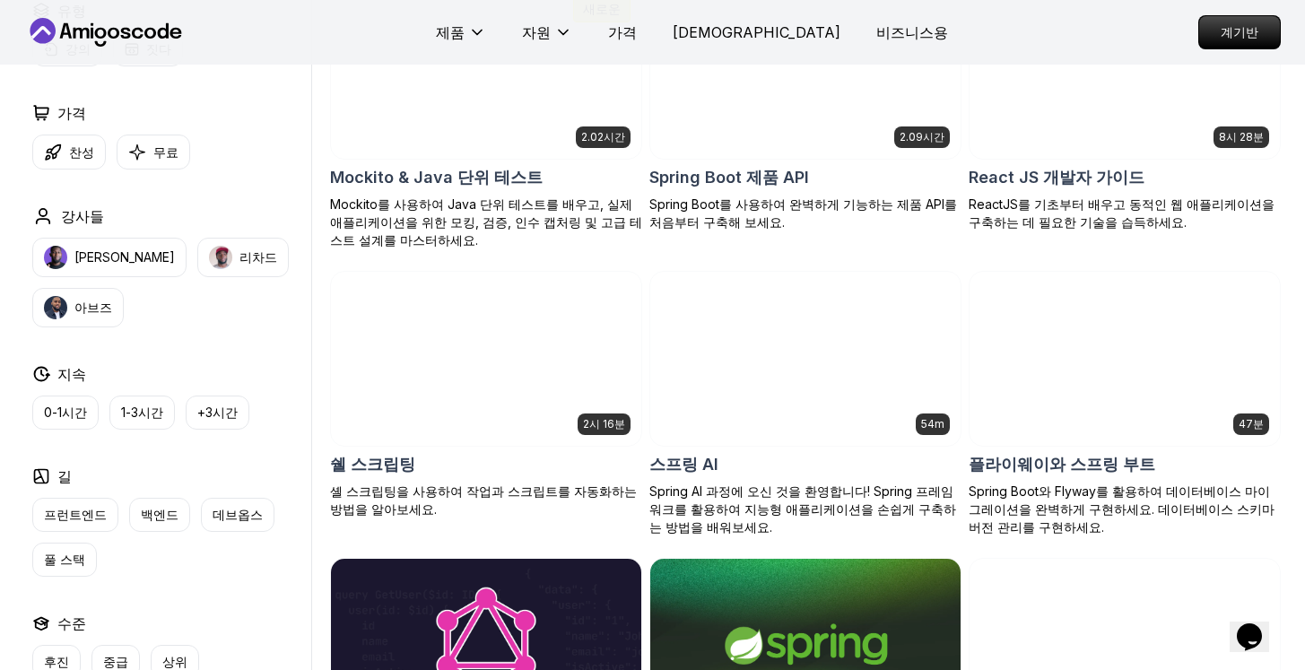
scroll to position [4040, 0]
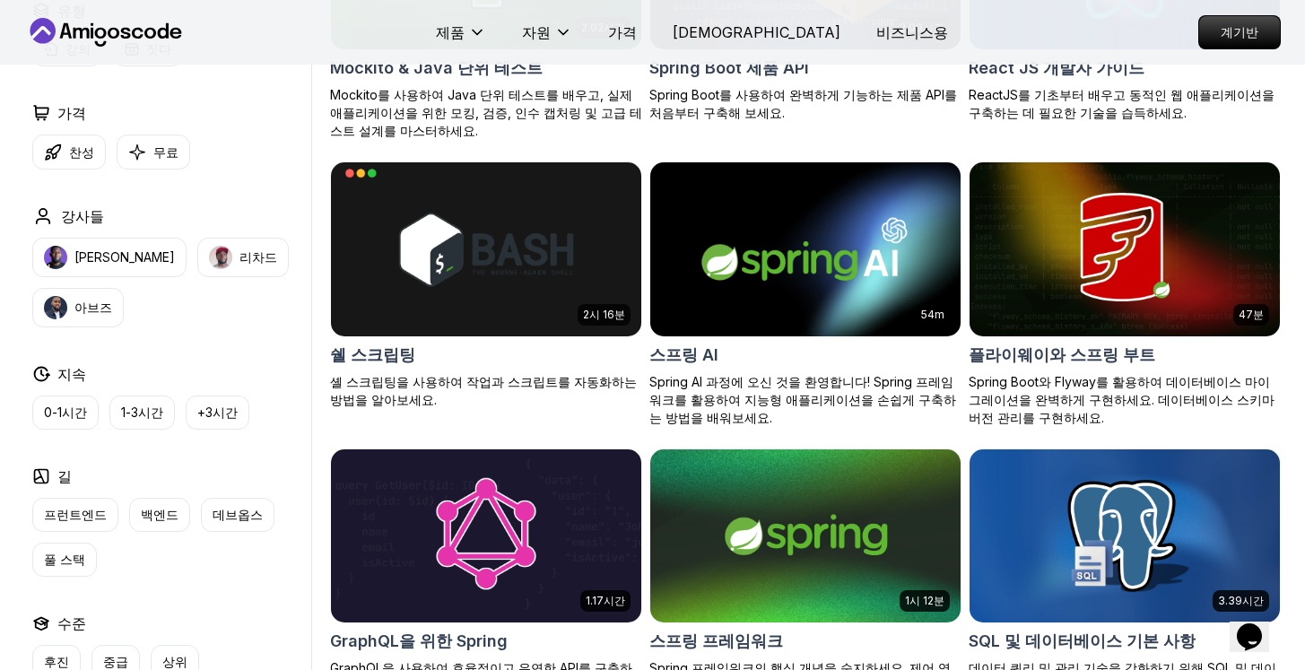
click at [919, 304] on div "54m" at bounding box center [933, 315] width 34 height 22
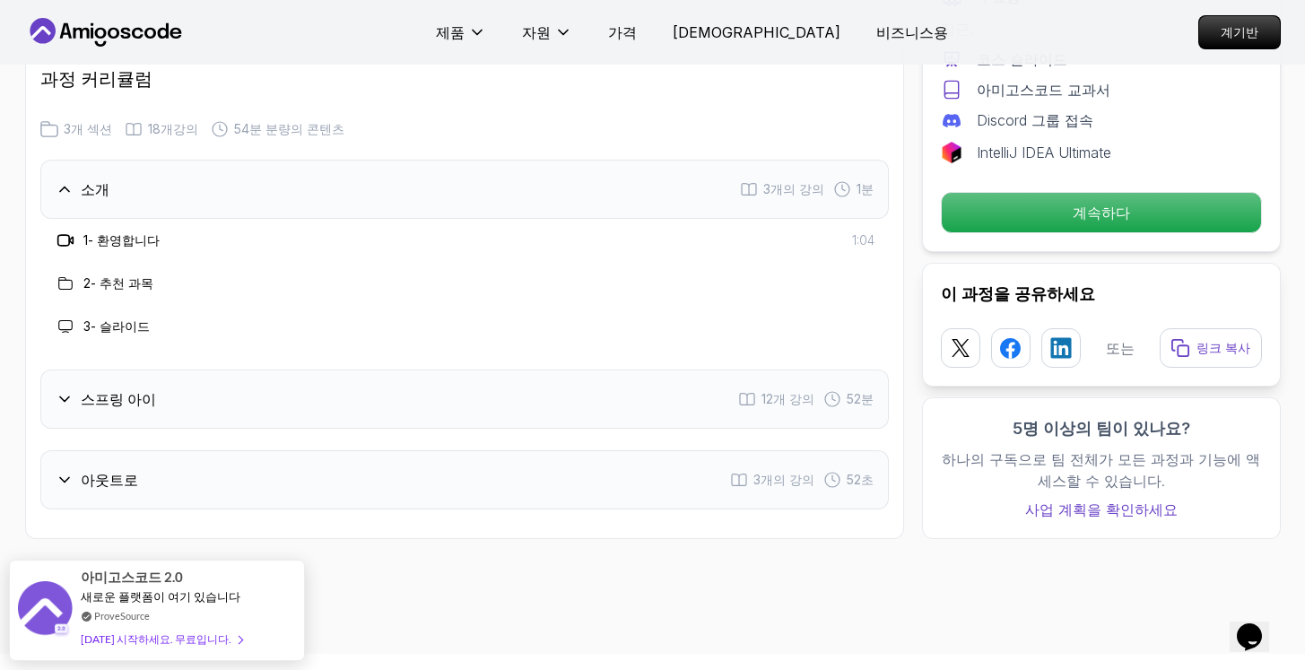
click at [525, 369] on div "스프링 아이 12개 강의 52분" at bounding box center [464, 398] width 848 height 59
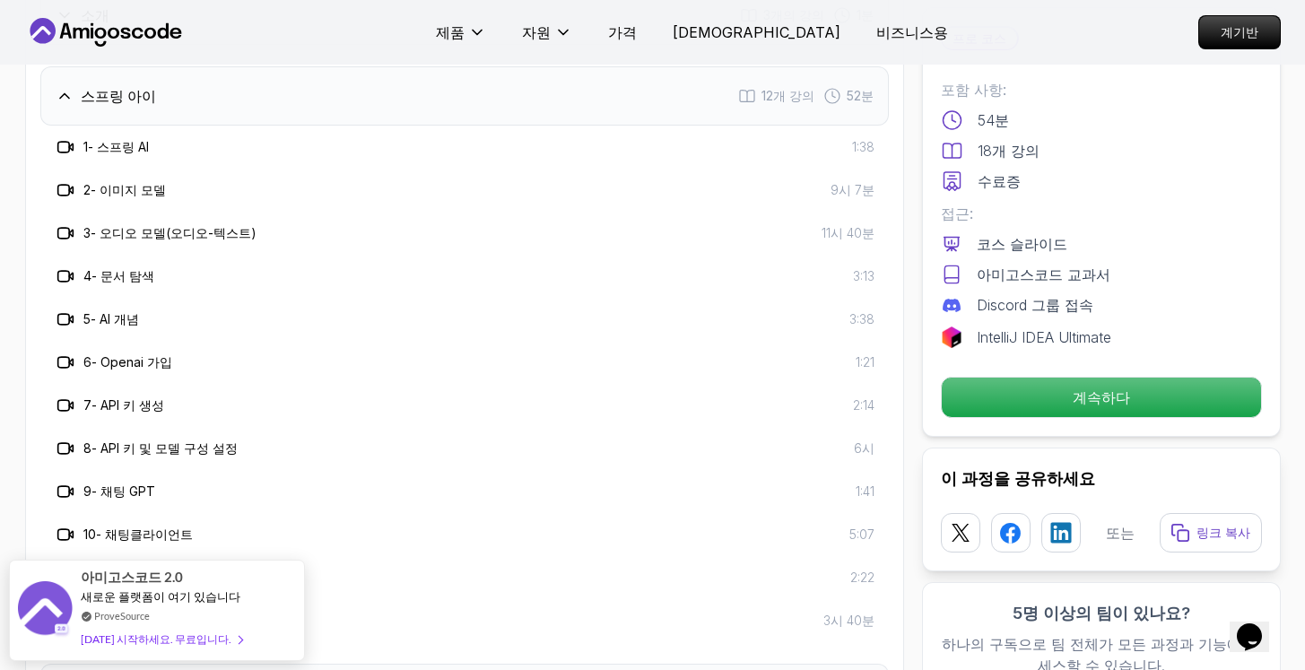
scroll to position [2634, 0]
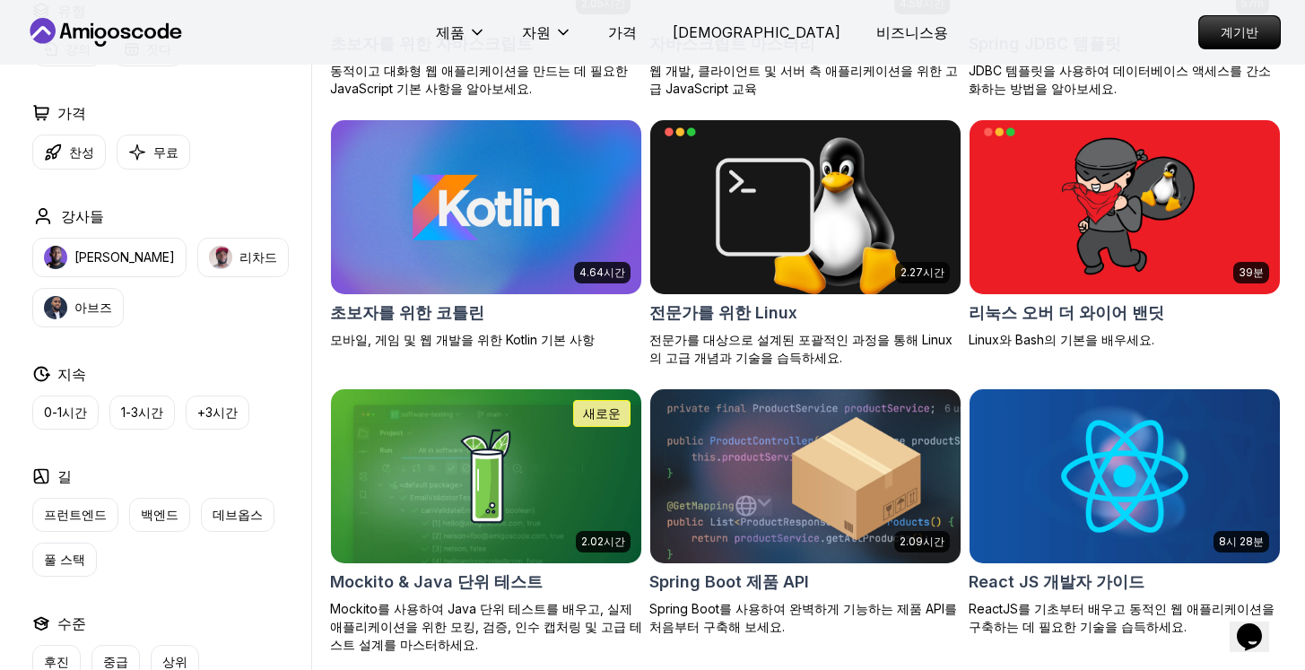
scroll to position [3564, 0]
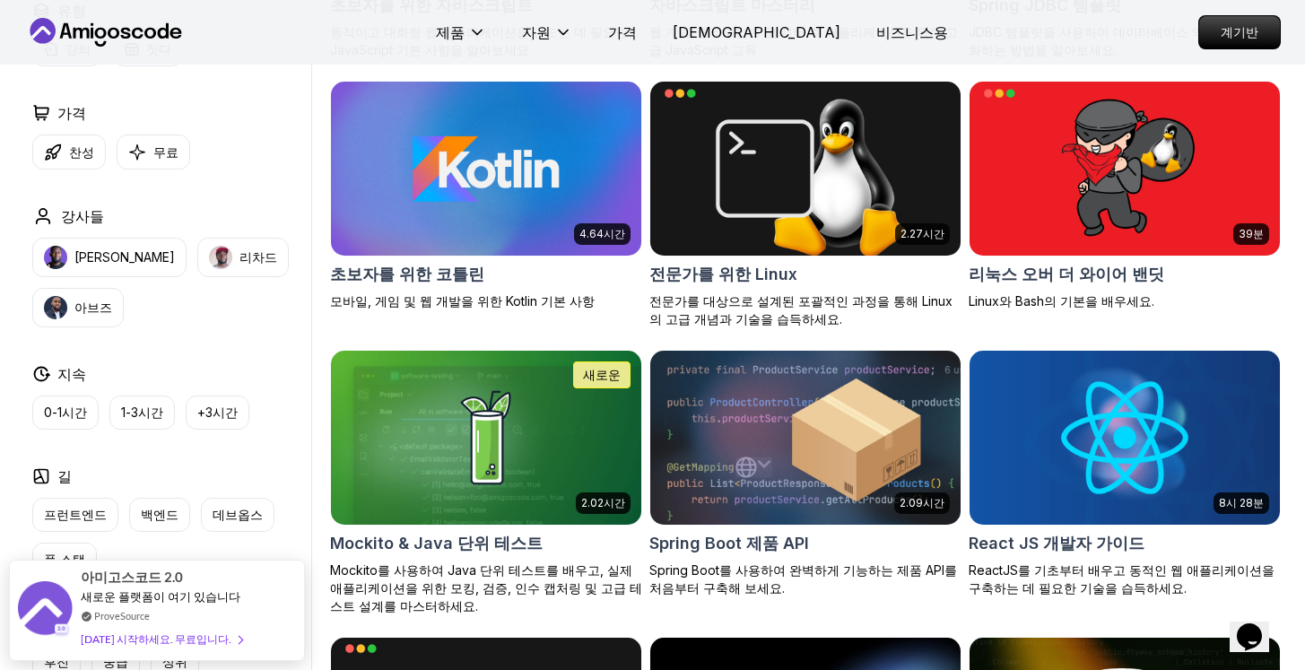
click at [845, 412] on img at bounding box center [805, 437] width 326 height 182
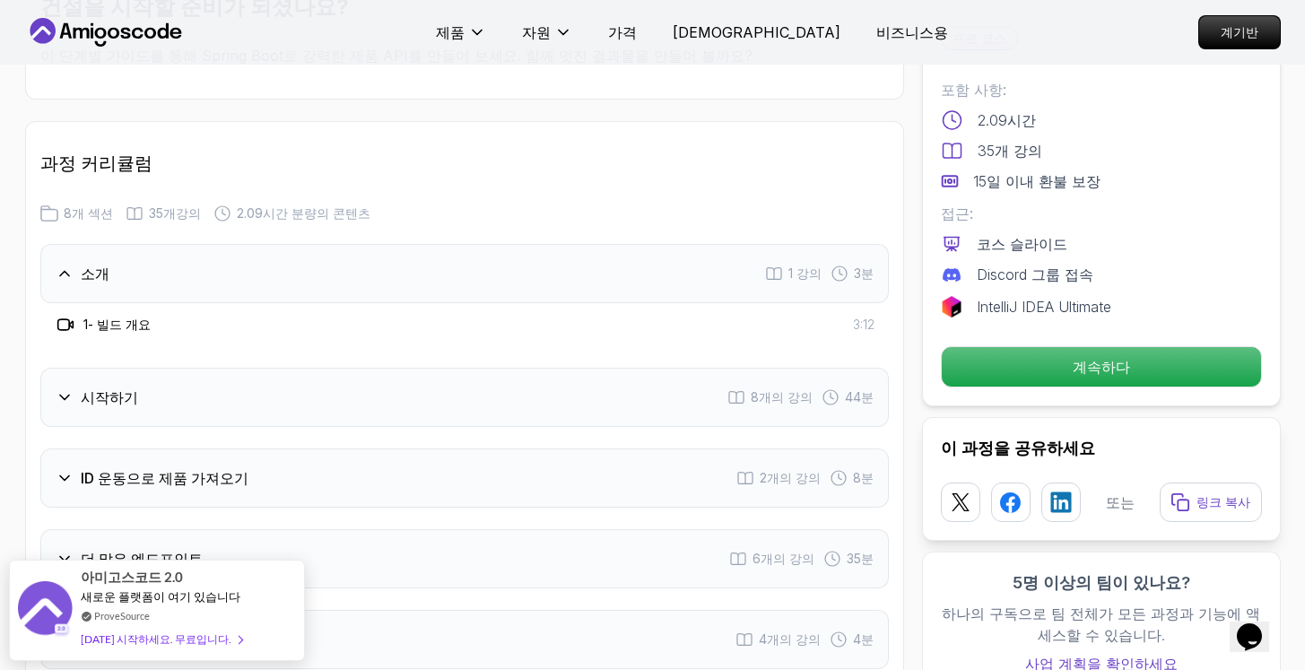
click at [349, 368] on div "시작하기 8개의 강의 44분" at bounding box center [464, 397] width 848 height 59
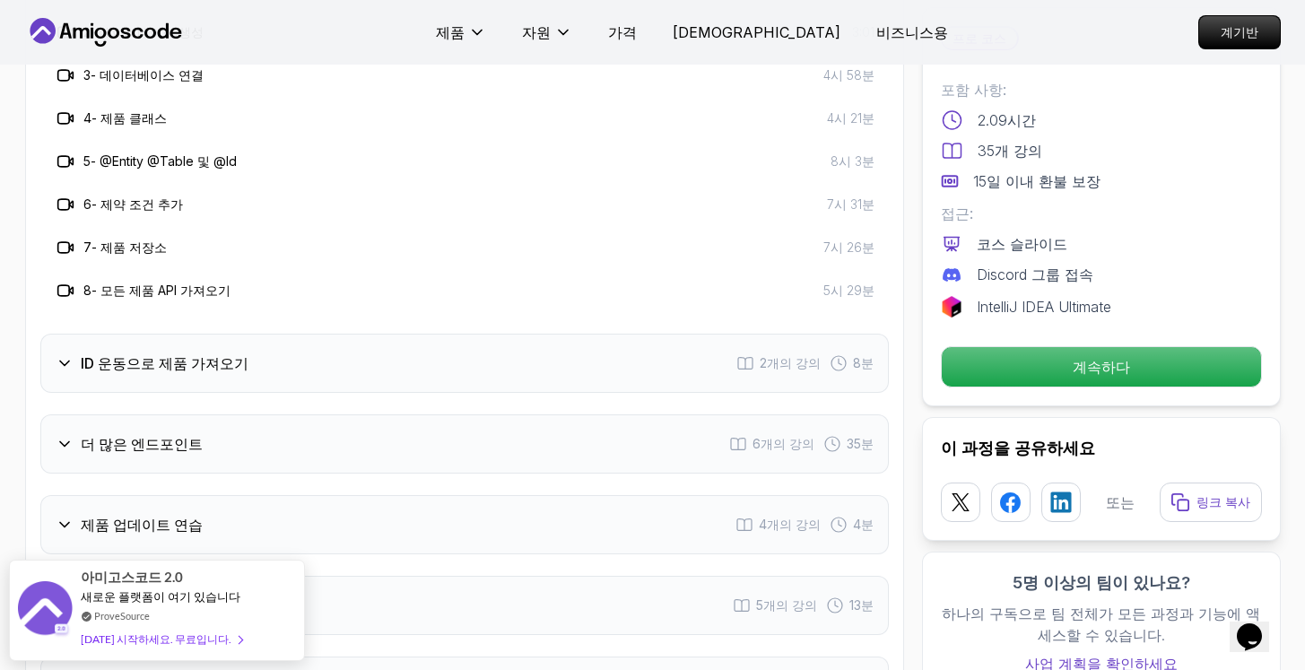
click at [377, 334] on div "ID 운동으로 제품 가져오기 2개의 강의 8분" at bounding box center [464, 363] width 848 height 59
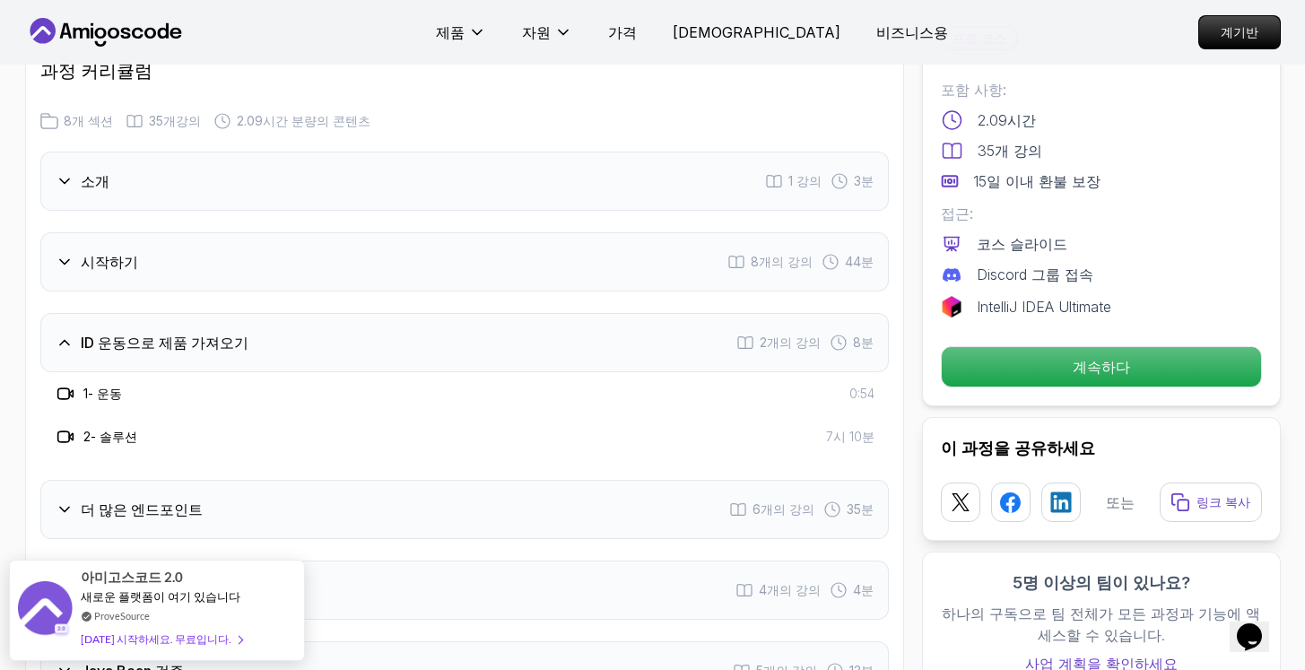
click at [312, 480] on div "더 많은 엔드포인트 6개의 강의 35분" at bounding box center [464, 509] width 848 height 59
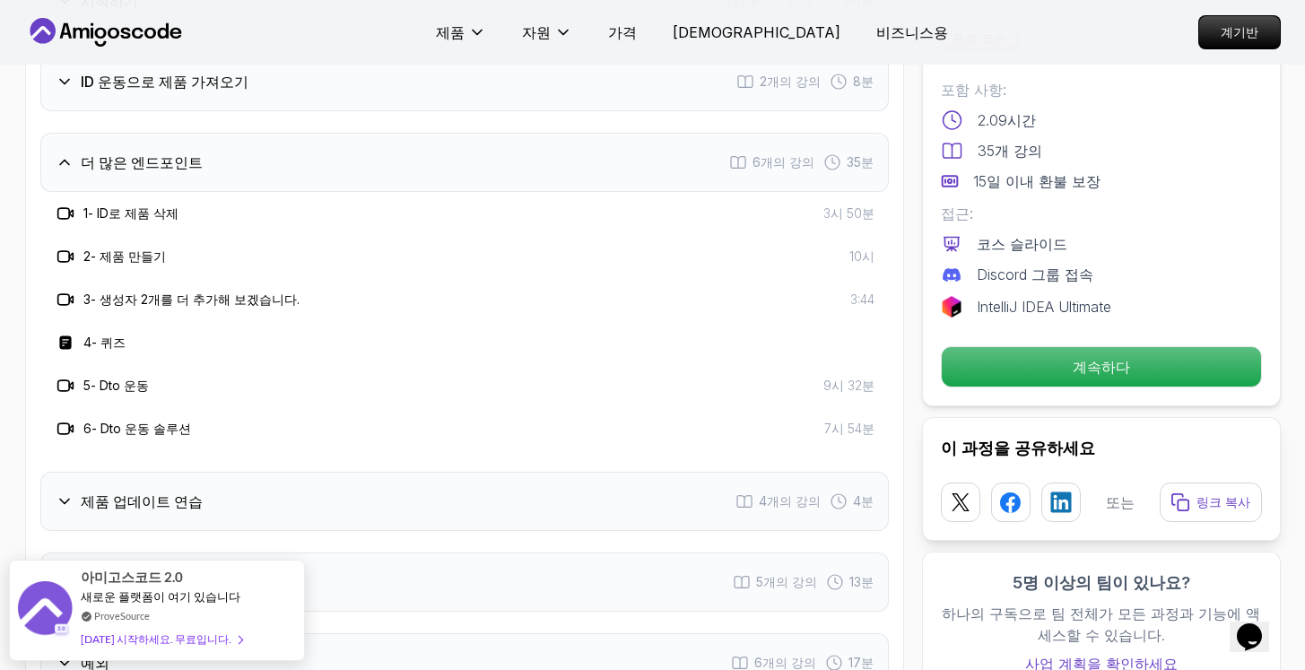
click at [326, 472] on div "제품 업데이트 연습 4개의 강의 4분" at bounding box center [464, 501] width 848 height 59
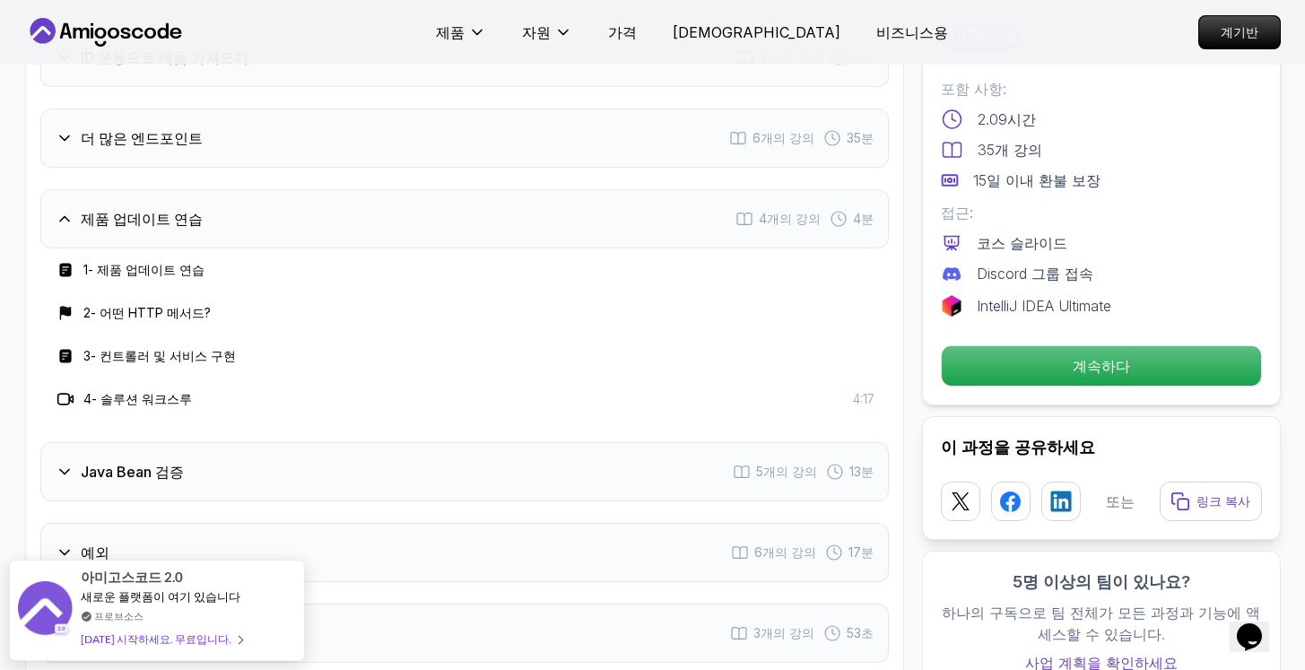
click at [355, 442] on div "Java Bean 검증 5개의 강의 13분" at bounding box center [464, 471] width 848 height 59
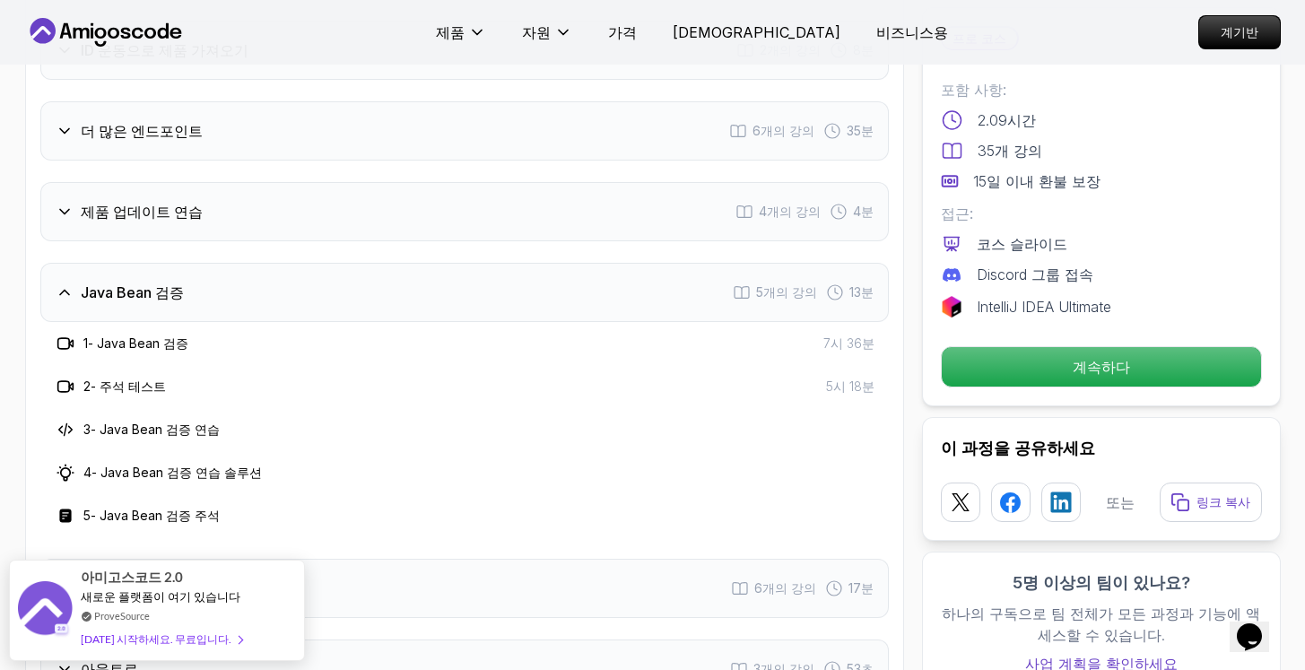
click at [317, 559] on div "예외 6개의 강의 17분" at bounding box center [464, 588] width 848 height 59
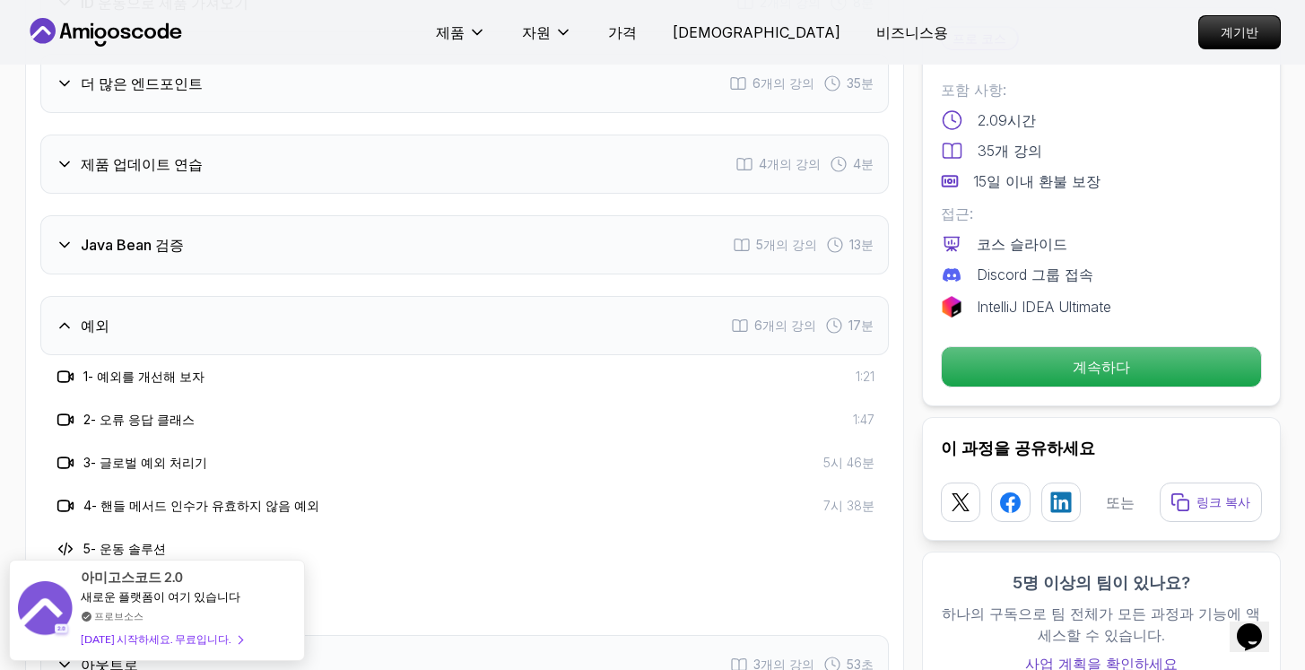
scroll to position [2409, 0]
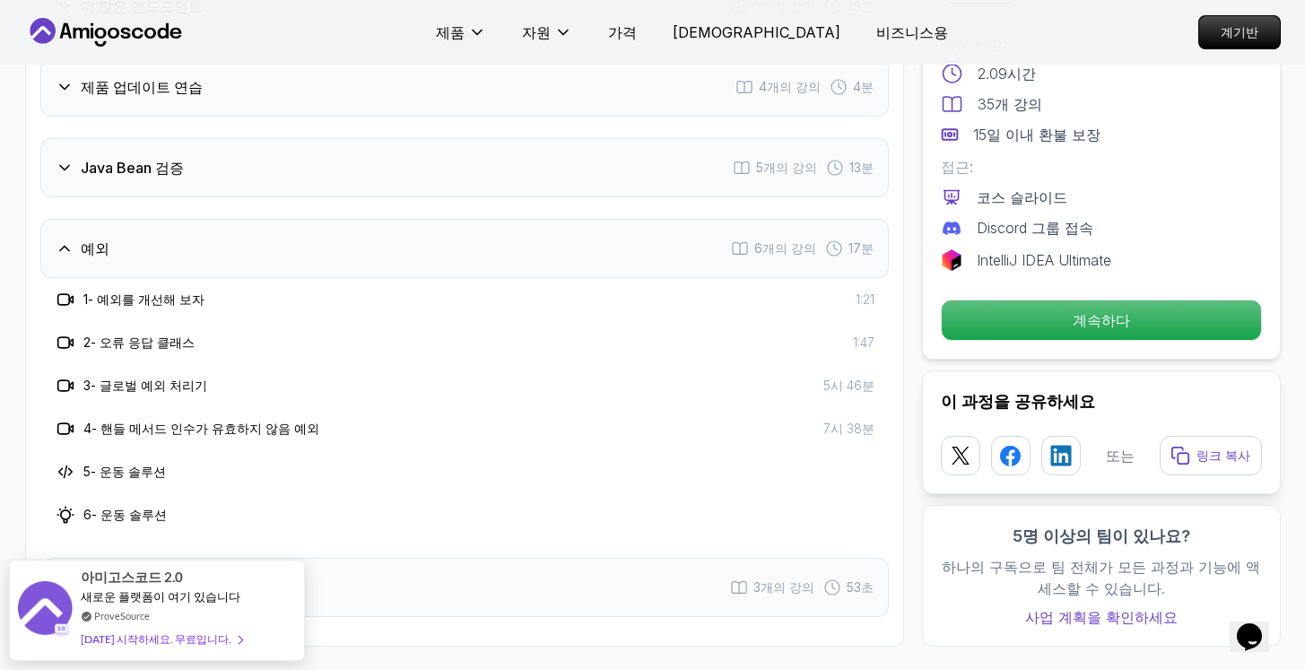
click at [318, 558] on div "아웃트로 3개의 강의 53초" at bounding box center [464, 587] width 848 height 59
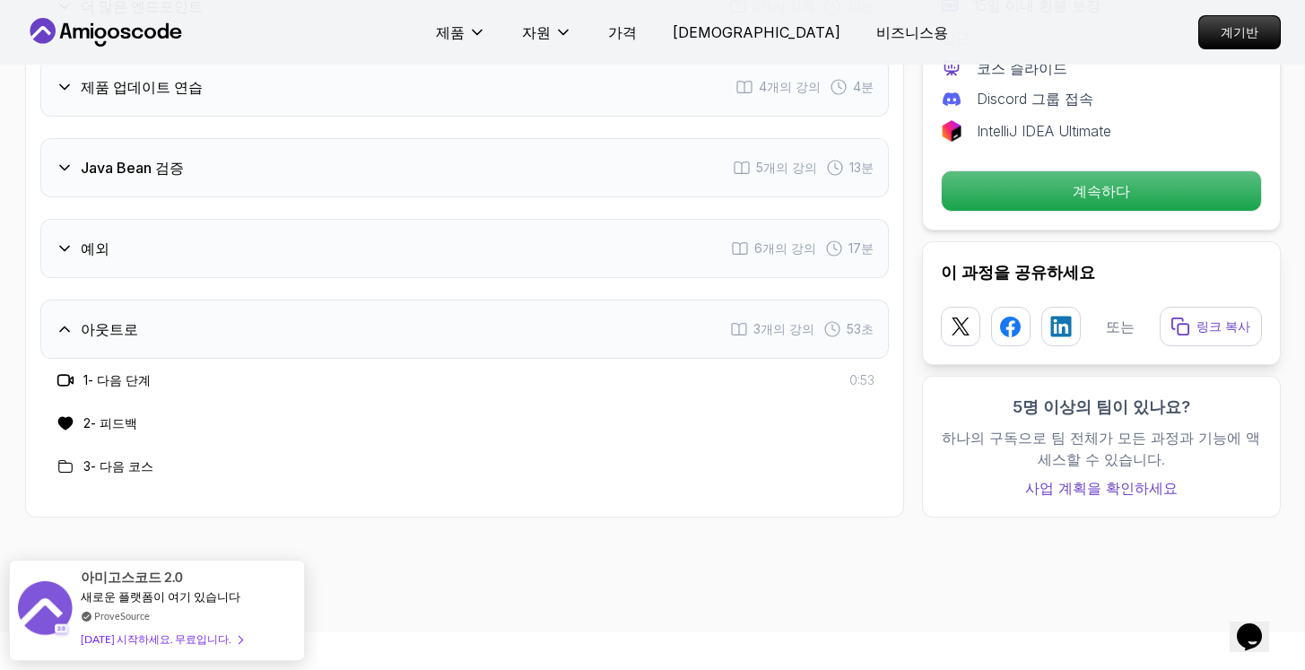
click at [384, 219] on div "예외 6개의 강의 17분" at bounding box center [464, 248] width 848 height 59
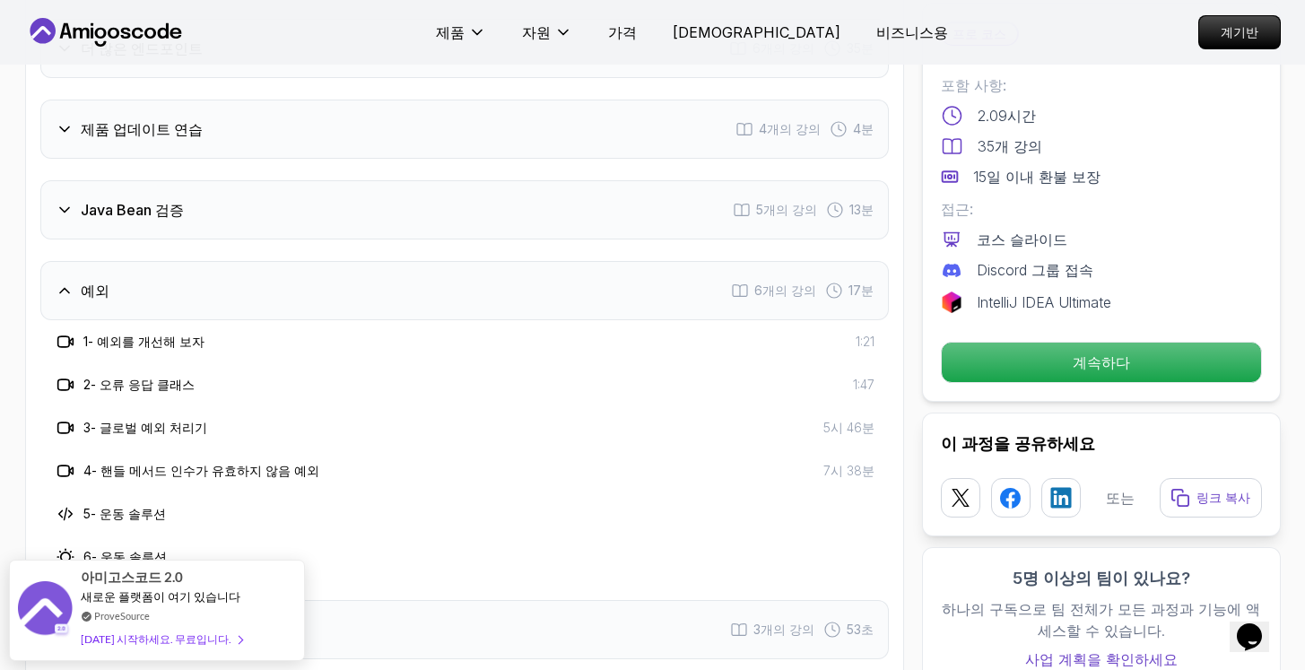
click at [397, 180] on div "Java Bean 검증 5개의 강의 13분" at bounding box center [464, 209] width 848 height 59
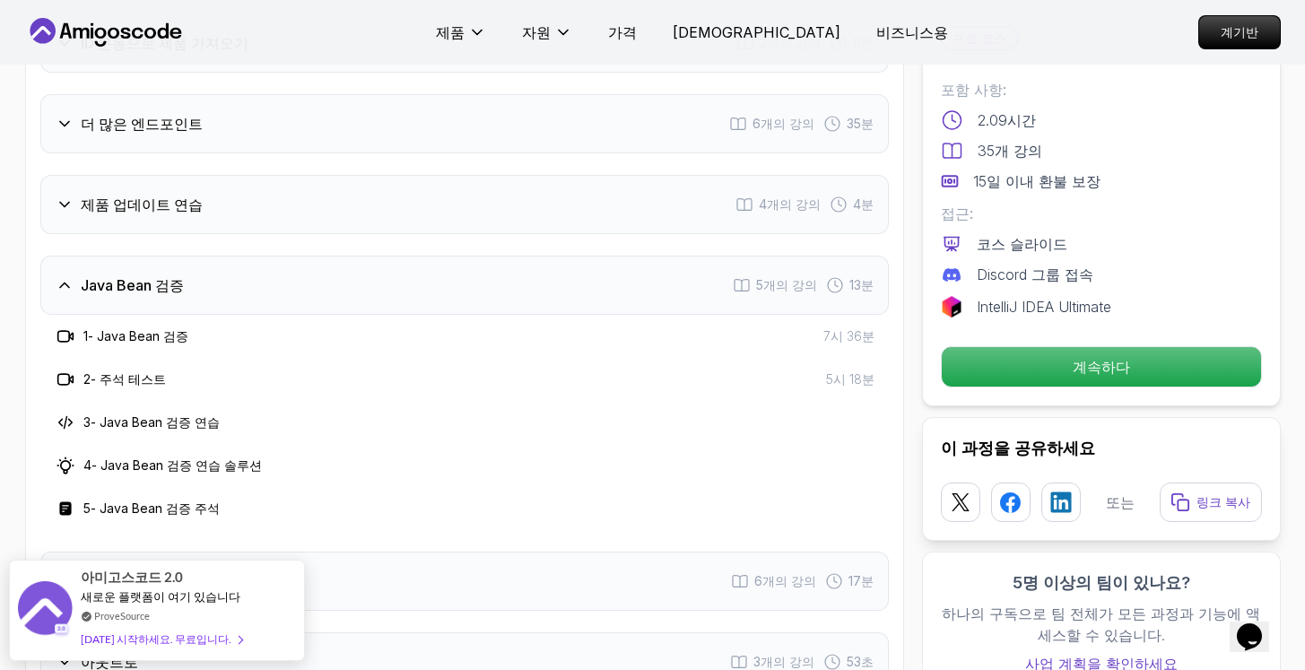
click at [404, 175] on div "제품 업데이트 연습 4개의 강의 4분" at bounding box center [464, 204] width 848 height 59
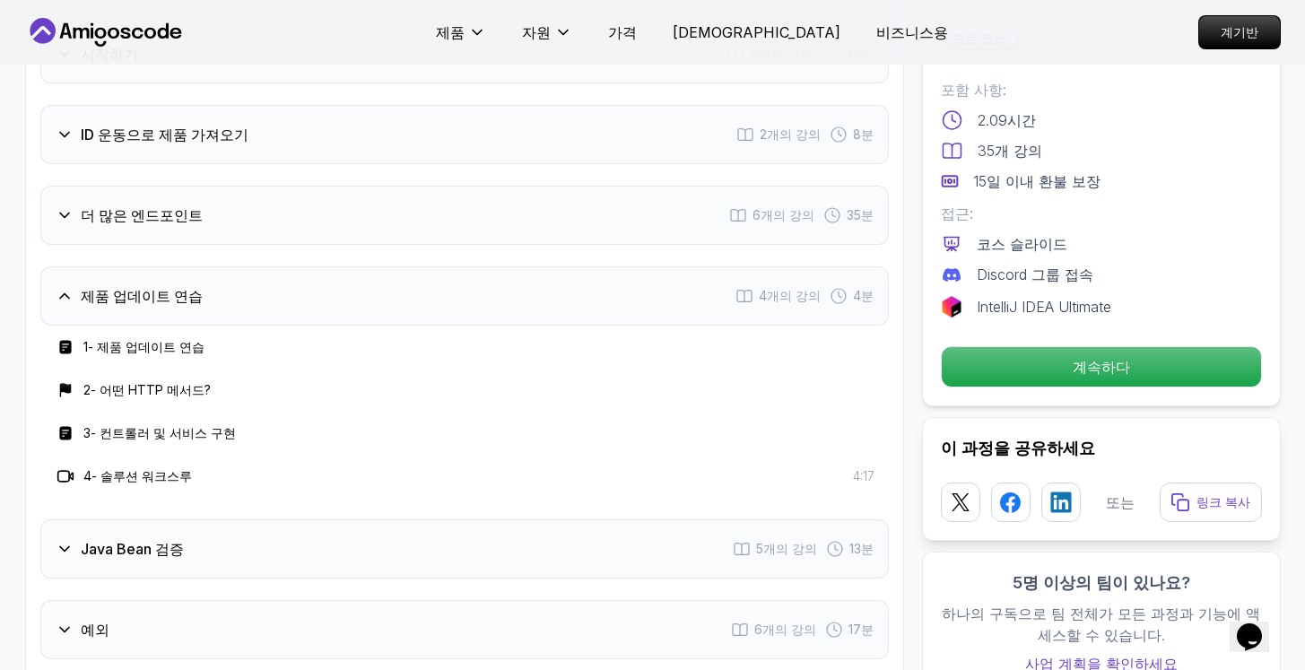
click at [368, 186] on div "더 많은 엔드포인트 6개의 강의 35분" at bounding box center [464, 215] width 848 height 59
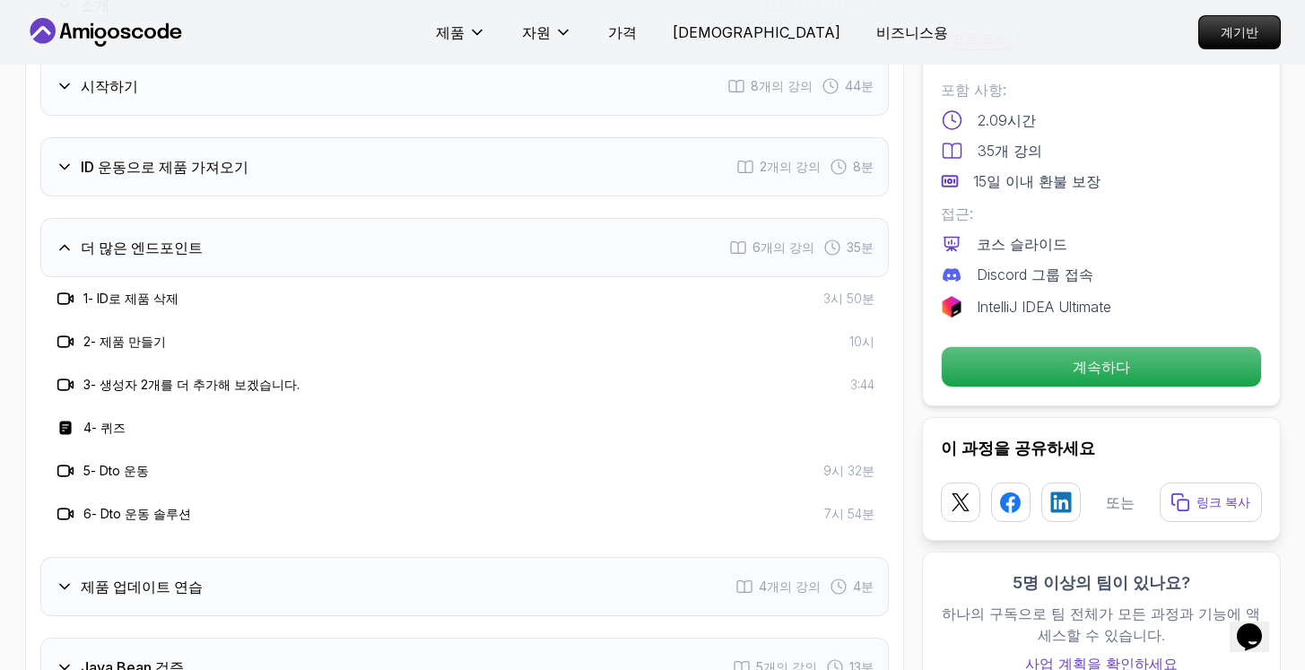
scroll to position [2167, 0]
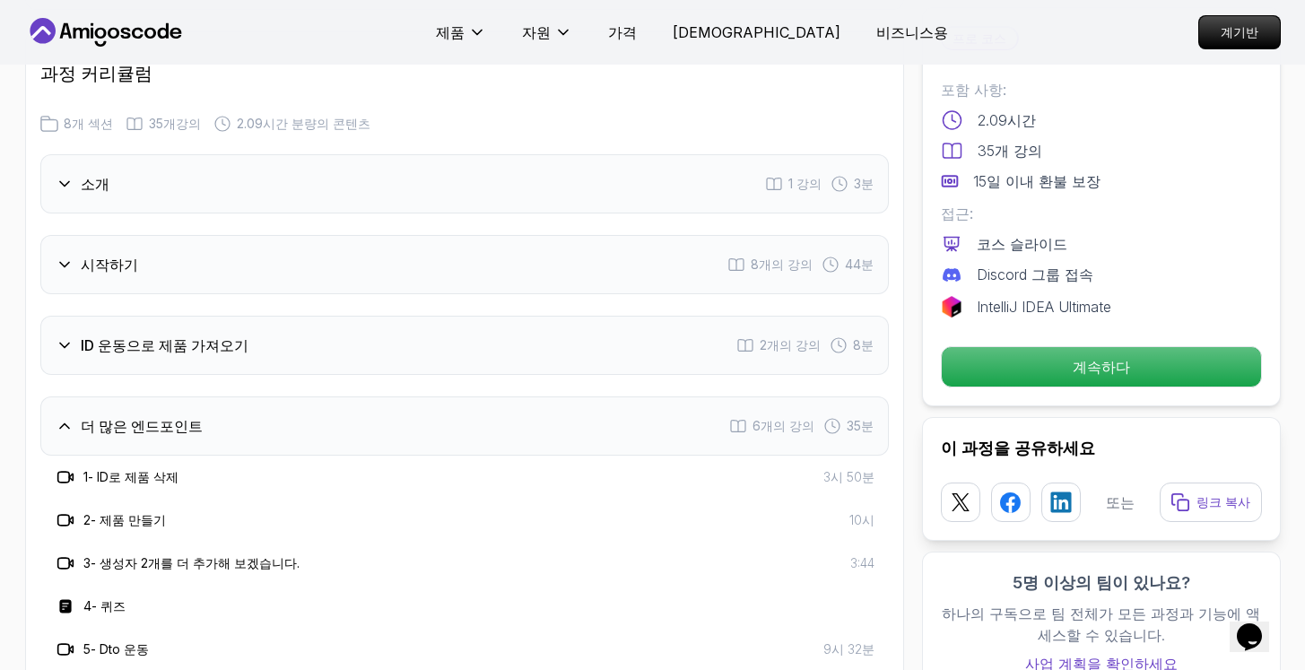
click at [293, 316] on div "ID 운동으로 제품 가져오기 2개의 강의 8분" at bounding box center [464, 345] width 848 height 59
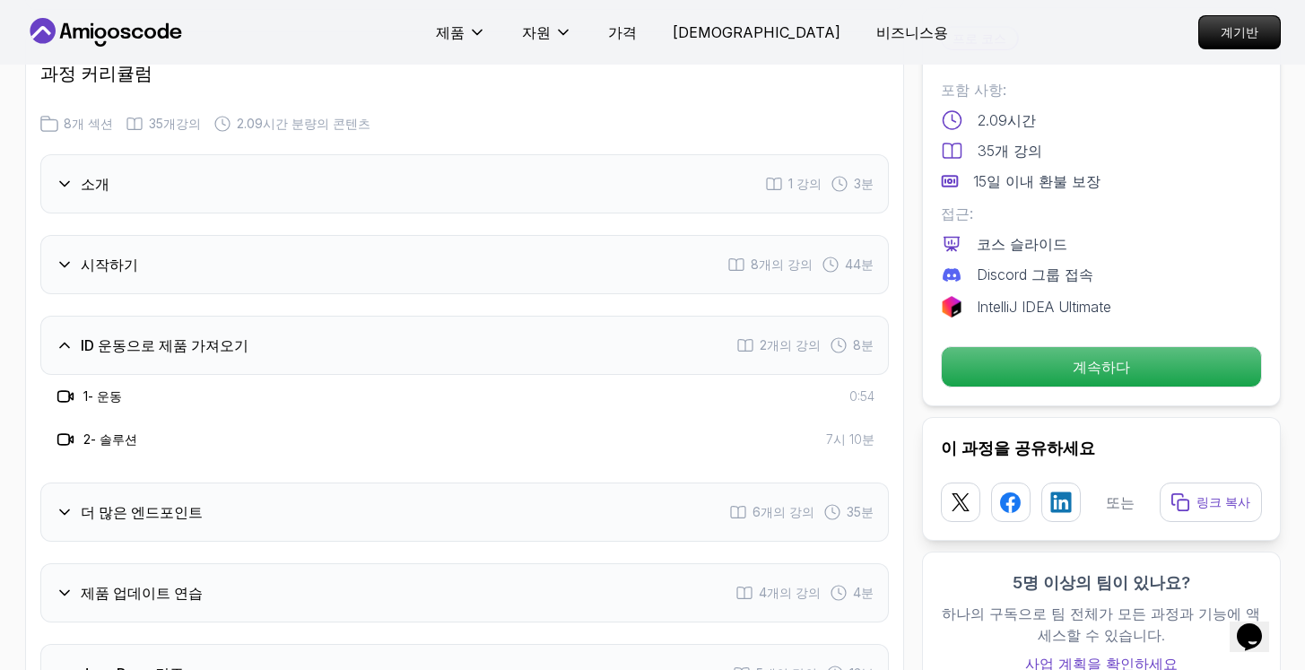
click at [317, 235] on div "시작하기 8개의 강의 44분" at bounding box center [464, 264] width 848 height 59
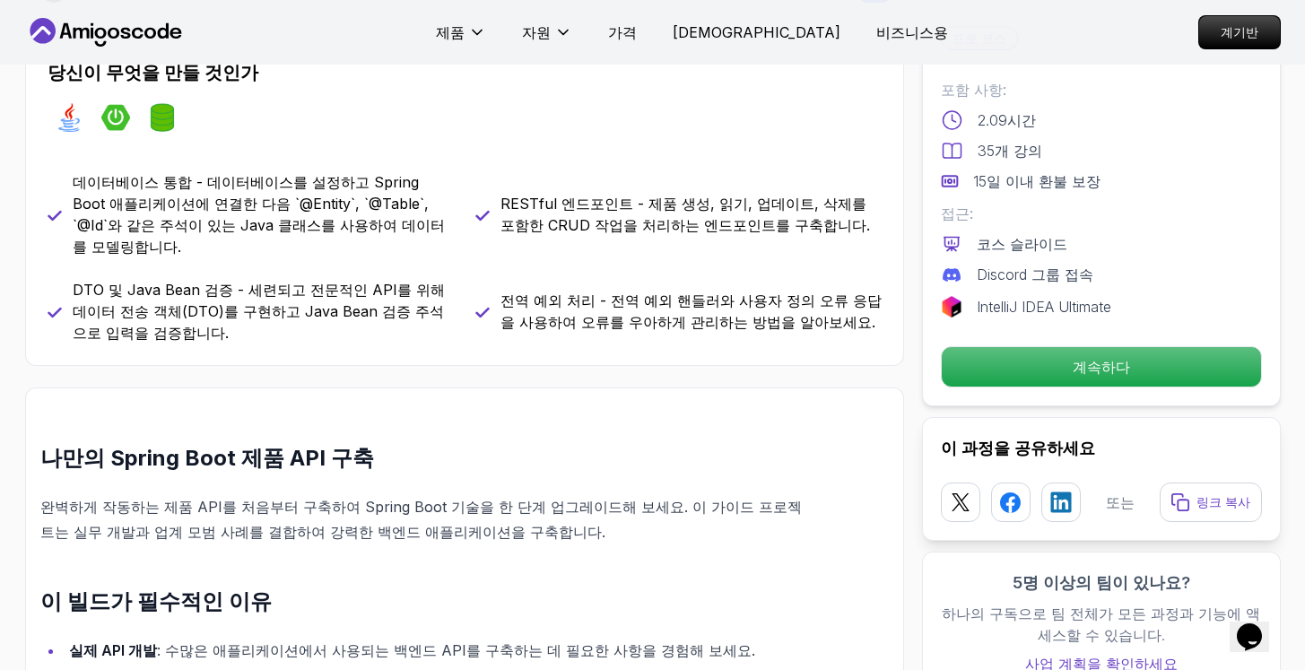
scroll to position [565, 0]
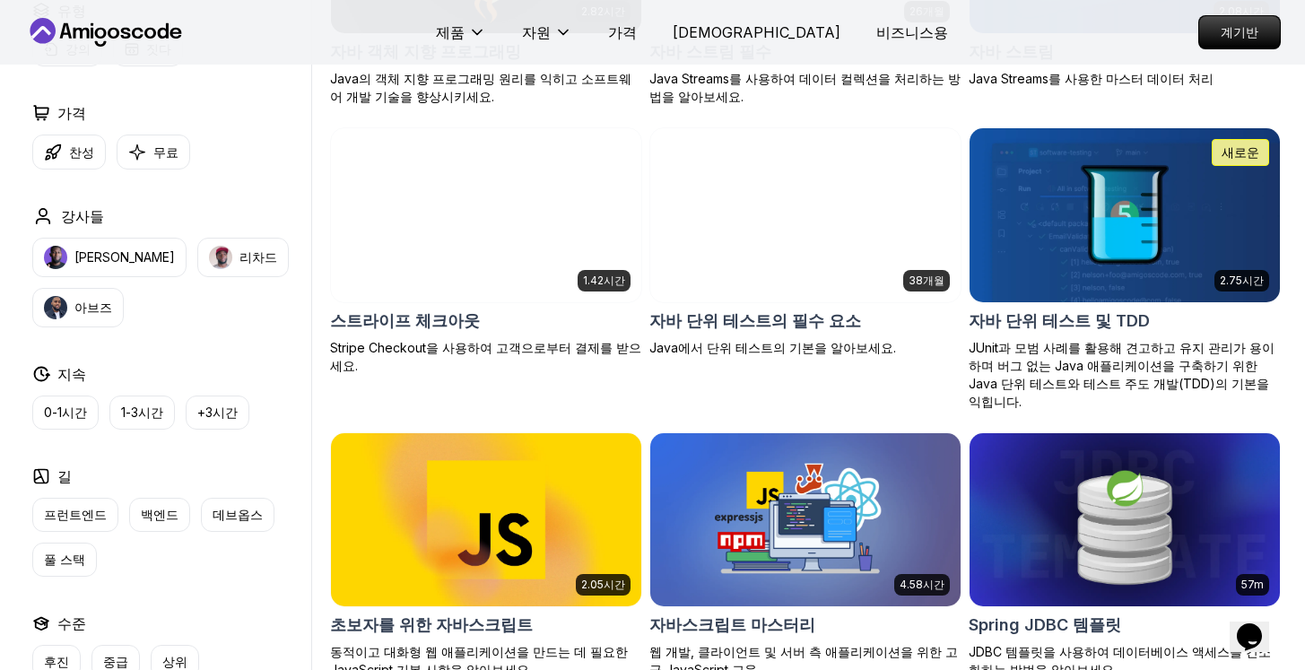
scroll to position [2937, 0]
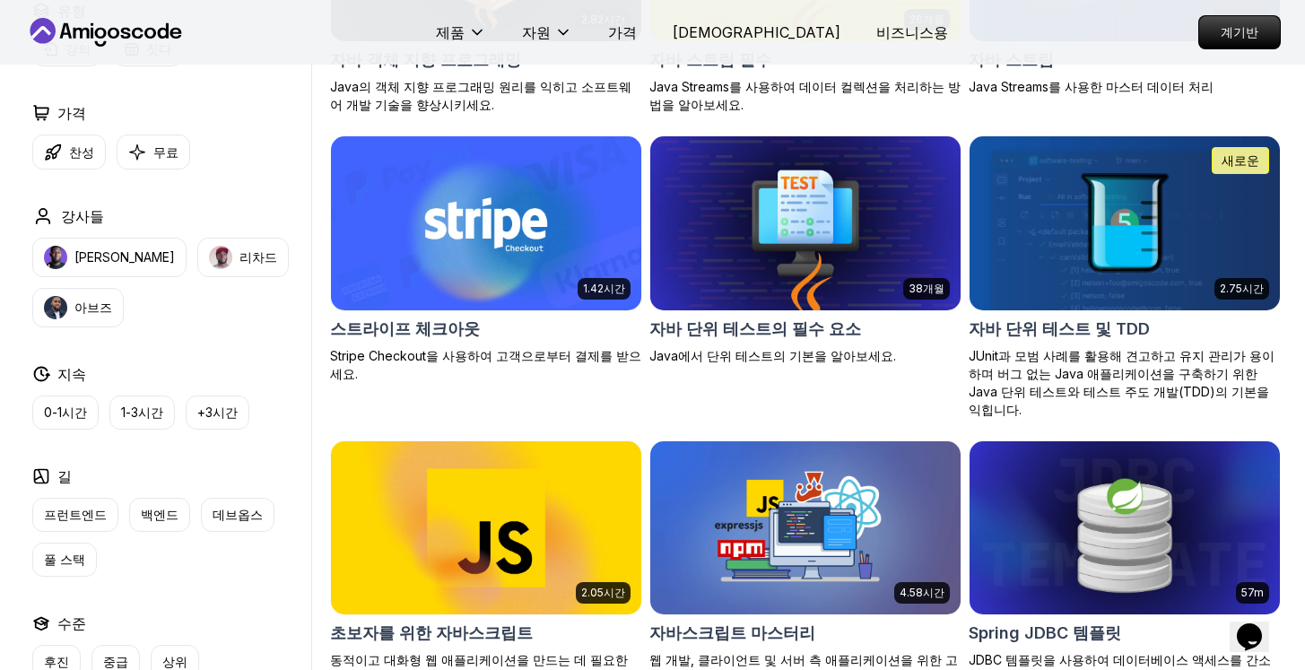
click at [833, 240] on img at bounding box center [805, 223] width 326 height 182
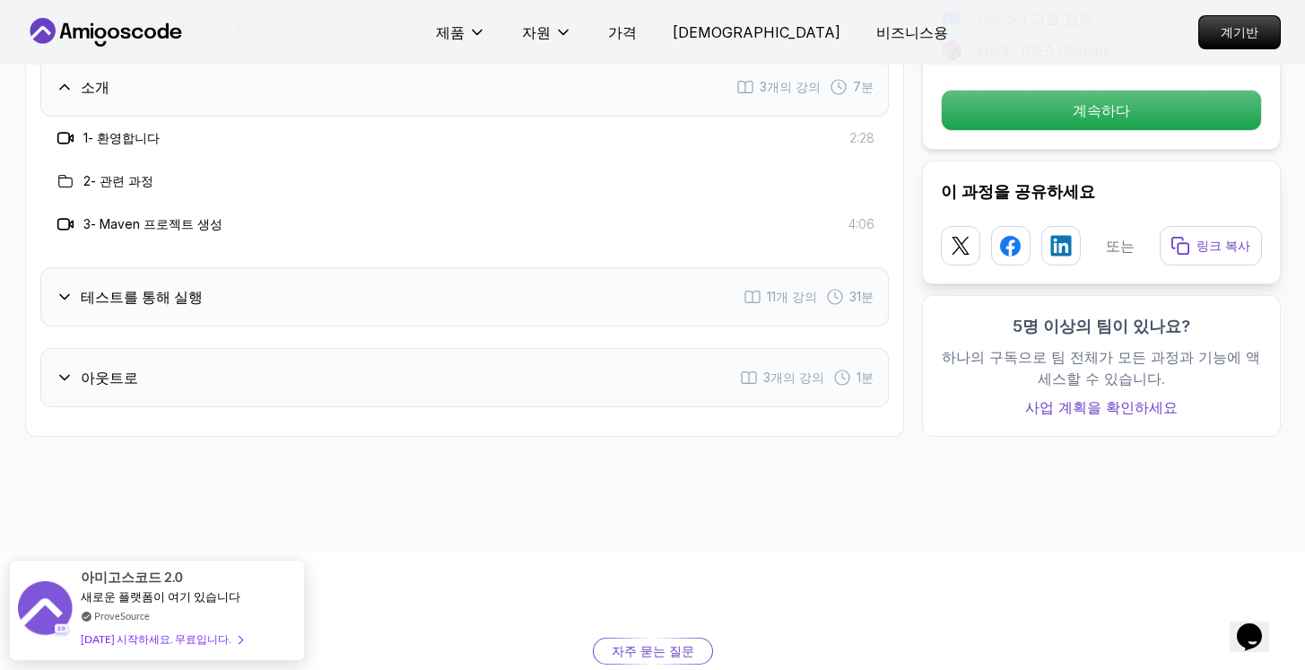
click at [616, 267] on div "테스트를 통해 실행 11개 강의 31분" at bounding box center [464, 296] width 848 height 59
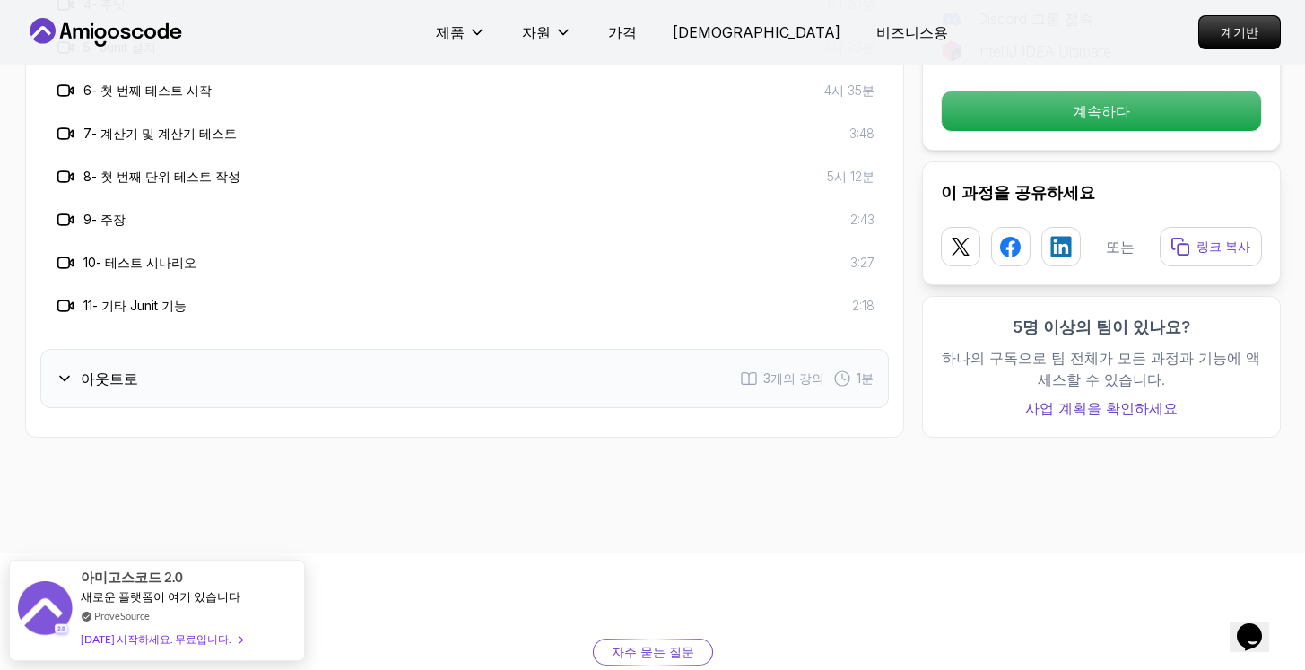
click at [489, 349] on div "아웃트로 3개의 강의 1분" at bounding box center [464, 378] width 848 height 59
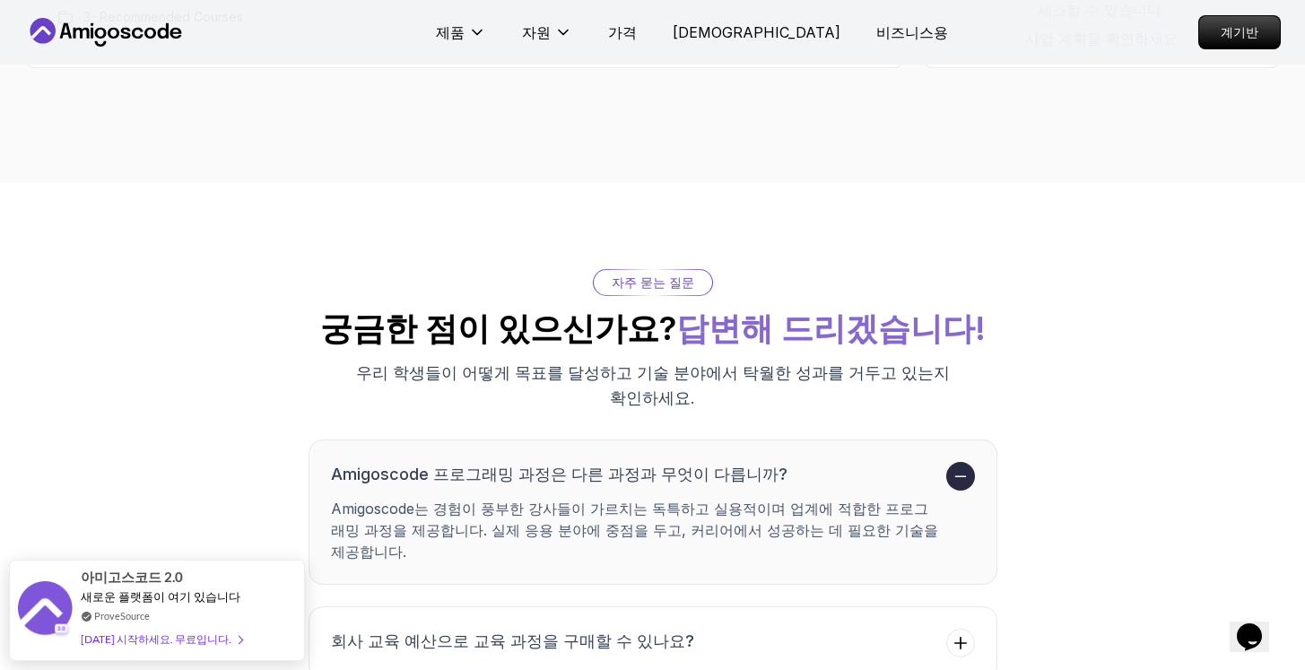
scroll to position [2465, 0]
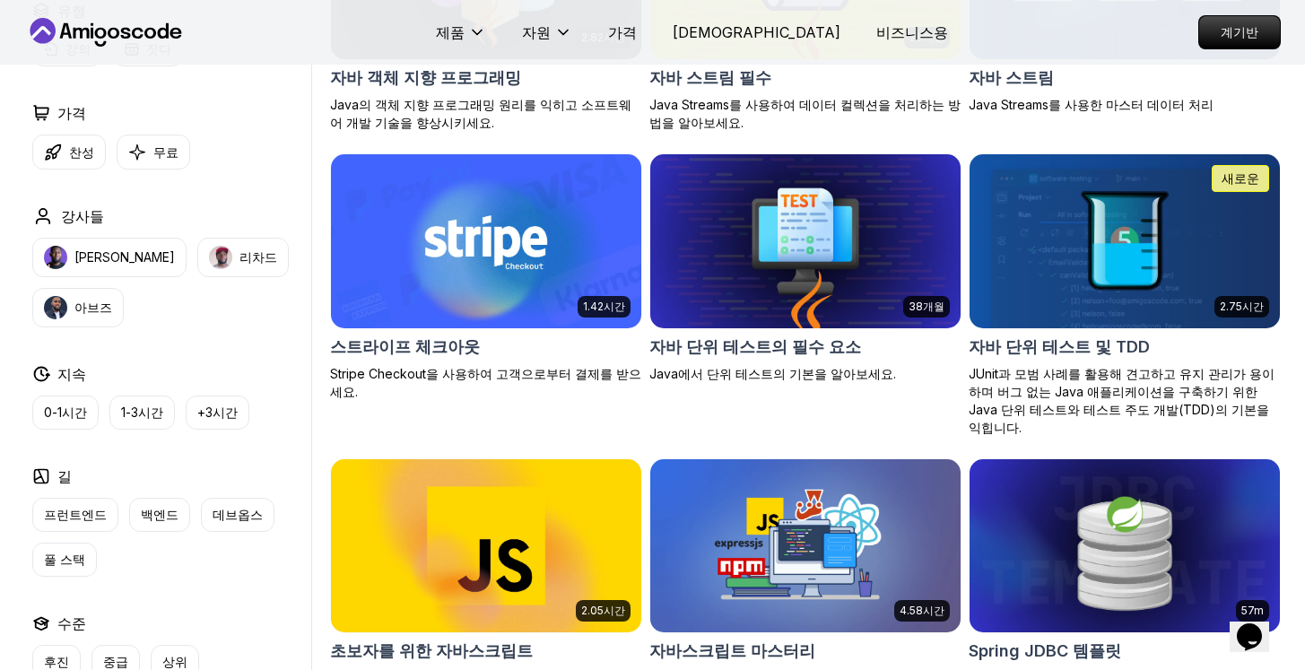
scroll to position [2937, 0]
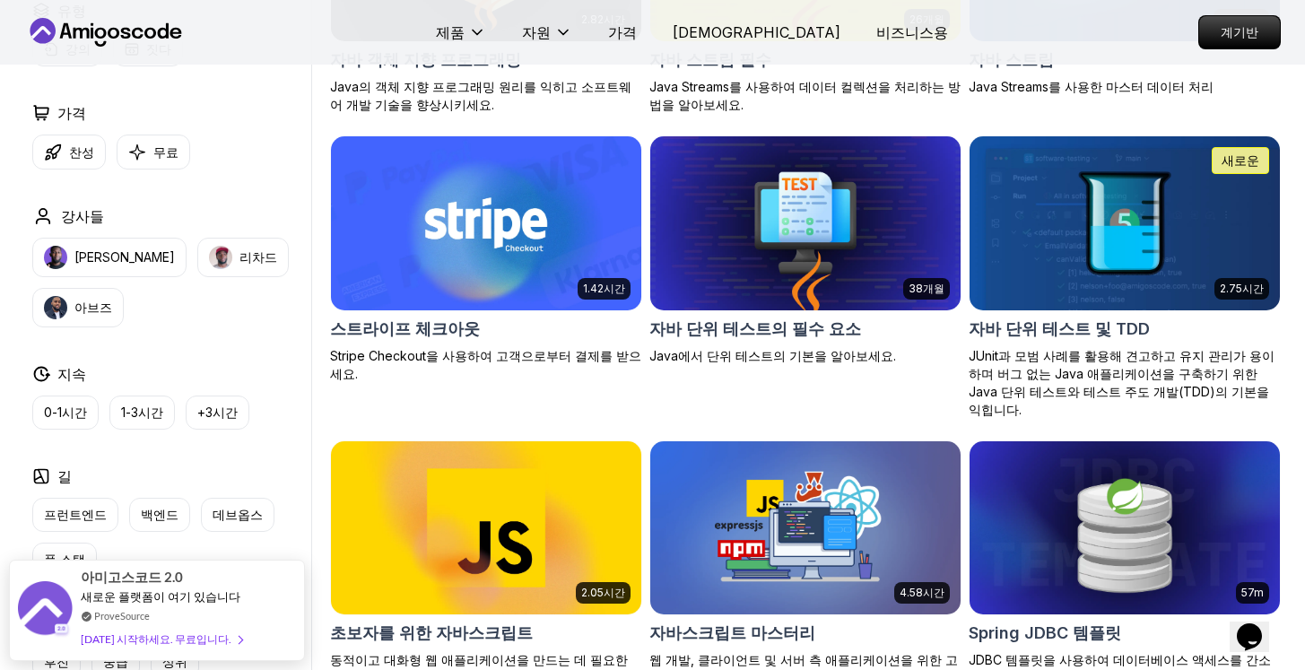
click at [1072, 188] on img at bounding box center [1124, 223] width 326 height 182
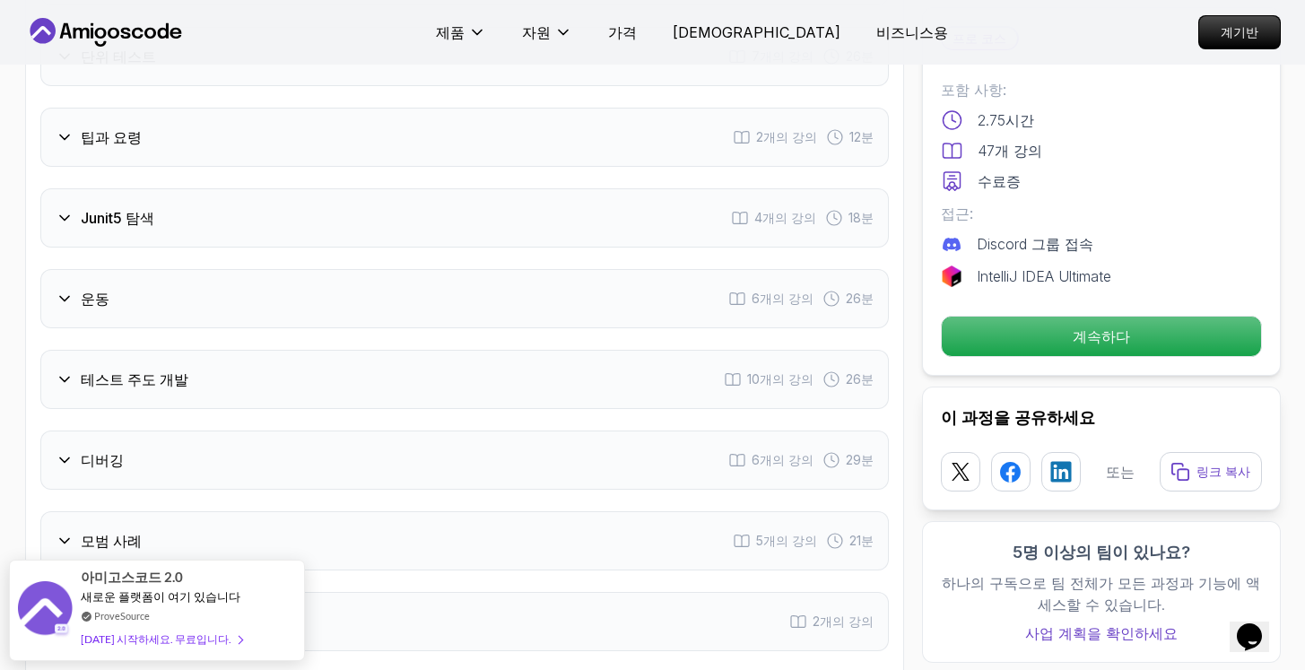
click at [334, 269] on div "운동 6개의 강의 26분" at bounding box center [464, 298] width 848 height 59
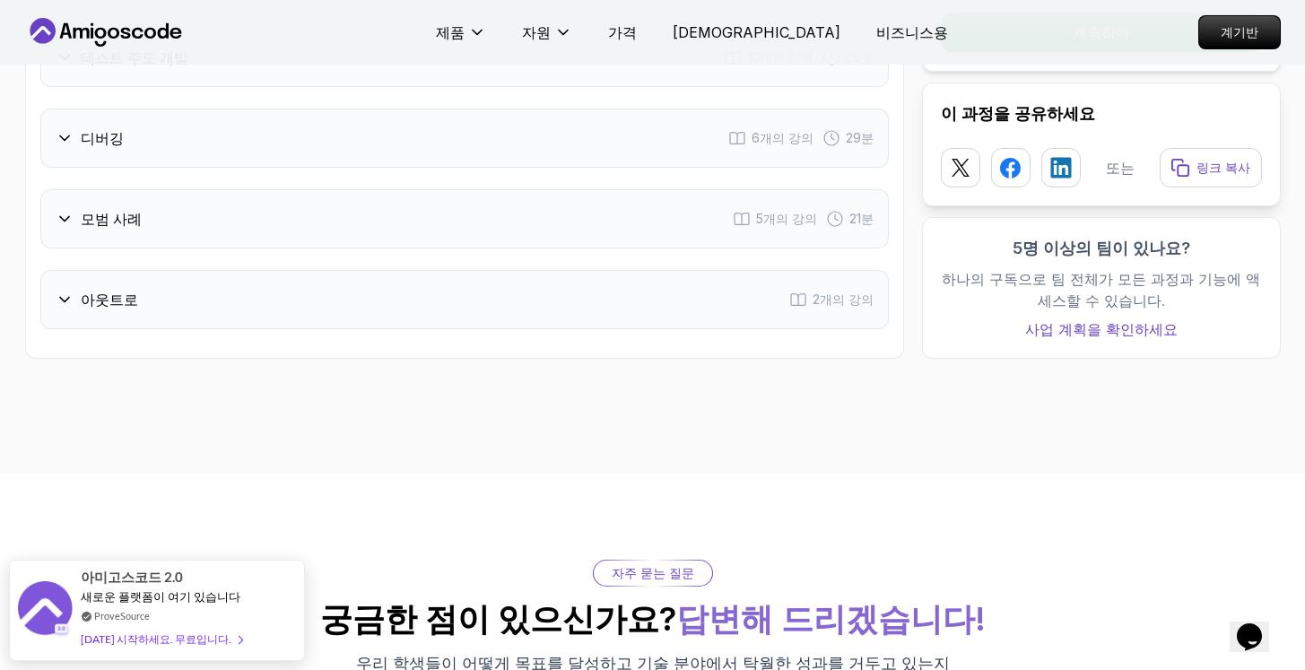
scroll to position [3120, 0]
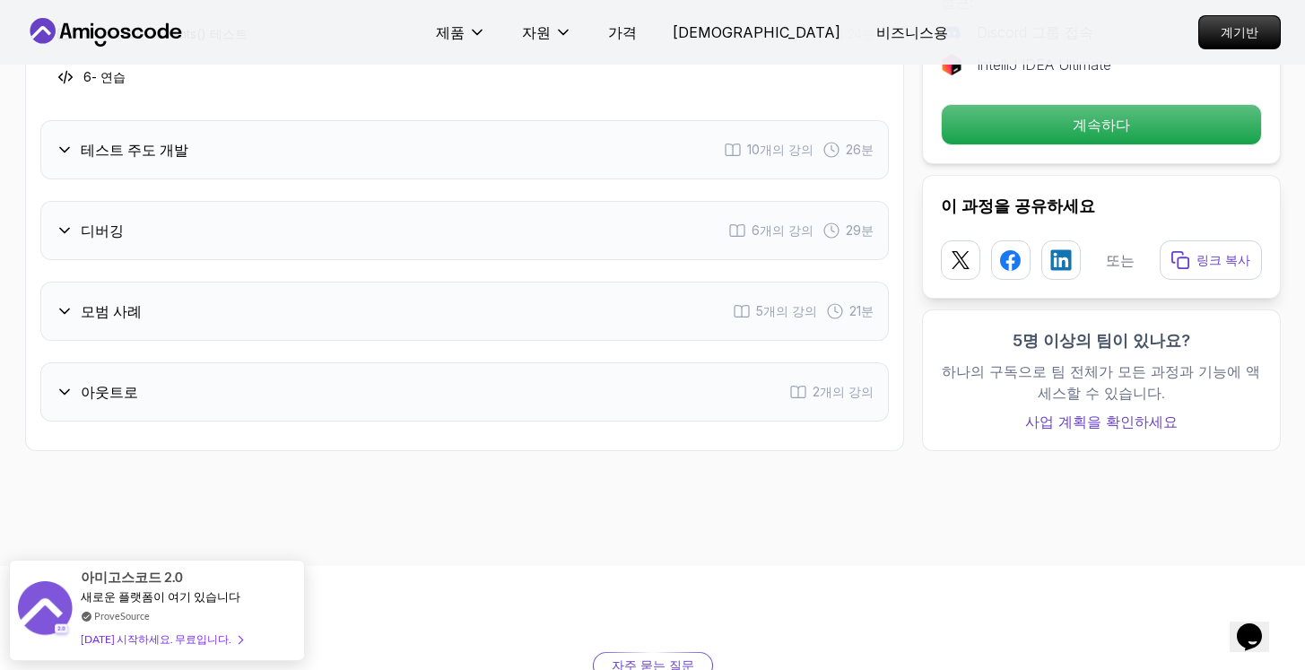
click at [337, 120] on div "테스트 주도 개발 10개의 강의 26분" at bounding box center [464, 149] width 848 height 59
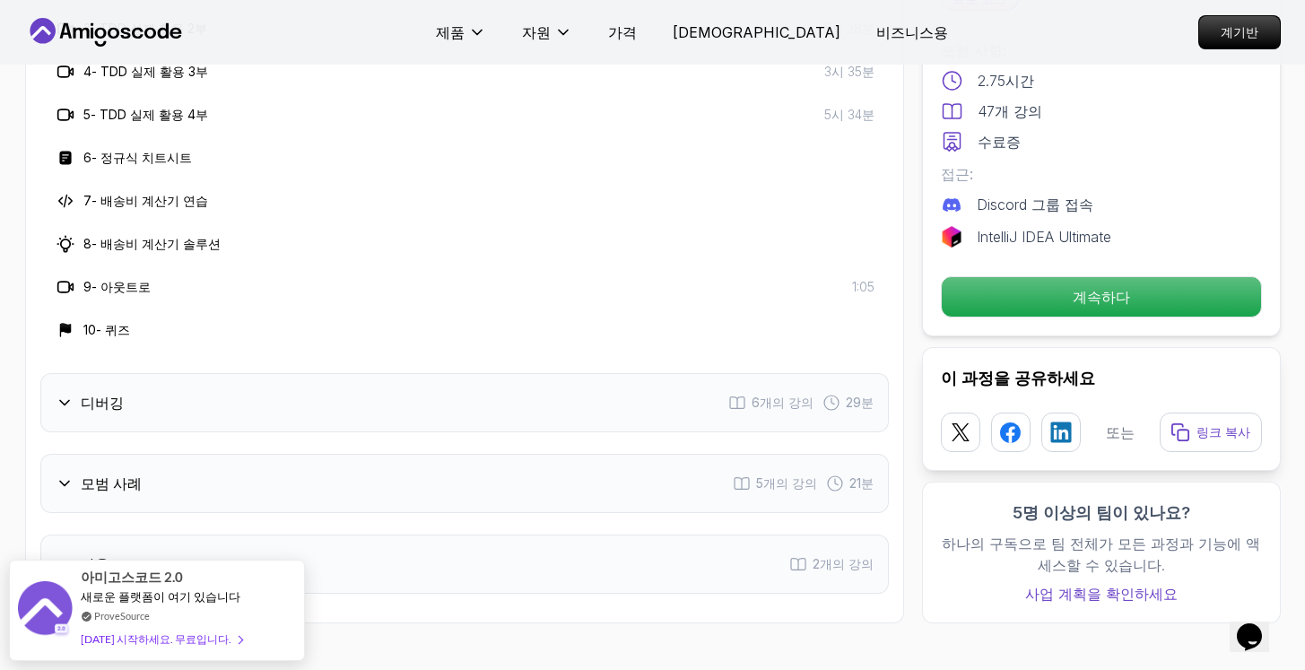
click at [267, 373] on div "디버깅 6개의 강의 29분" at bounding box center [464, 402] width 848 height 59
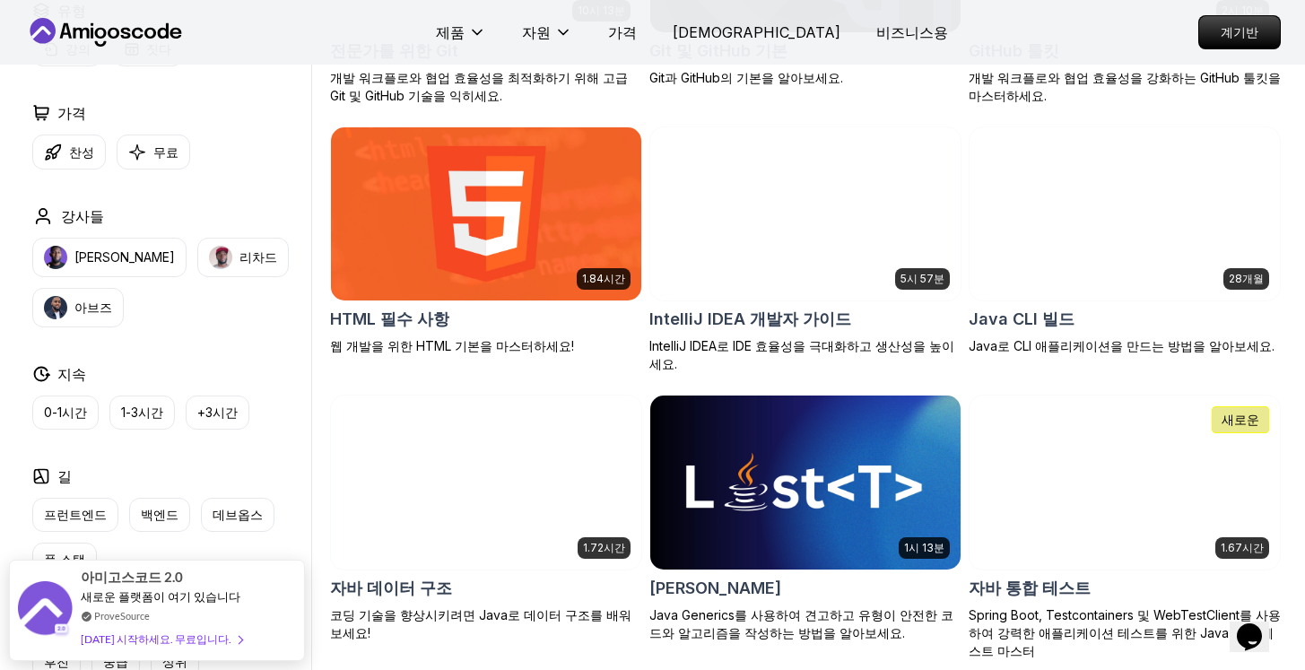
scroll to position [2170, 0]
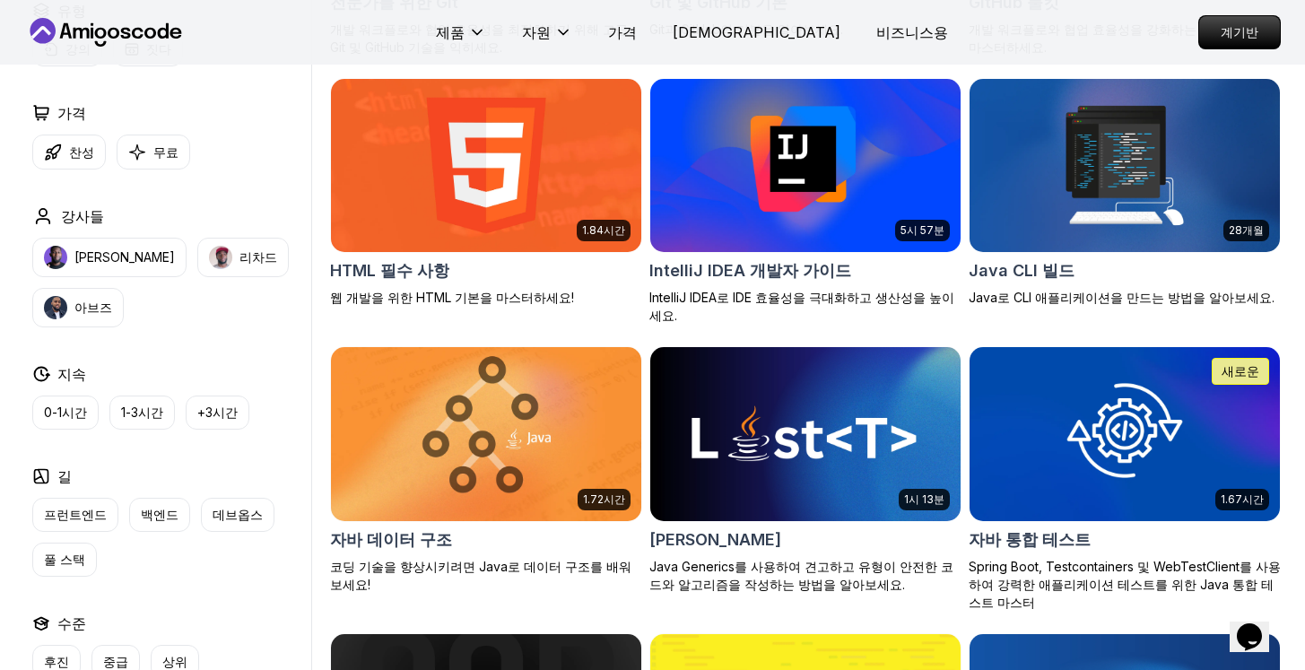
click at [1143, 441] on img at bounding box center [1124, 434] width 326 height 182
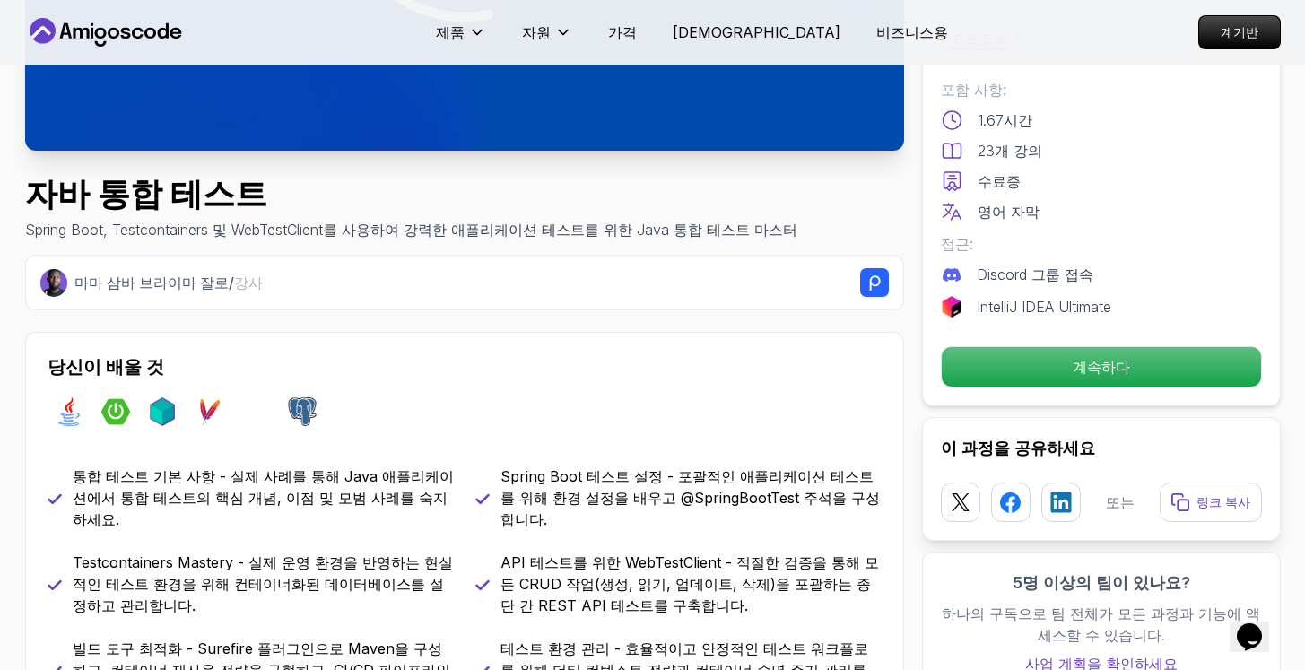
scroll to position [592, 0]
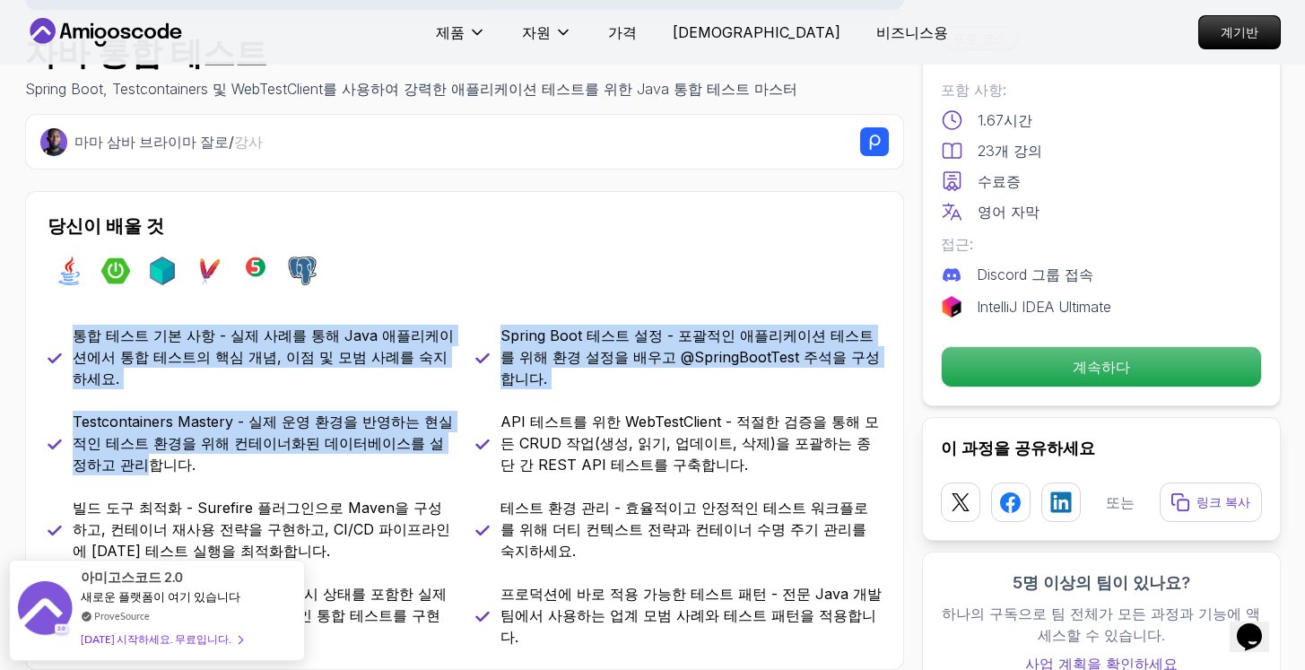
drag, startPoint x: 267, startPoint y: 325, endPoint x: 432, endPoint y: 412, distance: 186.9
click at [431, 412] on div "당신이 배울 것 자바 스프링부트 테스트용기 메이븐 주닛 포스트그레스 통합 테스트 기본 사항 - 실제 사례를 통해 Java 애플리케이션에서 통합…" at bounding box center [464, 430] width 879 height 479
click at [433, 412] on font "Testcontainers Mastery - 실제 운영 환경을 반영하는 현실적인 테스트 환경을 위해 컨테이너화된 데이터베이스를 설정하고 관리합…" at bounding box center [263, 442] width 380 height 61
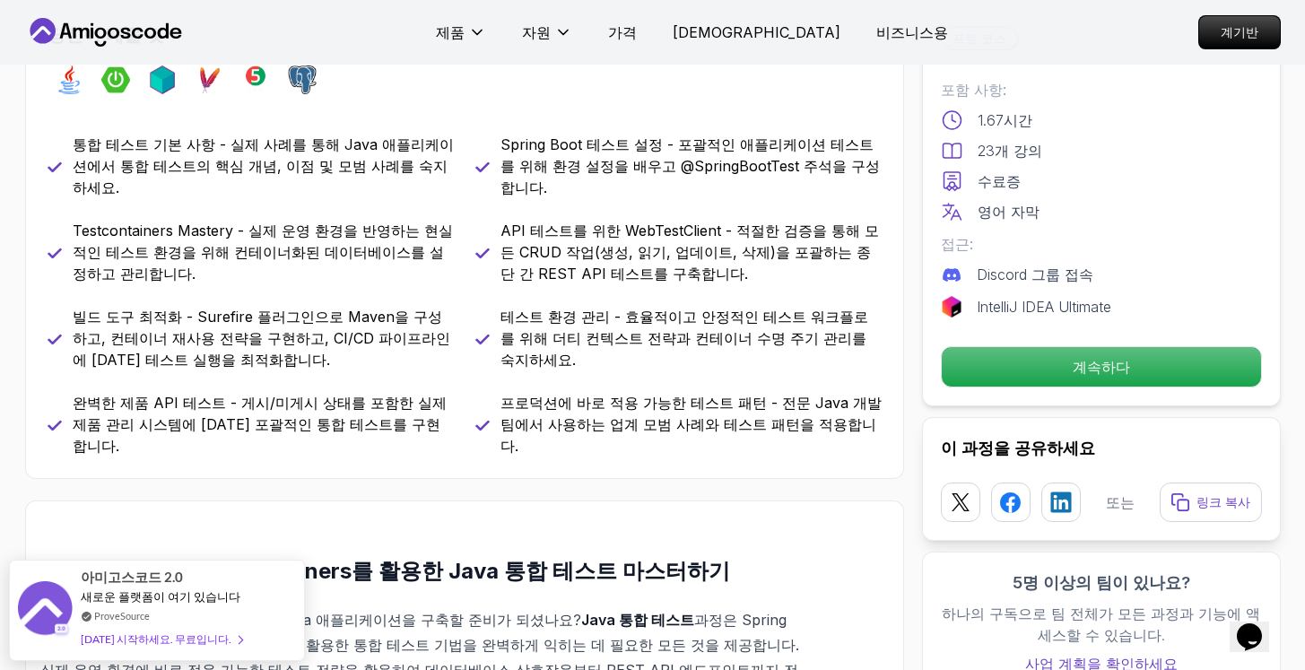
scroll to position [781, 0]
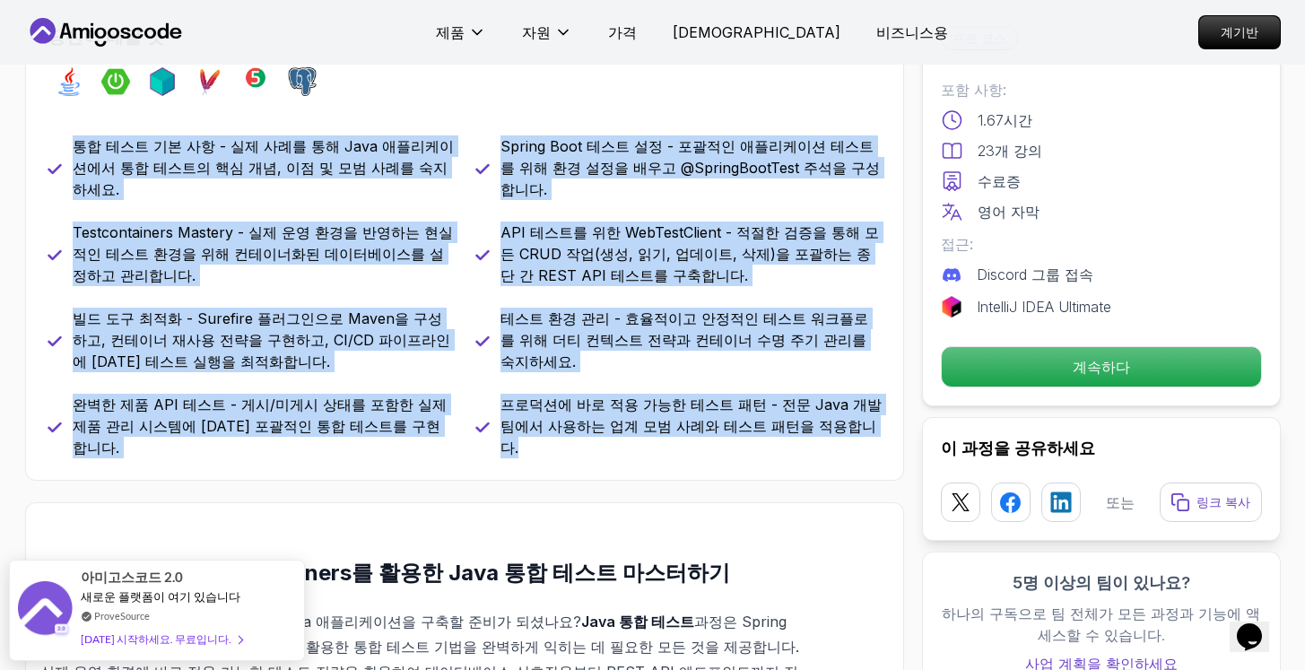
drag, startPoint x: 848, startPoint y: 409, endPoint x: 44, endPoint y: 144, distance: 846.7
click at [44, 144] on div "당신이 배울 것 자바 스프링부트 테스트용기 메이븐 주닛 포스트그레스 통합 테스트 기본 사항 - 실제 사례를 통해 Java 애플리케이션에서 통합…" at bounding box center [464, 241] width 879 height 479
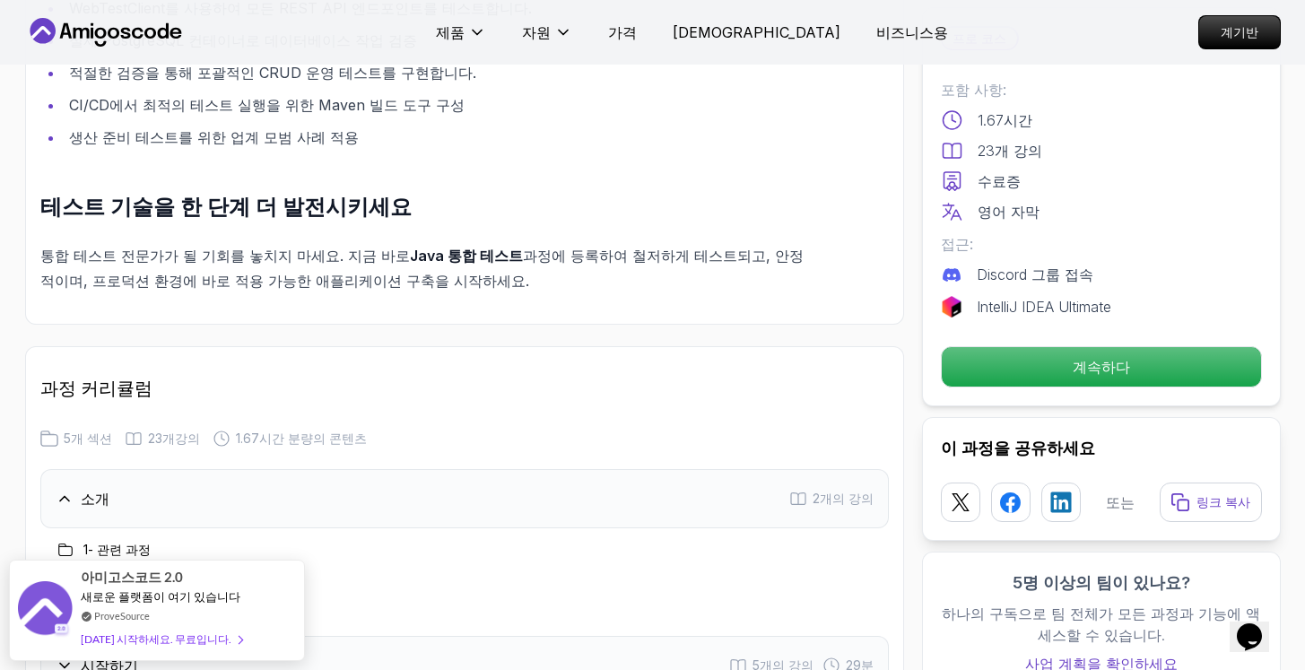
scroll to position [2740, 0]
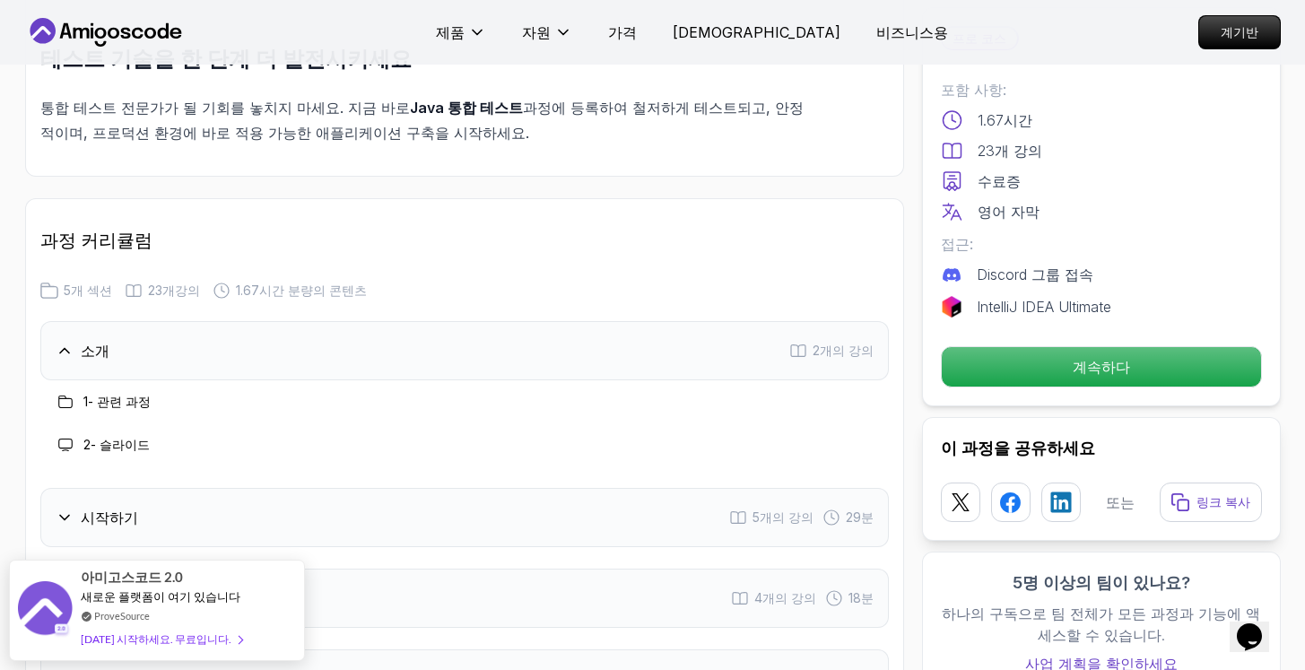
click at [284, 392] on div "소개 2개의 강의 1 - 관련 과정 2 - 슬라이드 시작하기 5개의 강의 29분 빌드 도구 4개의 강의 18분 웹 테스트 클라이언트 10개의 …" at bounding box center [464, 555] width 848 height 468
click at [286, 488] on div "시작하기 5개의 강의 29분" at bounding box center [464, 517] width 848 height 59
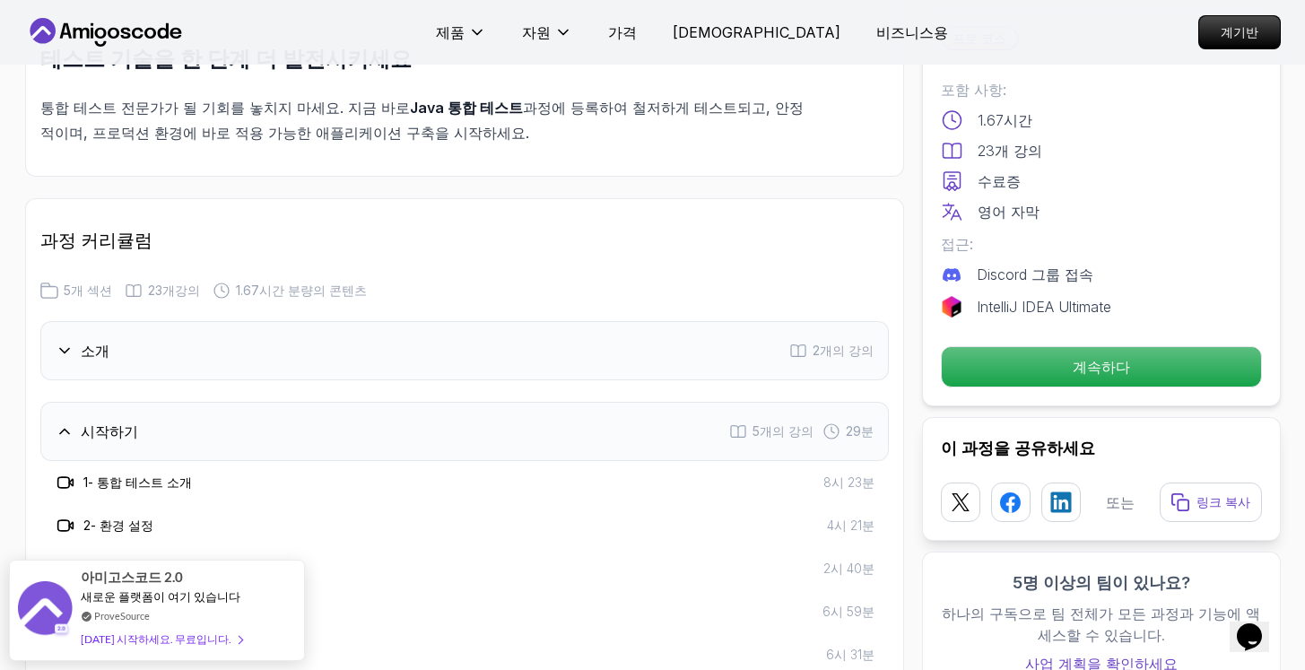
scroll to position [3099, 0]
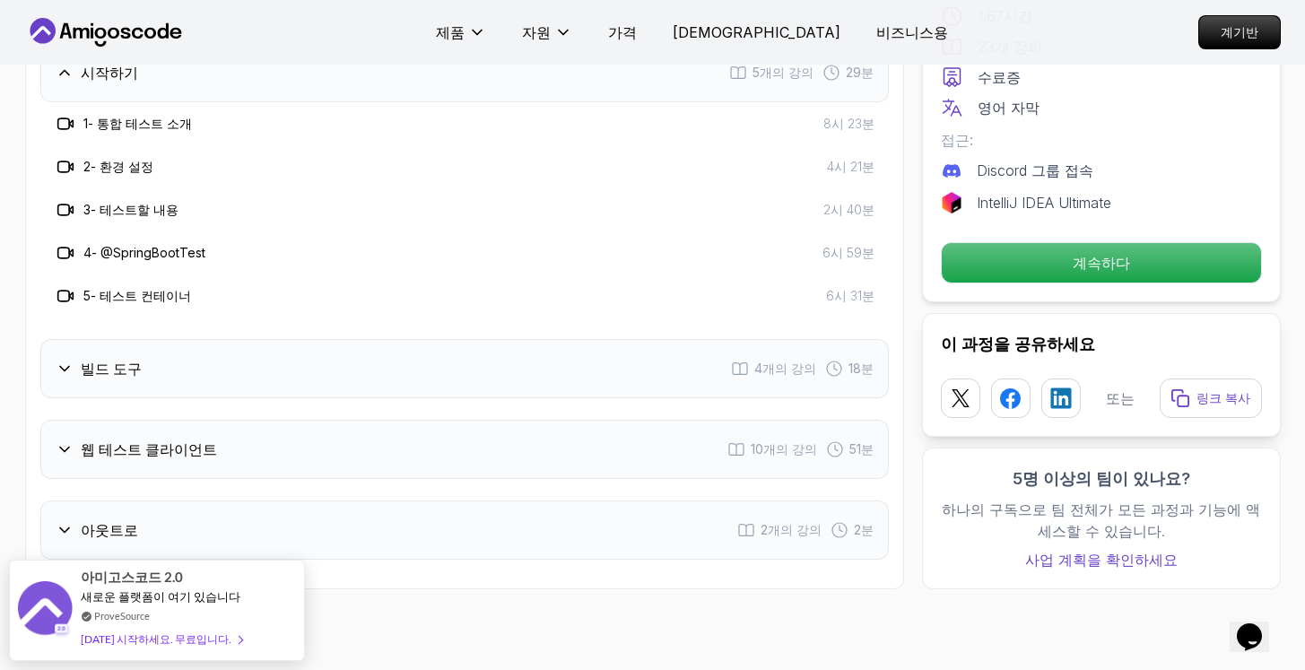
click at [324, 313] on div "소개 2개의 강의 시작하기 5개의 강의 29분 1 - 통합 테스트 소개 8시 23분 2 - 환경 설정 4시 21분 3 - 테스트할 내용 2시 …" at bounding box center [464, 260] width 848 height 597
click at [354, 339] on div "빌드 도구 4개의 강의 18분" at bounding box center [464, 368] width 848 height 59
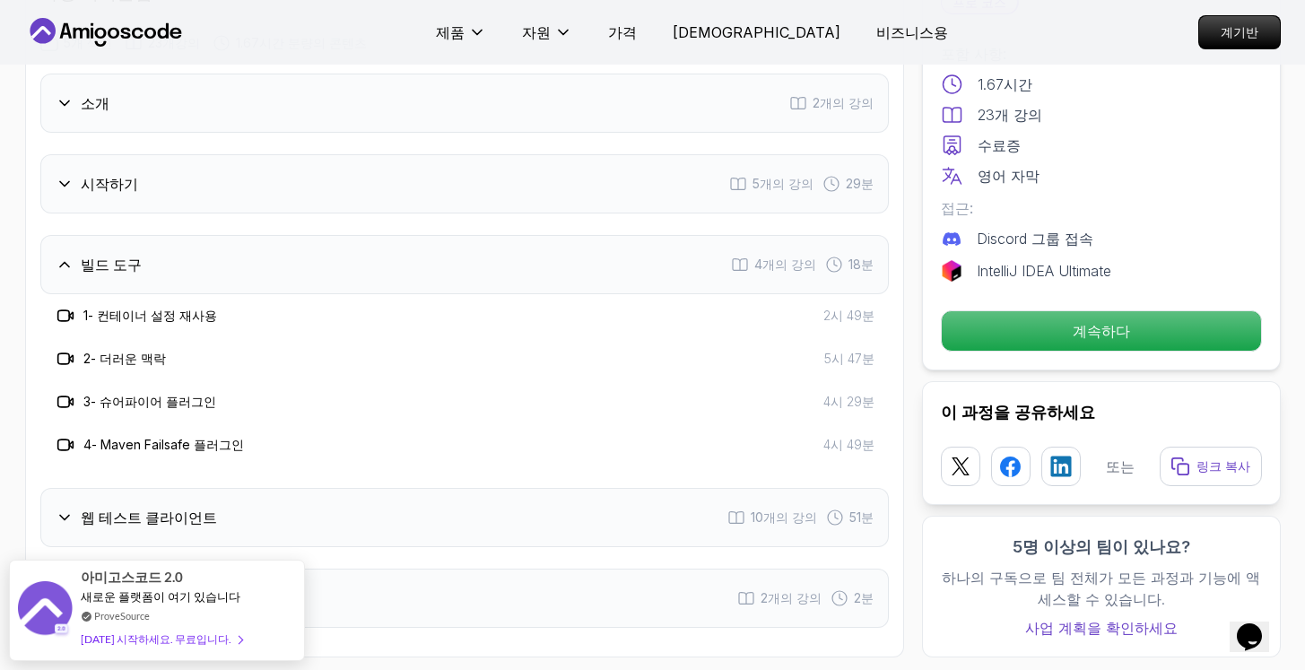
click at [314, 488] on div "웹 테스트 클라이언트 10개의 강의 51분" at bounding box center [464, 517] width 848 height 59
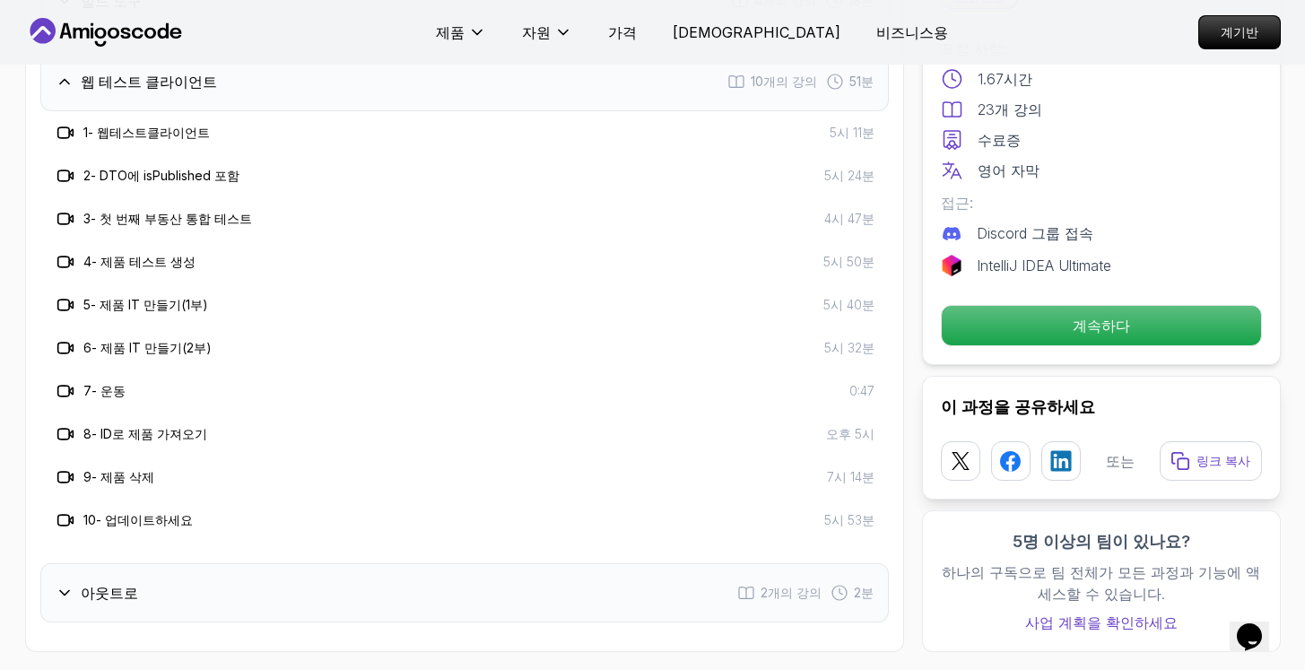
click at [280, 563] on div "아웃트로 2개의 강의 2분" at bounding box center [464, 592] width 848 height 59
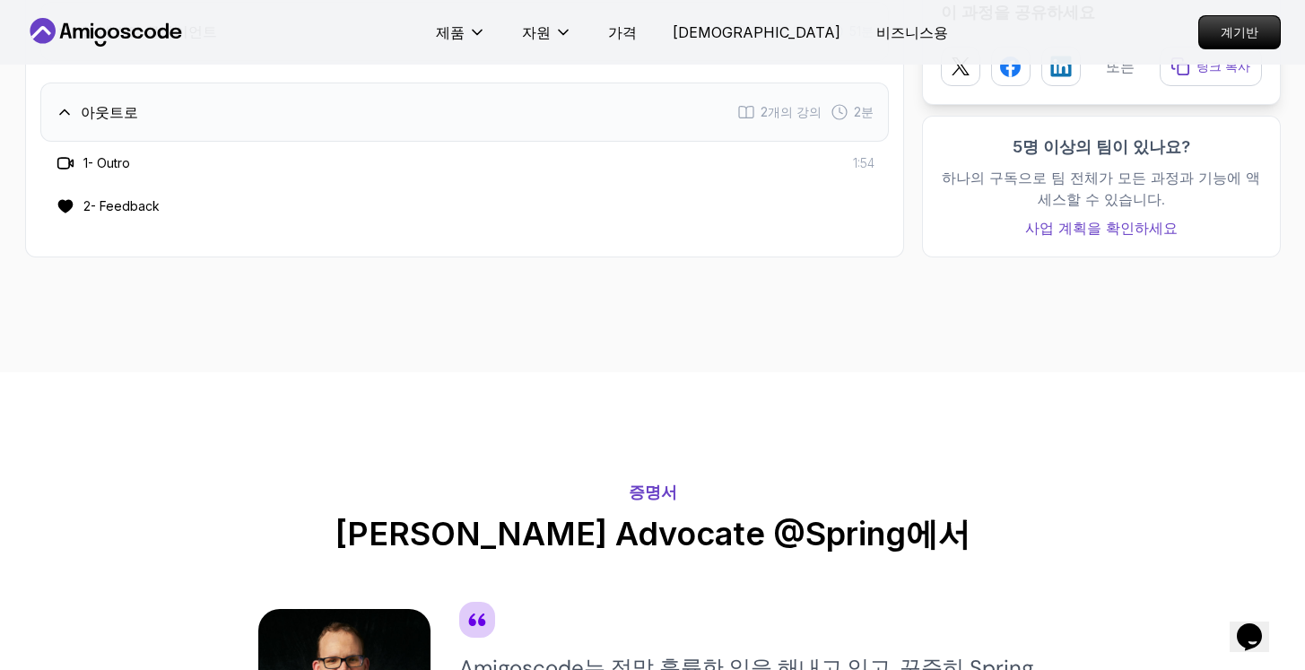
scroll to position [3251, 0]
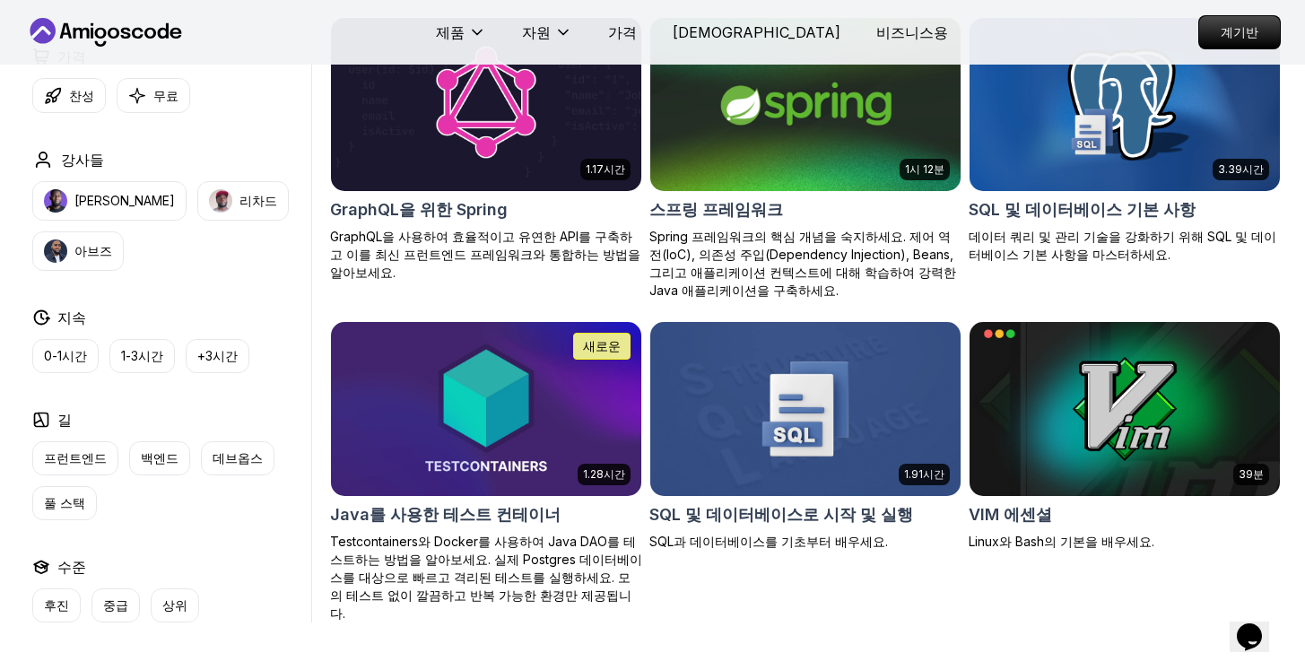
scroll to position [4617, 0]
